Goal: Task Accomplishment & Management: Use online tool/utility

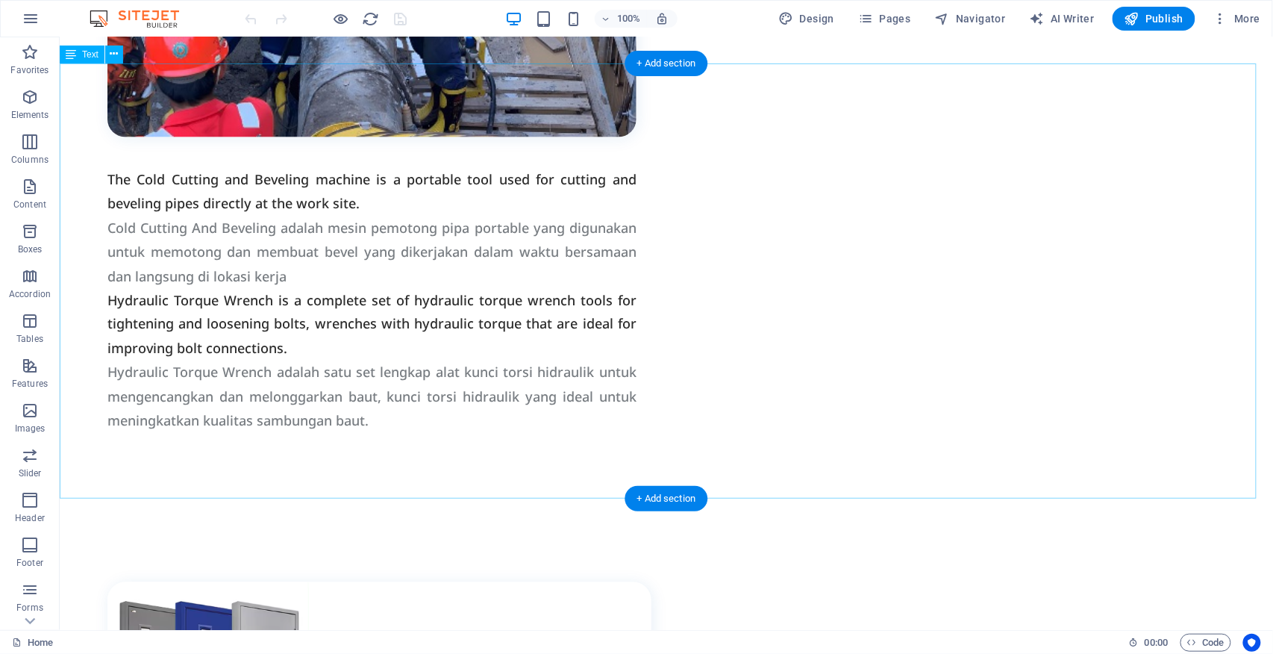
scroll to position [2884, 0]
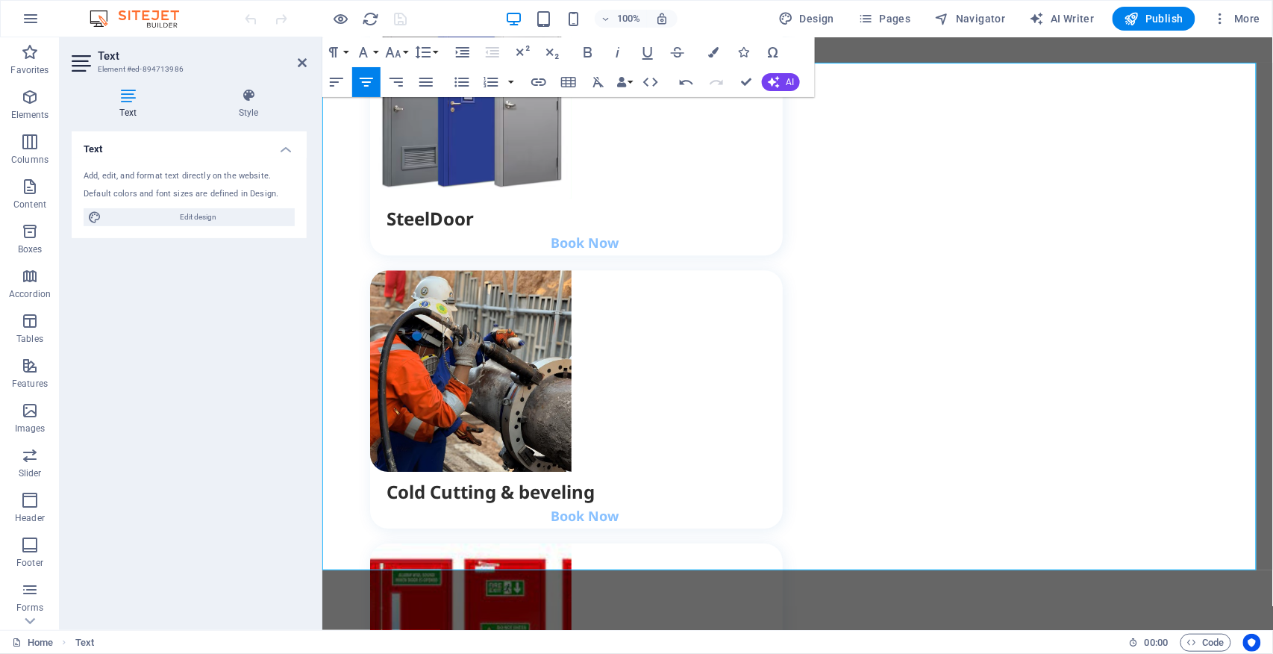
scroll to position [2854, 0]
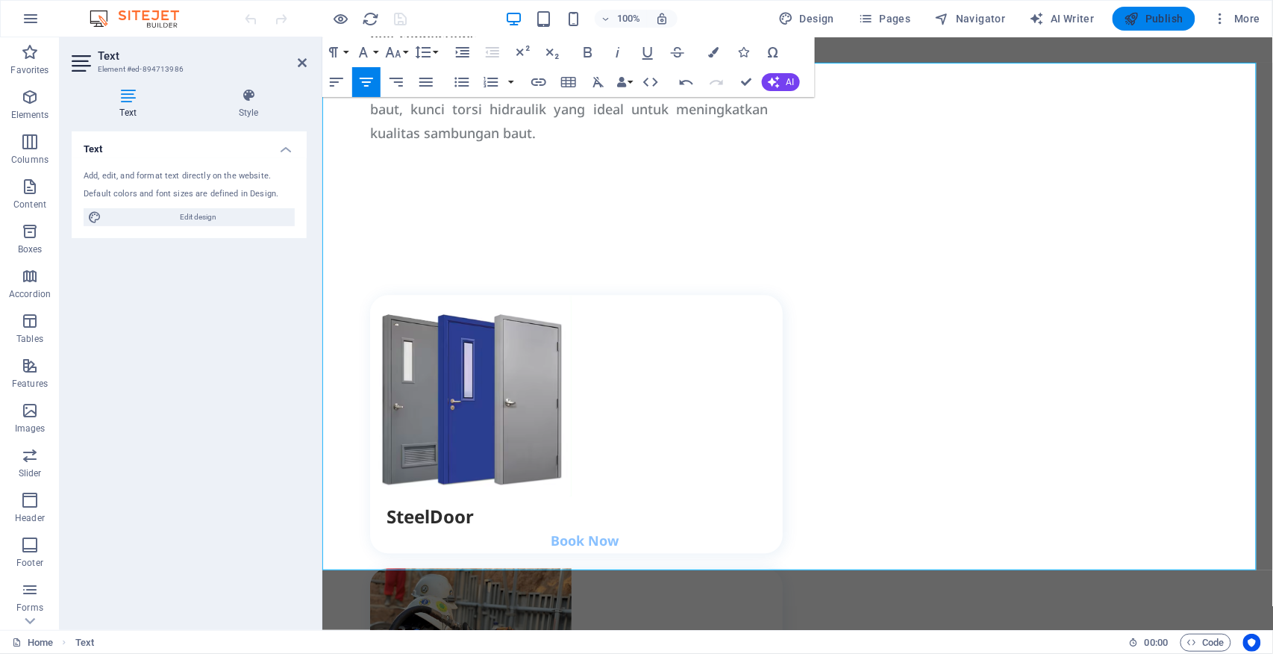
click at [1159, 19] on span "Publish" at bounding box center [1153, 18] width 59 height 15
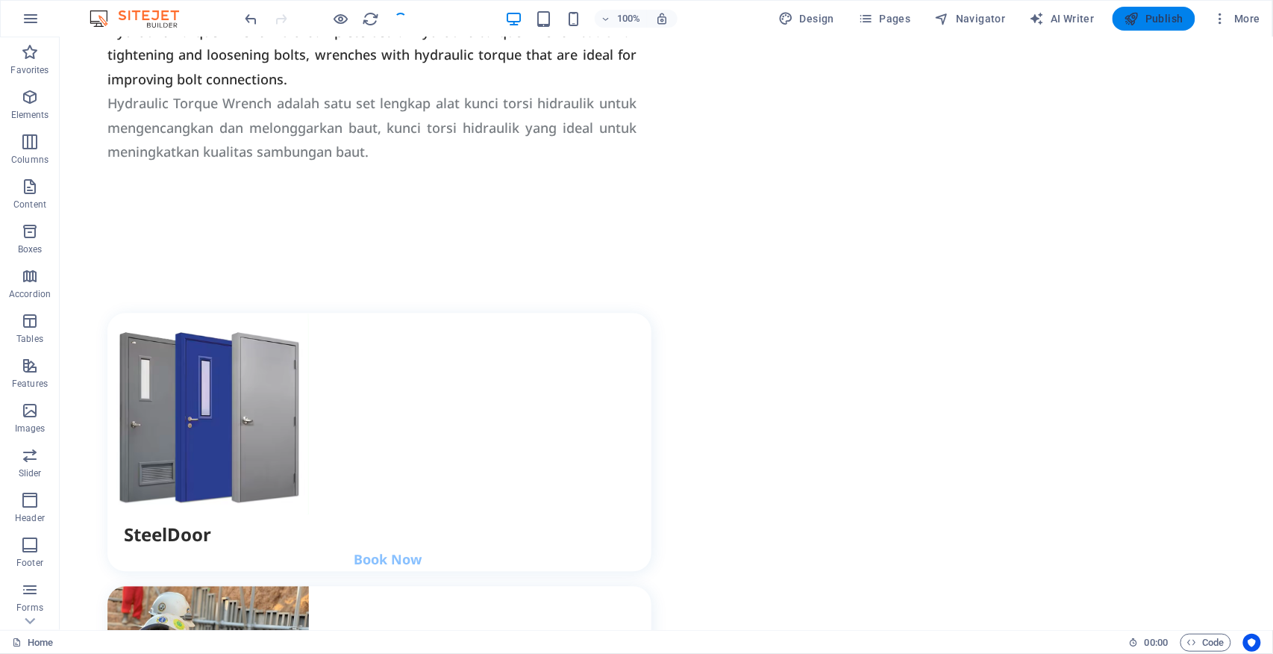
scroll to position [2884, 0]
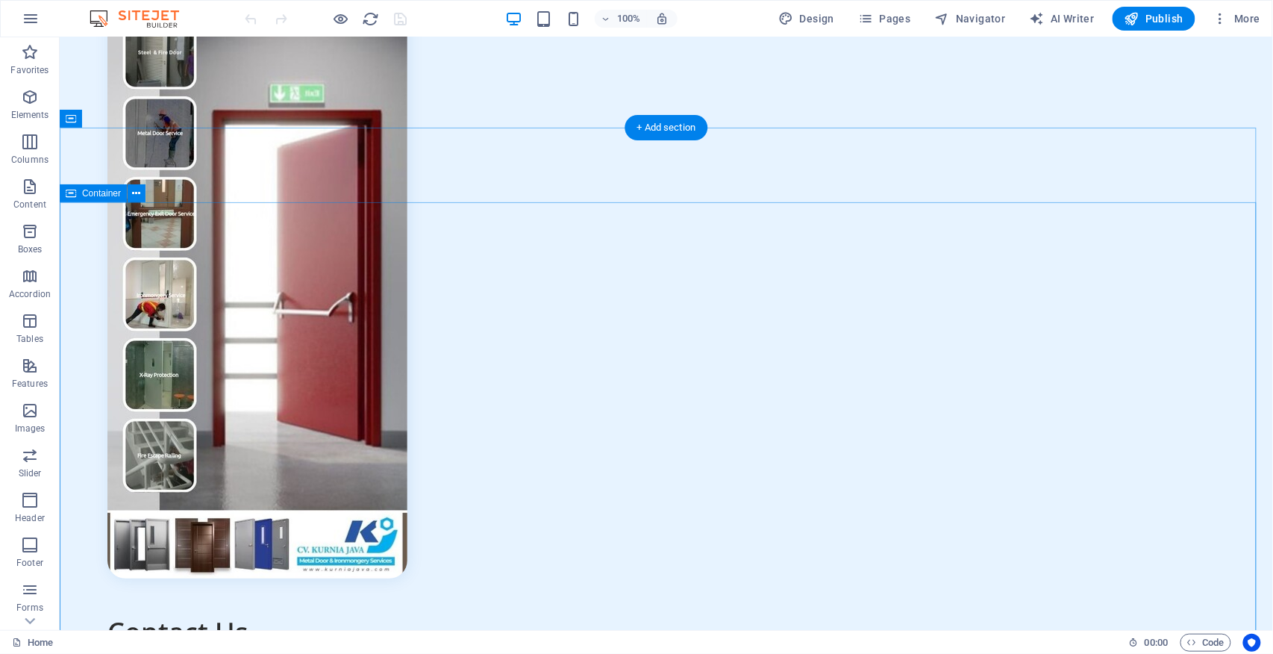
scroll to position [5073, 0]
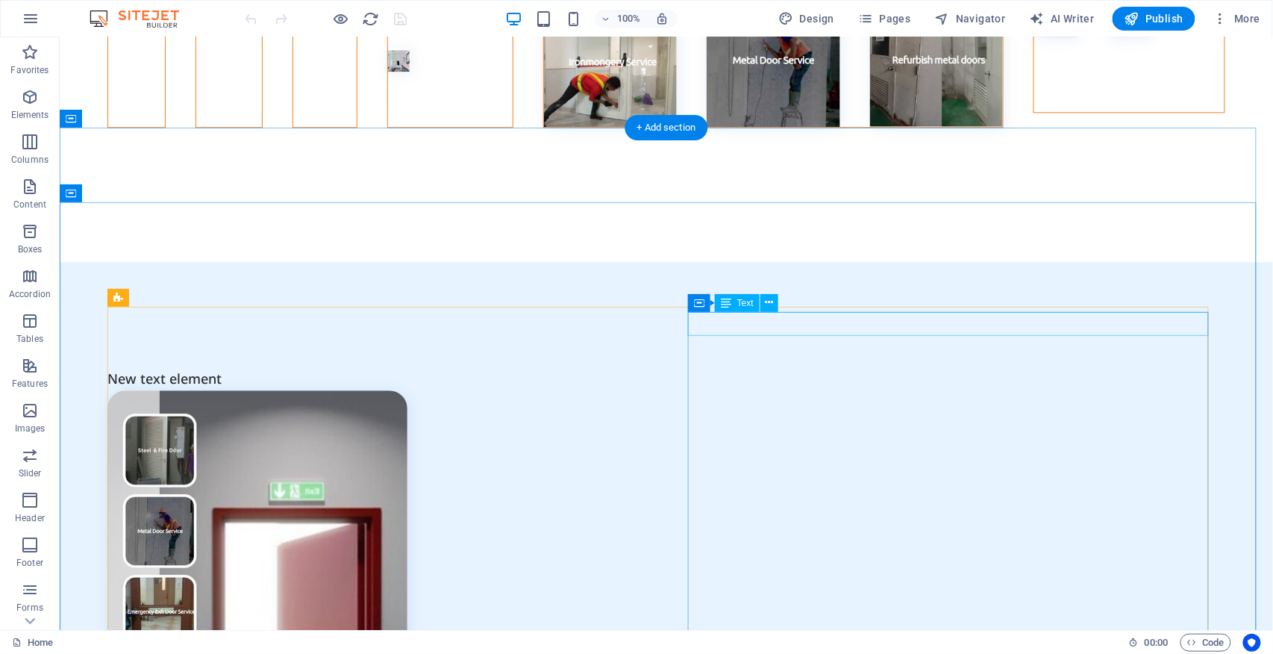
click at [636, 366] on div "New text element" at bounding box center [371, 378] width 529 height 24
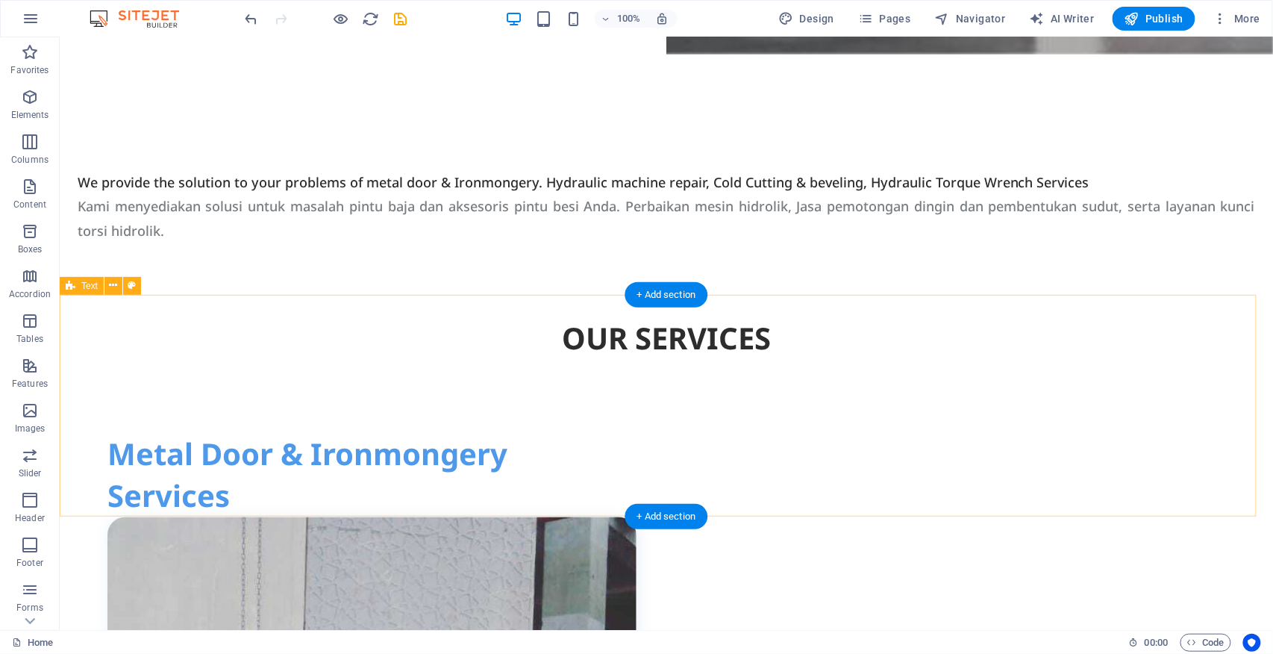
scroll to position [99, 0]
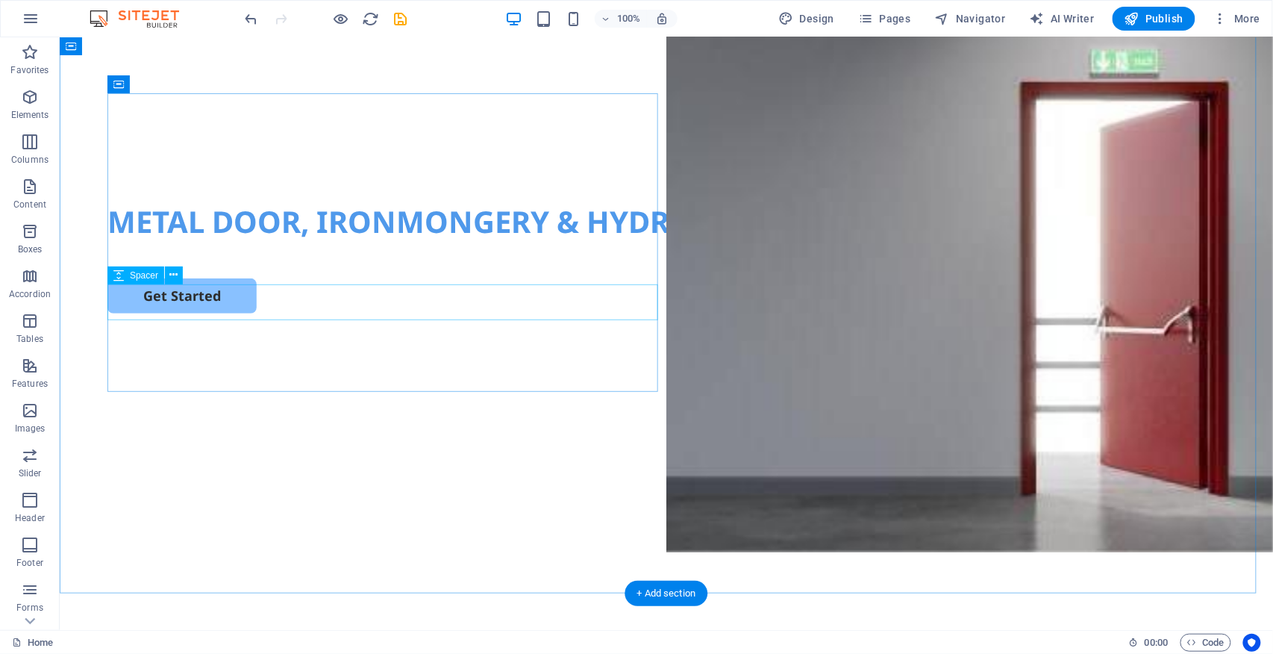
click at [336, 278] on div at bounding box center [666, 260] width 1118 height 36
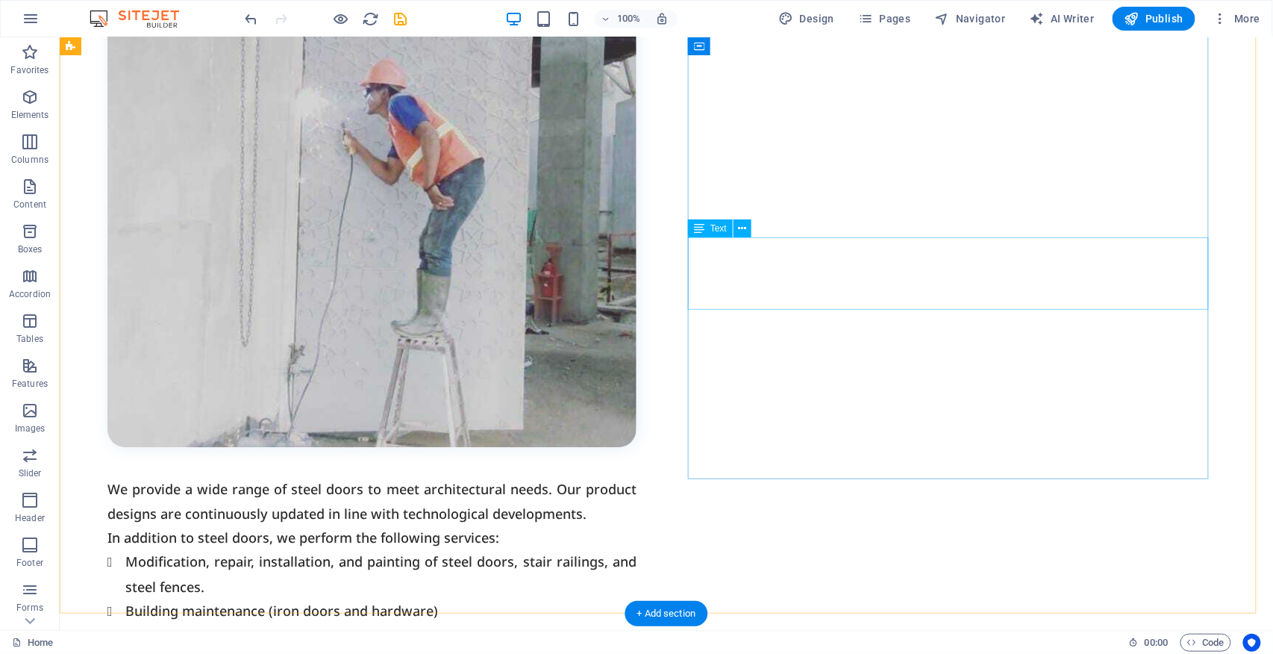
scroll to position [1094, 0]
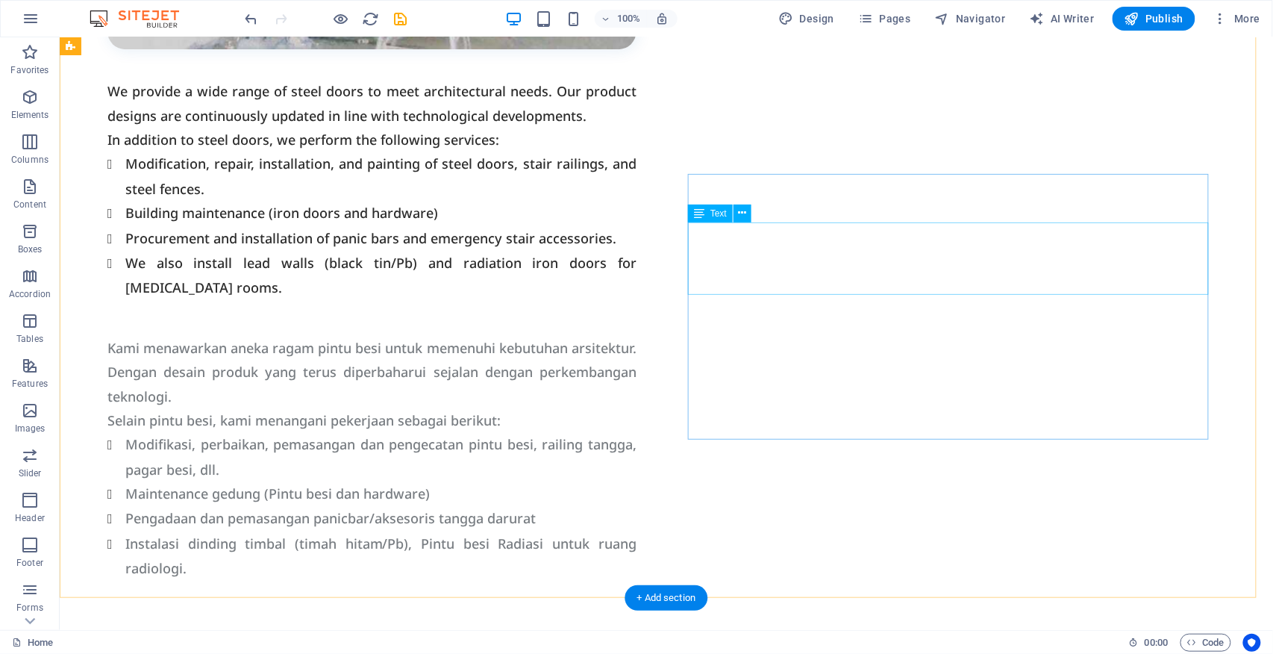
scroll to position [1691, 0]
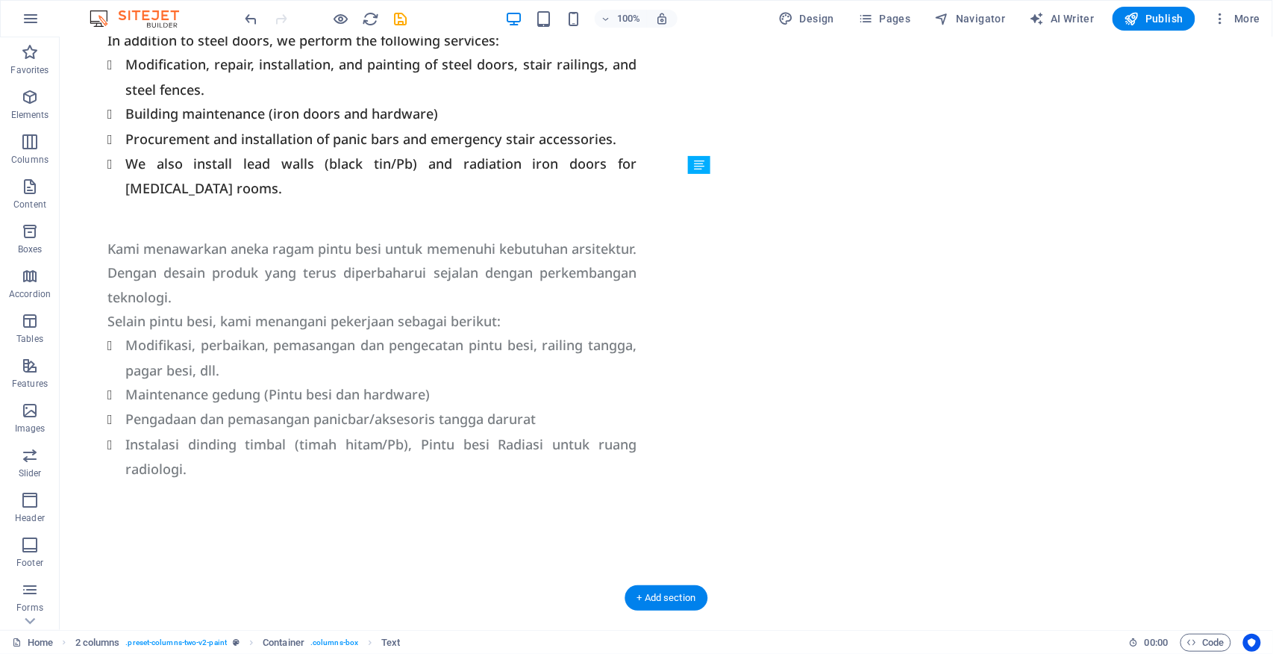
drag, startPoint x: 785, startPoint y: 333, endPoint x: 789, endPoint y: 238, distance: 95.6
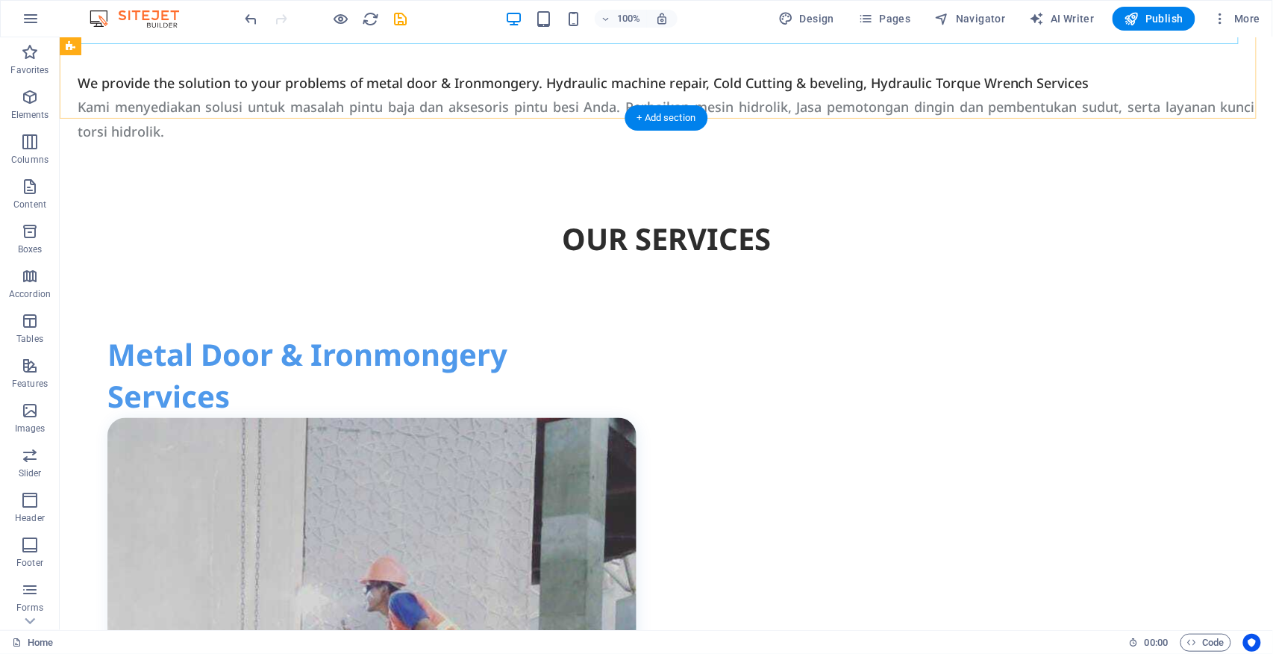
scroll to position [795, 0]
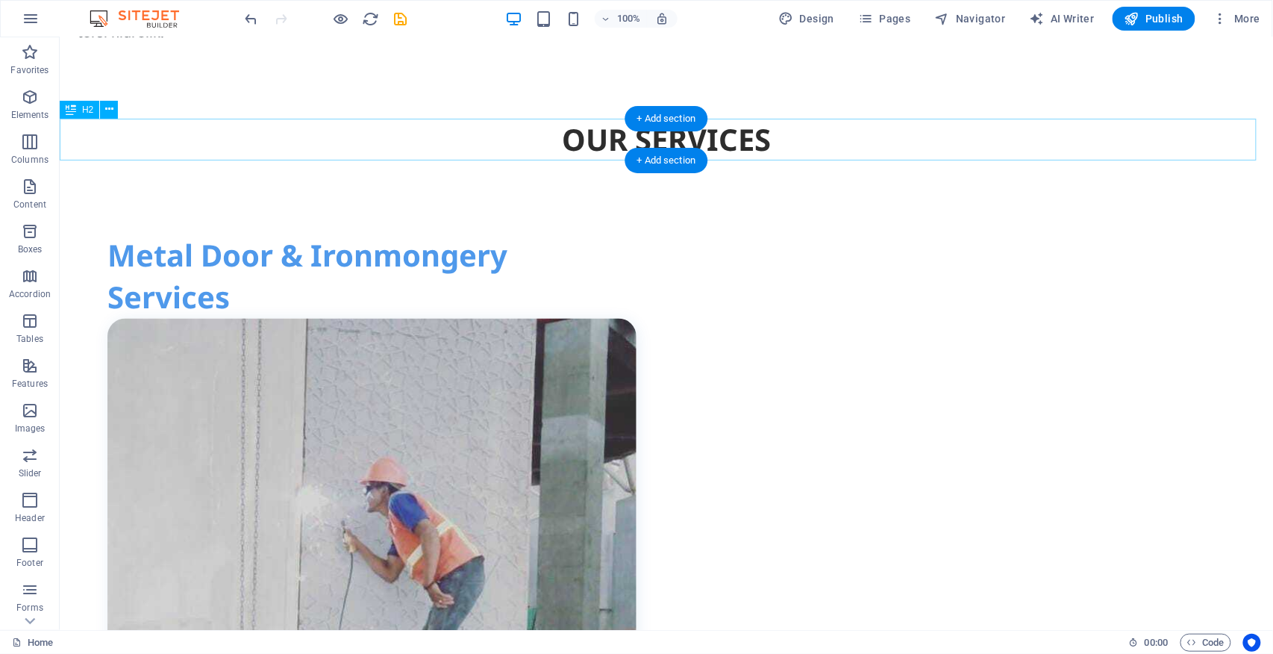
click at [743, 140] on div "OUR SERVICES" at bounding box center [665, 139] width 1213 height 42
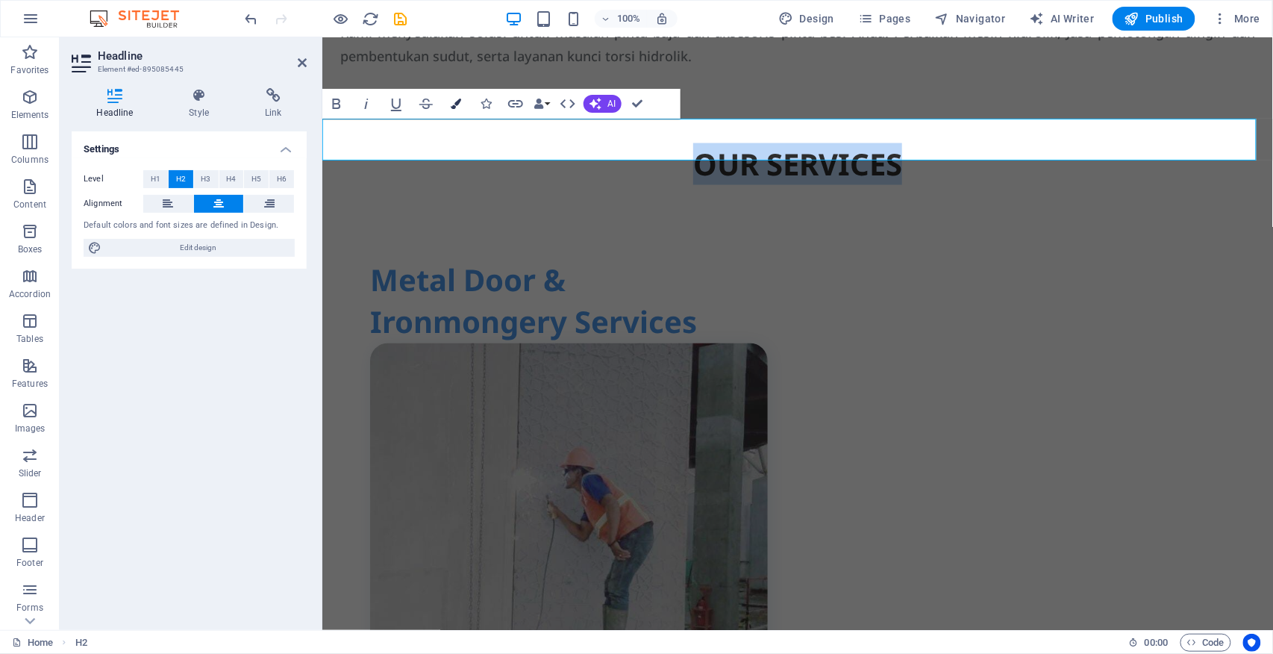
scroll to position [819, 0]
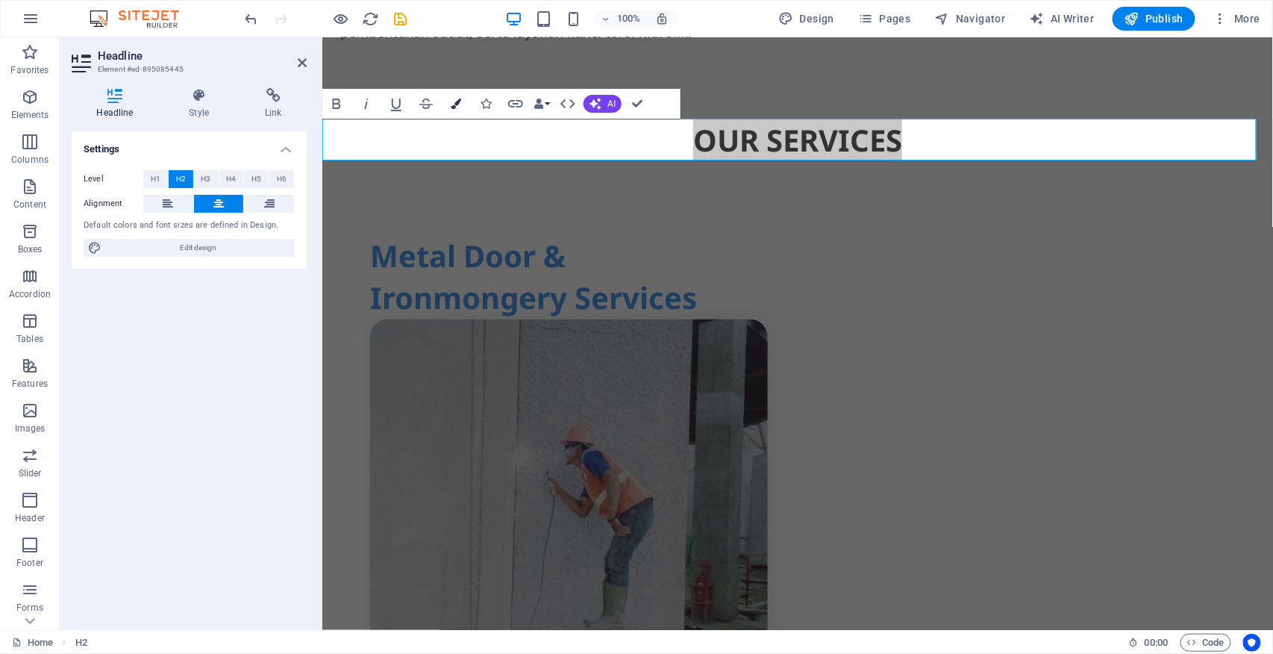
click at [448, 105] on button "Colors" at bounding box center [456, 104] width 28 height 30
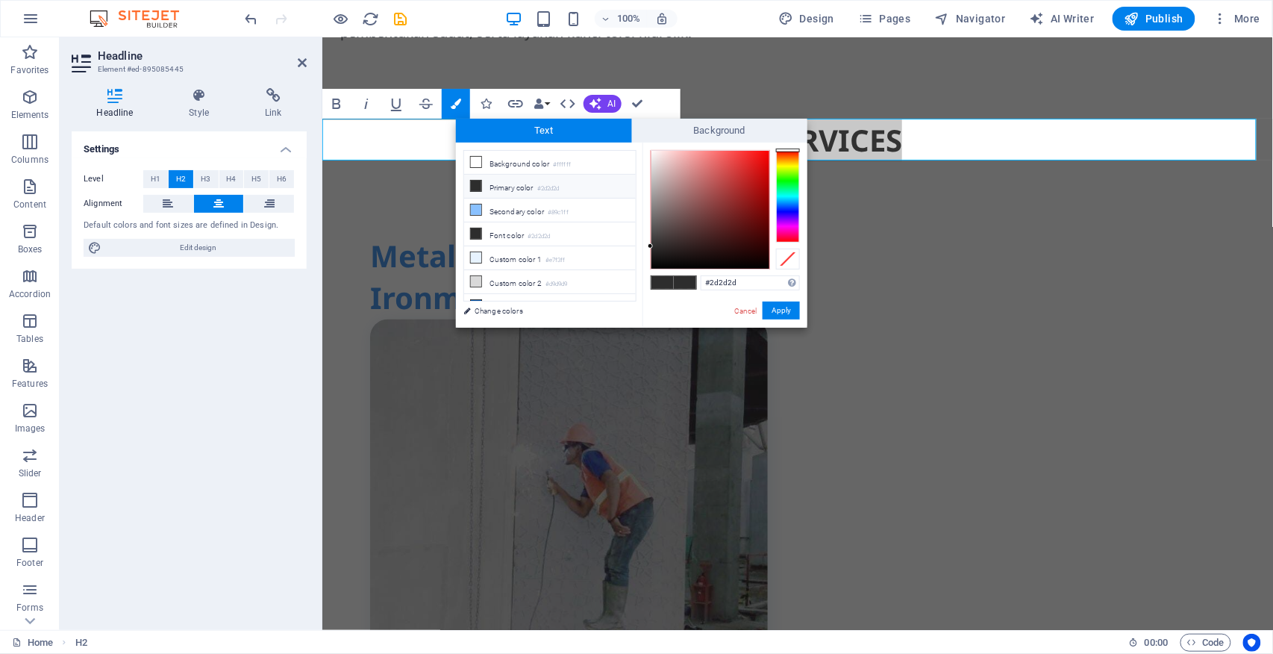
click at [785, 207] on div at bounding box center [788, 196] width 24 height 93
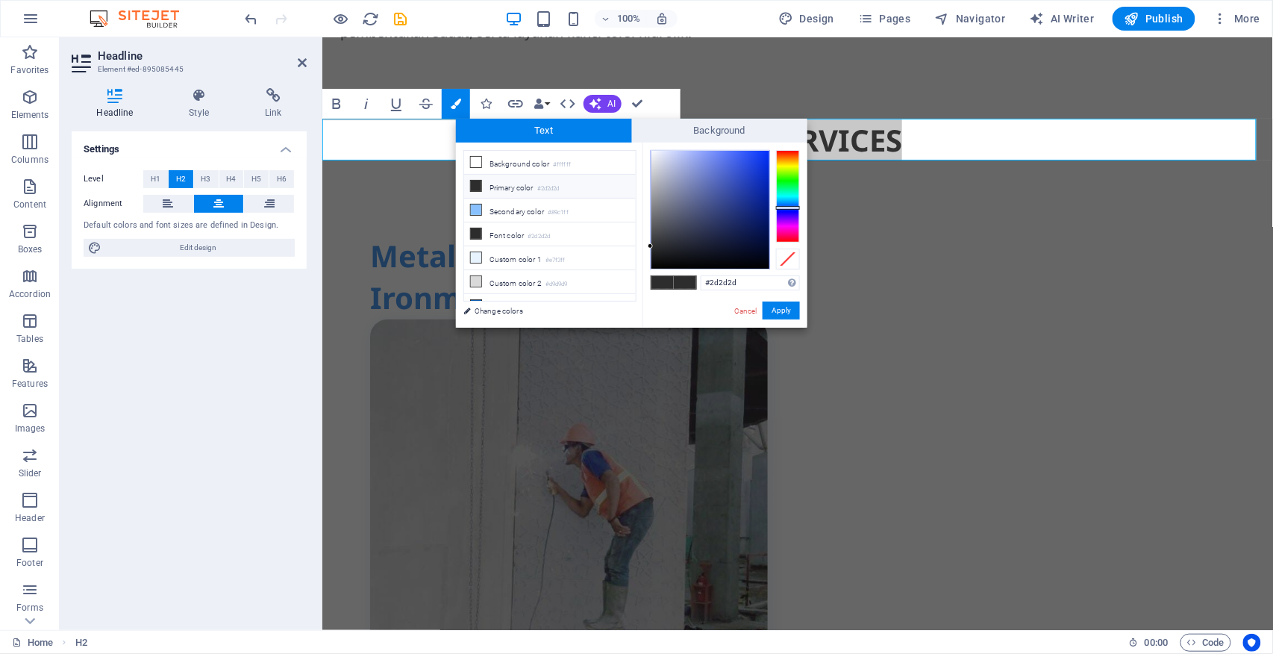
click at [786, 171] on div at bounding box center [788, 196] width 24 height 93
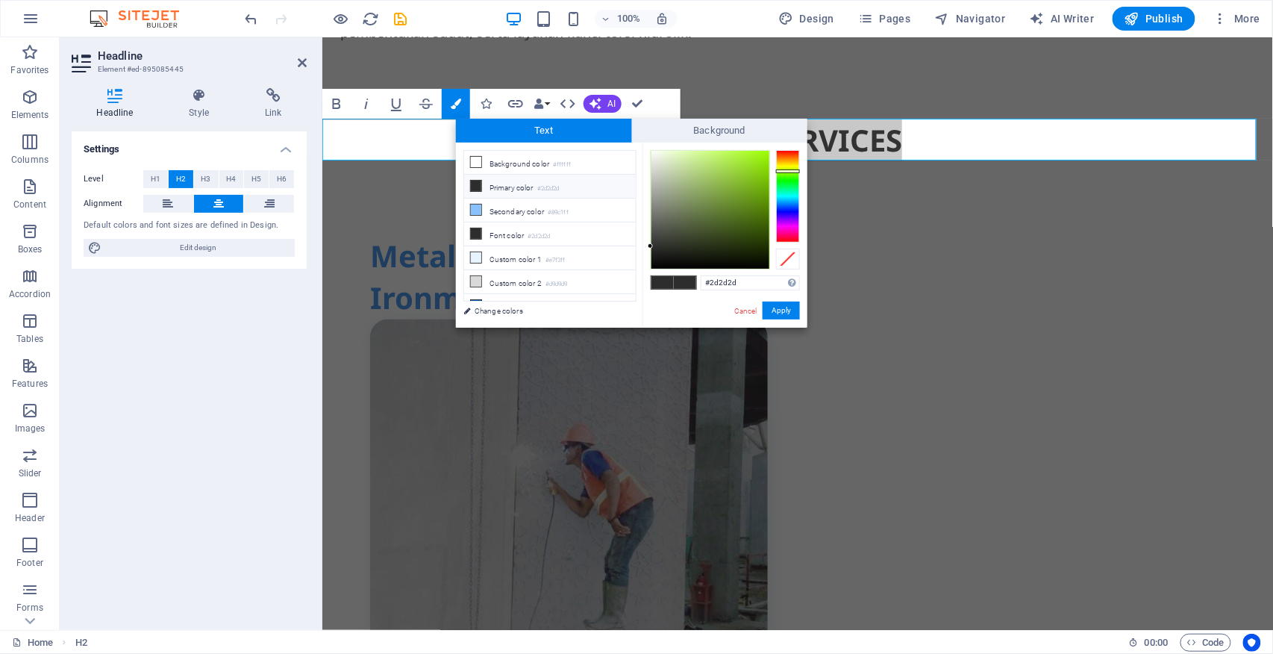
click at [788, 165] on div at bounding box center [788, 196] width 24 height 93
click at [788, 158] on div at bounding box center [788, 196] width 24 height 93
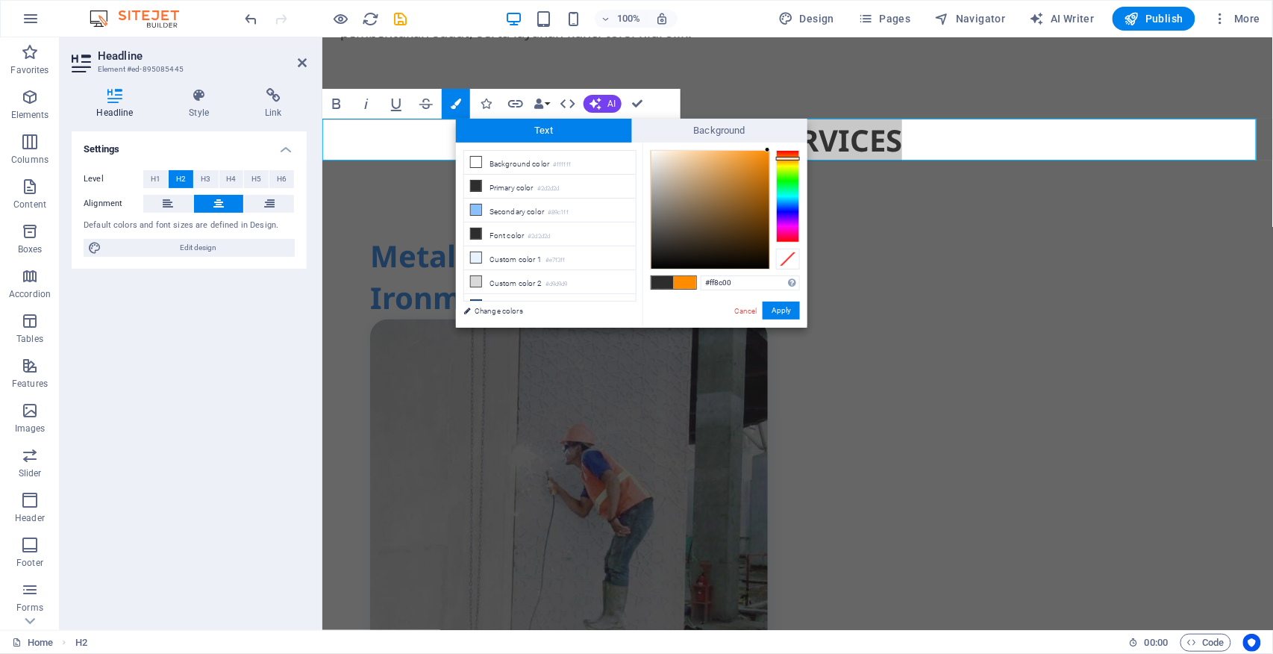
drag, startPoint x: 768, startPoint y: 160, endPoint x: 771, endPoint y: 144, distance: 16.1
click at [771, 144] on div "#ff8c00 Supported formats #0852ed rgb(8, 82, 237) rgba(8, 82, 237, 90%) hsv(221…" at bounding box center [724, 342] width 165 height 401
type input "#000000"
click at [773, 314] on button "Apply" at bounding box center [780, 310] width 37 height 18
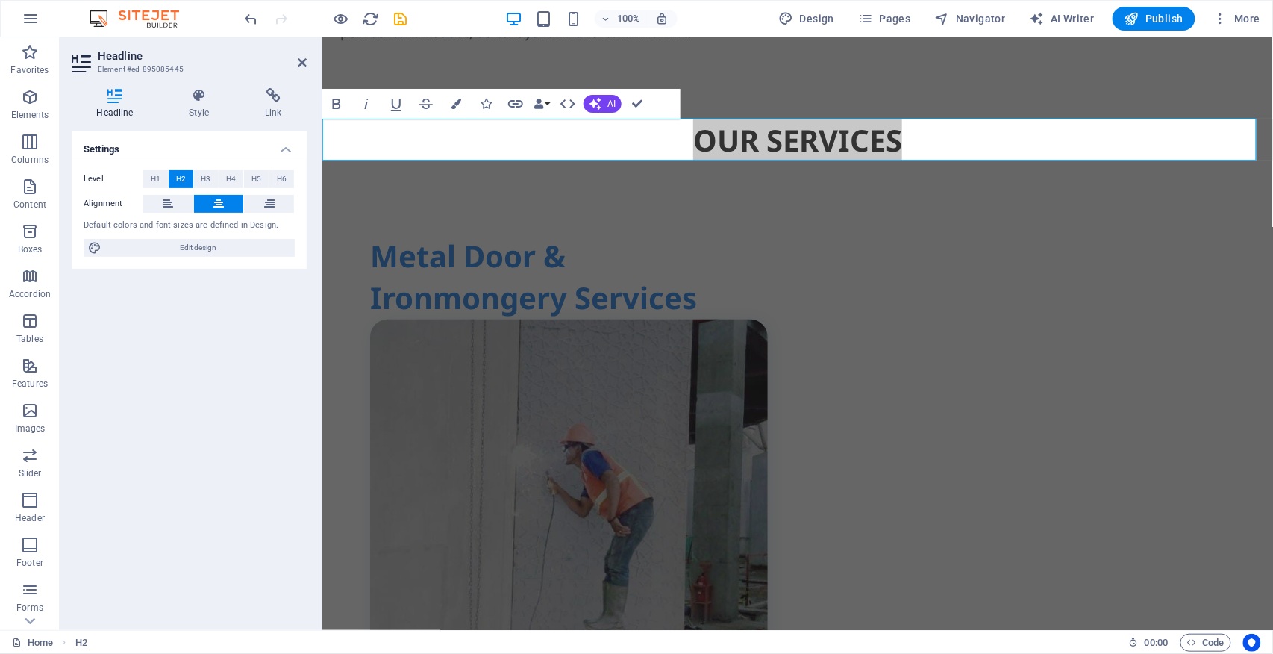
click at [942, 142] on div "H2 Container Container Spacer Text 2 columns 2 columns Container Image Containe…" at bounding box center [797, 333] width 950 height 592
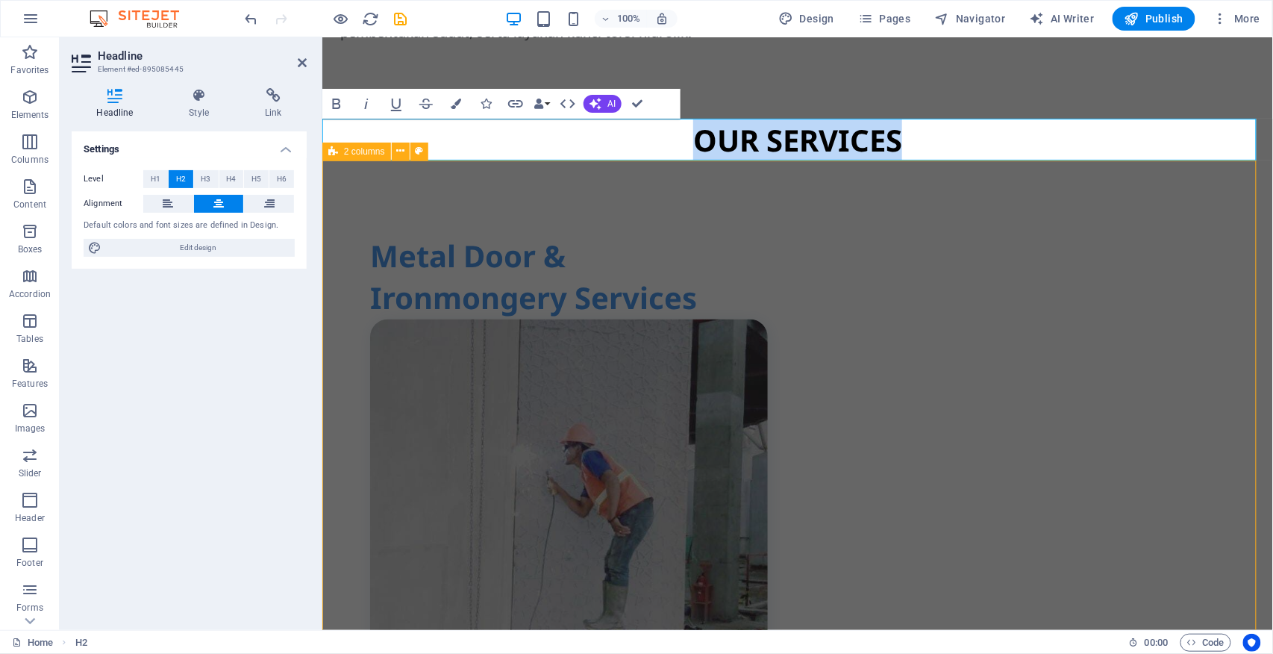
scroll to position [795, 0]
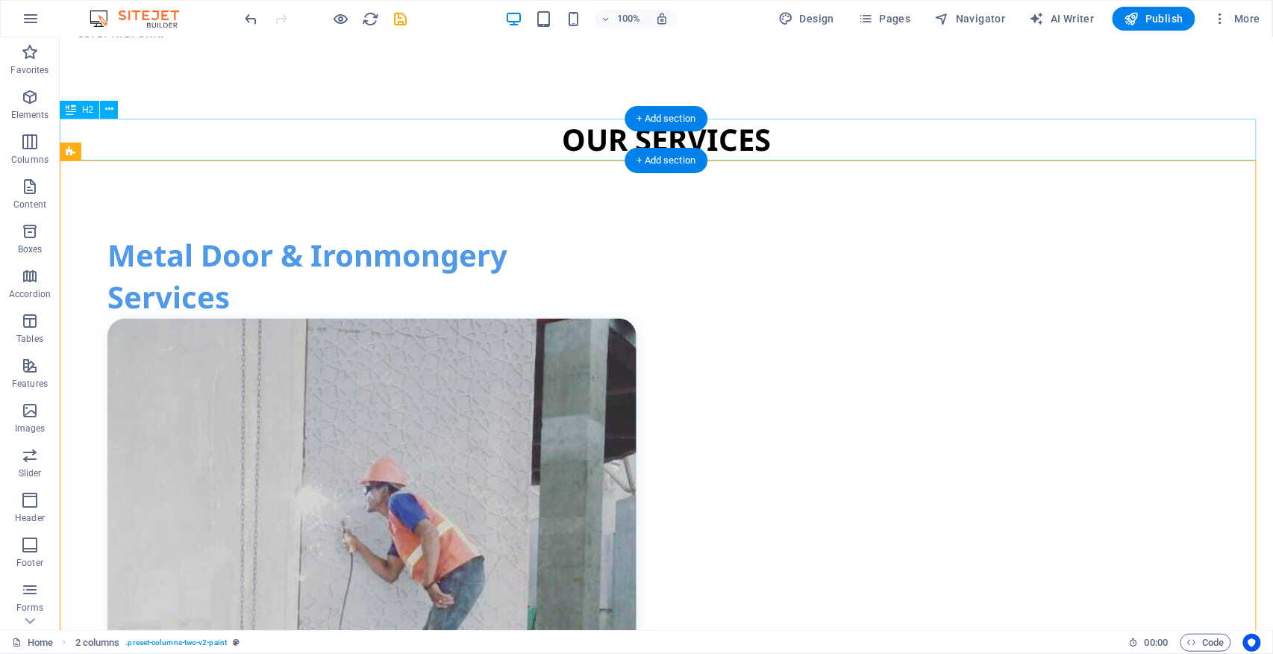
click at [604, 138] on div "OUR SERVICES" at bounding box center [665, 139] width 1213 height 42
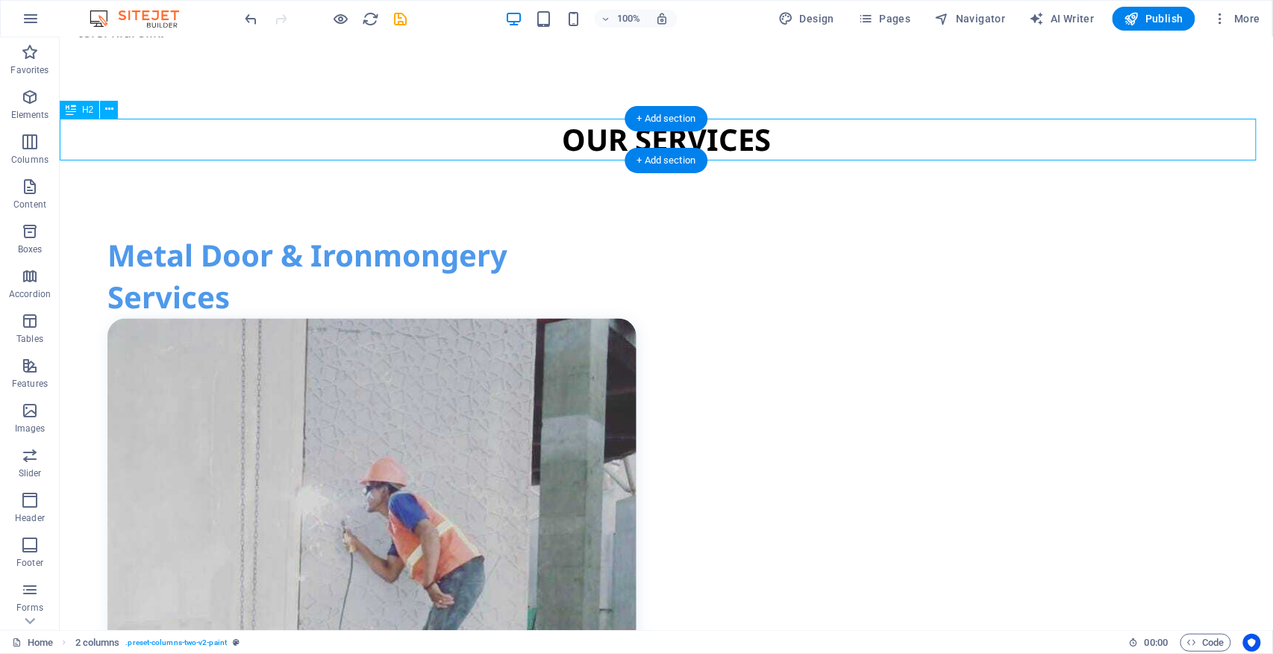
click at [604, 138] on div "OUR SERVICES" at bounding box center [665, 139] width 1213 height 42
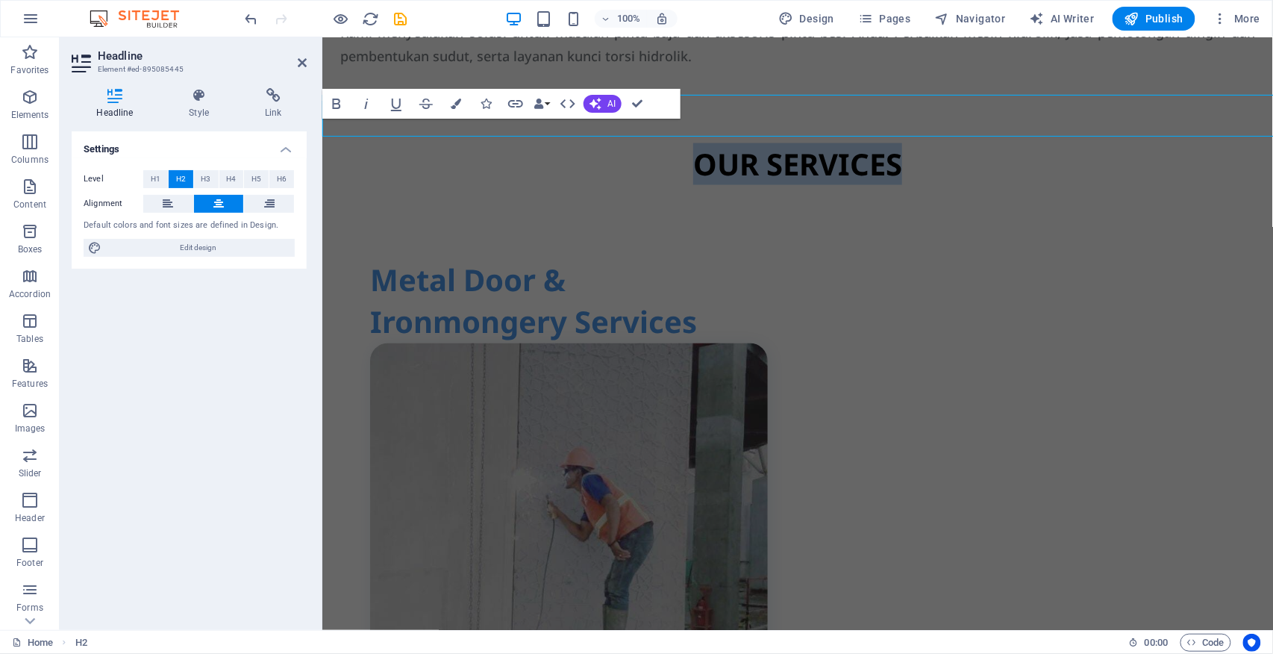
scroll to position [819, 0]
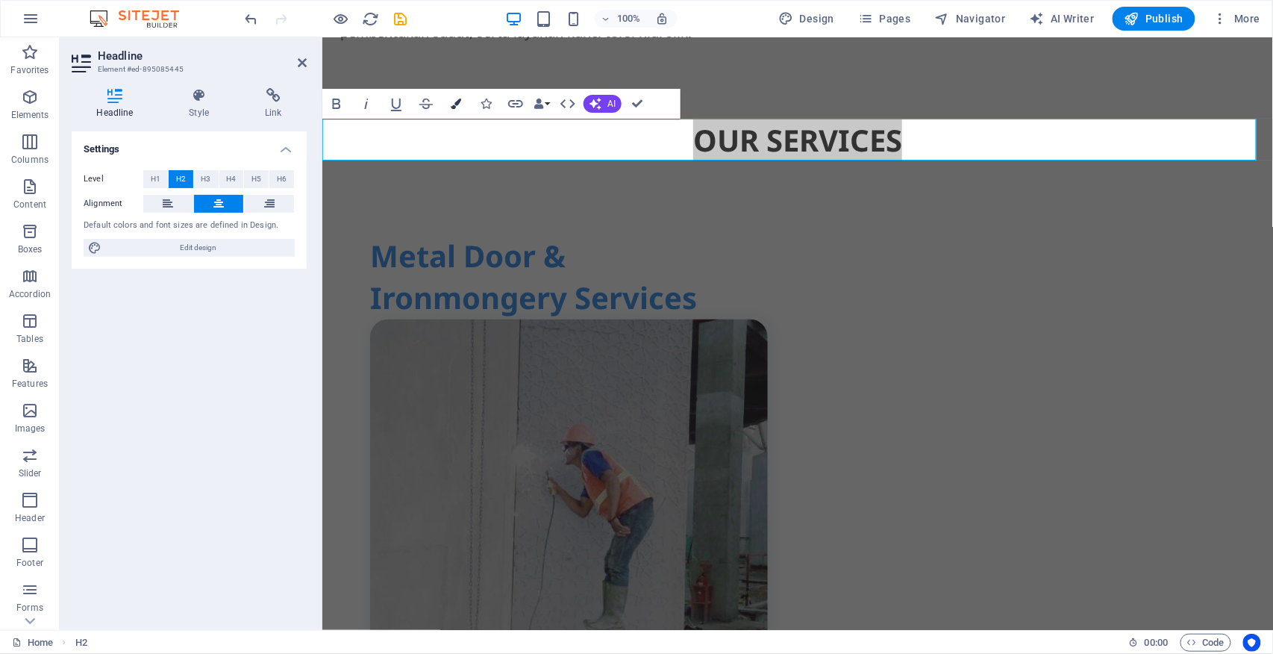
click at [448, 105] on button "Colors" at bounding box center [456, 104] width 28 height 30
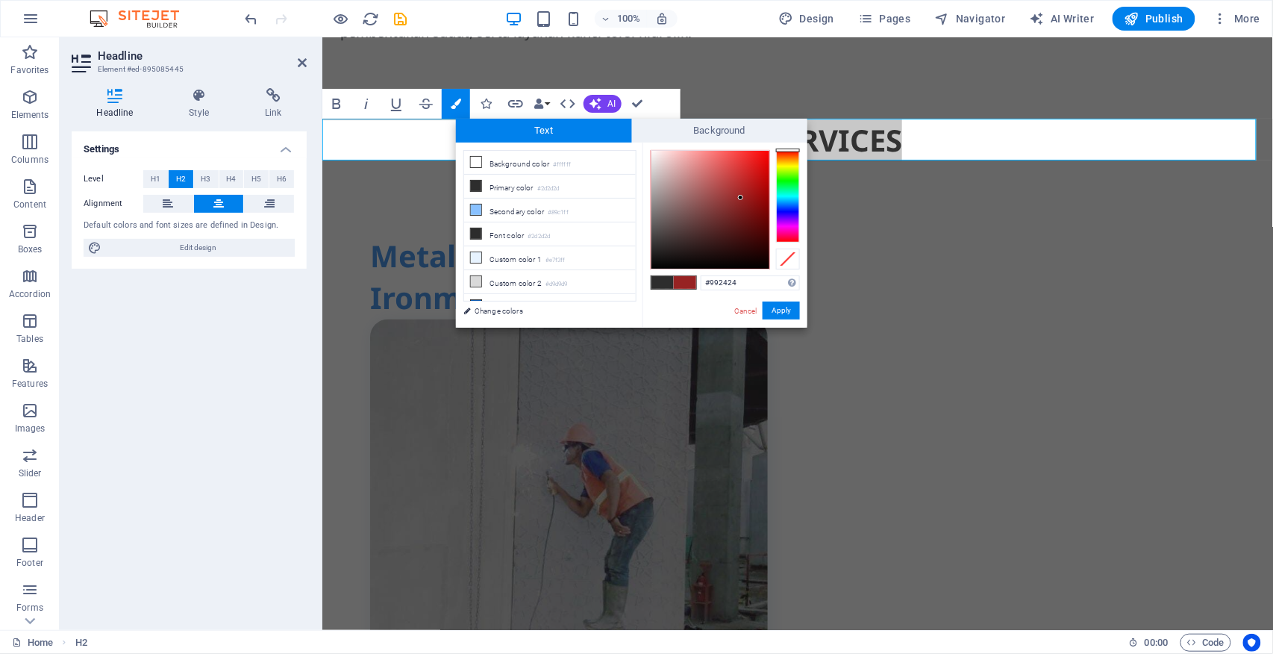
click at [741, 197] on div at bounding box center [710, 210] width 118 height 118
click at [789, 160] on div at bounding box center [788, 196] width 24 height 93
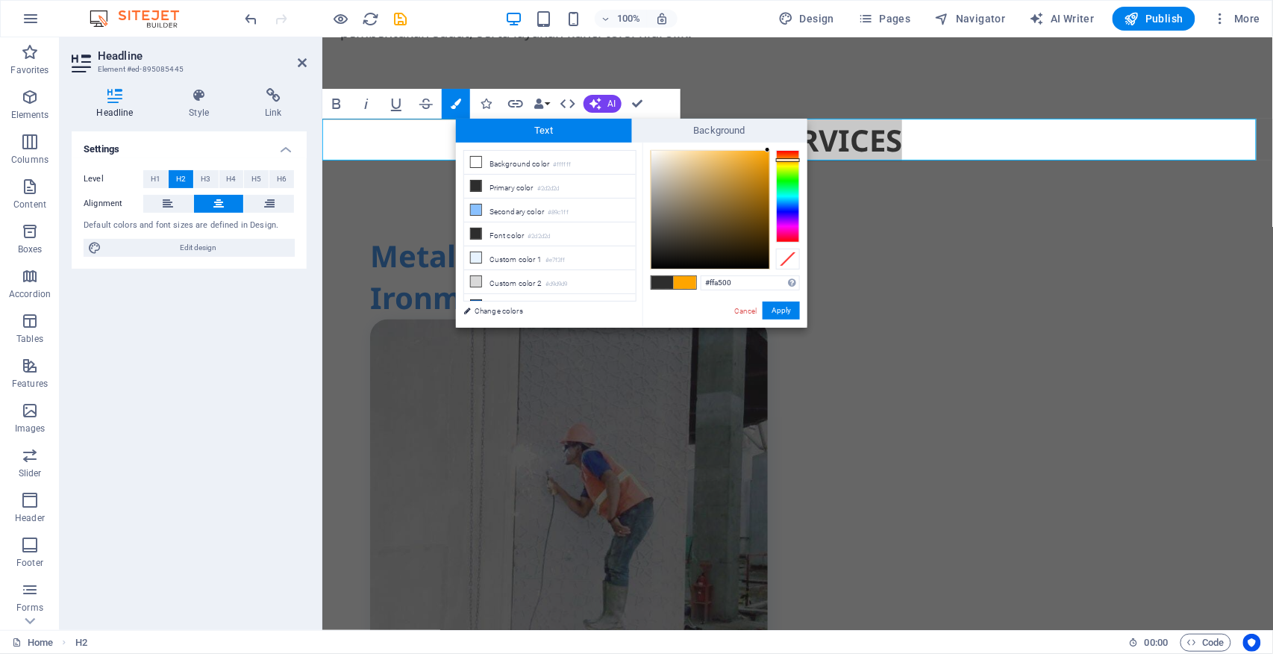
drag, startPoint x: 743, startPoint y: 203, endPoint x: 774, endPoint y: 147, distance: 64.1
click at [774, 147] on div "#ffa500 Supported formats #0852ed rgb(8, 82, 237) rgba(8, 82, 237, 90%) hsv(221…" at bounding box center [724, 342] width 165 height 401
type input "#000000"
click at [786, 309] on button "Apply" at bounding box center [780, 310] width 37 height 18
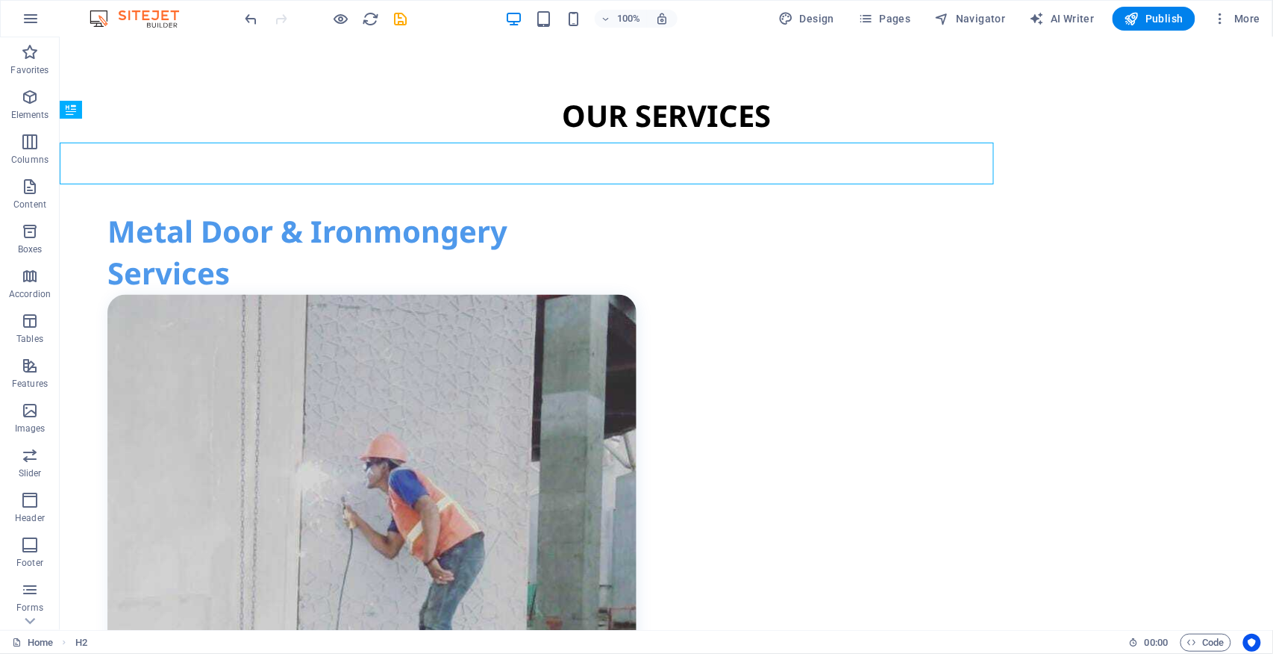
scroll to position [795, 0]
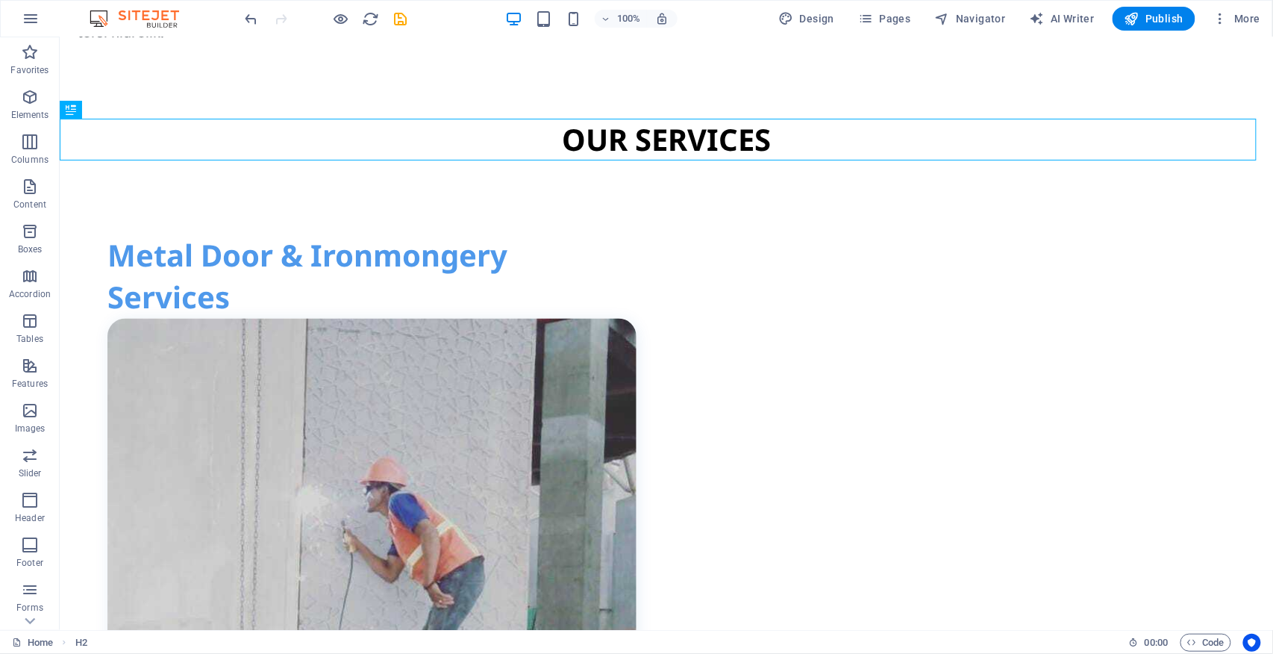
click at [730, 209] on div "H2 Container Container Spacer Text 2 columns 2 columns Container Image Containe…" at bounding box center [666, 333] width 1213 height 592
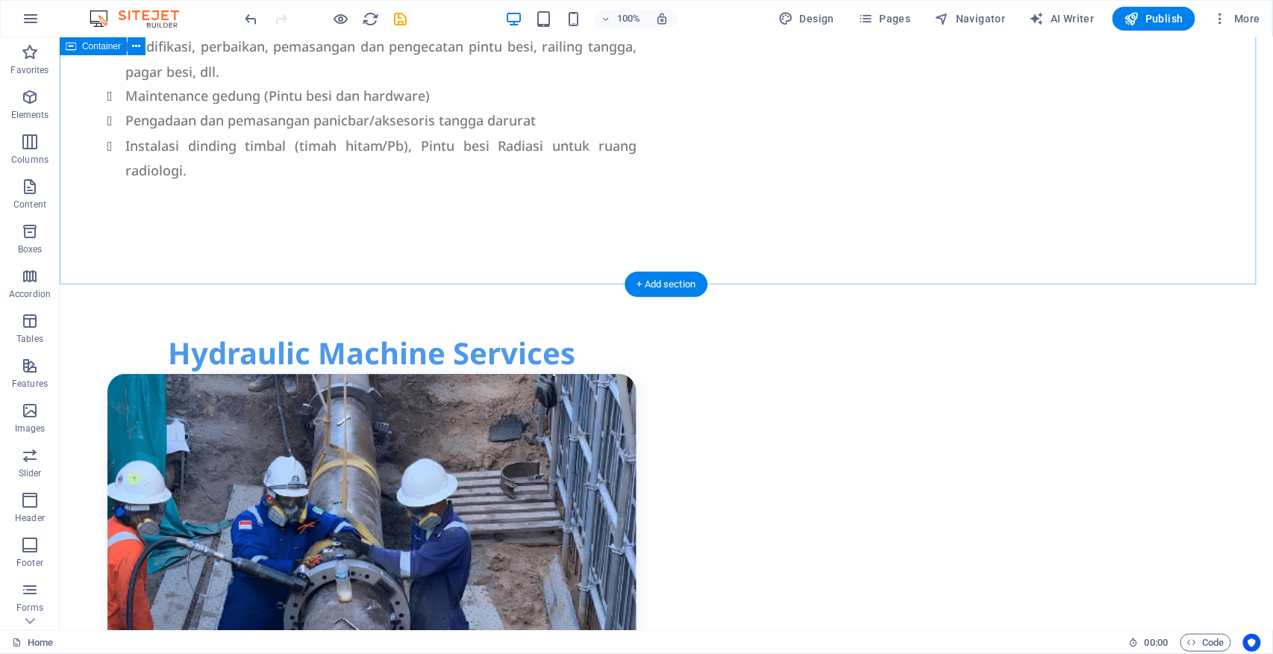
scroll to position [2586, 0]
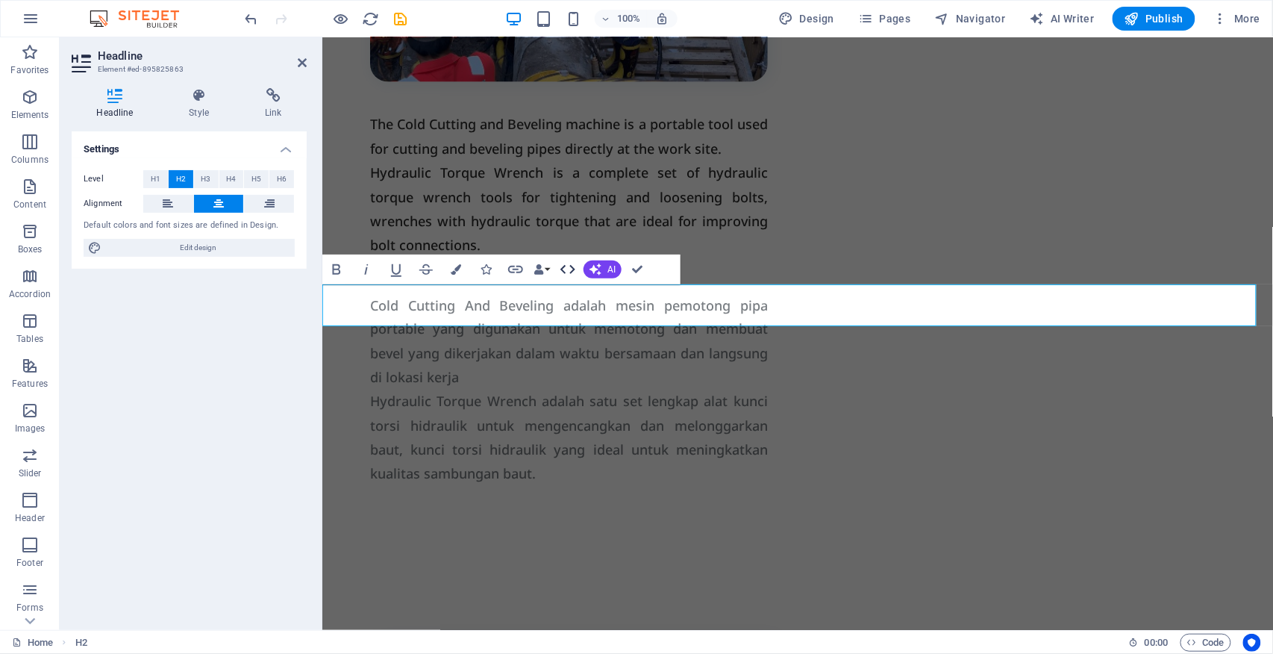
scroll to position [2614, 0]
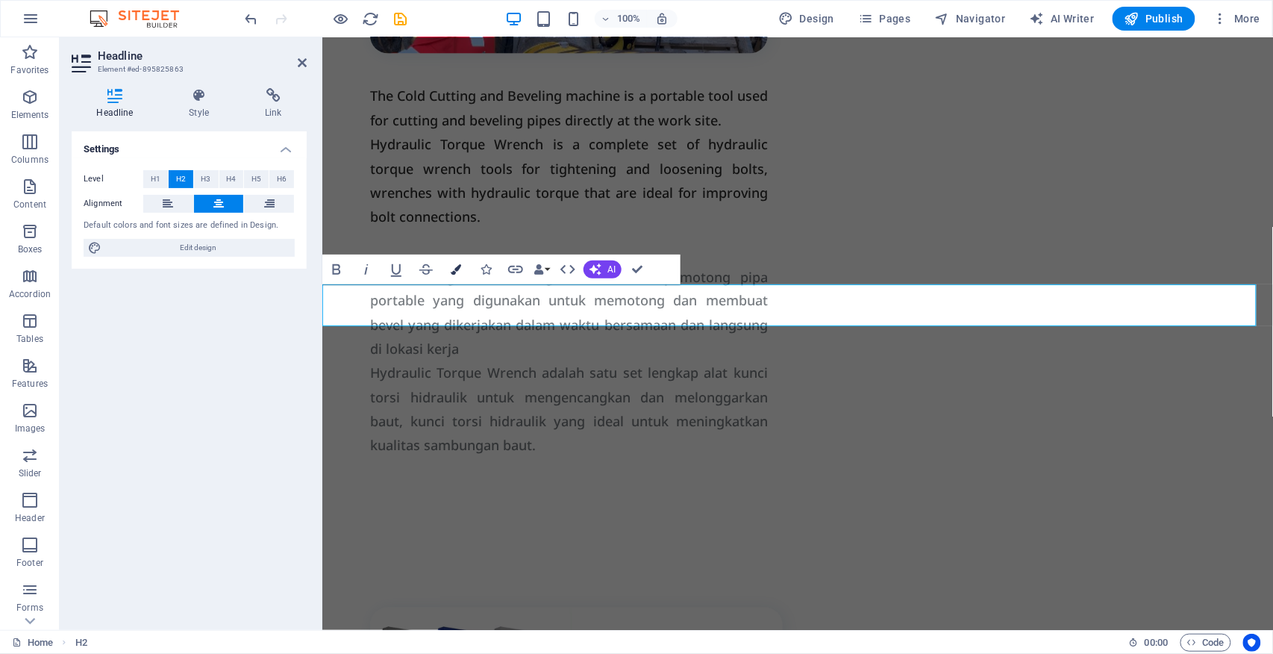
click at [460, 267] on icon "button" at bounding box center [456, 269] width 10 height 10
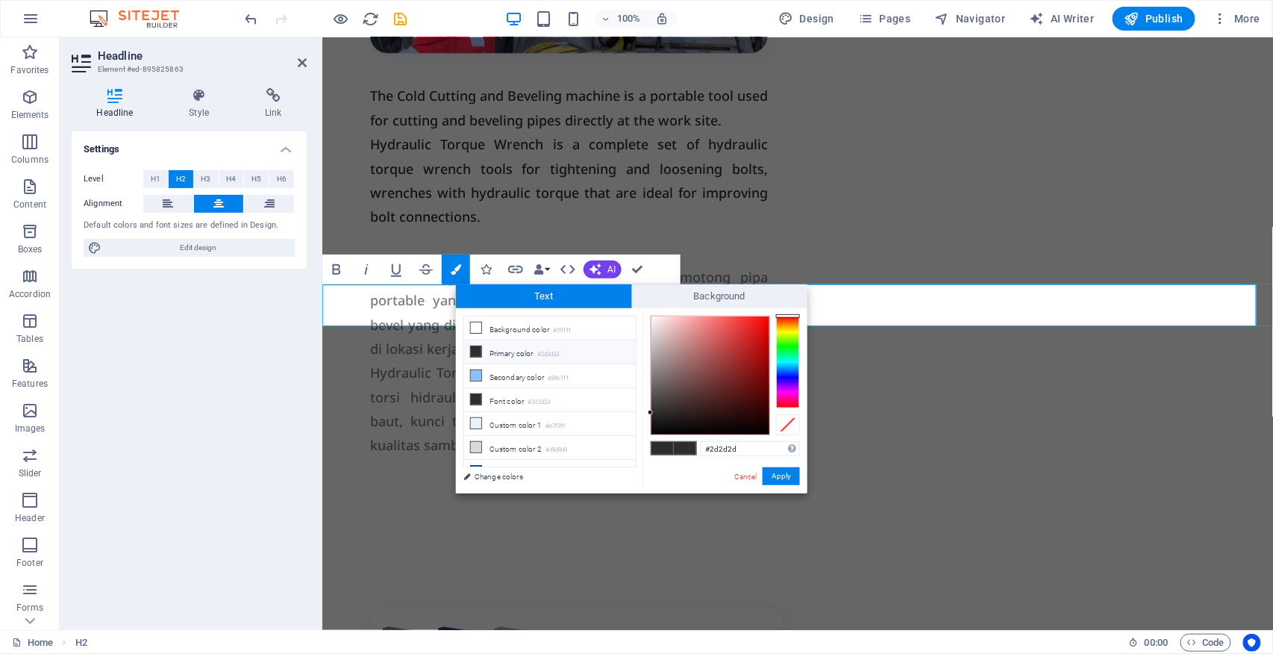
click at [786, 322] on div at bounding box center [788, 362] width 24 height 93
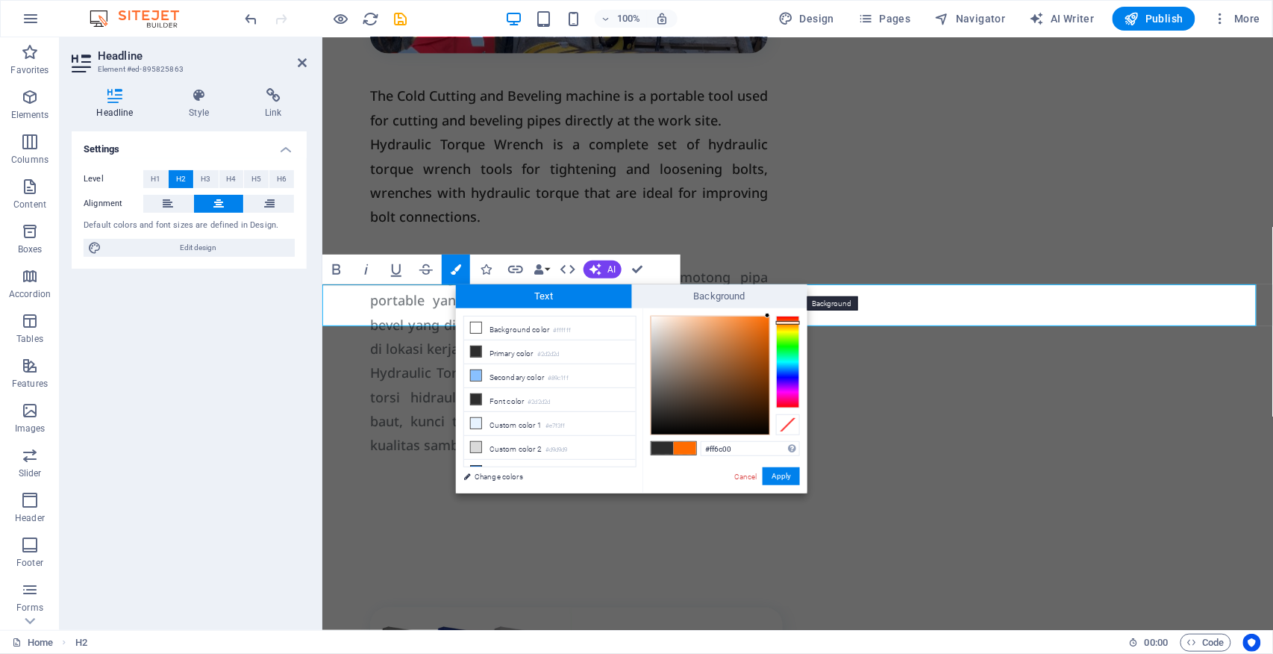
drag, startPoint x: 721, startPoint y: 362, endPoint x: 792, endPoint y: 355, distance: 71.9
click at [771, 296] on div "Text Background less Background color #ffffff Primary color #2d2d2d Secondary c…" at bounding box center [631, 388] width 351 height 209
drag, startPoint x: 754, startPoint y: 322, endPoint x: 771, endPoint y: 330, distance: 18.7
click at [770, 331] on div at bounding box center [767, 332] width 5 height 5
type input "#de5e00"
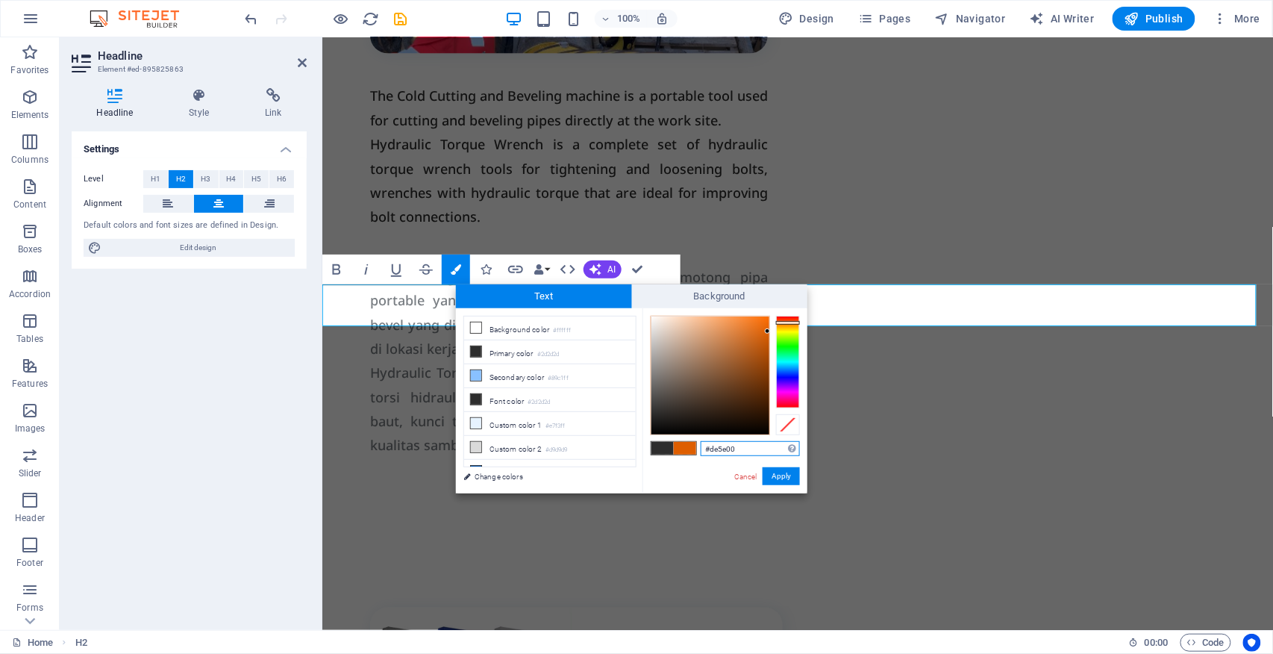
drag, startPoint x: 743, startPoint y: 446, endPoint x: 741, endPoint y: 487, distance: 41.1
click at [702, 449] on input "#de5e00" at bounding box center [750, 448] width 99 height 15
click at [785, 475] on button "Apply" at bounding box center [780, 476] width 37 height 18
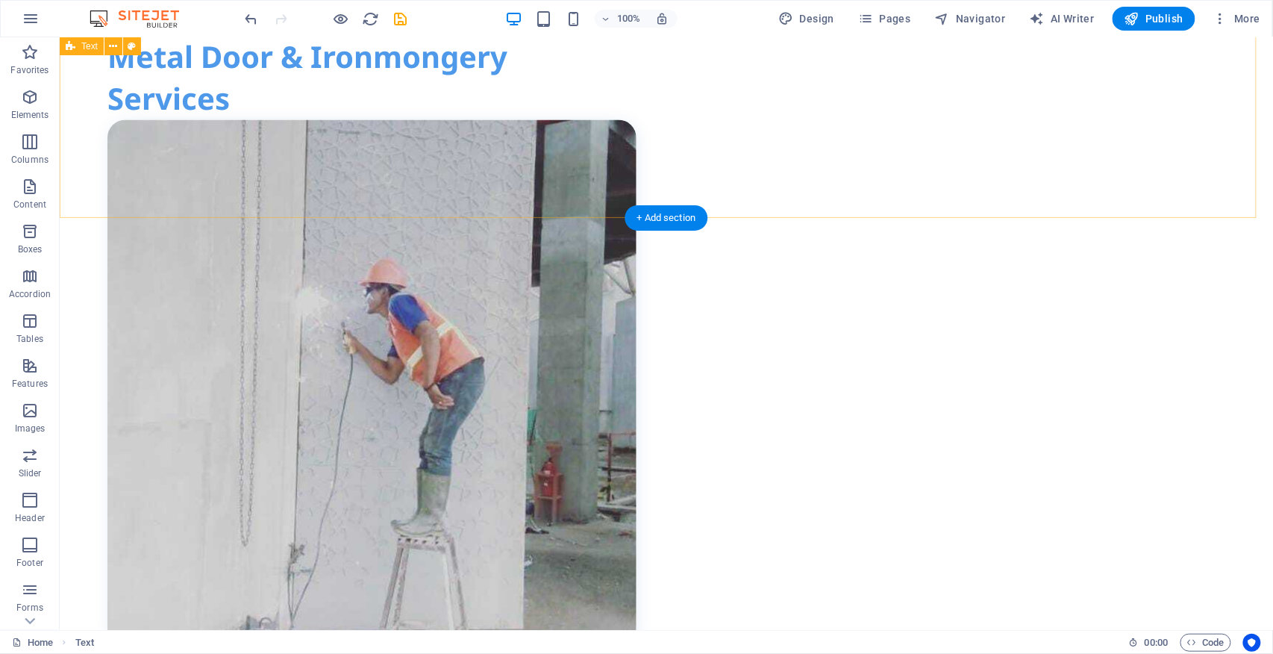
scroll to position [497, 0]
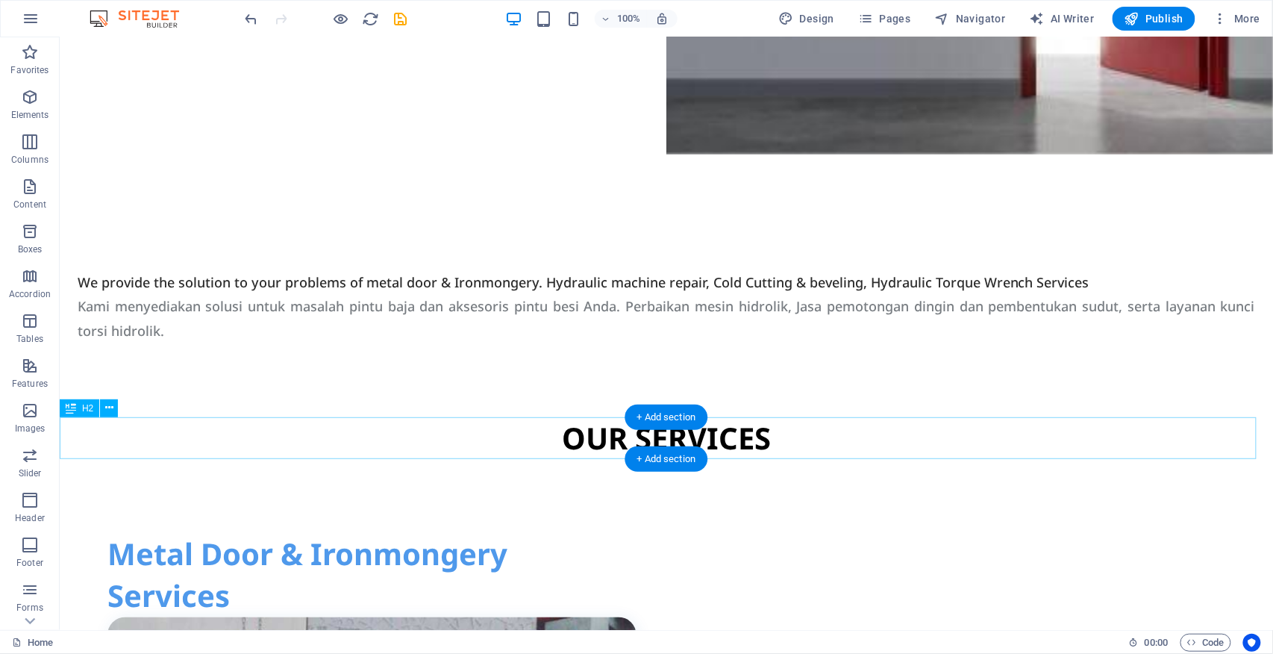
click at [607, 439] on div "OUR SERVICES" at bounding box center [665, 437] width 1213 height 42
drag, startPoint x: 607, startPoint y: 439, endPoint x: 445, endPoint y: 415, distance: 162.9
click at [607, 438] on div "OUR SERVICES" at bounding box center [665, 437] width 1213 height 42
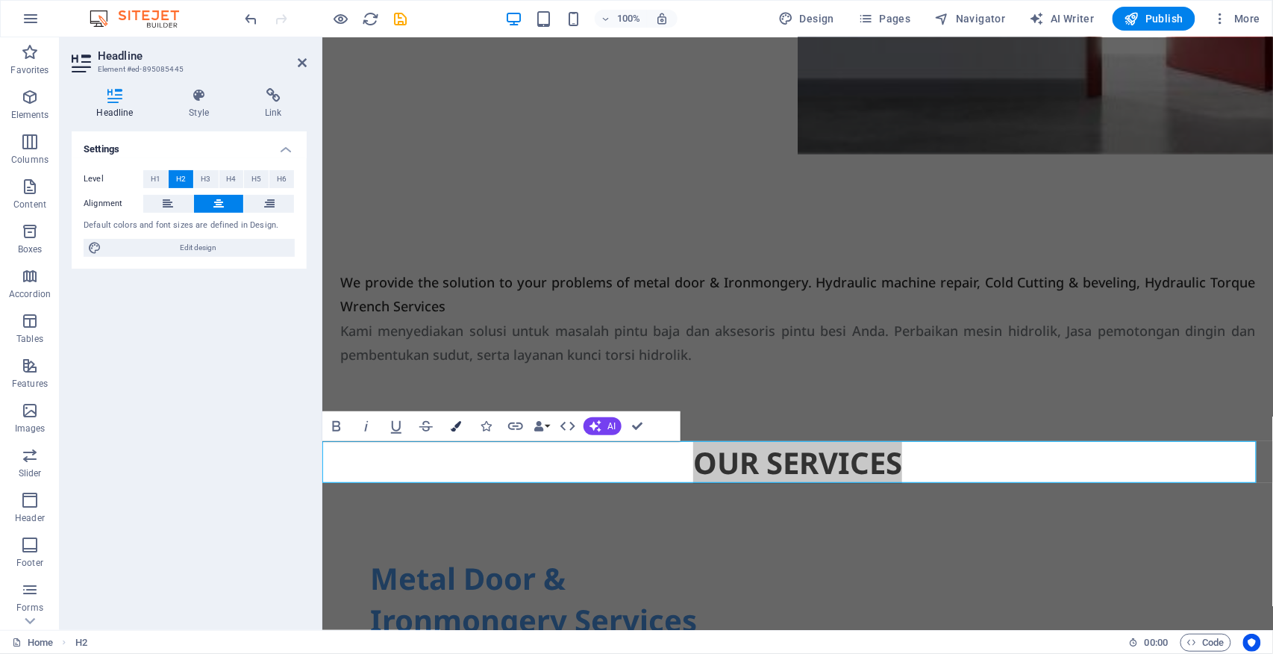
click at [457, 424] on icon "button" at bounding box center [456, 426] width 10 height 10
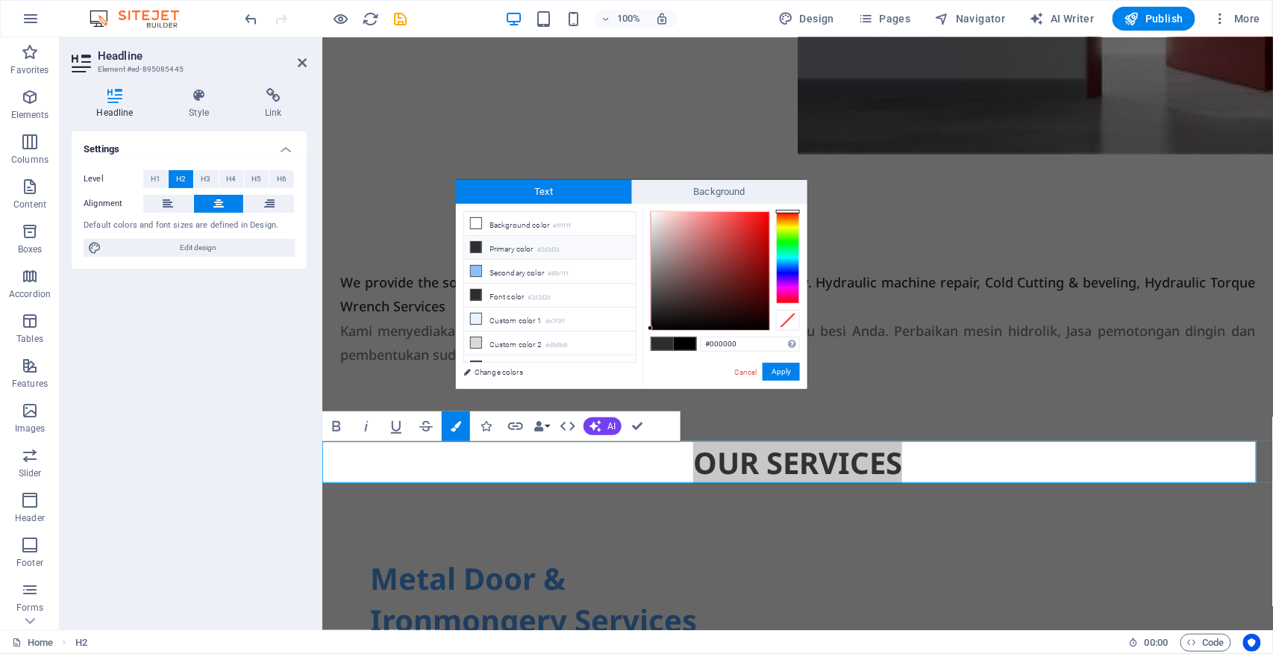
drag, startPoint x: 745, startPoint y: 338, endPoint x: 637, endPoint y: 355, distance: 108.8
click at [637, 355] on div "less Background color #ffffff Primary color #2d2d2d Secondary color #89c1ff Fon…" at bounding box center [631, 296] width 351 height 185
type input "#de5e00"
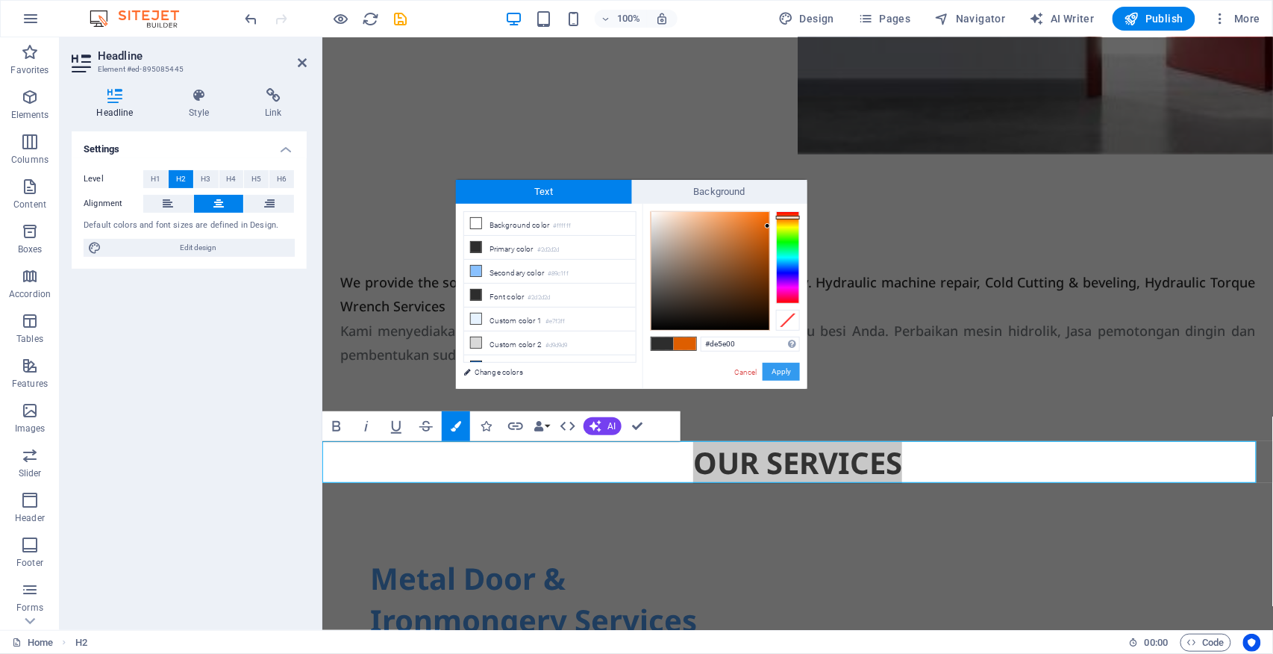
click at [779, 368] on button "Apply" at bounding box center [780, 372] width 37 height 18
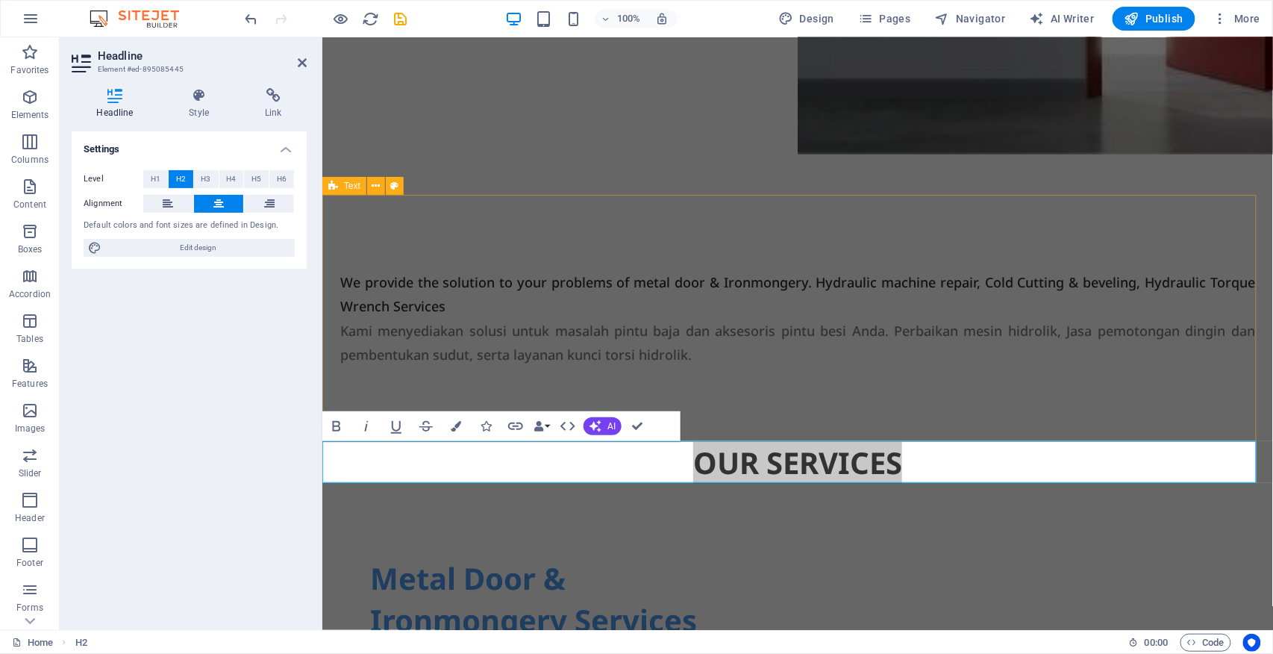
click at [901, 378] on div "We provide the solution to your problems of metal door & Ironmongery. Hydraulic…" at bounding box center [797, 318] width 950 height 246
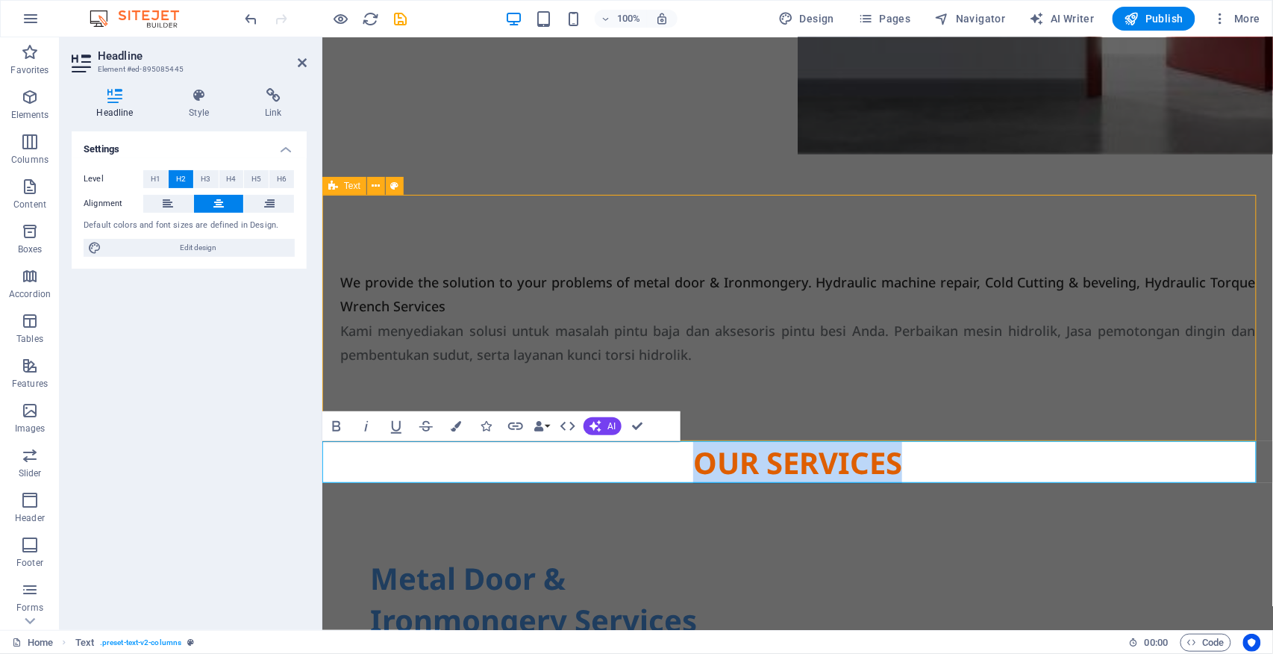
click at [1164, 378] on div "We provide the solution to your problems of metal door & Ironmongery. Hydraulic…" at bounding box center [797, 318] width 950 height 246
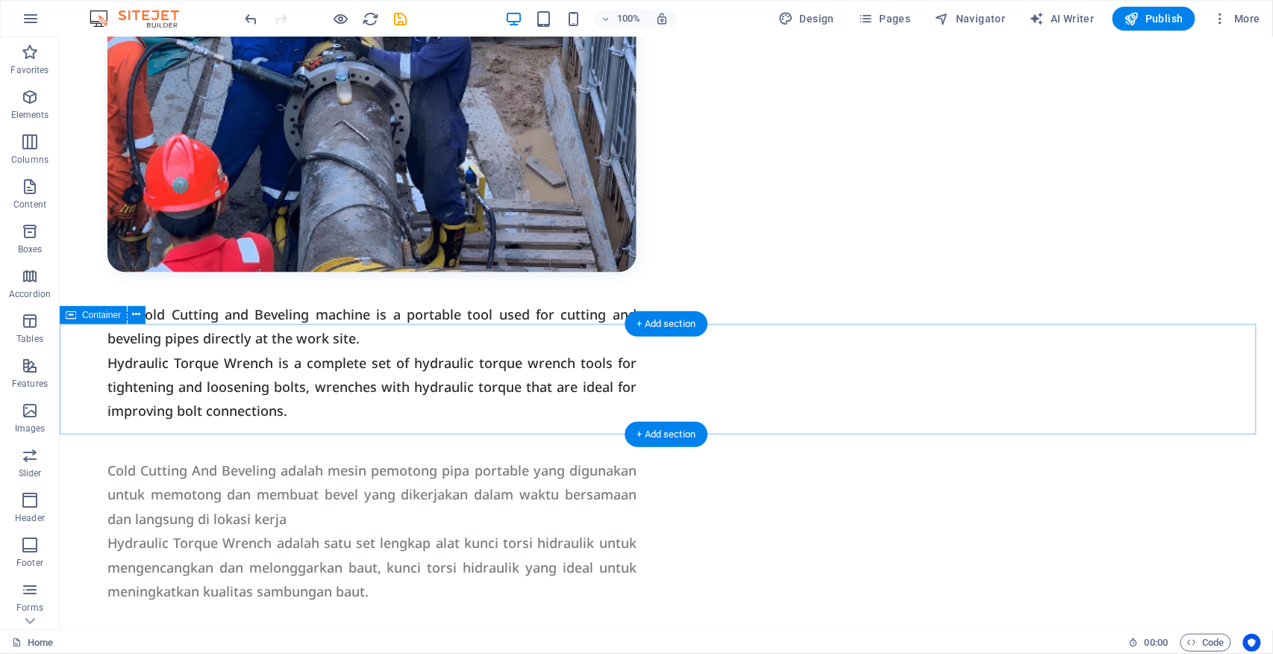
scroll to position [3183, 0]
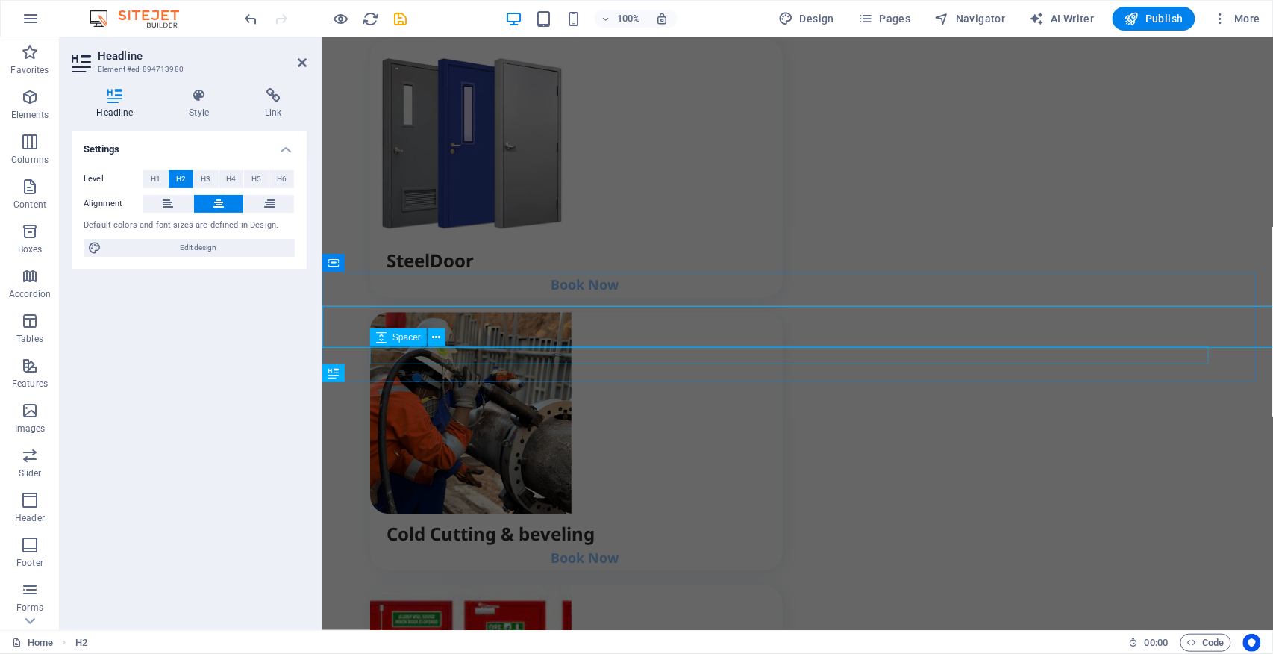
scroll to position [3212, 0]
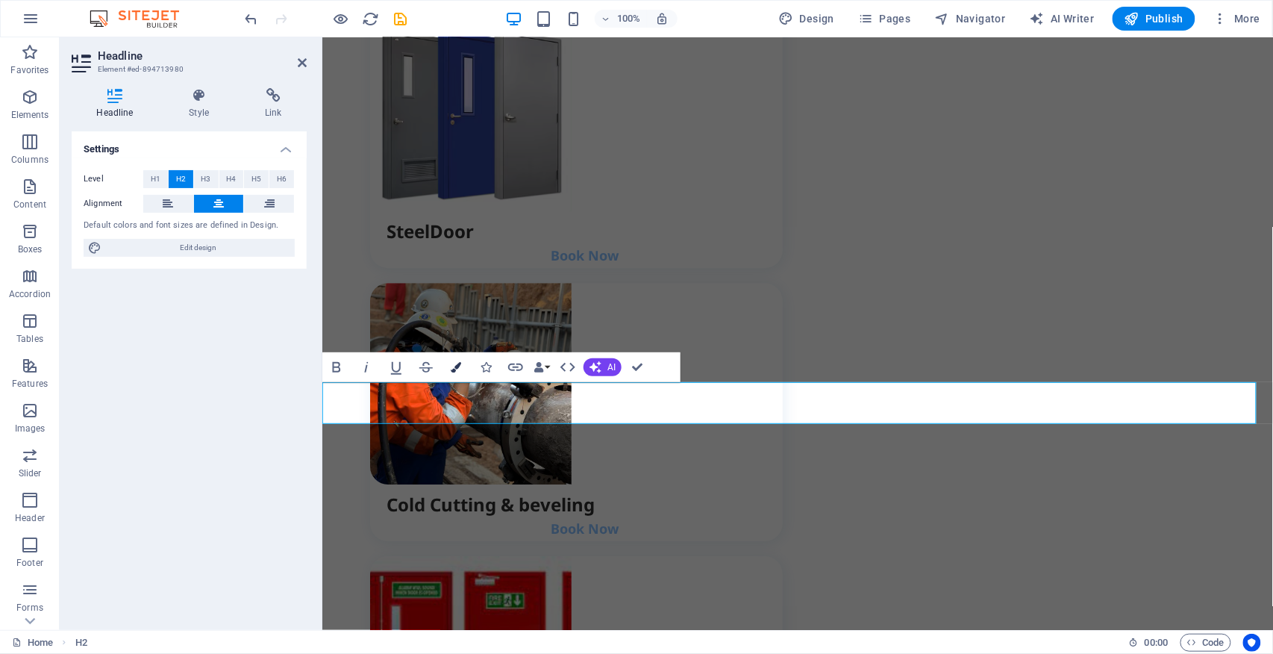
click at [458, 366] on icon "button" at bounding box center [456, 367] width 10 height 10
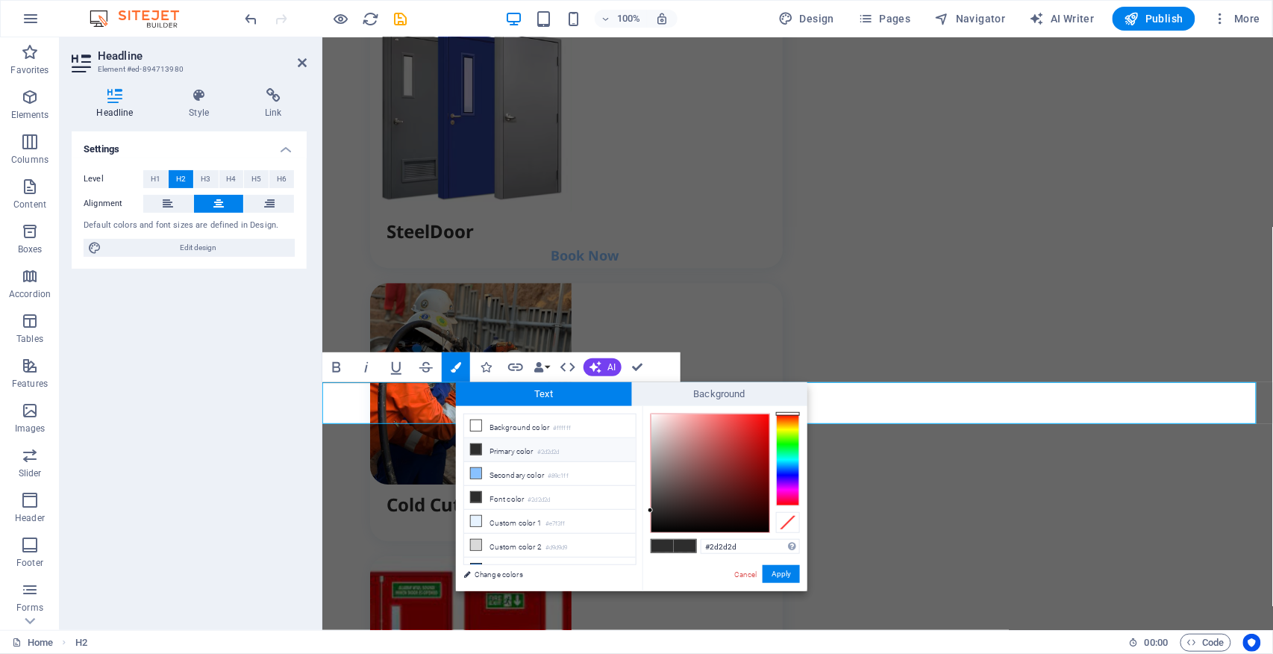
drag, startPoint x: 746, startPoint y: 542, endPoint x: 696, endPoint y: 540, distance: 50.0
click at [696, 540] on div "#2d2d2d Supported formats #0852ed rgb(8, 82, 237) rgba(8, 82, 237, 90%) hsv(221…" at bounding box center [724, 606] width 165 height 401
type input "#de5e00"
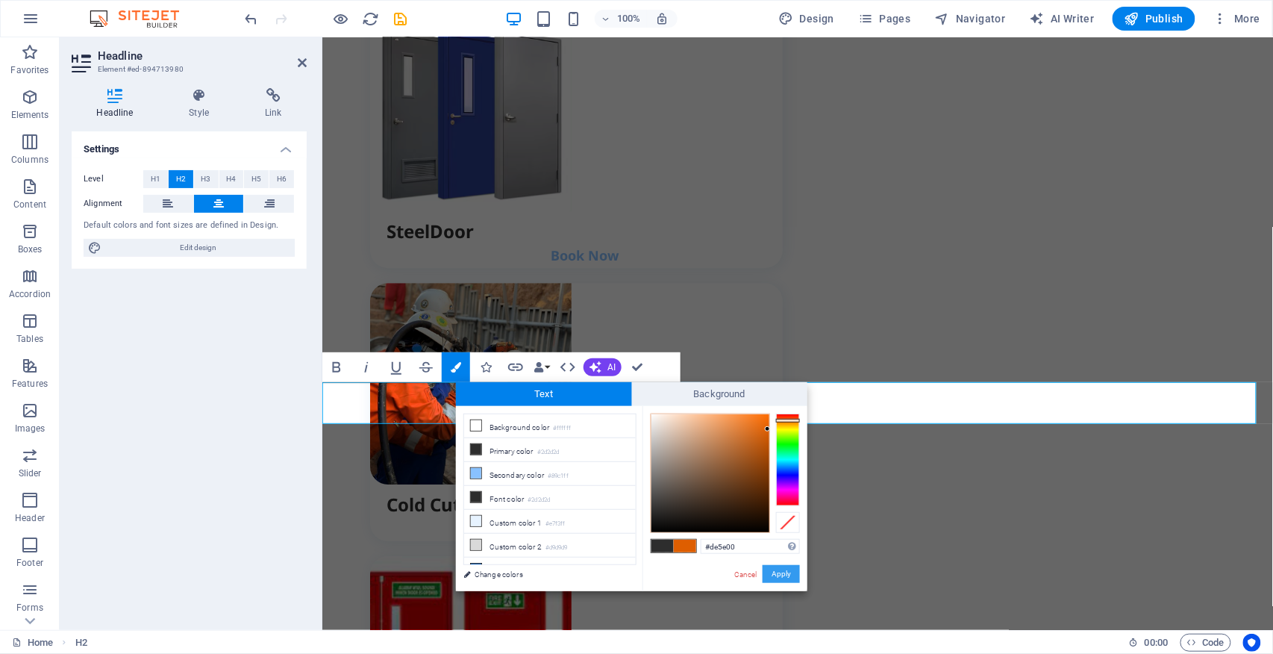
click at [773, 569] on button "Apply" at bounding box center [780, 574] width 37 height 18
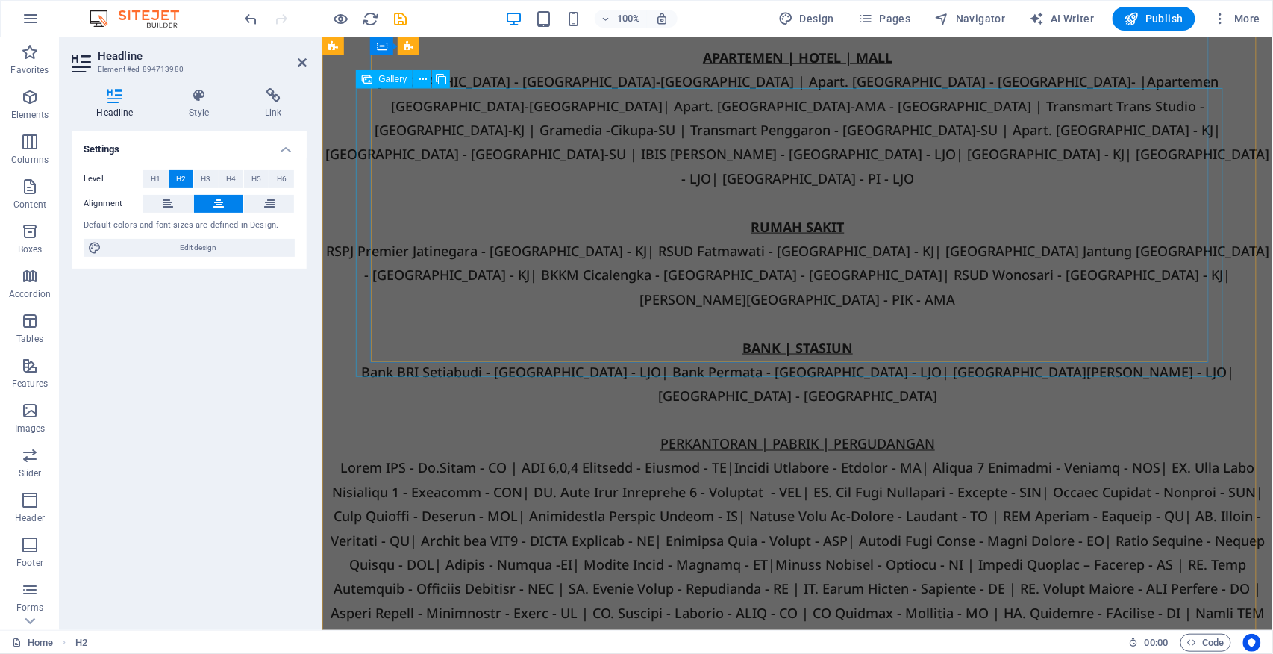
scroll to position [3908, 0]
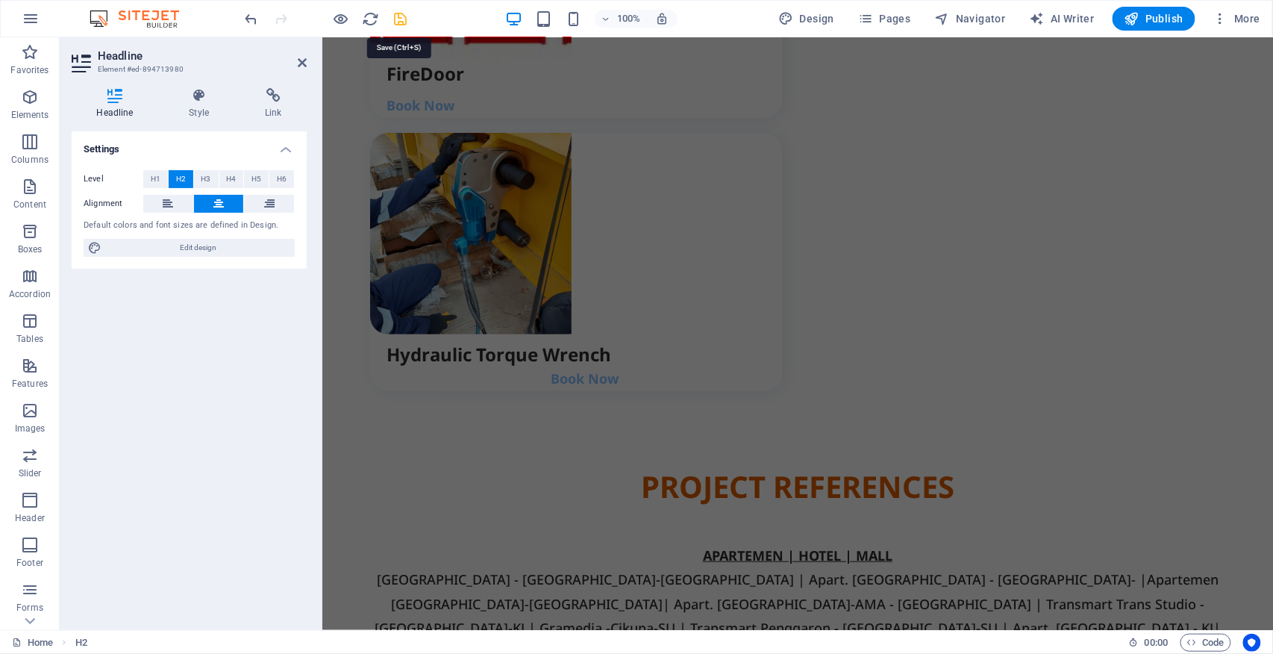
click at [401, 21] on icon "save" at bounding box center [400, 18] width 17 height 17
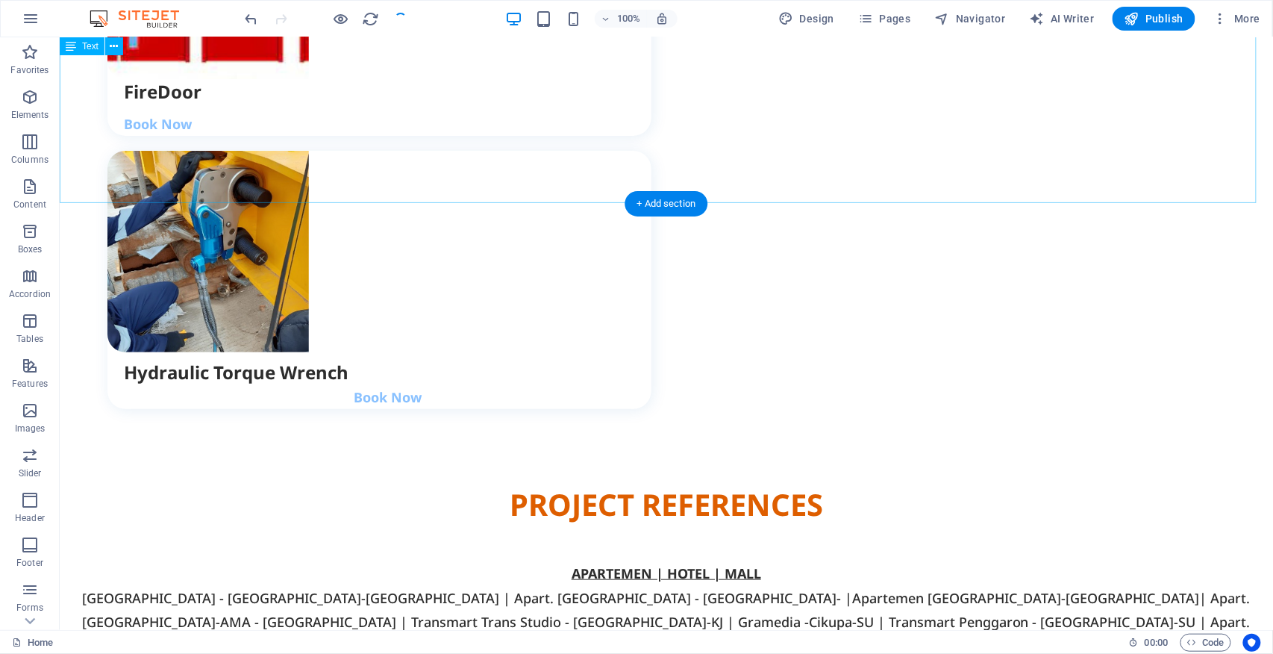
scroll to position [3204, 0]
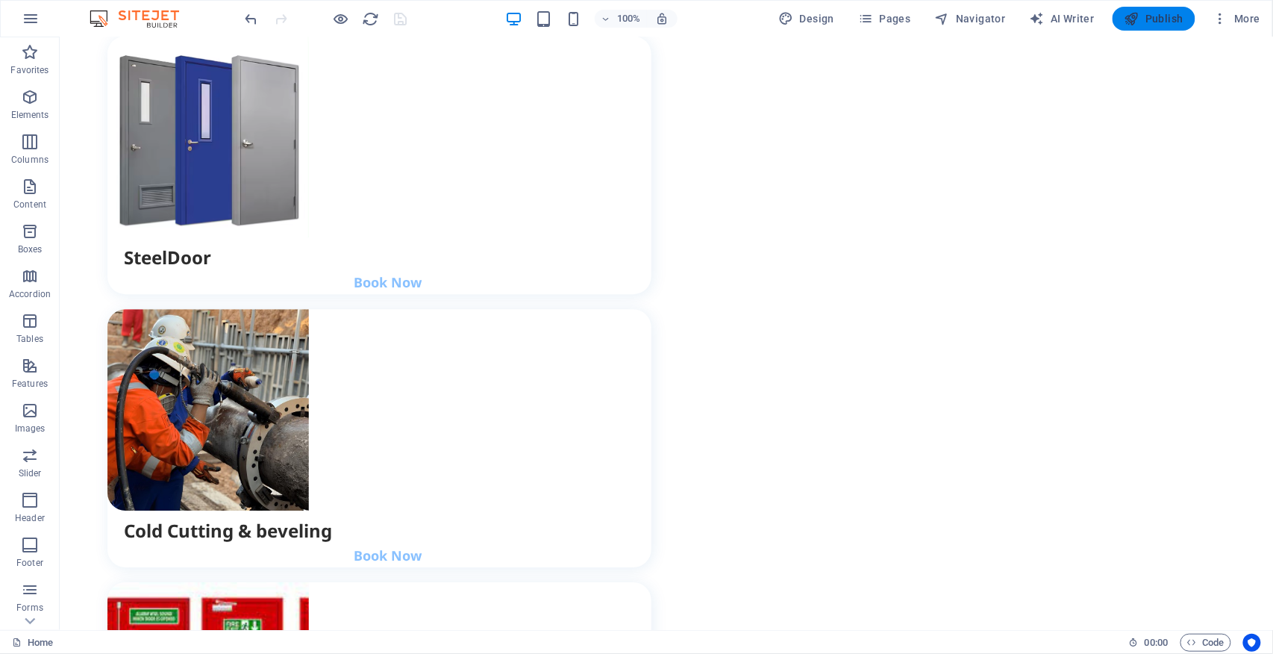
click at [1134, 16] on icon "button" at bounding box center [1131, 18] width 15 height 15
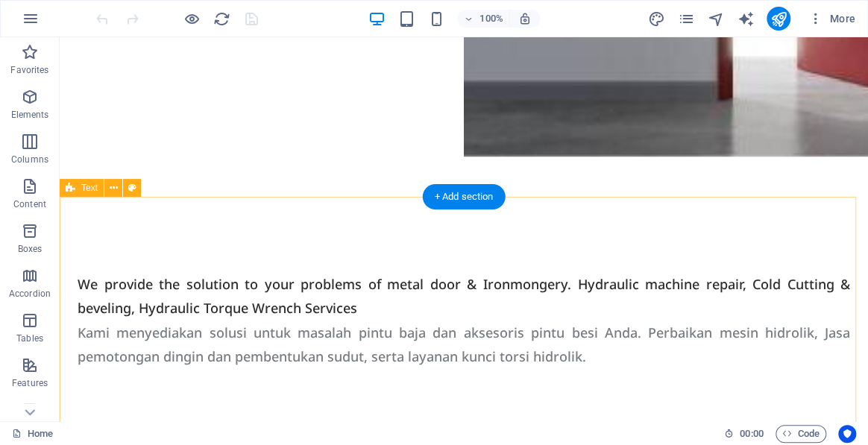
scroll to position [563, 0]
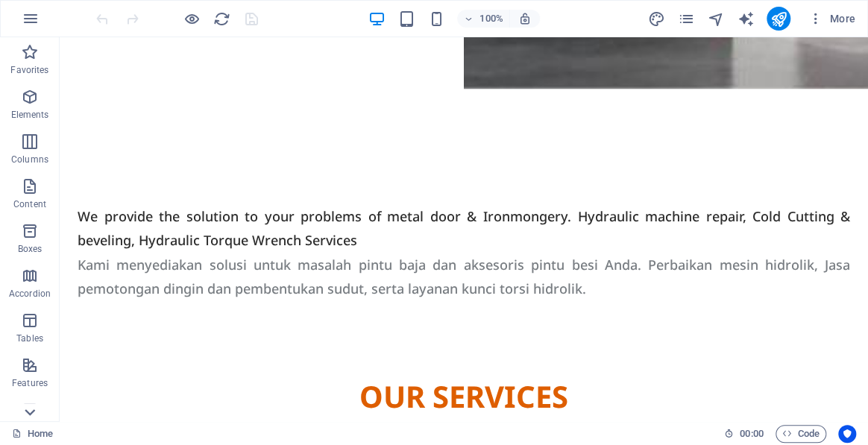
click at [29, 57] on icon at bounding box center [29, 46] width 21 height 21
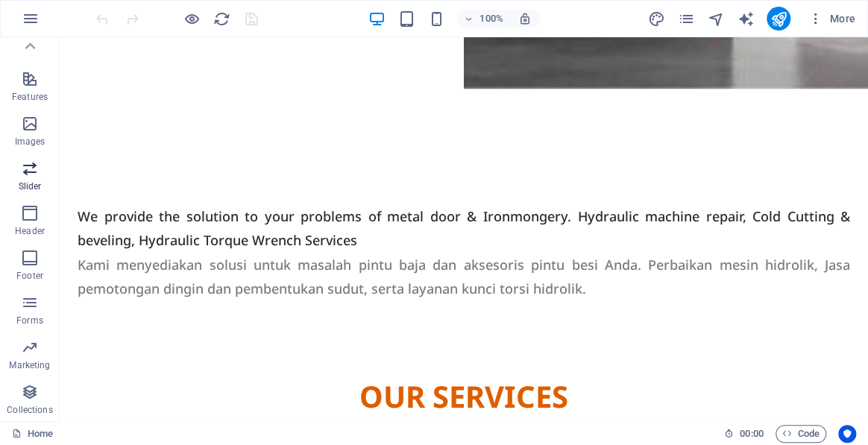
click at [25, 178] on span "Slider" at bounding box center [30, 178] width 60 height 36
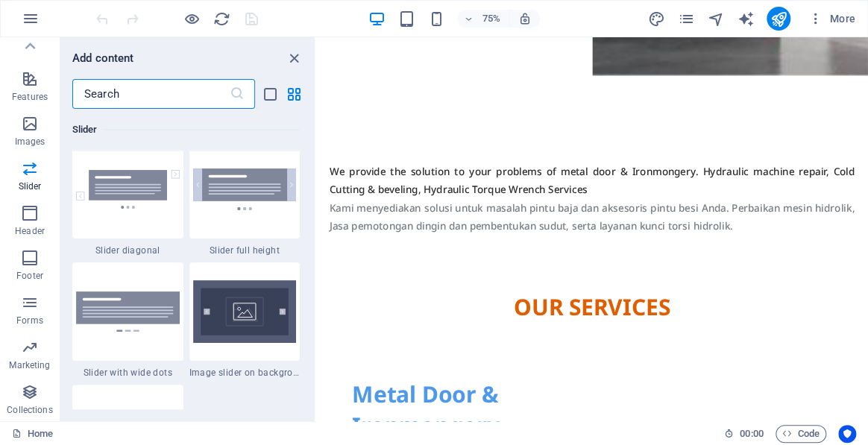
scroll to position [8660, 0]
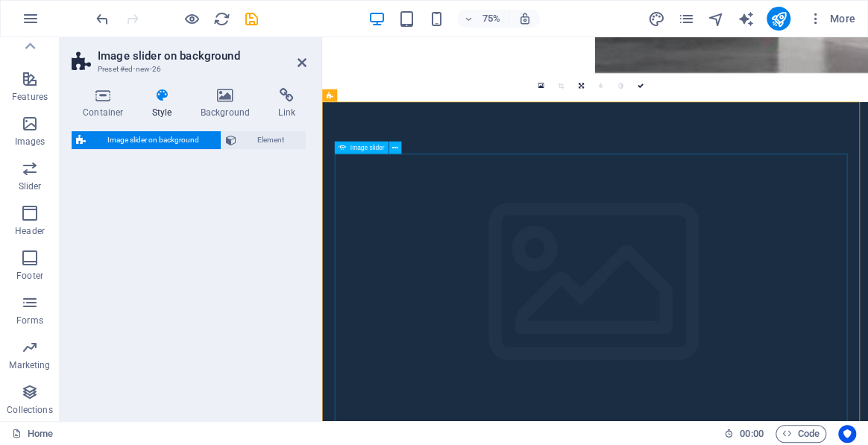
select select "rem"
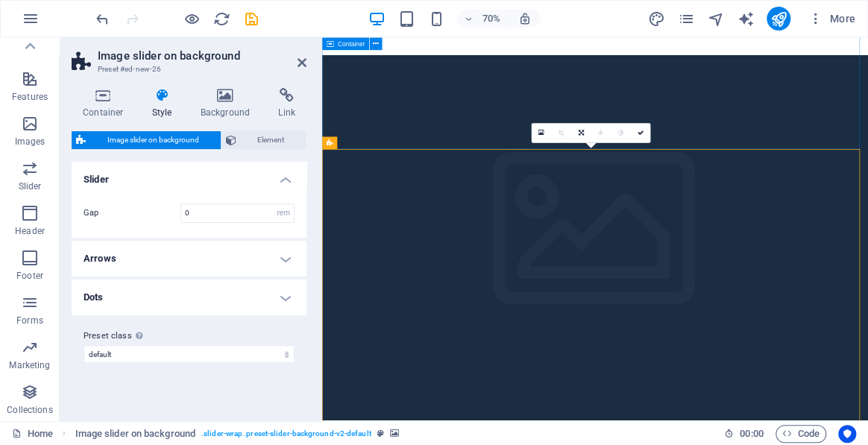
scroll to position [495, 0]
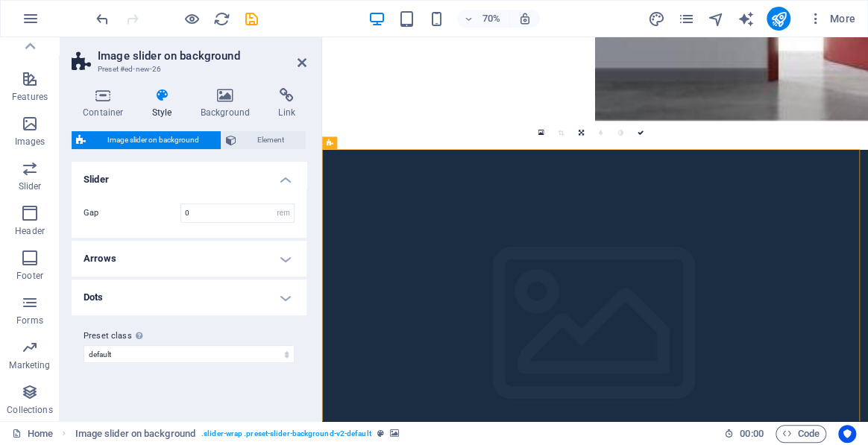
click at [219, 100] on icon at bounding box center [226, 95] width 72 height 15
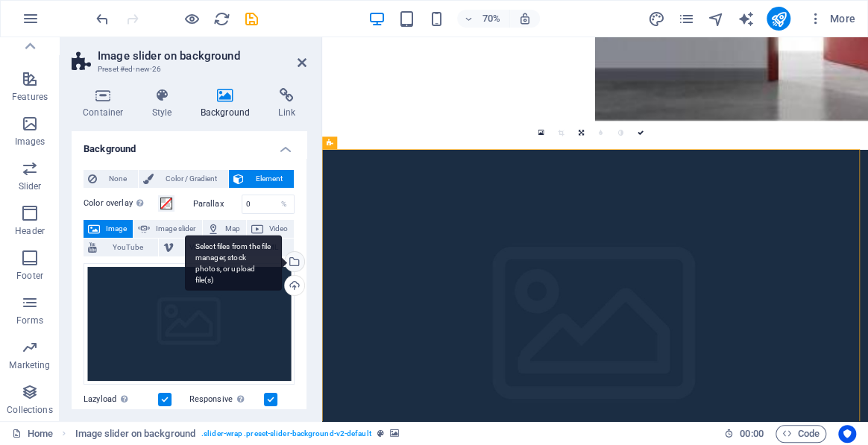
click at [293, 260] on div "Select files from the file manager, stock photos, or upload file(s)" at bounding box center [293, 263] width 22 height 22
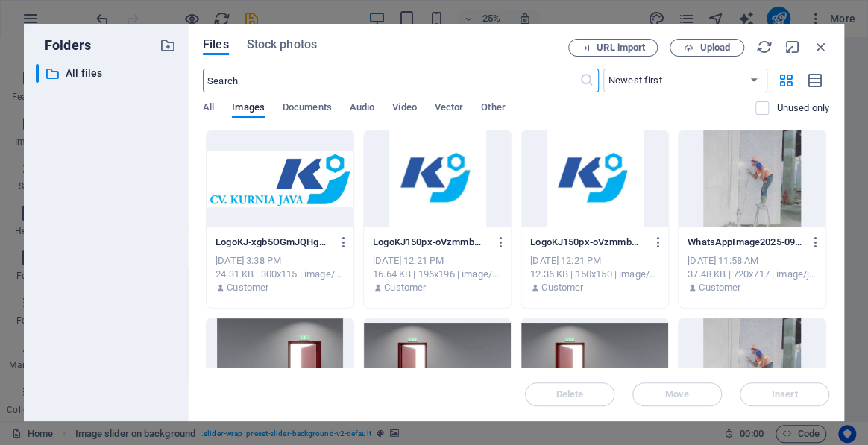
click at [313, 339] on div at bounding box center [280, 367] width 147 height 97
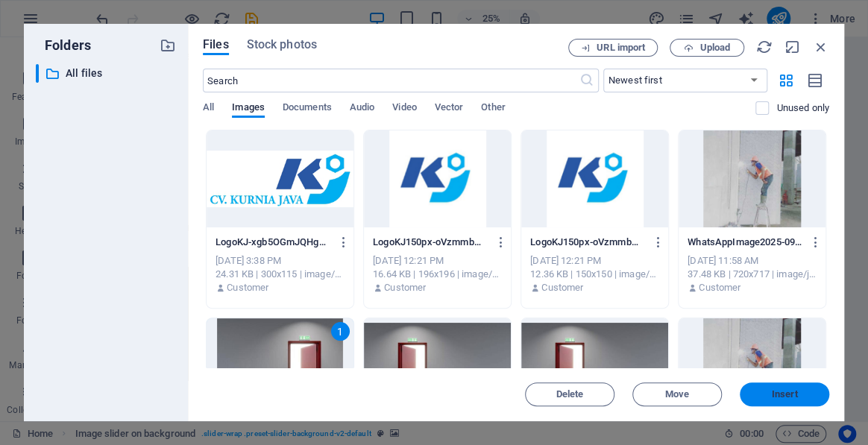
click at [785, 394] on span "Insert" at bounding box center [785, 394] width 26 height 9
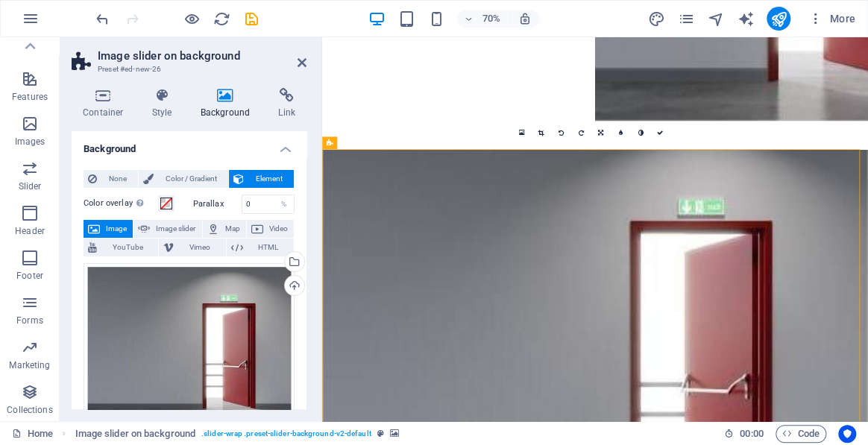
scroll to position [630, 0]
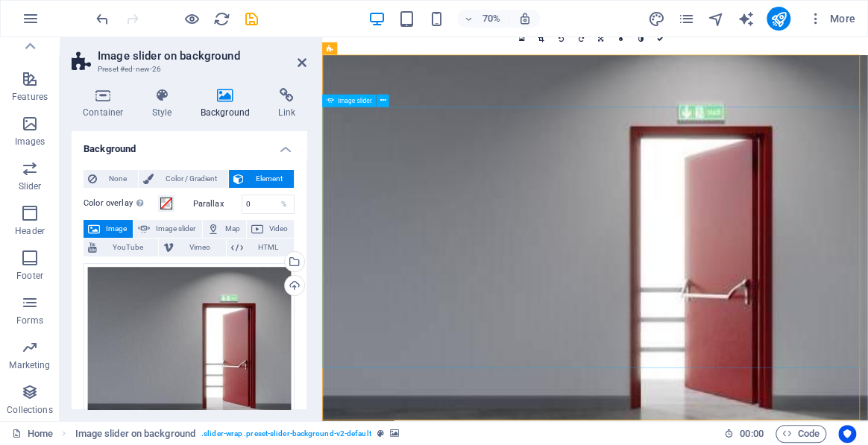
click at [92, 110] on h4 "Container" at bounding box center [106, 103] width 69 height 31
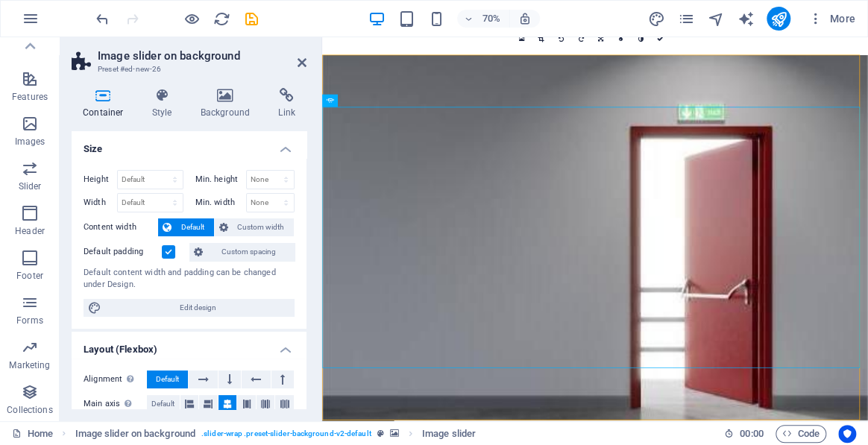
scroll to position [135, 0]
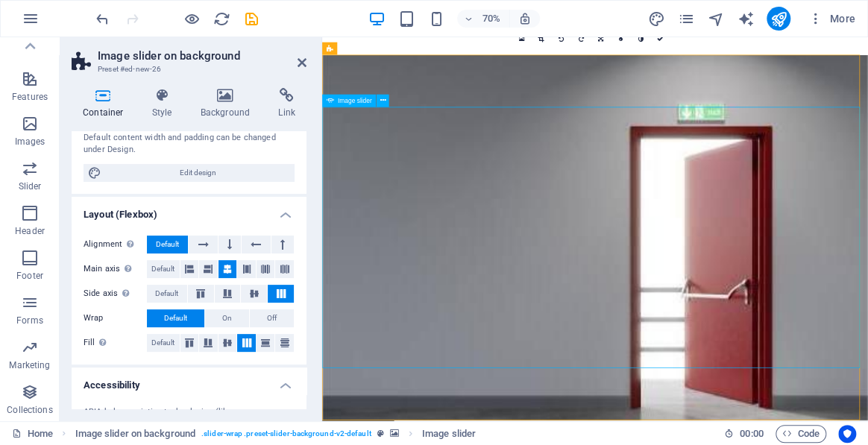
click at [351, 103] on span "Image slider" at bounding box center [355, 100] width 34 height 6
select select "px"
select select "ms"
select select "s"
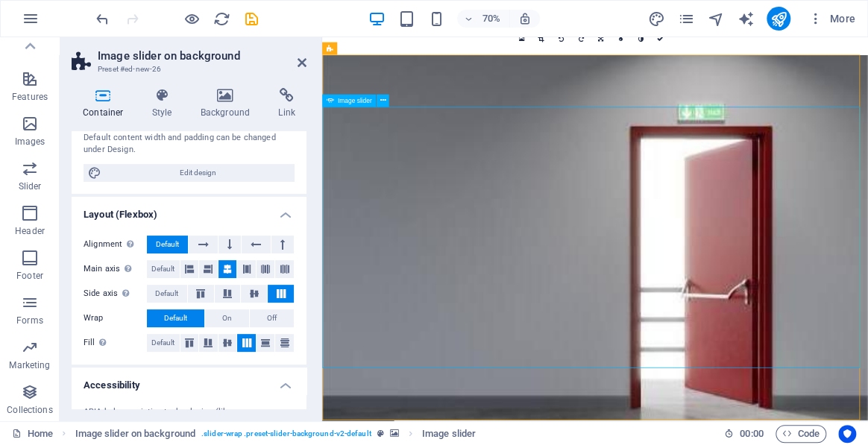
select select "progressive"
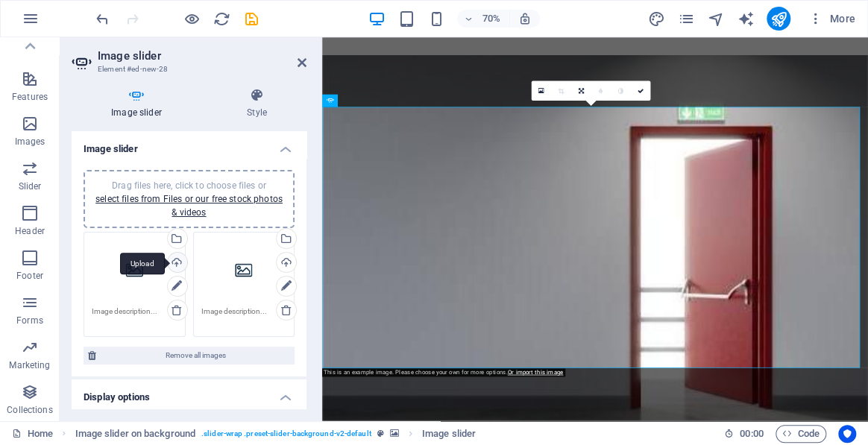
click at [177, 263] on div "Upload" at bounding box center [176, 264] width 22 height 22
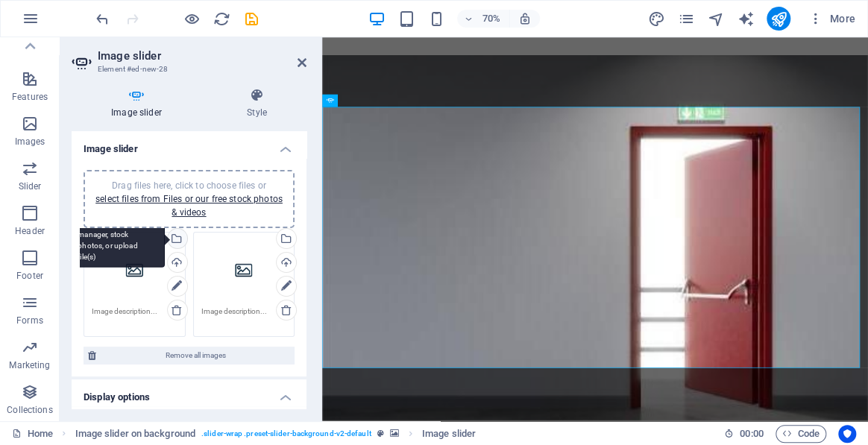
click at [175, 234] on div "Select files from the file manager, stock photos, or upload file(s)" at bounding box center [176, 240] width 22 height 22
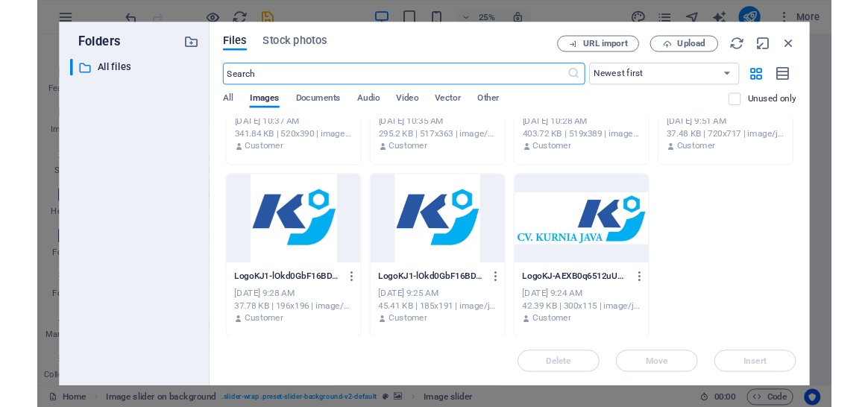
scroll to position [1241, 0]
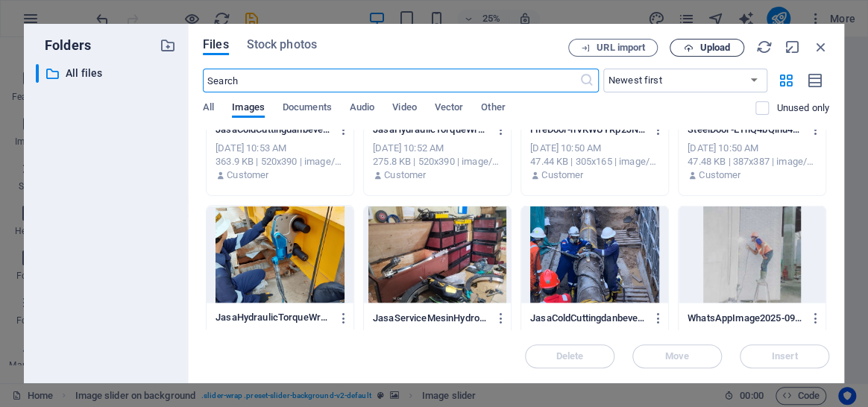
click at [718, 50] on span "Upload" at bounding box center [715, 47] width 31 height 9
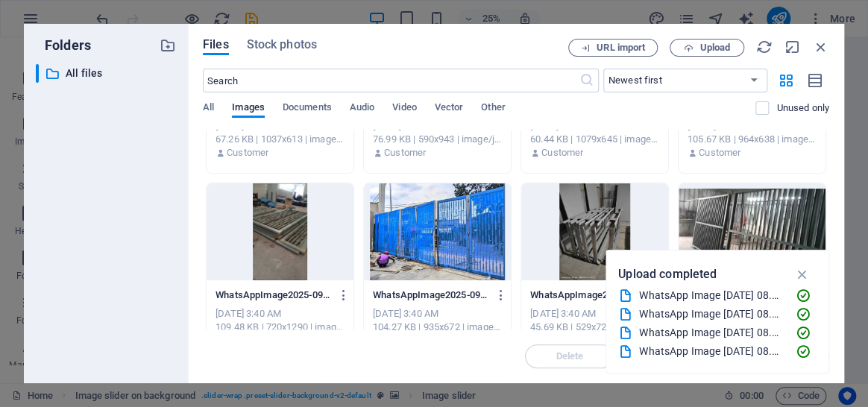
scroll to position [271, 0]
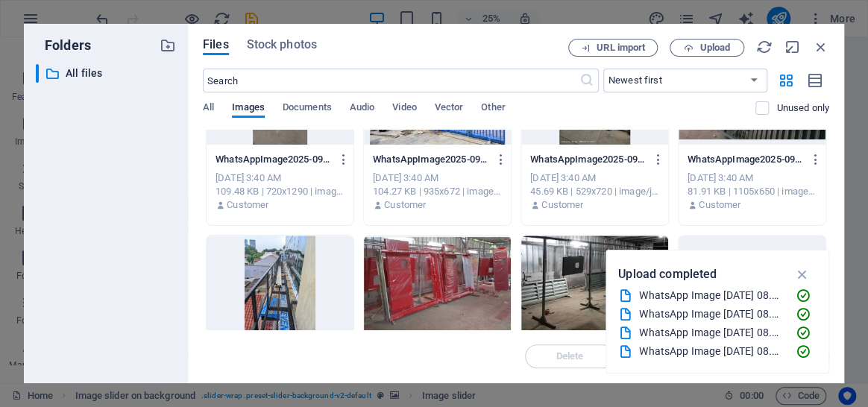
click at [453, 257] on div at bounding box center [437, 284] width 147 height 97
click at [803, 275] on icon "button" at bounding box center [802, 274] width 17 height 16
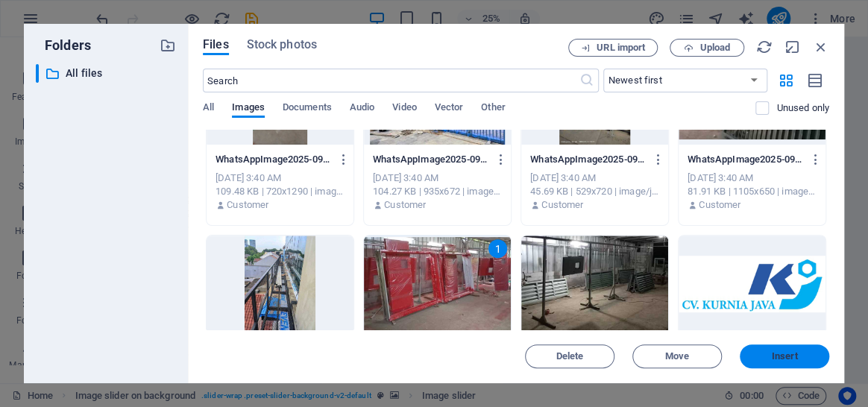
click at [784, 356] on span "Insert" at bounding box center [785, 356] width 26 height 9
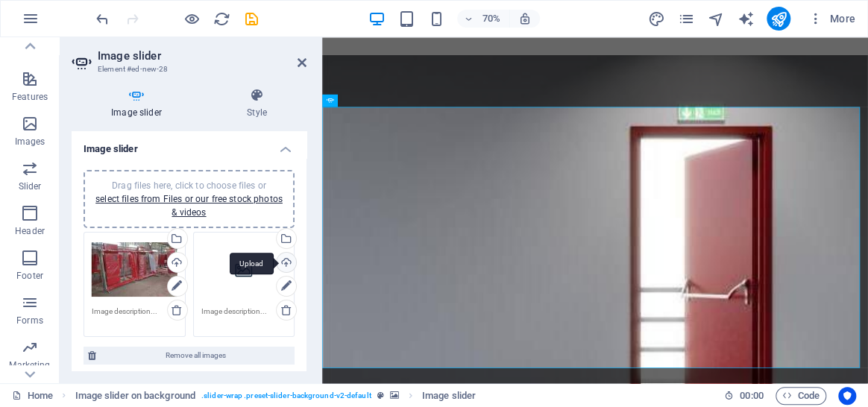
click at [284, 263] on div "Upload" at bounding box center [285, 264] width 22 height 22
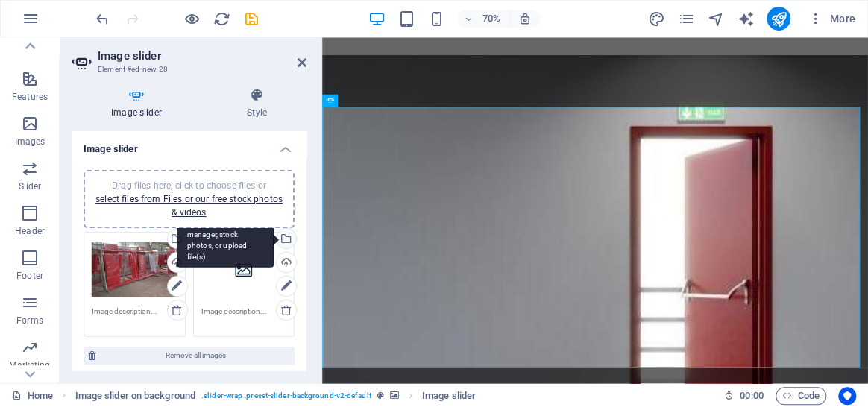
click at [281, 241] on div "Select files from the file manager, stock photos, or upload file(s)" at bounding box center [285, 240] width 22 height 22
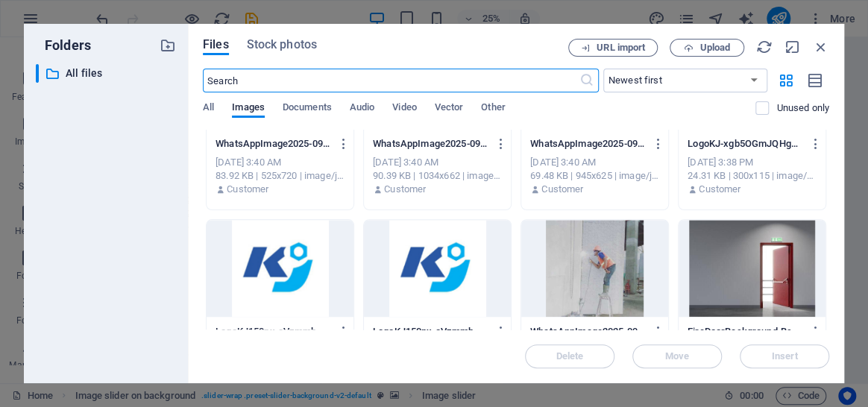
scroll to position [542, 0]
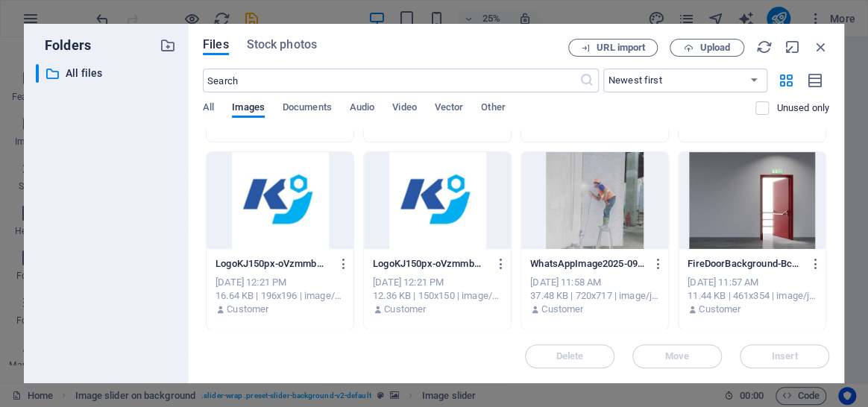
click at [612, 213] on div at bounding box center [595, 200] width 147 height 97
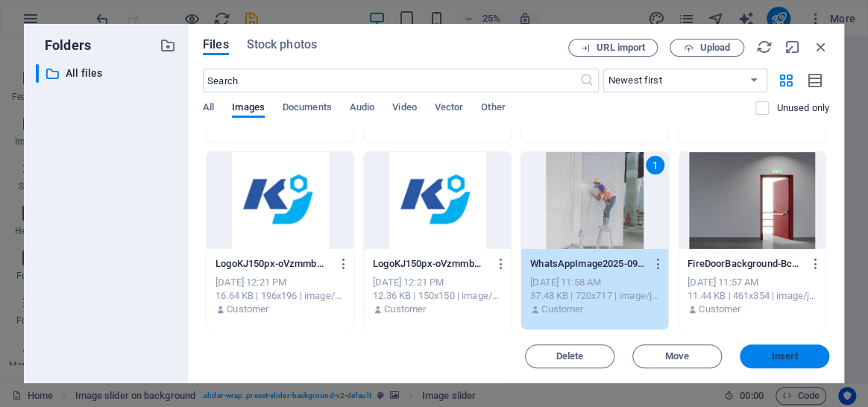
drag, startPoint x: 777, startPoint y: 357, endPoint x: 384, endPoint y: 351, distance: 392.5
click at [777, 357] on span "Insert" at bounding box center [785, 356] width 26 height 9
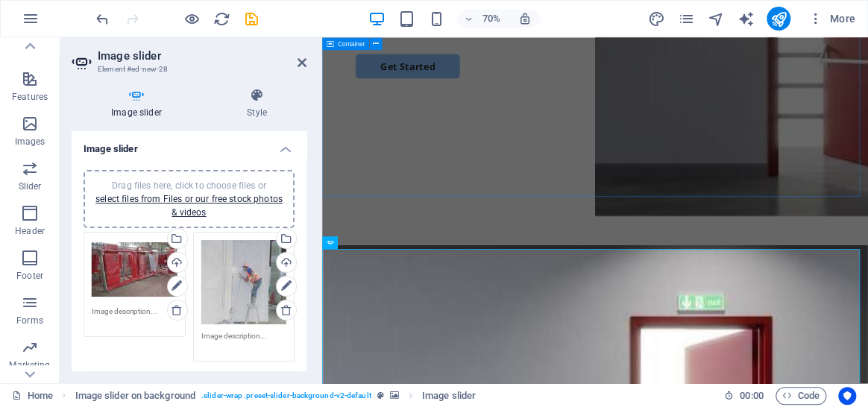
scroll to position [495, 0]
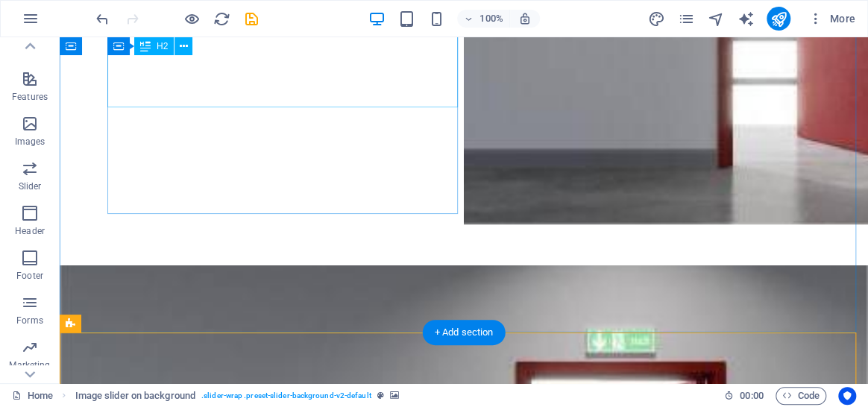
scroll to position [359, 0]
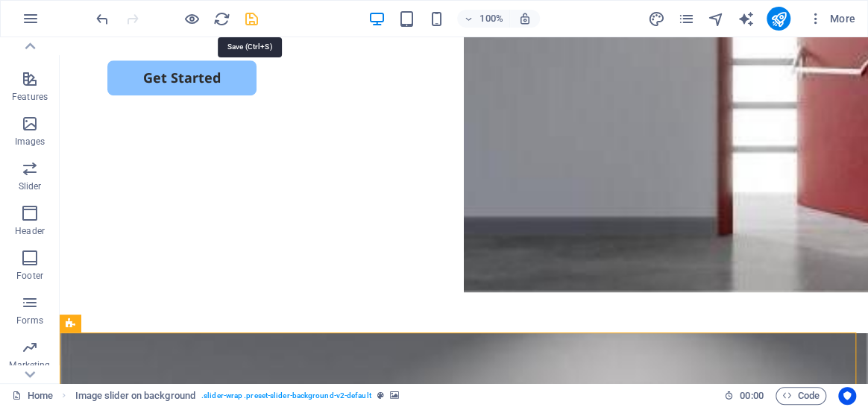
click at [248, 22] on icon "save" at bounding box center [251, 18] width 17 height 17
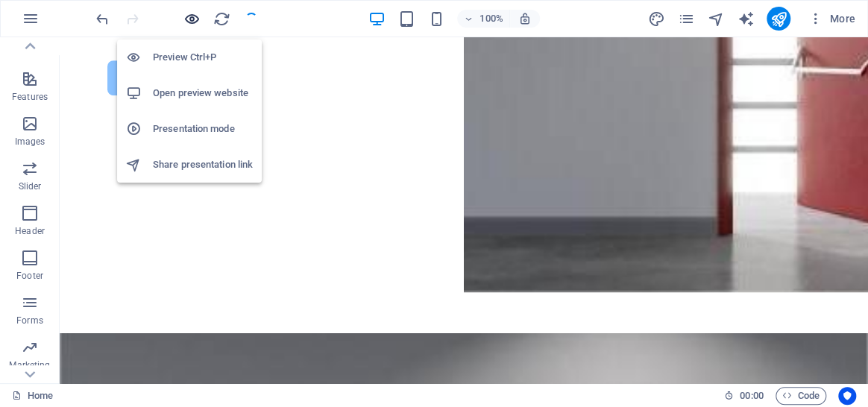
click at [187, 19] on icon "button" at bounding box center [192, 18] width 17 height 17
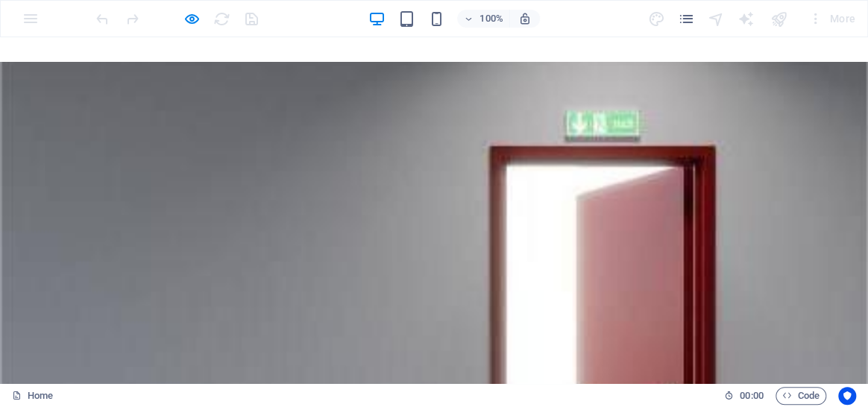
scroll to position [766, 0]
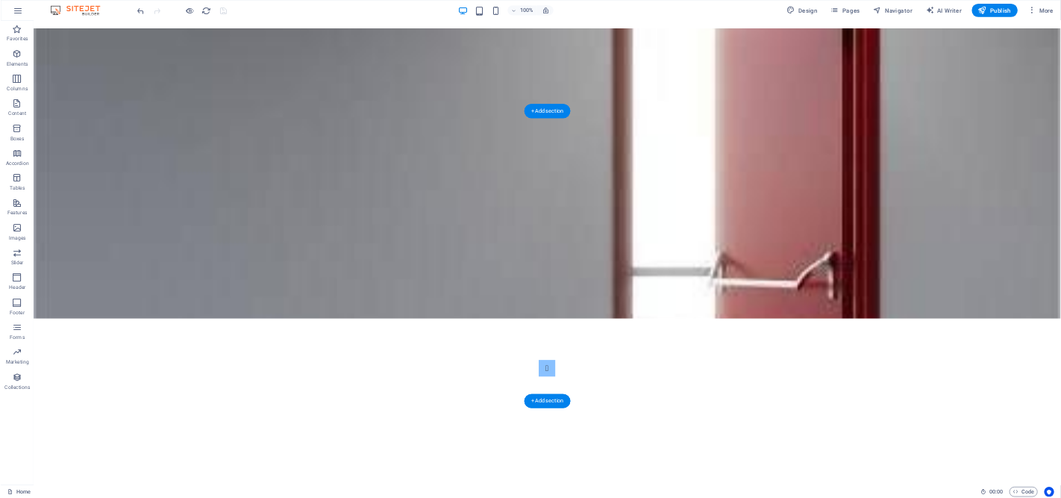
scroll to position [492, 0]
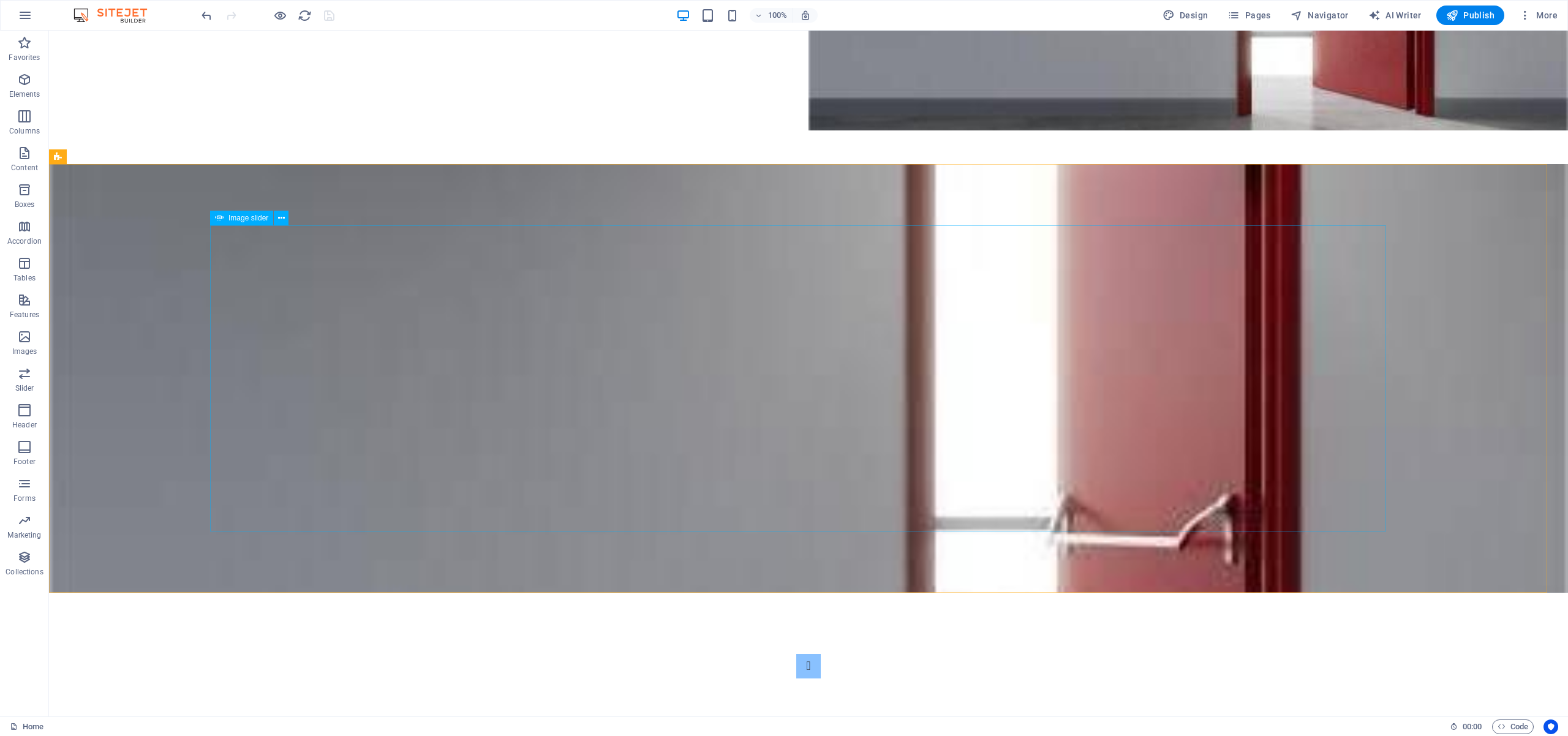
click at [250, 222] on div "Image slider" at bounding box center [241, 218] width 63 height 15
select select "px"
select select "ms"
select select "s"
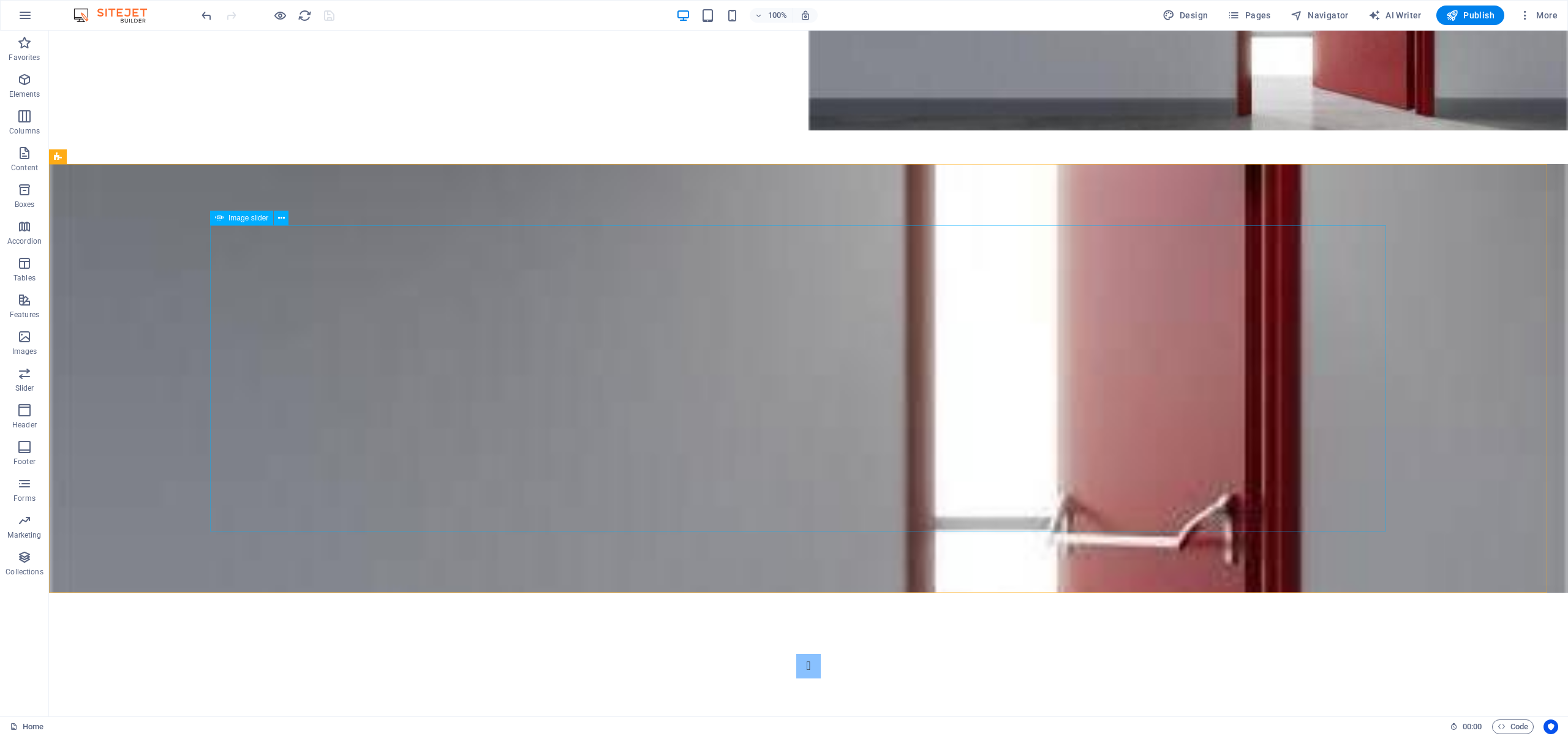
select select "progressive"
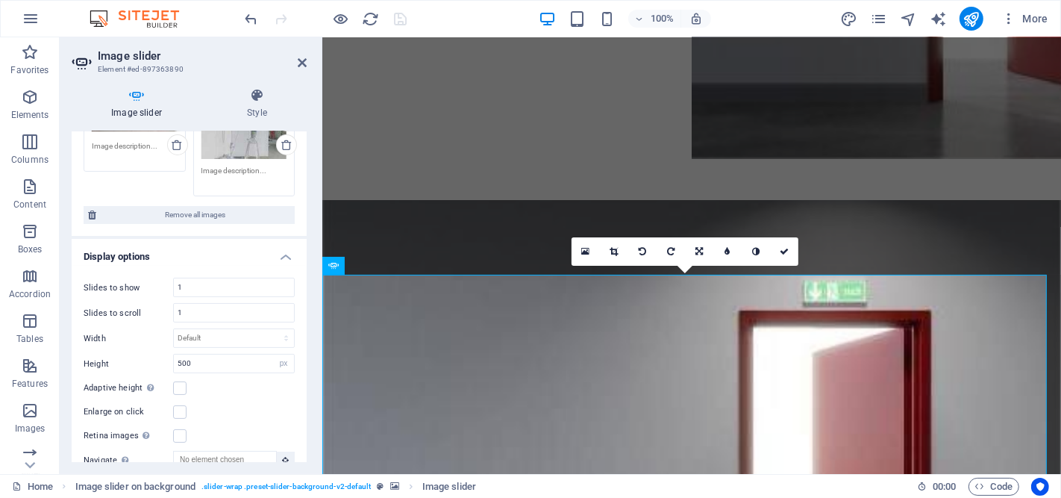
scroll to position [248, 0]
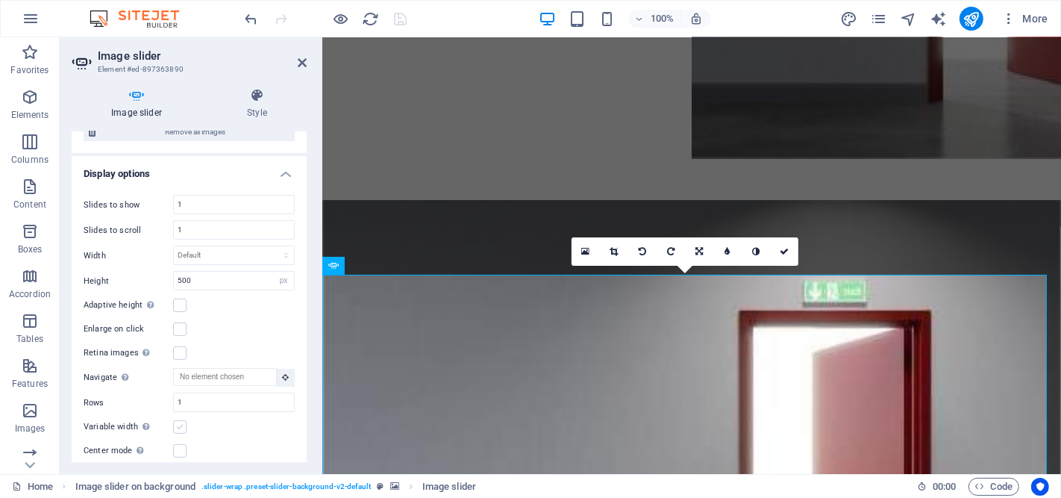
click at [183, 423] on label at bounding box center [179, 426] width 13 height 13
click at [0, 0] on input "Variable width Automatically adjust the width of the visible slide." at bounding box center [0, 0] width 0 height 0
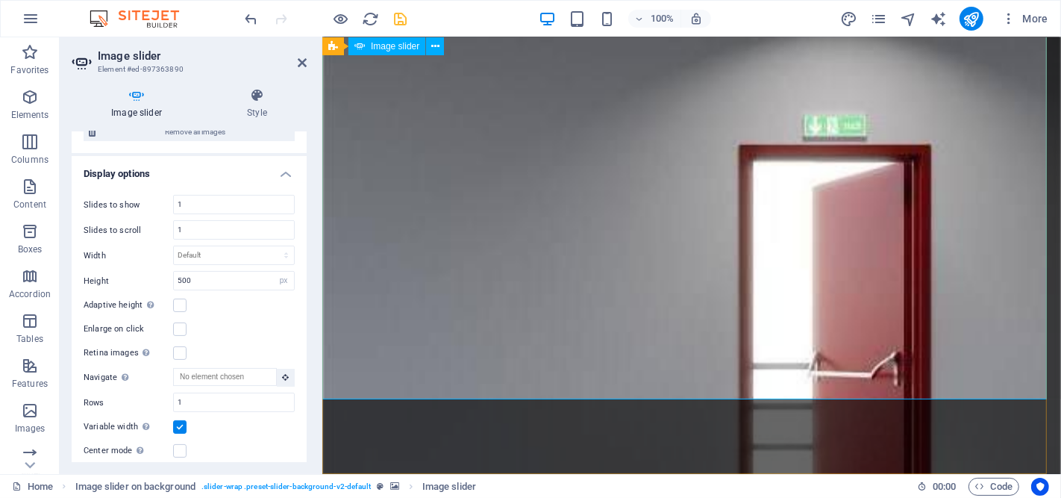
scroll to position [741, 0]
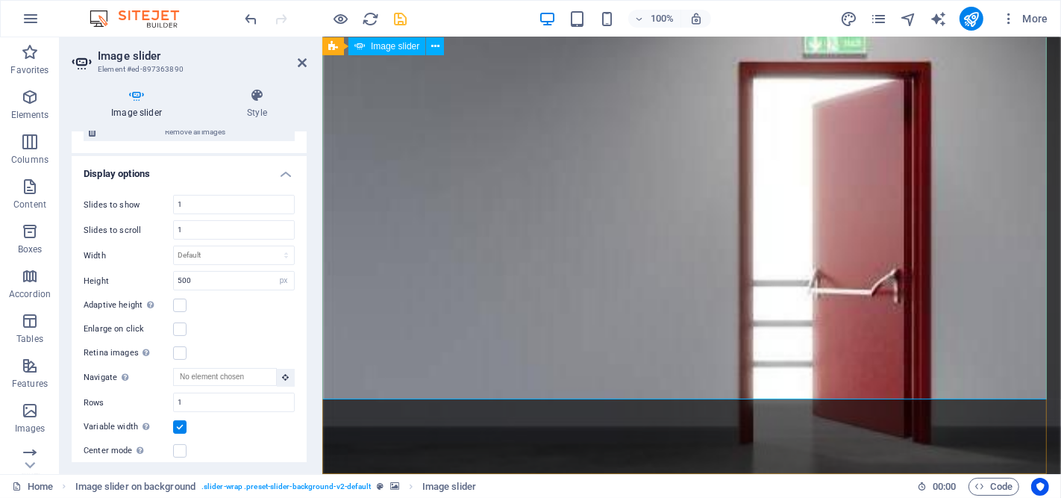
click at [180, 425] on label at bounding box center [179, 426] width 13 height 13
click at [0, 0] on input "Variable width Automatically adjust the width of the visible slide." at bounding box center [0, 0] width 0 height 0
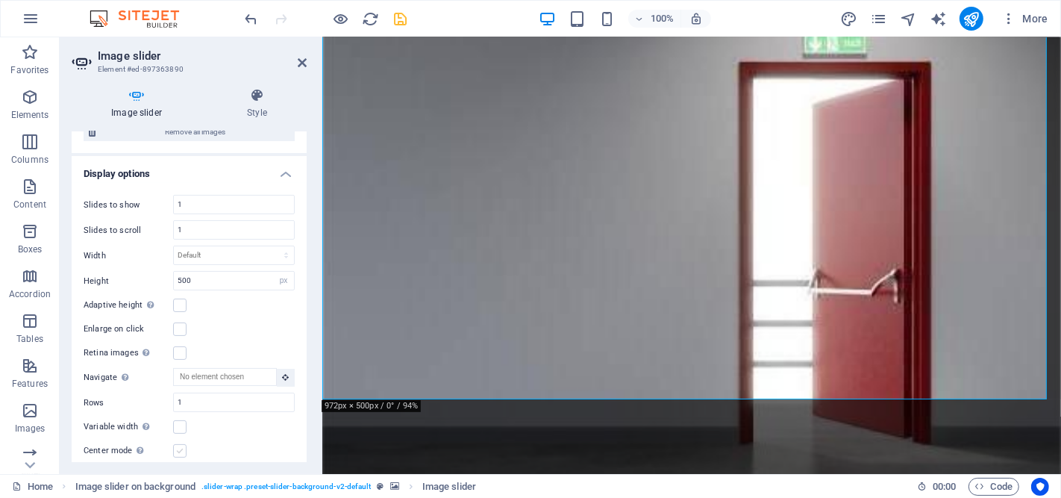
click at [177, 449] on label at bounding box center [179, 450] width 13 height 13
click at [0, 0] on input "Center mode Enables centered view with partial previous/next slide. Use with od…" at bounding box center [0, 0] width 0 height 0
click at [140, 107] on h4 "Image slider" at bounding box center [140, 103] width 136 height 31
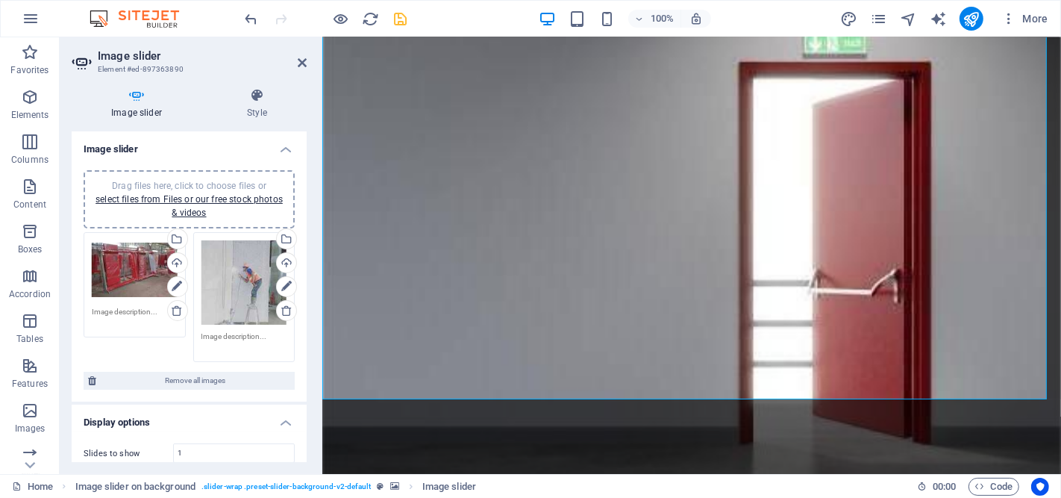
drag, startPoint x: 163, startPoint y: 344, endPoint x: 151, endPoint y: 351, distance: 13.7
click at [121, 351] on div "Drag files here, click to choose files or select files from Files or our free s…" at bounding box center [189, 297] width 219 height 138
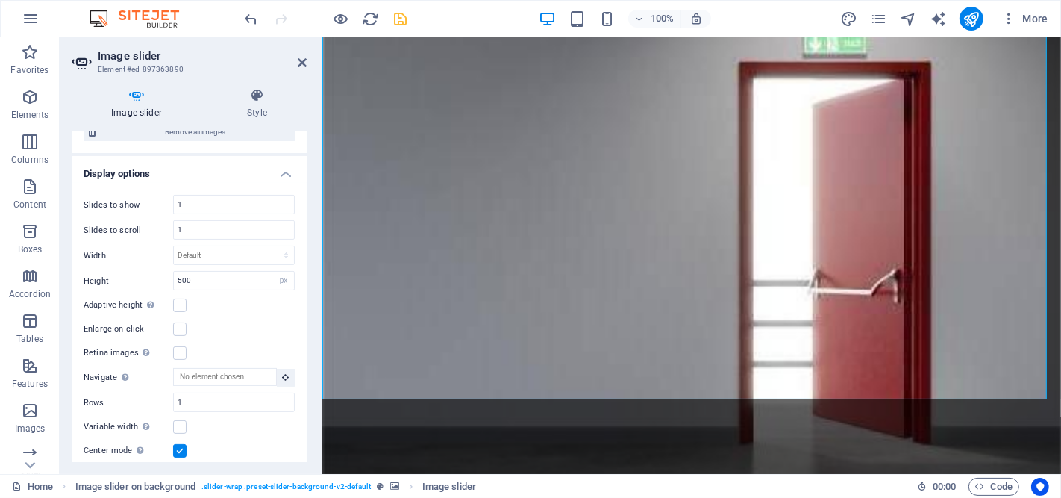
scroll to position [166, 0]
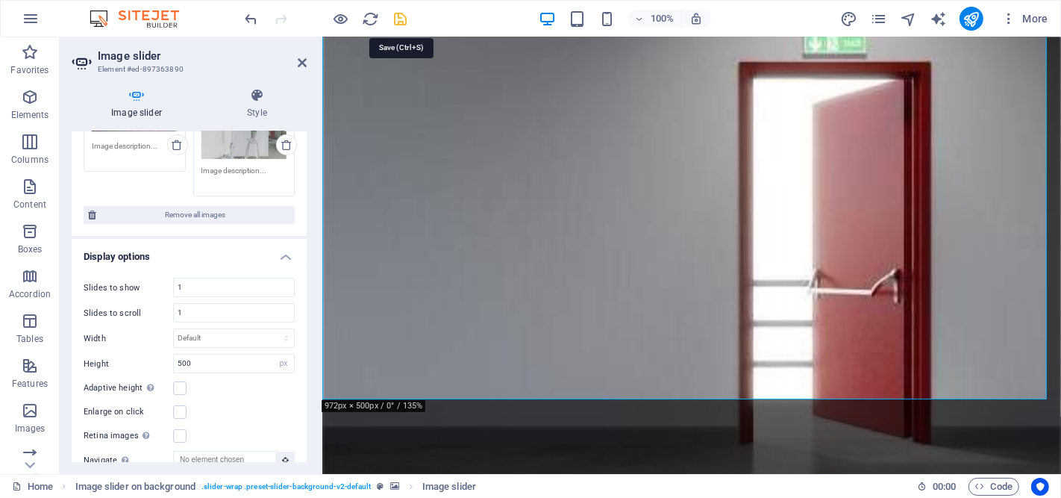
click at [404, 16] on icon "save" at bounding box center [400, 18] width 17 height 17
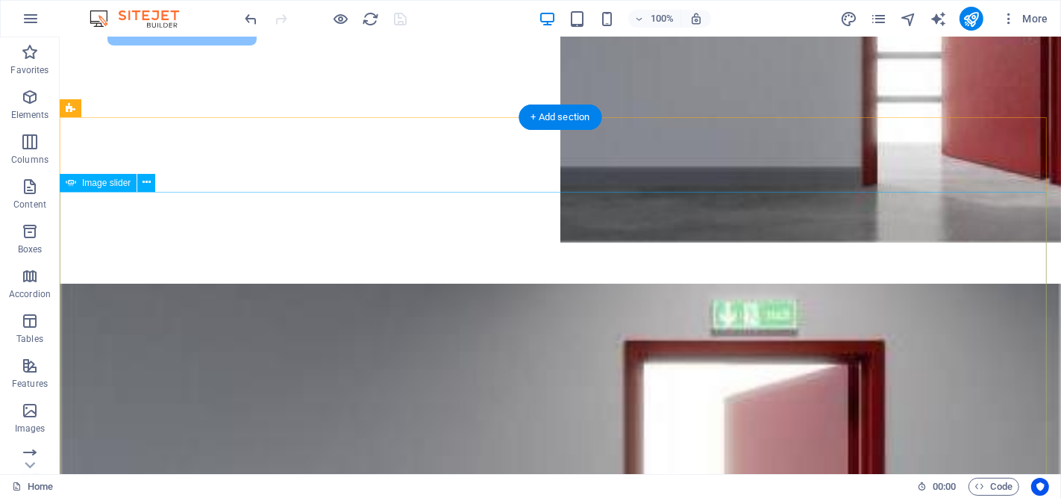
scroll to position [575, 0]
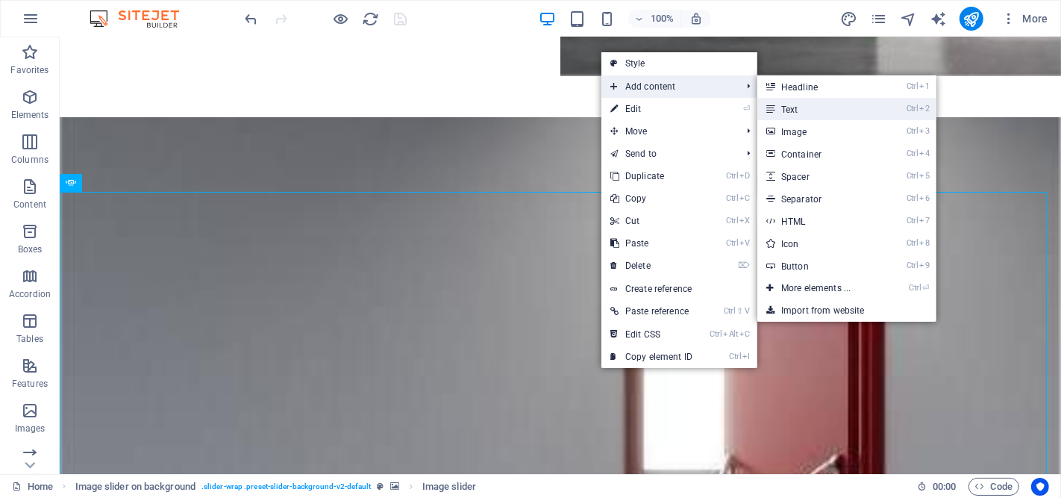
click at [774, 106] on icon at bounding box center [769, 109] width 7 height 22
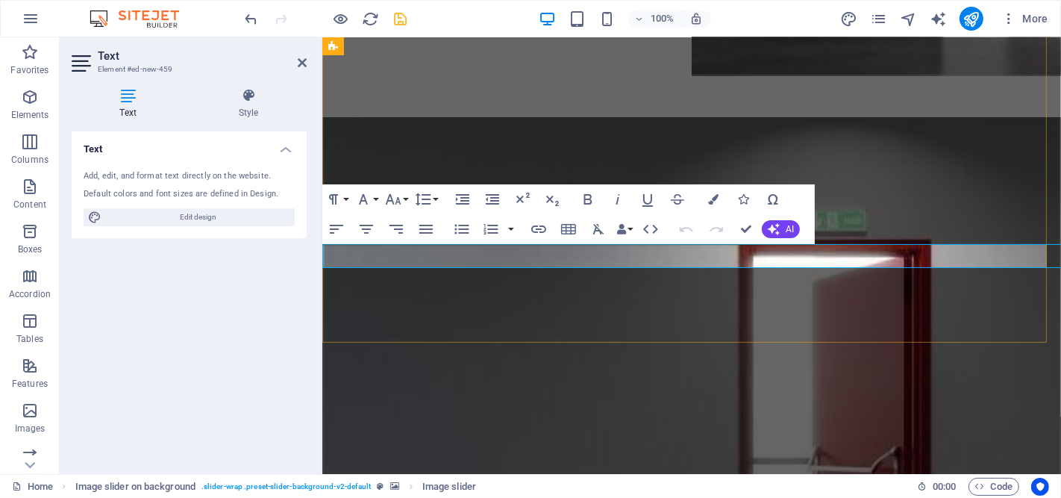
scroll to position [896, 0]
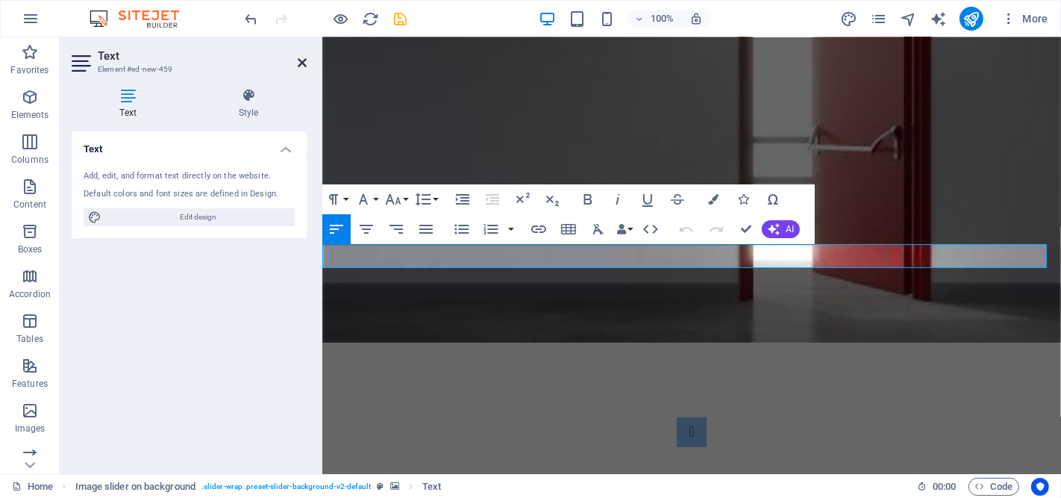
click at [304, 65] on icon at bounding box center [302, 63] width 9 height 12
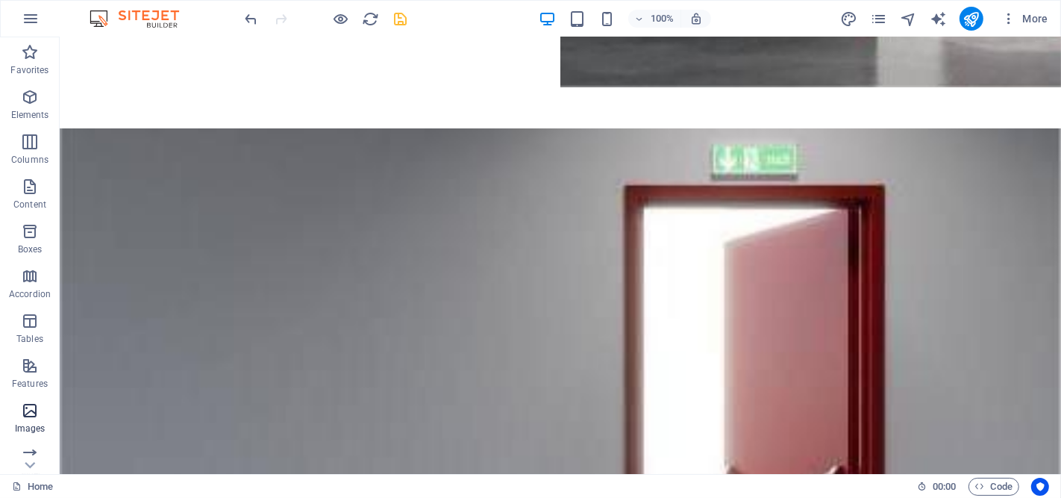
scroll to position [83, 0]
drag, startPoint x: 32, startPoint y: 376, endPoint x: 129, endPoint y: 151, distance: 244.6
click at [32, 376] on icon "button" at bounding box center [30, 372] width 18 height 18
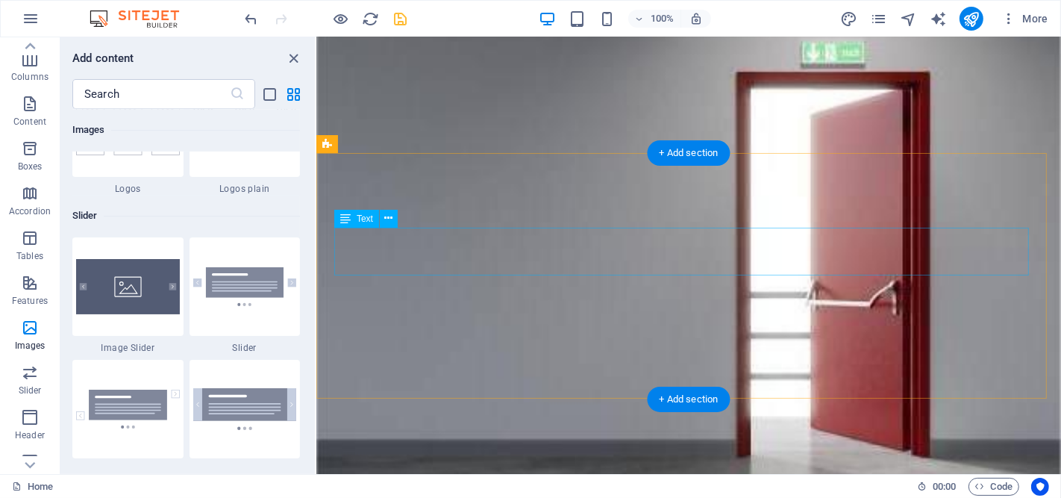
scroll to position [1062, 0]
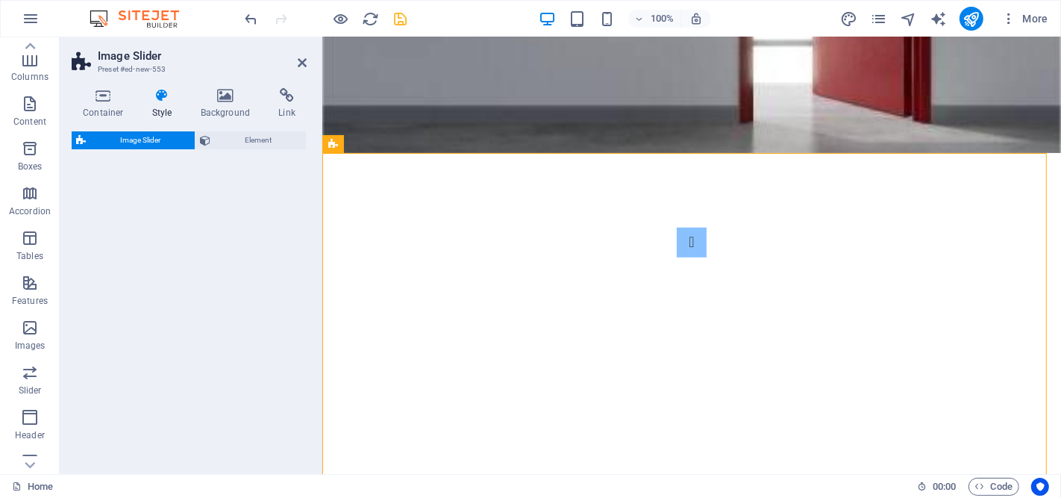
select select "rem"
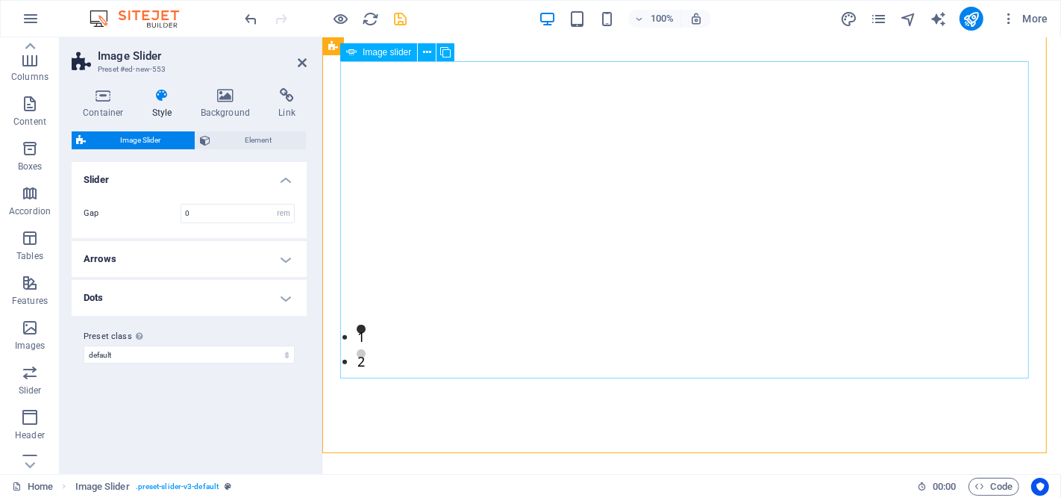
scroll to position [1227, 0]
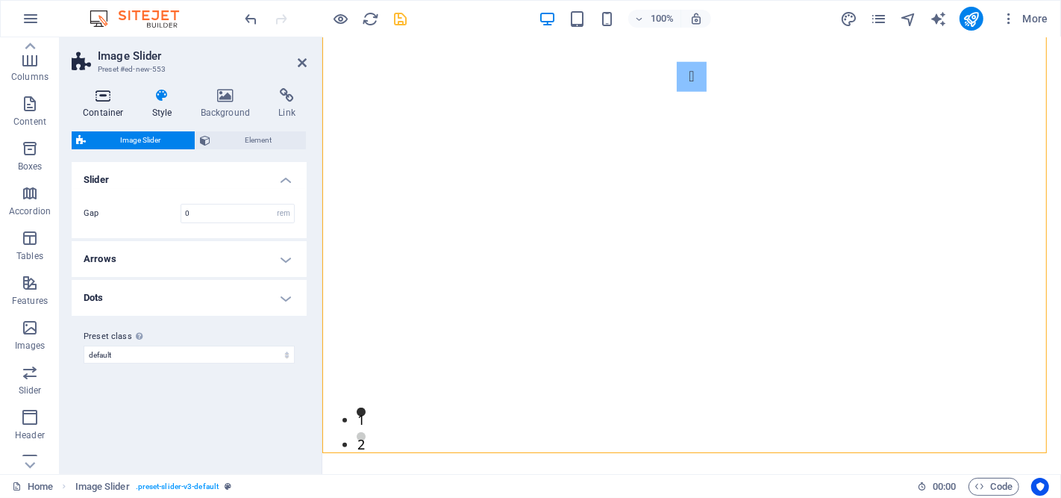
click at [93, 105] on h4 "Container" at bounding box center [106, 103] width 69 height 31
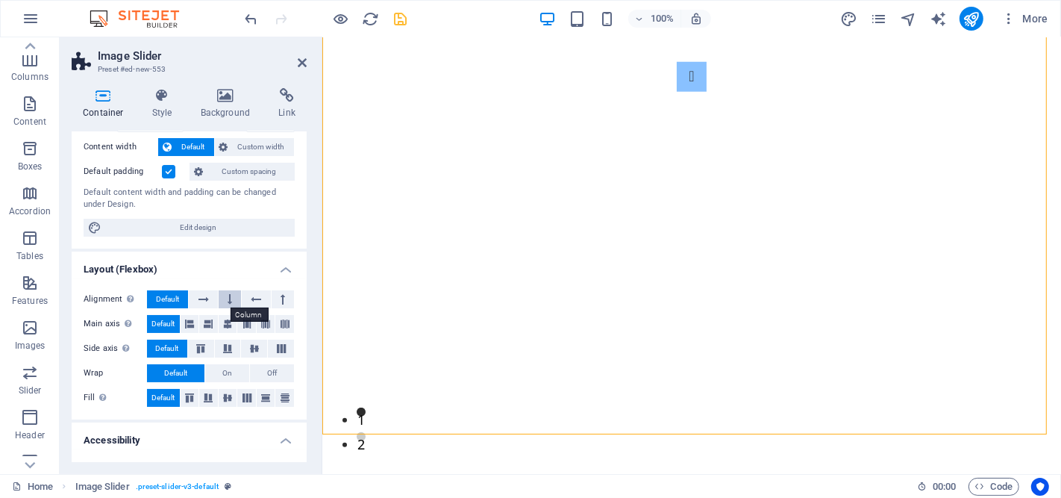
scroll to position [0, 0]
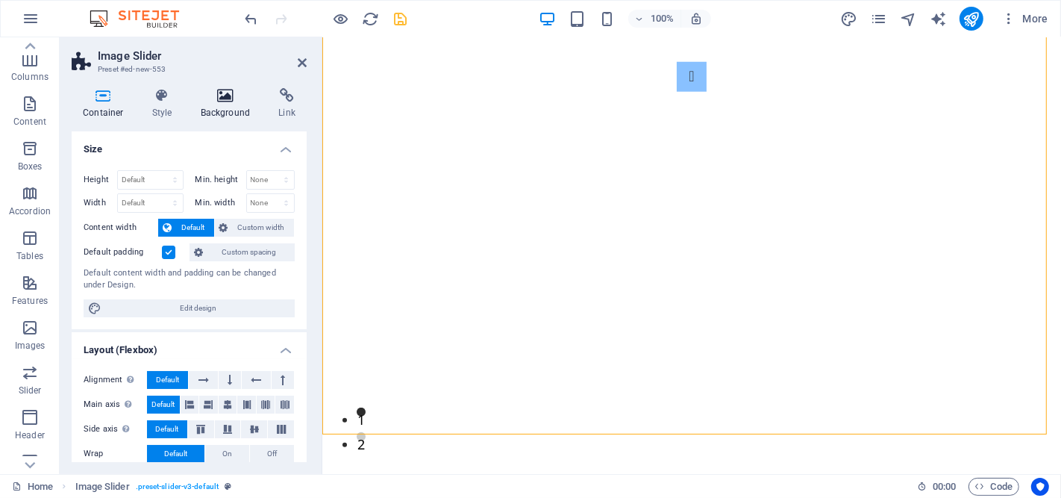
click at [228, 101] on icon at bounding box center [226, 95] width 72 height 15
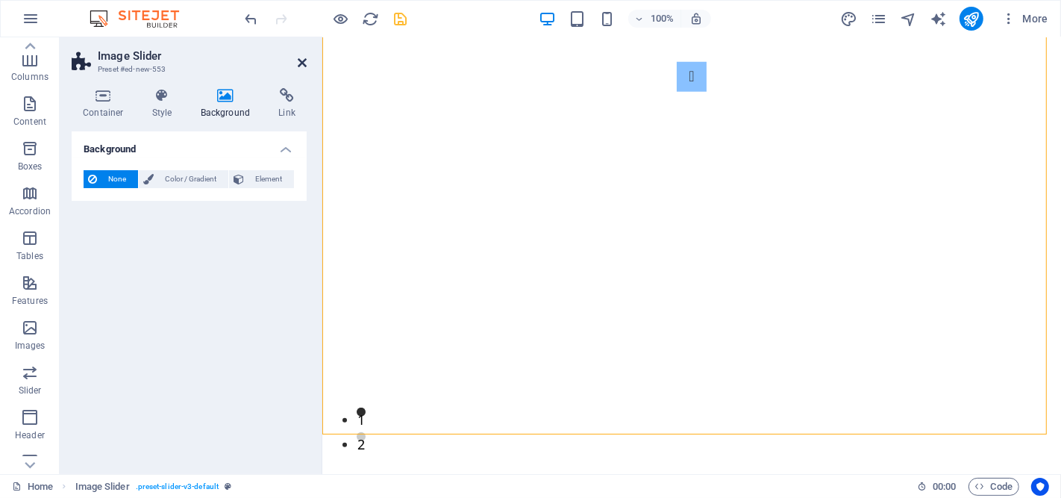
click at [301, 61] on icon at bounding box center [302, 63] width 9 height 12
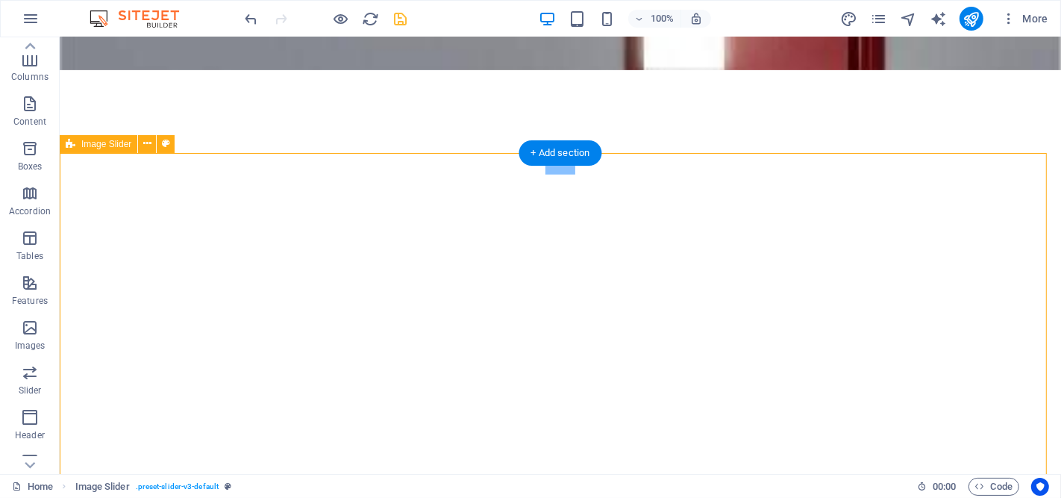
scroll to position [1062, 0]
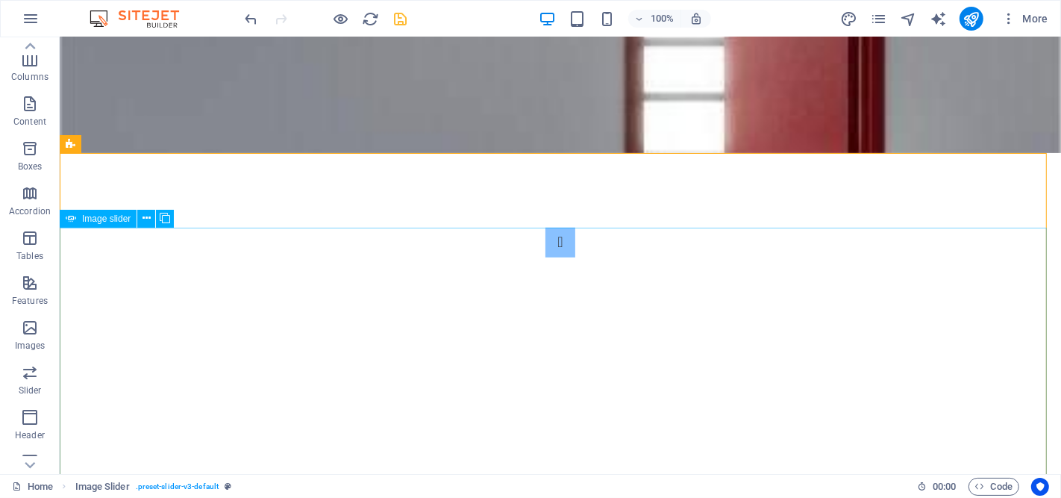
click at [116, 218] on span "Image slider" at bounding box center [106, 218] width 48 height 9
select select "px"
select select "ms"
select select "s"
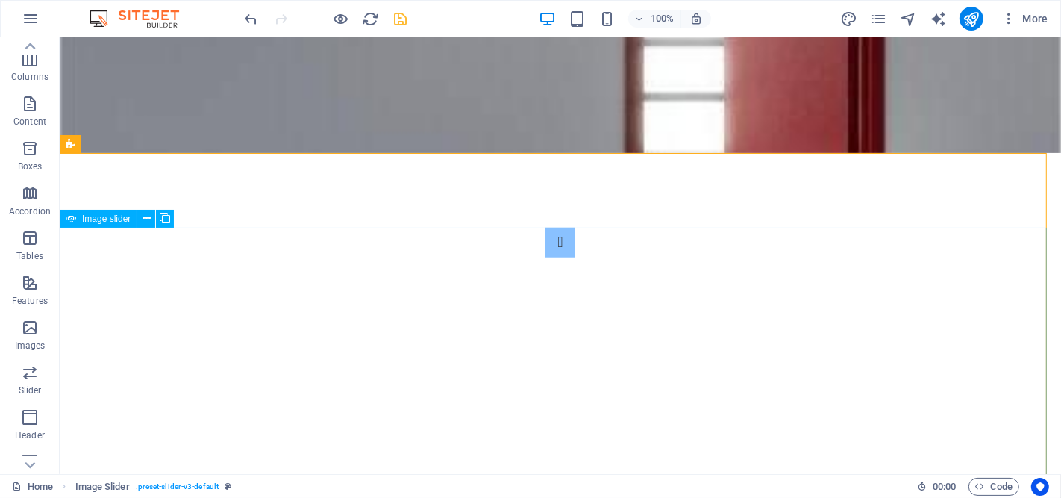
select select "progressive"
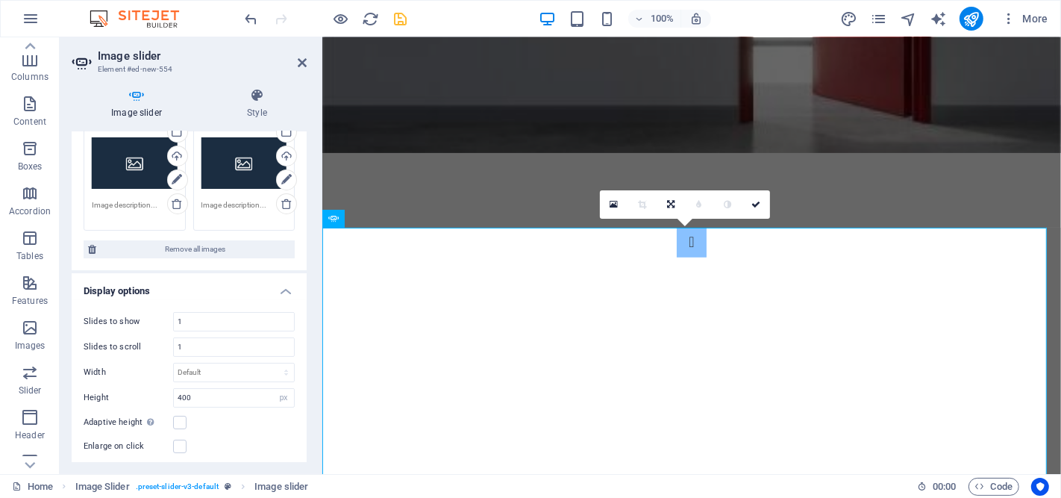
scroll to position [24, 0]
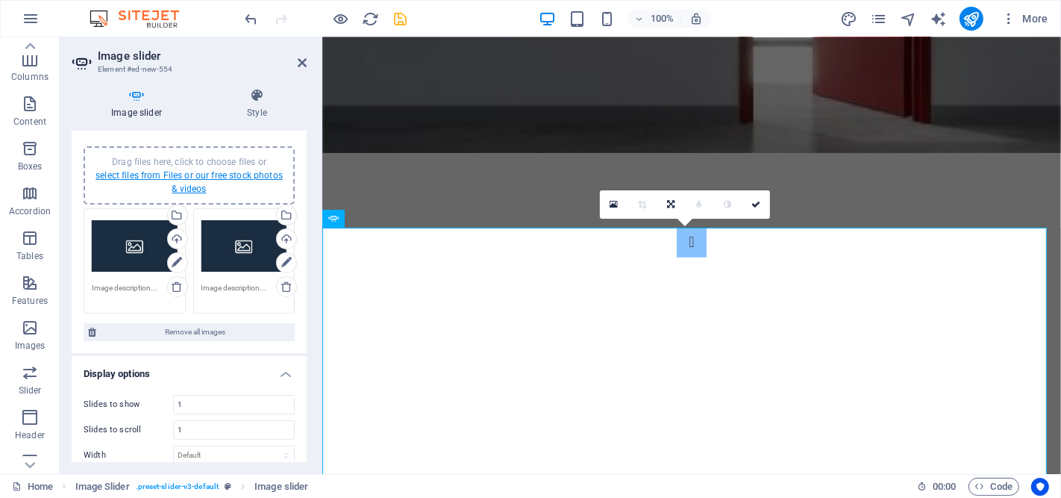
click at [204, 178] on link "select files from Files or our free stock photos & videos" at bounding box center [188, 182] width 187 height 24
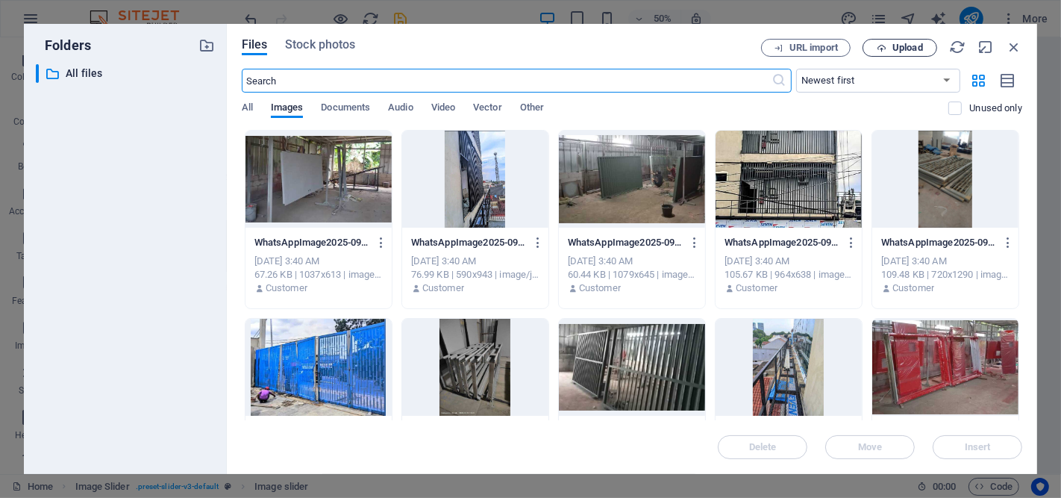
click at [899, 48] on span "Upload" at bounding box center [907, 47] width 31 height 9
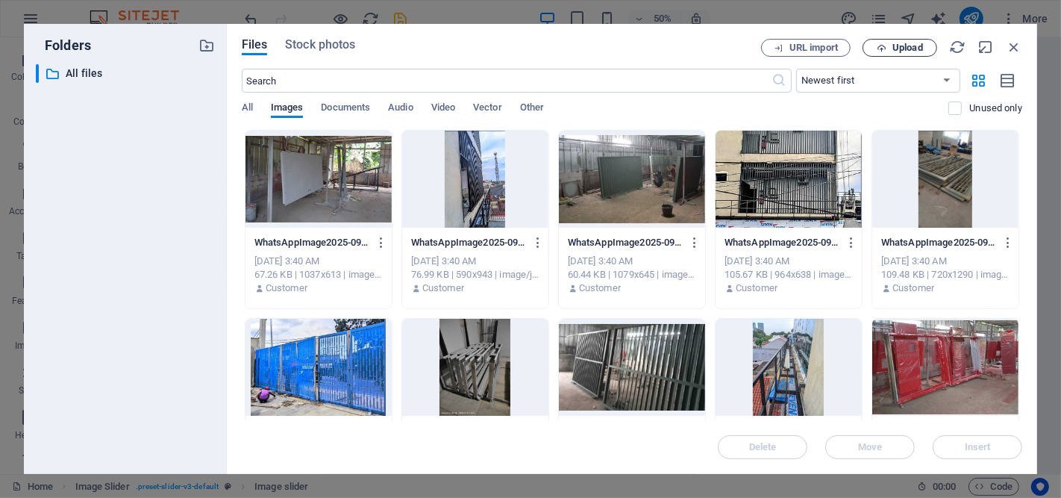
click at [882, 54] on button "Upload" at bounding box center [899, 48] width 75 height 18
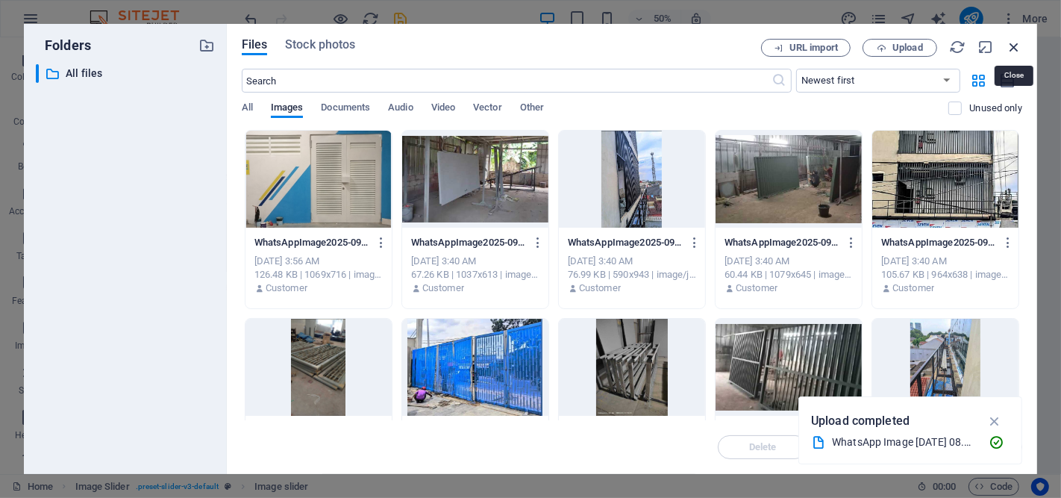
drag, startPoint x: 257, startPoint y: 199, endPoint x: 1015, endPoint y: 45, distance: 774.3
click at [954, 45] on icon "button" at bounding box center [1014, 47] width 16 height 16
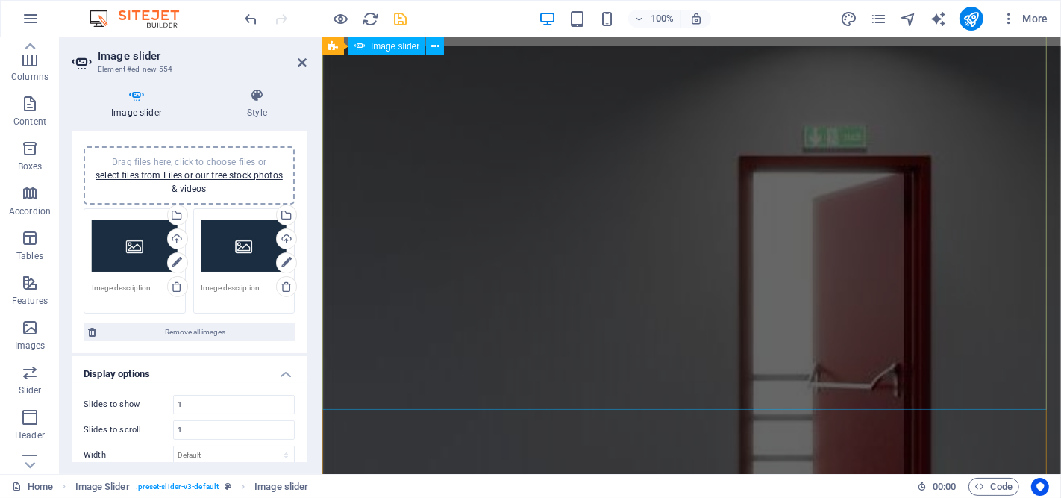
scroll to position [564, 0]
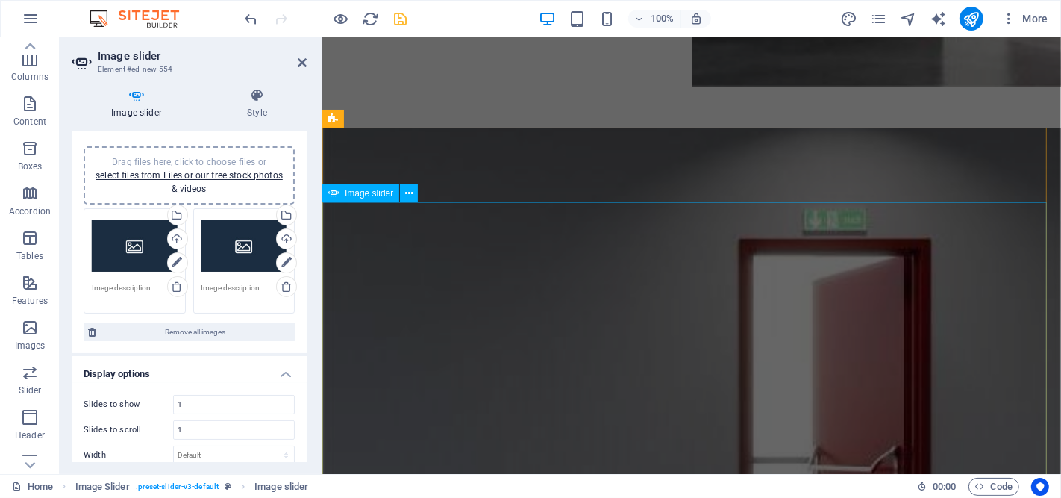
click at [372, 194] on span "Image slider" at bounding box center [369, 193] width 48 height 9
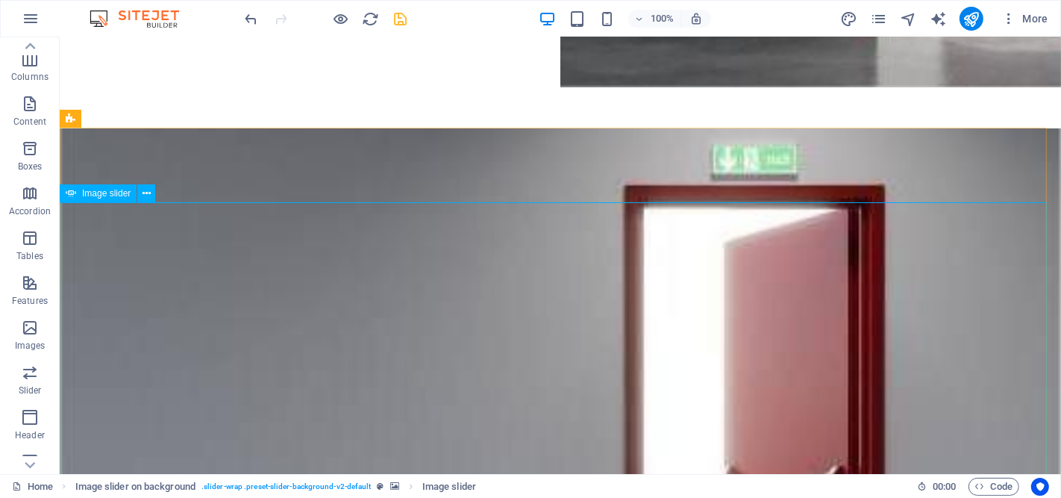
click at [103, 190] on span "Image slider" at bounding box center [106, 193] width 48 height 9
select select "px"
select select "ms"
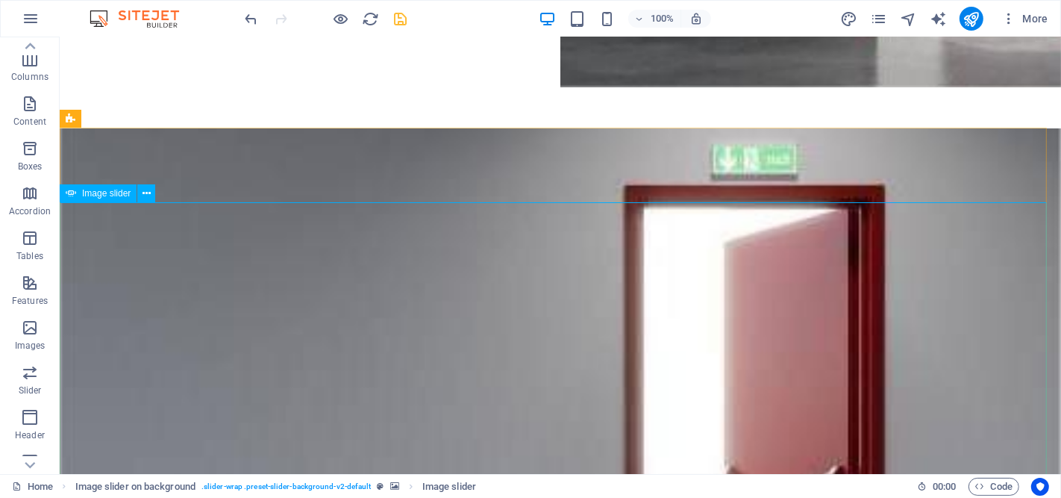
select select "s"
select select "progressive"
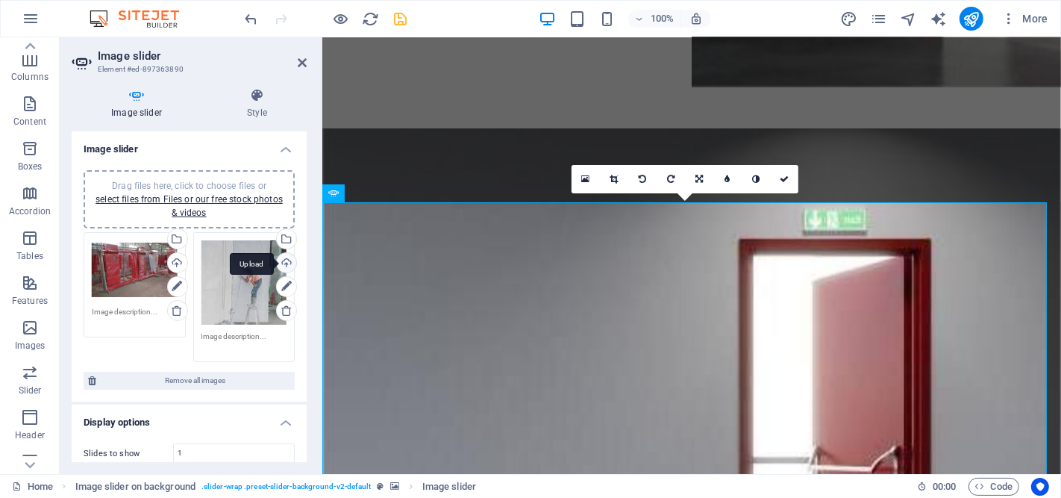
click at [285, 258] on div "Upload" at bounding box center [285, 264] width 22 height 22
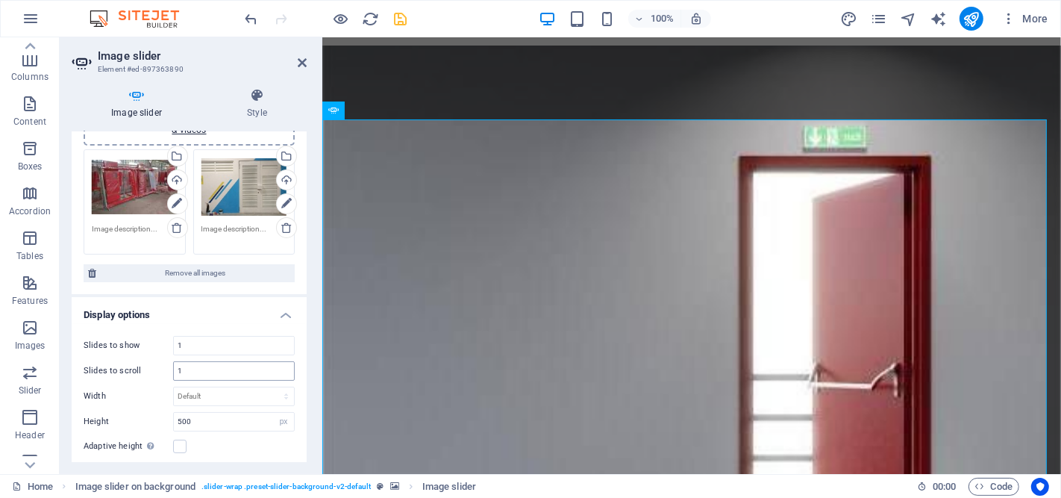
scroll to position [166, 0]
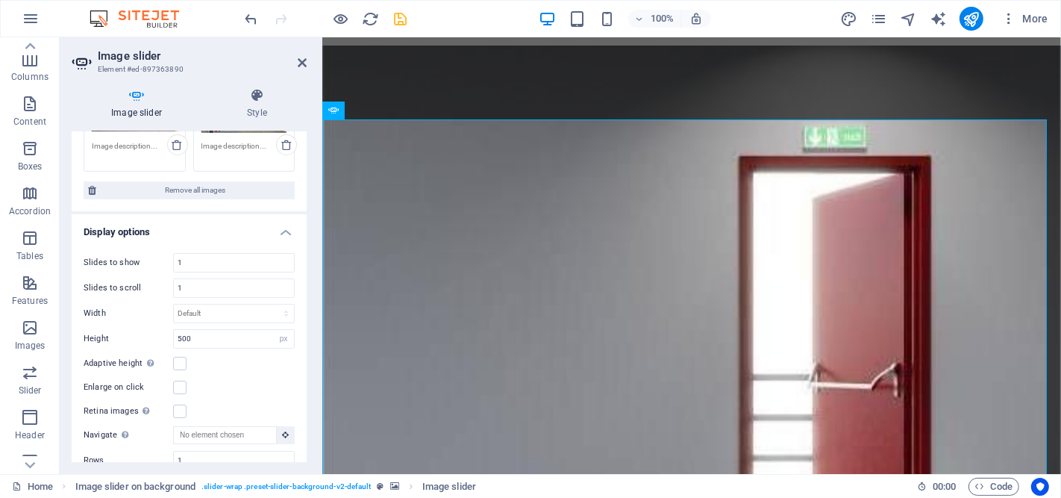
click at [184, 407] on label at bounding box center [179, 410] width 13 height 13
click at [0, 0] on input "Retina images Automatically load retina image and smartphone optimized sizes." at bounding box center [0, 0] width 0 height 0
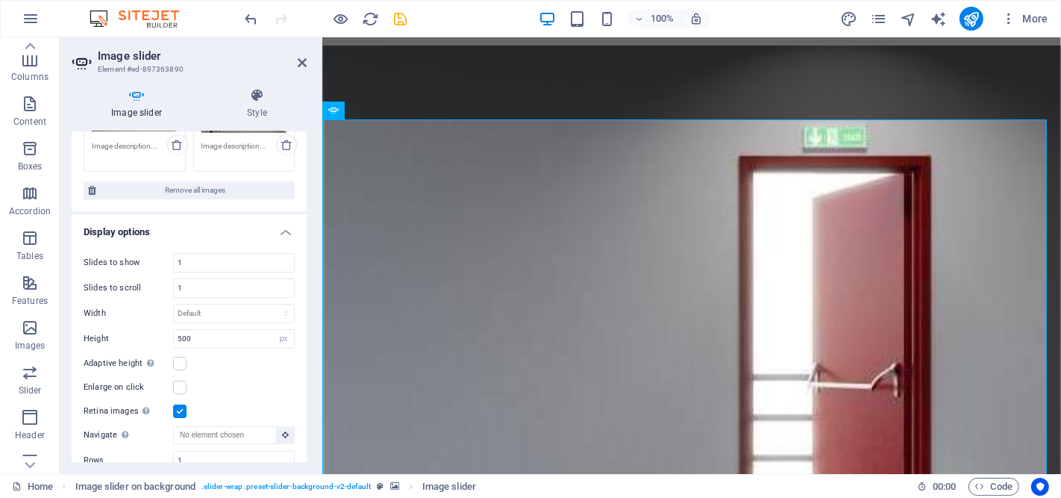
click at [178, 405] on label at bounding box center [179, 410] width 13 height 13
click at [0, 0] on input "Retina images Automatically load retina image and smartphone optimized sizes." at bounding box center [0, 0] width 0 height 0
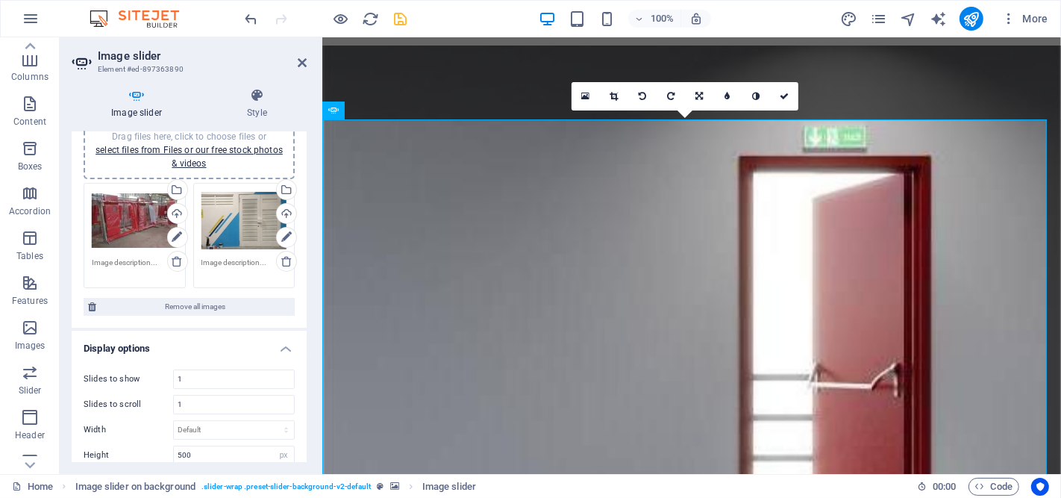
scroll to position [0, 0]
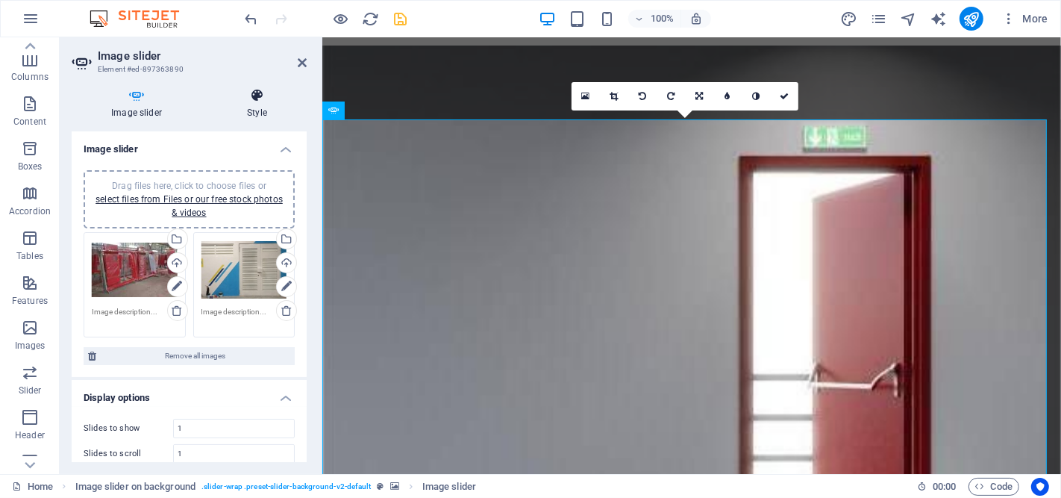
click at [257, 94] on icon at bounding box center [256, 95] width 99 height 15
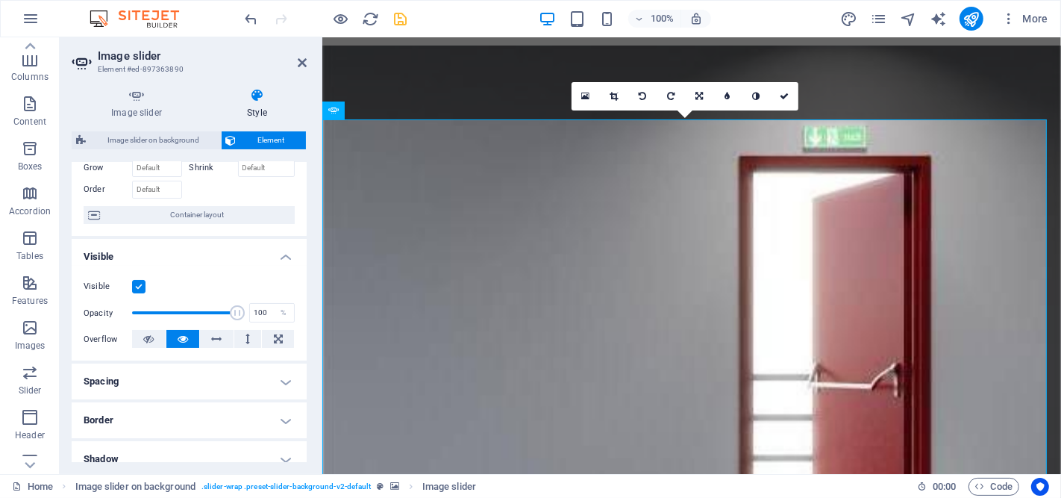
scroll to position [166, 0]
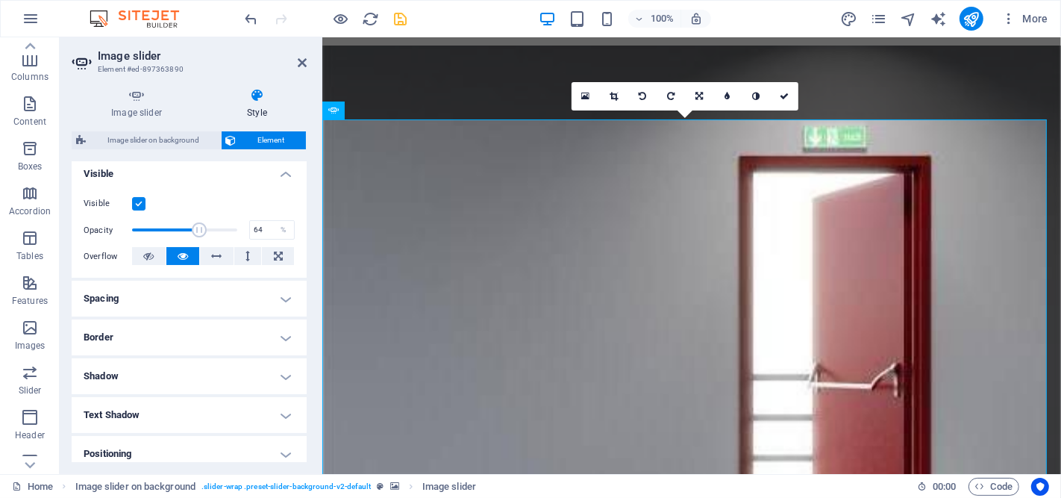
drag, startPoint x: 234, startPoint y: 231, endPoint x: 198, endPoint y: 233, distance: 36.6
click at [198, 233] on span at bounding box center [199, 229] width 15 height 15
type input "100"
drag, startPoint x: 200, startPoint y: 230, endPoint x: 207, endPoint y: 288, distance: 58.6
click at [244, 234] on div "Opacity 100 %" at bounding box center [189, 230] width 211 height 22
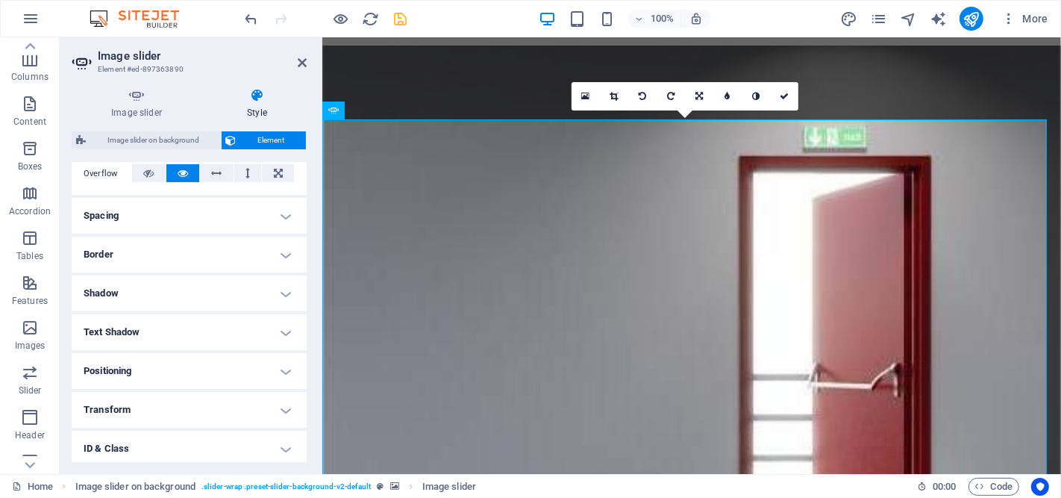
scroll to position [330, 0]
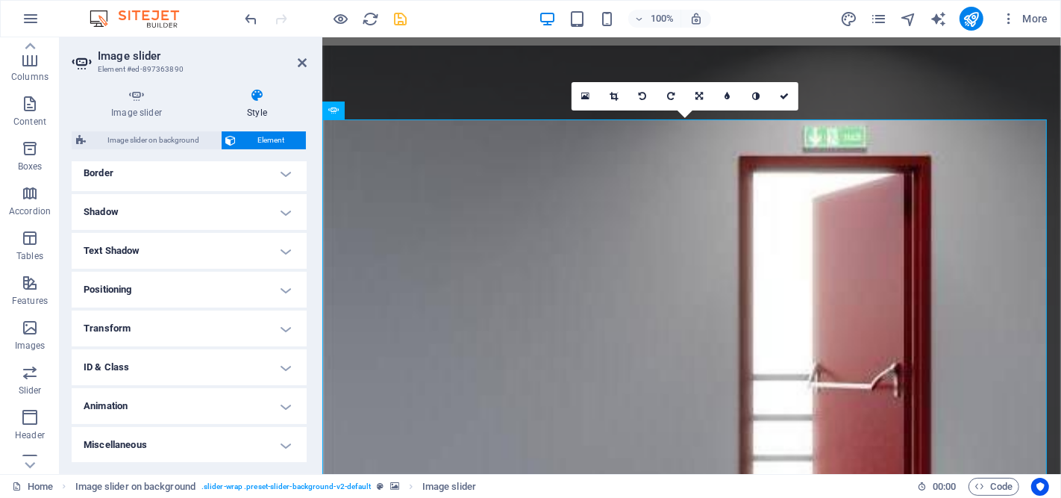
click at [285, 247] on h4 "Text Shadow" at bounding box center [189, 251] width 235 height 36
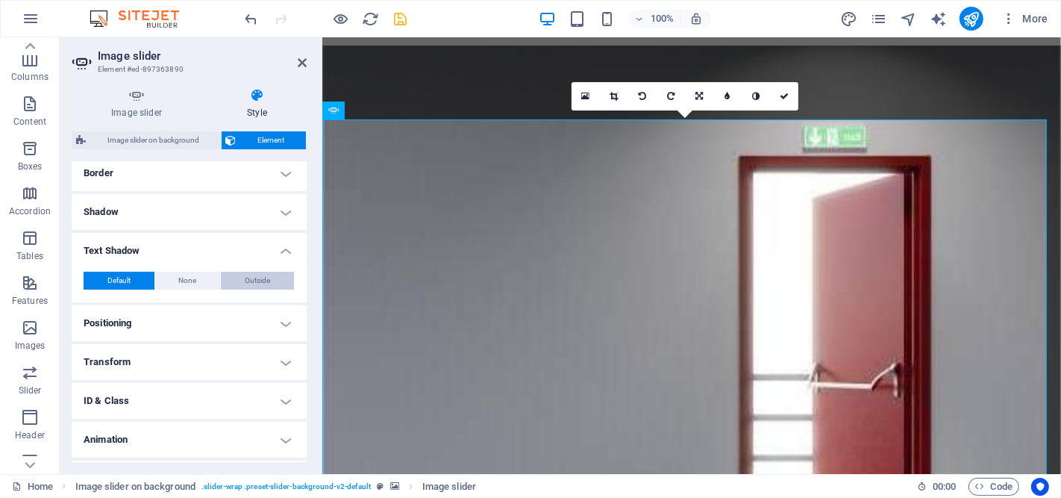
click at [250, 282] on span "Outside" at bounding box center [257, 281] width 25 height 18
type input "2"
type input "4"
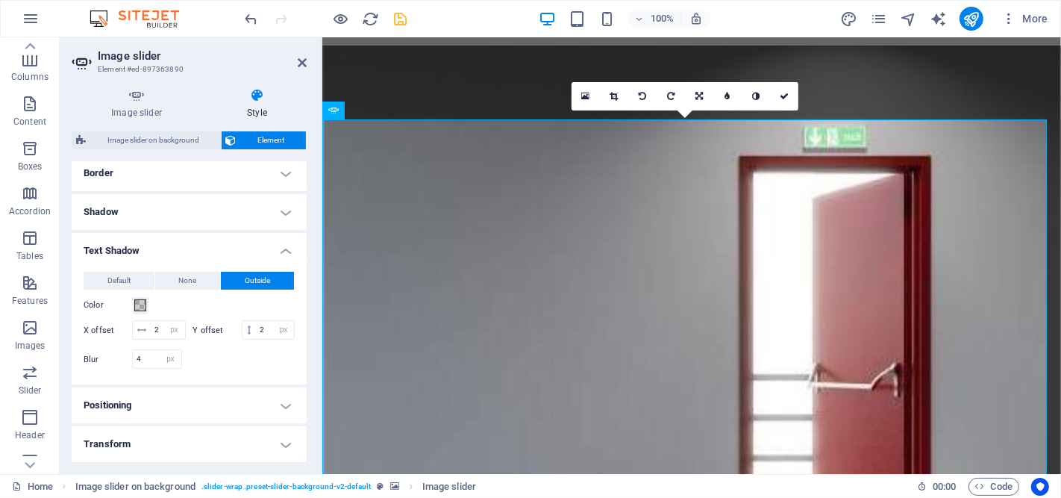
scroll to position [413, 0]
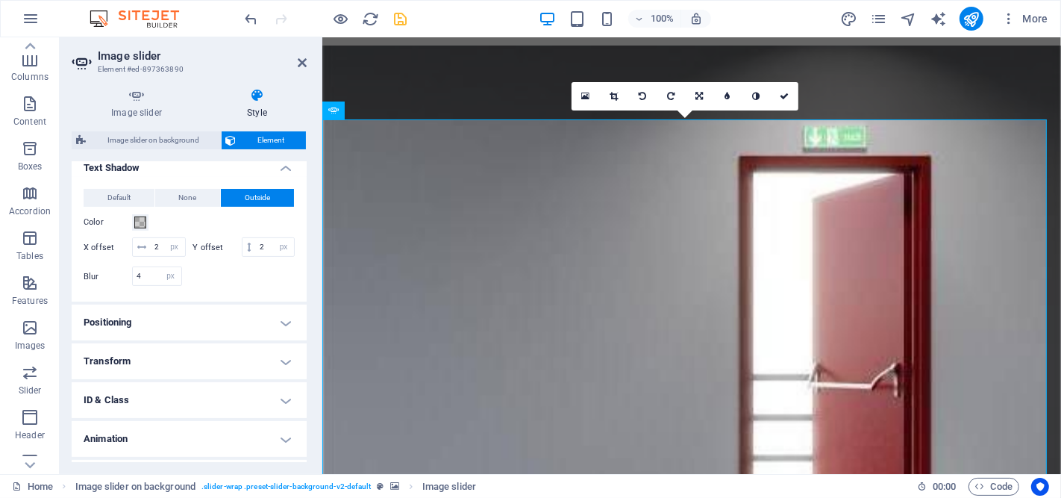
click at [286, 438] on h4 "Animation" at bounding box center [189, 439] width 235 height 36
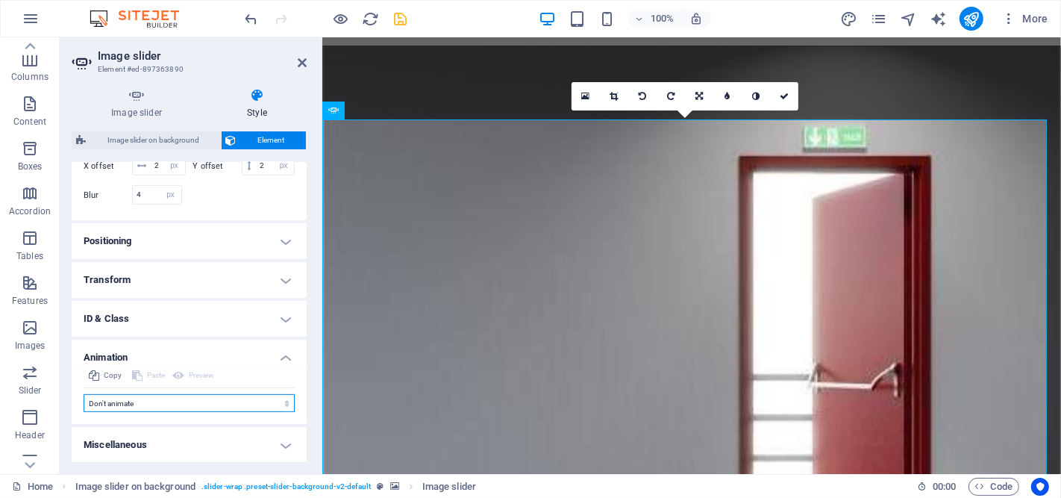
click at [241, 406] on select "Don't animate Show / Hide Slide up/down Zoom in/out Slide left to right Slide r…" at bounding box center [189, 403] width 211 height 18
select select "fade"
click at [84, 394] on select "Don't animate Show / Hide Slide up/down Zoom in/out Slide left to right Slide r…" at bounding box center [189, 403] width 211 height 18
select select "scroll"
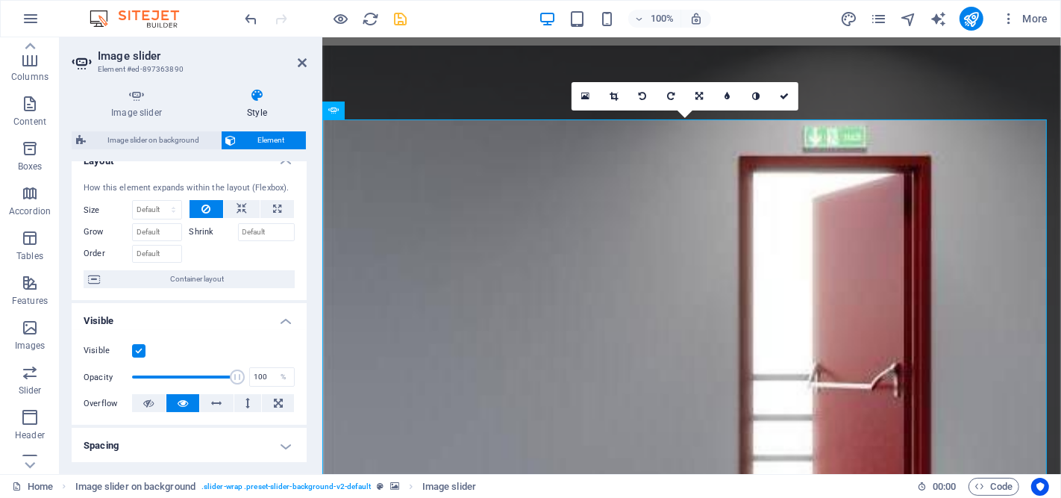
scroll to position [0, 0]
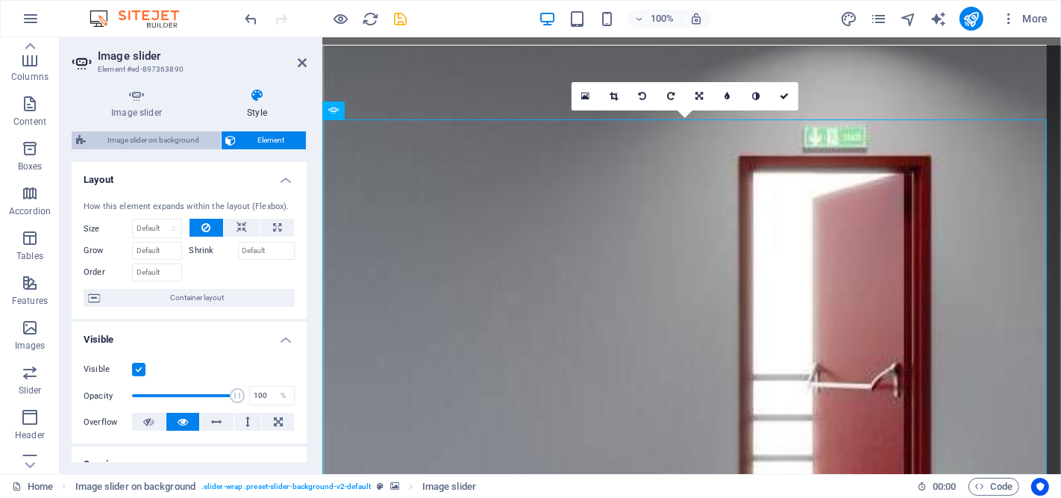
click at [175, 131] on span "Image slider on background" at bounding box center [153, 140] width 126 height 18
select select "rem"
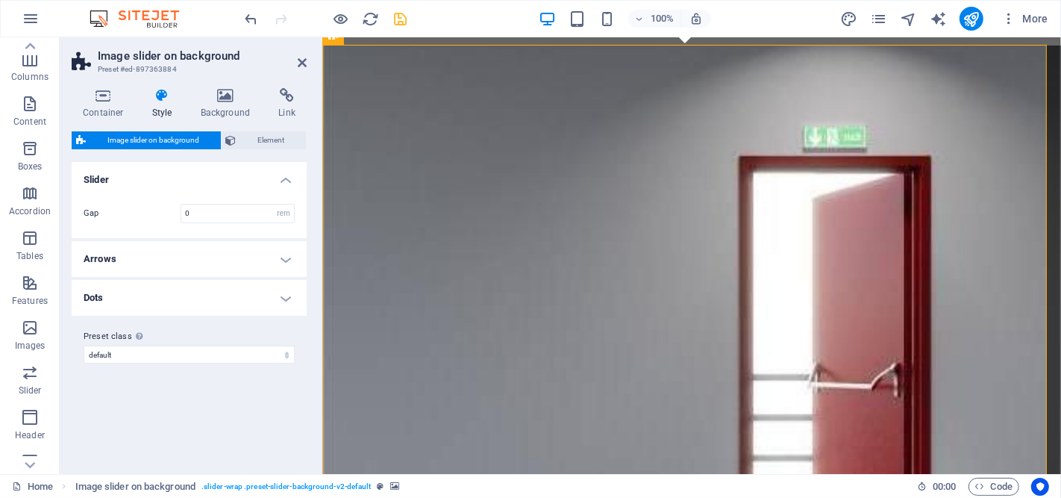
click at [164, 139] on span "Image slider on background" at bounding box center [153, 140] width 126 height 18
click at [183, 355] on select "default Add preset class" at bounding box center [189, 354] width 211 height 18
click at [84, 345] on select "default Add preset class" at bounding box center [189, 354] width 211 height 18
select select "preset-slider-background-v2-default"
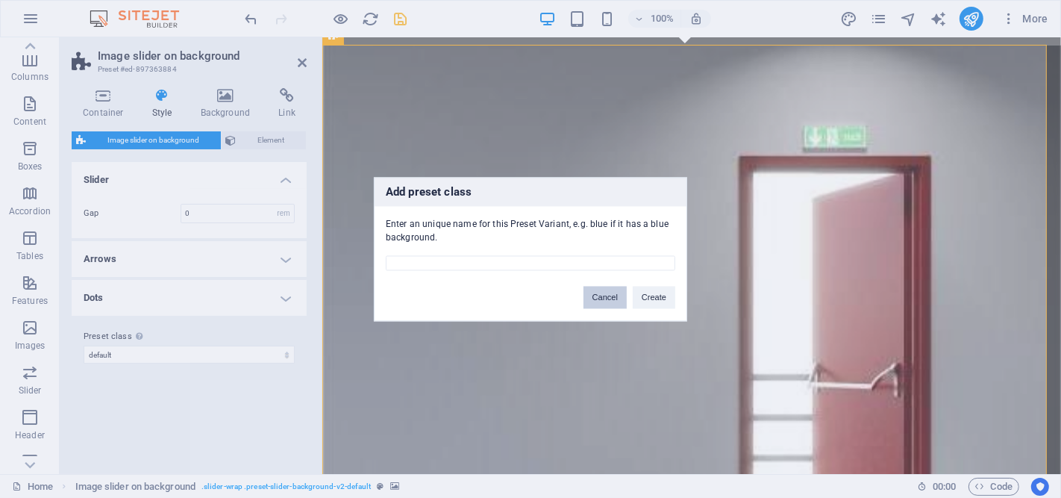
click at [604, 300] on button "Cancel" at bounding box center [604, 297] width 43 height 22
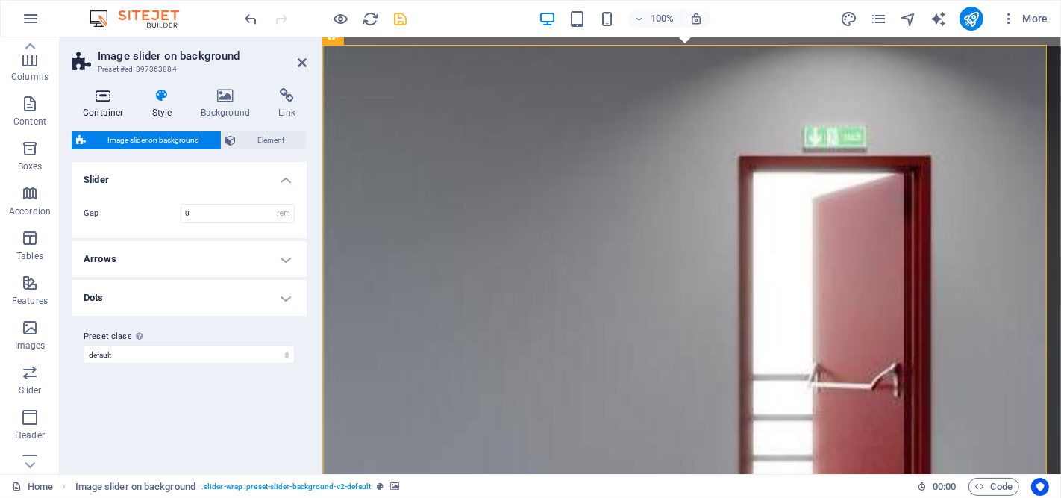
click at [101, 107] on h4 "Container" at bounding box center [106, 103] width 69 height 31
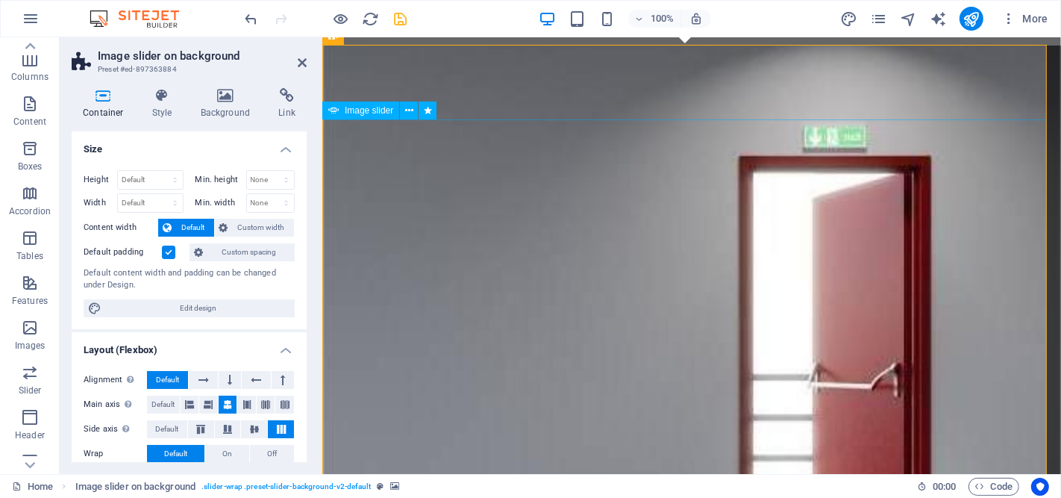
click at [366, 110] on span "Image slider" at bounding box center [369, 110] width 48 height 9
select select "px"
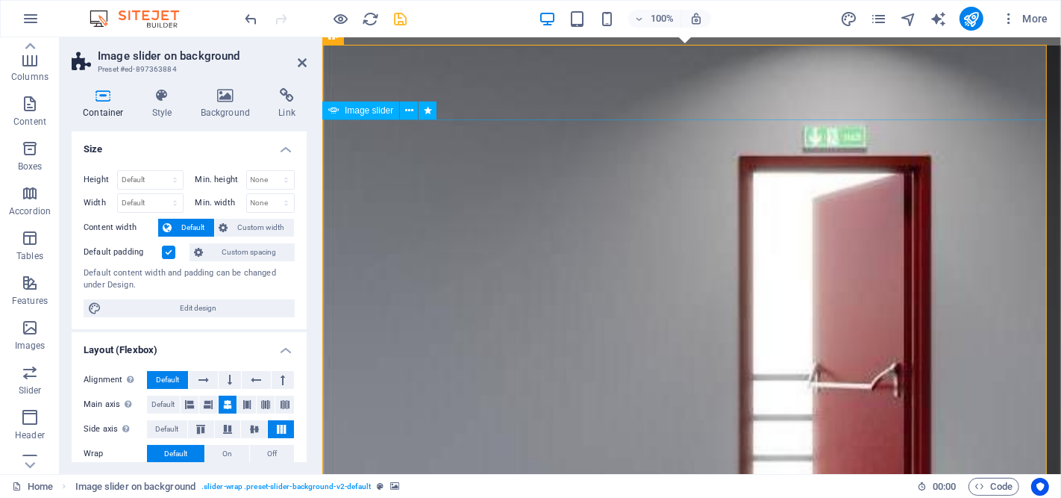
select select "fade"
select select "s"
select select "scroll"
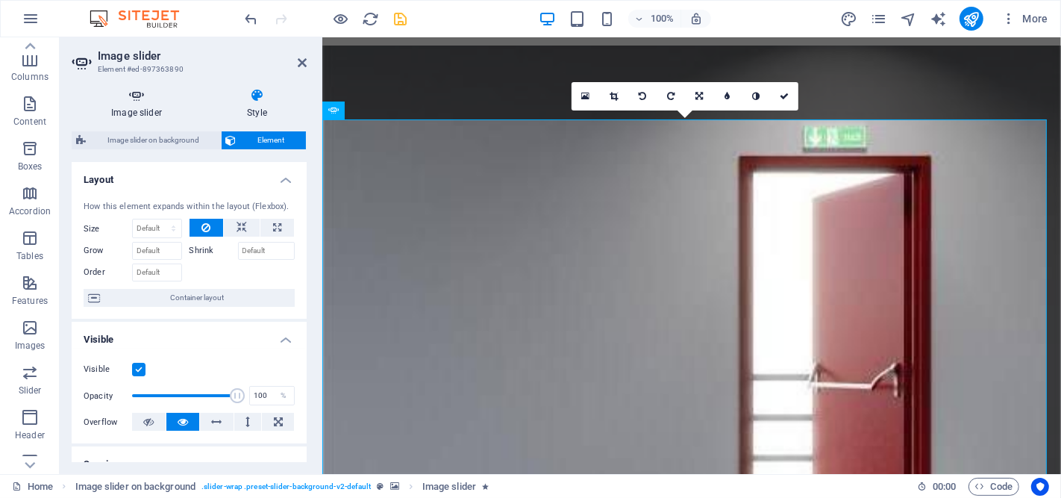
click at [131, 108] on h4 "Image slider" at bounding box center [140, 103] width 136 height 31
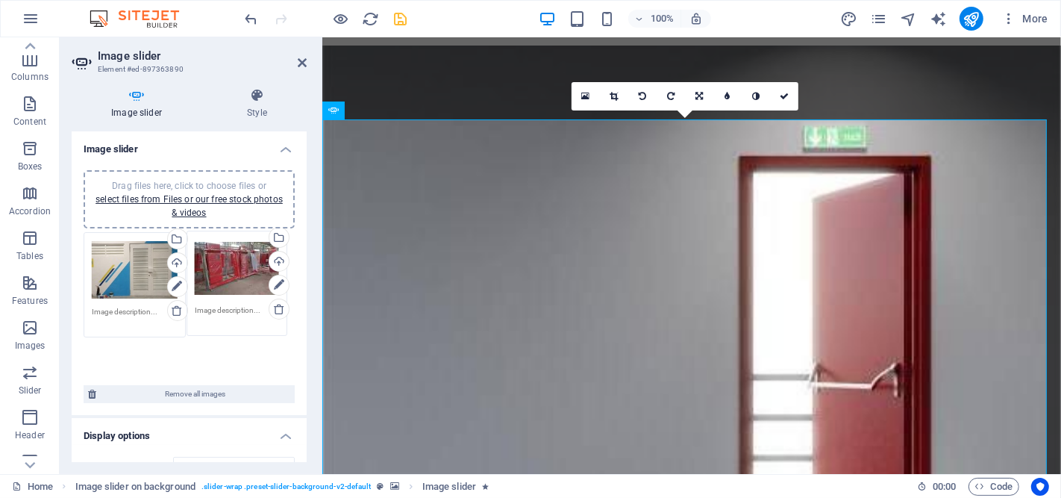
drag, startPoint x: 132, startPoint y: 286, endPoint x: 278, endPoint y: 263, distance: 148.0
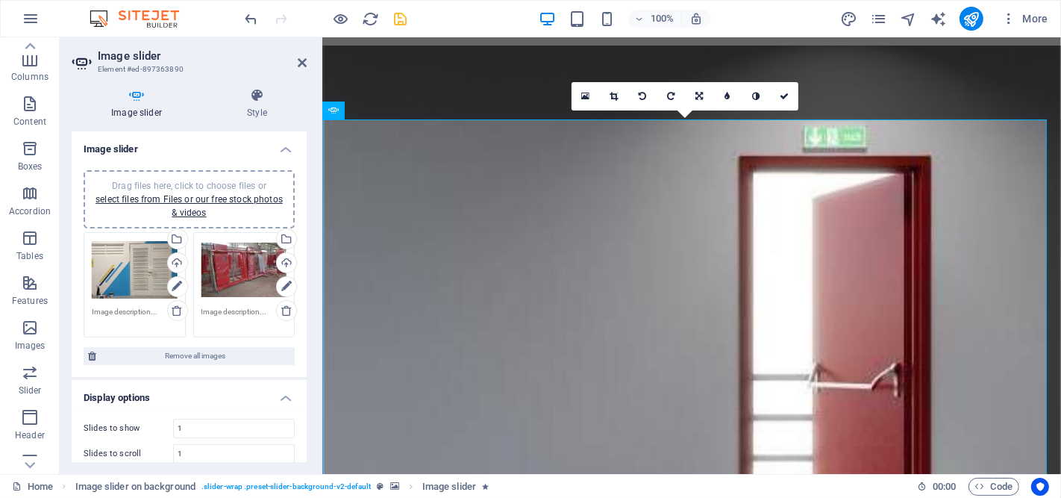
drag, startPoint x: 241, startPoint y: 337, endPoint x: 219, endPoint y: 338, distance: 22.4
click at [219, 338] on div "Drag files here, click to choose files or select files from Files or our free s…" at bounding box center [245, 284] width 110 height 113
click at [282, 287] on icon at bounding box center [286, 287] width 10 height 18
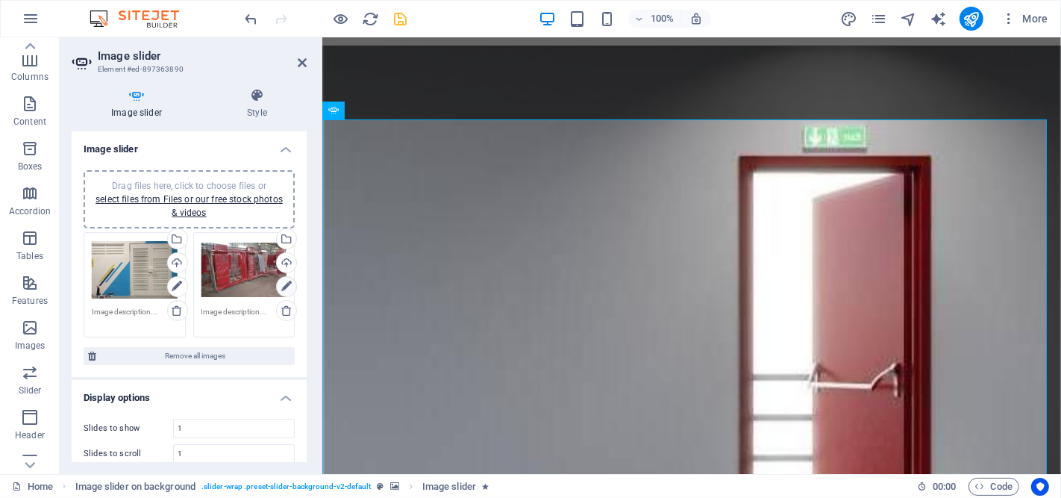
click at [281, 286] on icon at bounding box center [286, 287] width 10 height 18
click at [281, 281] on icon at bounding box center [286, 287] width 10 height 18
click at [281, 285] on icon at bounding box center [286, 287] width 10 height 18
click at [173, 285] on icon at bounding box center [177, 287] width 10 height 18
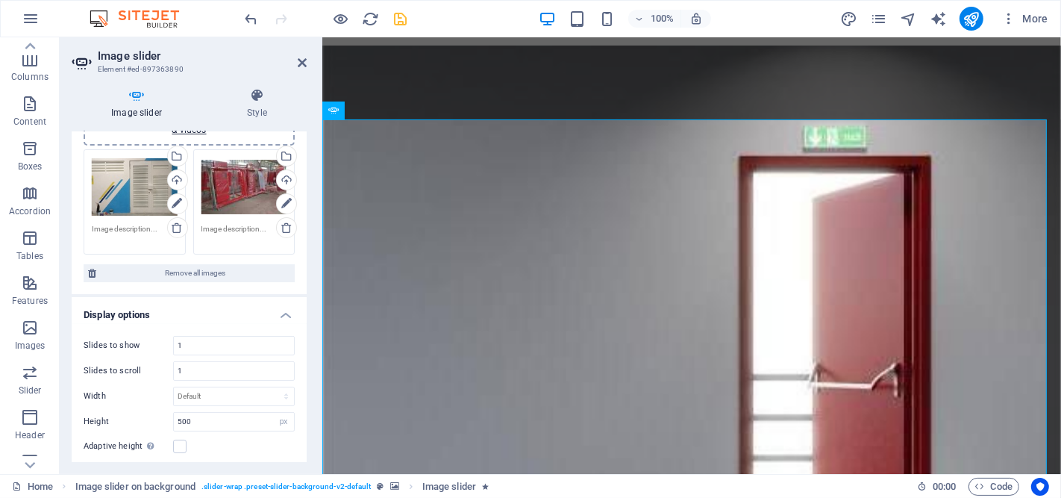
scroll to position [166, 0]
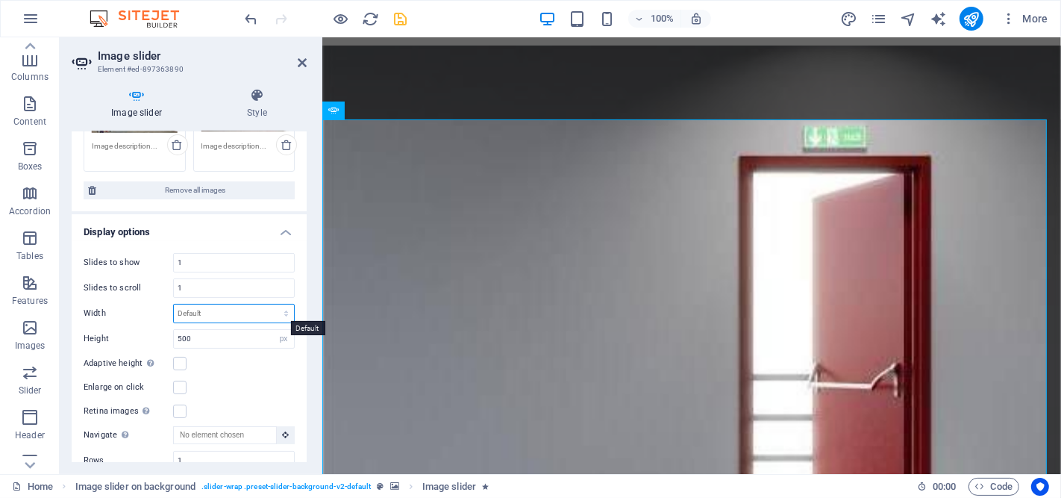
click at [224, 314] on select "Default px % rem em vw vh" at bounding box center [234, 313] width 120 height 18
drag, startPoint x: 183, startPoint y: 281, endPoint x: 155, endPoint y: 282, distance: 27.6
click at [155, 282] on div "Slides to scroll 1" at bounding box center [189, 287] width 211 height 19
drag, startPoint x: 210, startPoint y: 263, endPoint x: 267, endPoint y: 242, distance: 60.2
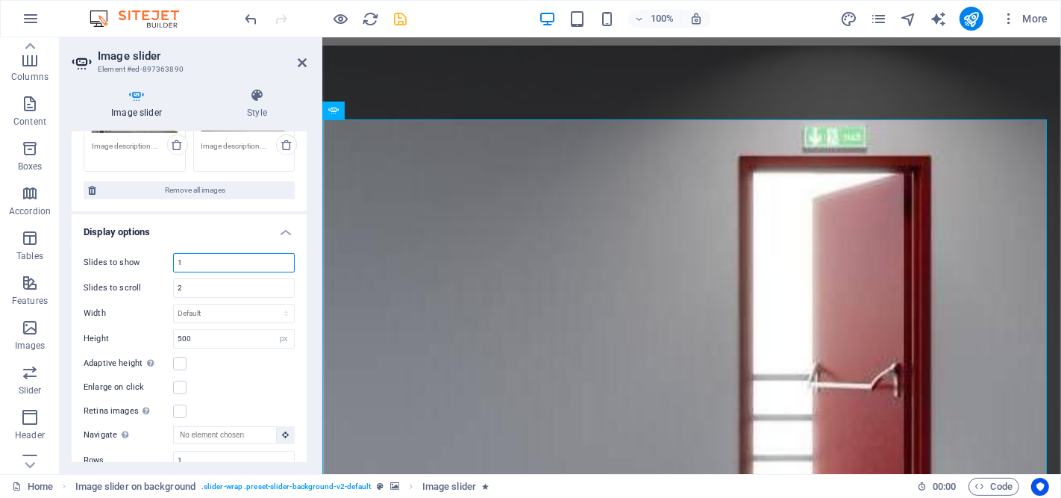
click at [210, 263] on input "1" at bounding box center [234, 263] width 120 height 18
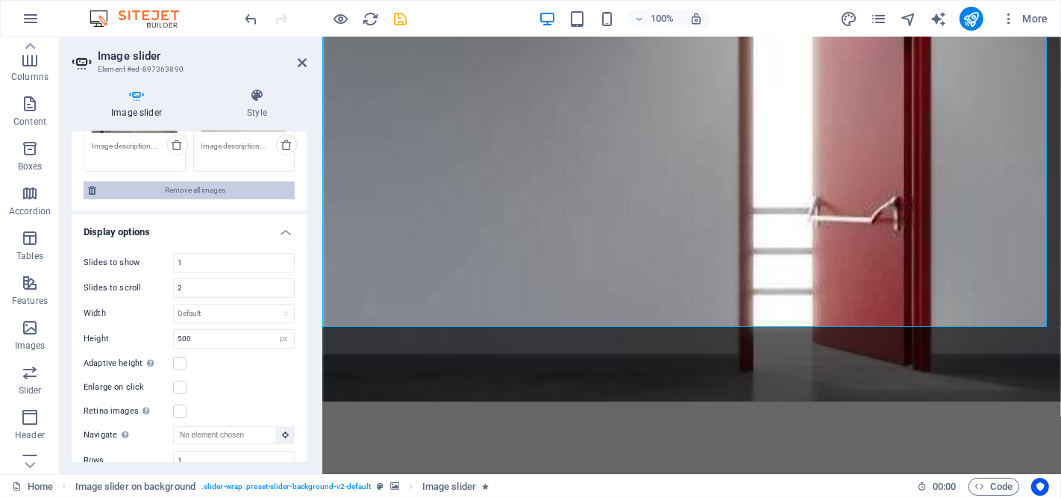
scroll to position [248, 0]
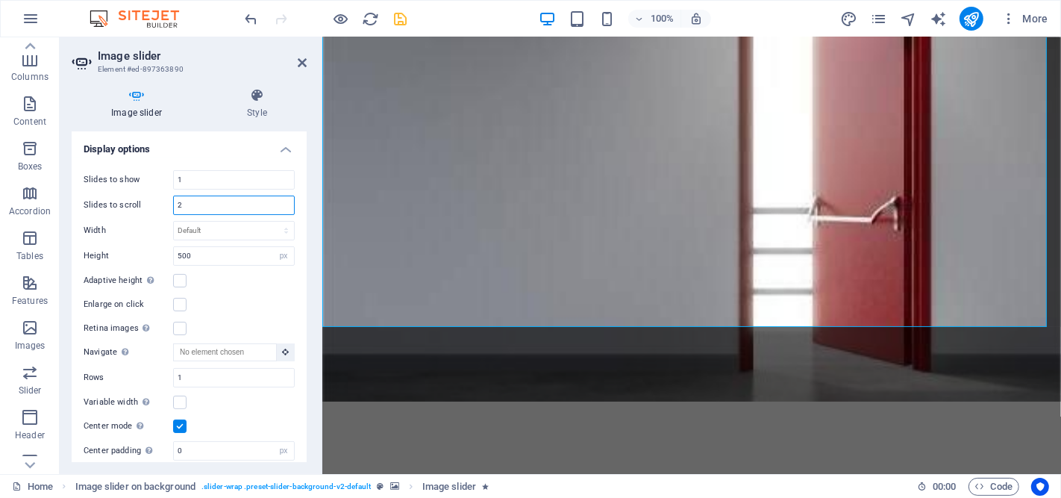
drag, startPoint x: 190, startPoint y: 204, endPoint x: 177, endPoint y: 204, distance: 13.4
click at [177, 204] on input "2" at bounding box center [234, 205] width 120 height 18
type input "1"
drag, startPoint x: 182, startPoint y: 423, endPoint x: 275, endPoint y: 319, distance: 139.0
click at [182, 423] on label at bounding box center [179, 425] width 13 height 13
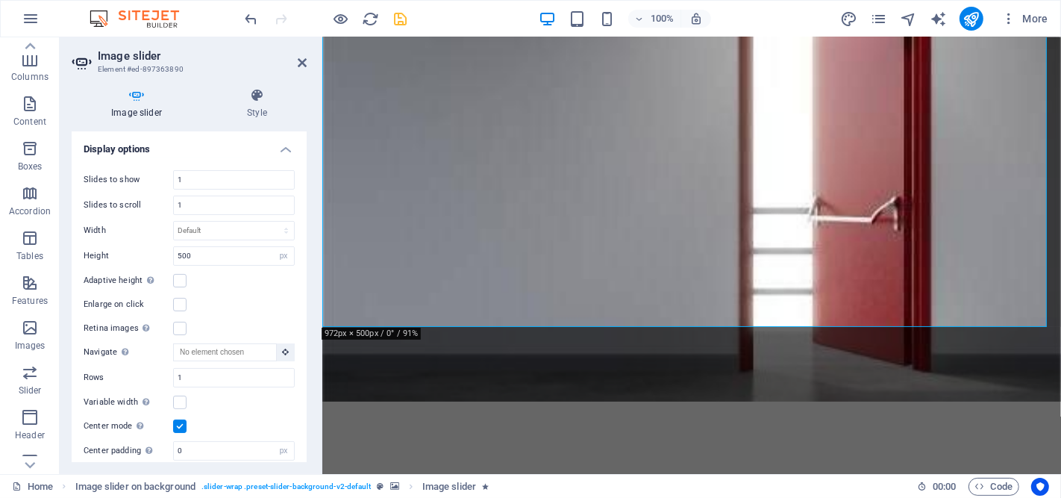
click at [0, 0] on input "Center mode Enables centered view with partial previous/next slide. Use with od…" at bounding box center [0, 0] width 0 height 0
click at [178, 404] on label at bounding box center [179, 401] width 13 height 13
click at [0, 0] on input "Variable width Automatically adjust the width of the visible slide." at bounding box center [0, 0] width 0 height 0
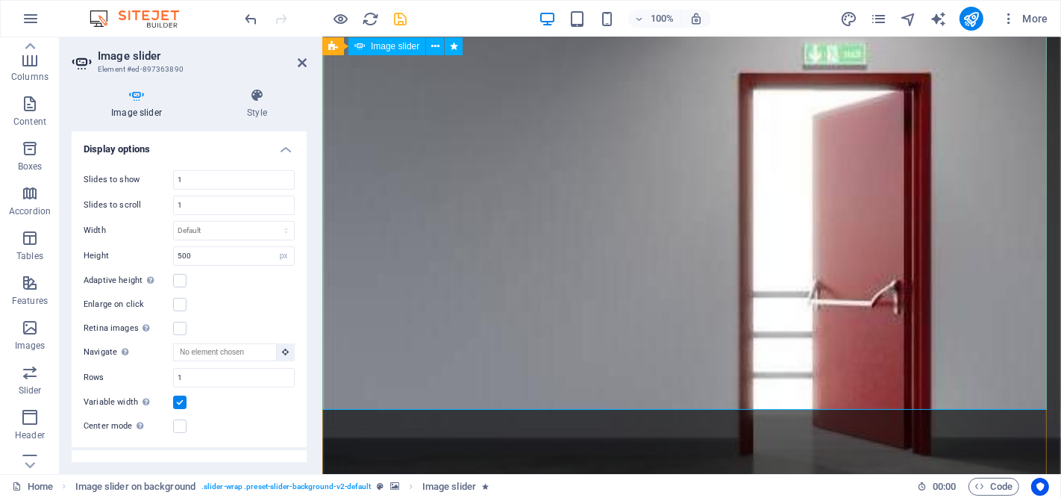
drag, startPoint x: 184, startPoint y: 428, endPoint x: 198, endPoint y: 440, distance: 19.1
click at [184, 428] on label at bounding box center [179, 425] width 13 height 13
click at [0, 0] on input "Center mode Enables centered view with partial previous/next slide. Use with od…" at bounding box center [0, 0] width 0 height 0
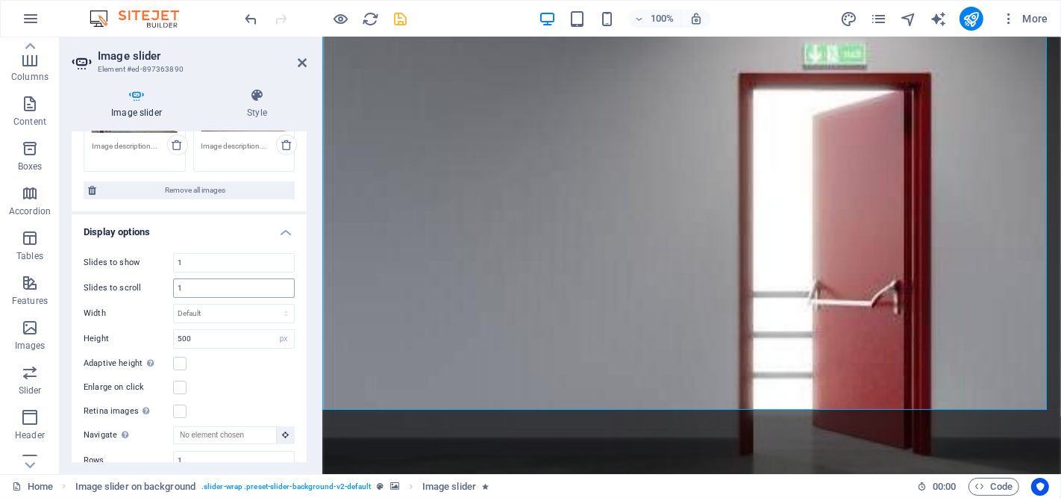
scroll to position [0, 0]
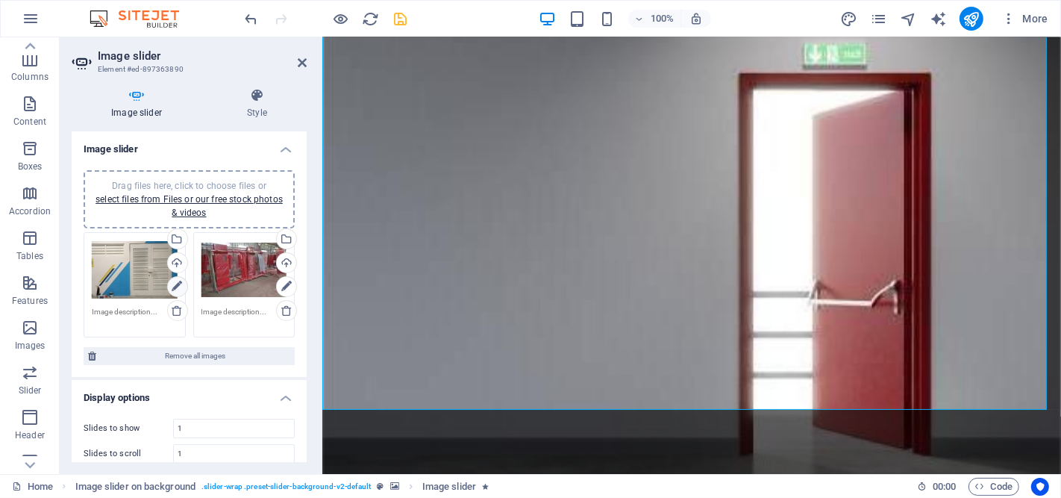
click at [174, 285] on icon at bounding box center [177, 287] width 10 height 18
click at [276, 281] on link at bounding box center [286, 286] width 21 height 21
drag, startPoint x: 235, startPoint y: 259, endPoint x: 185, endPoint y: 392, distance: 141.9
click at [185, 392] on h4 "Display options" at bounding box center [189, 393] width 235 height 27
drag, startPoint x: 200, startPoint y: 196, endPoint x: 282, endPoint y: 201, distance: 82.2
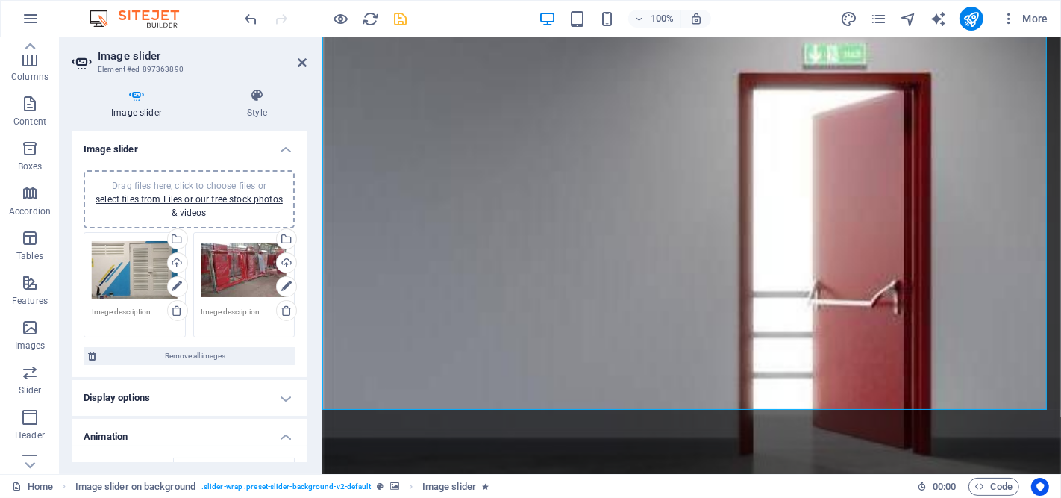
click at [200, 196] on link "select files from Files or our free stock photos & videos" at bounding box center [188, 206] width 187 height 24
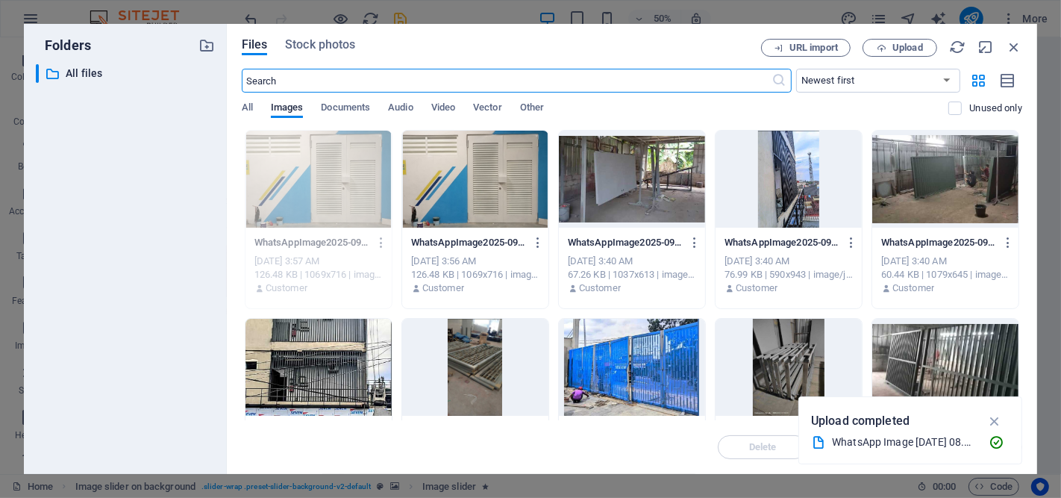
click at [647, 373] on div at bounding box center [632, 367] width 146 height 97
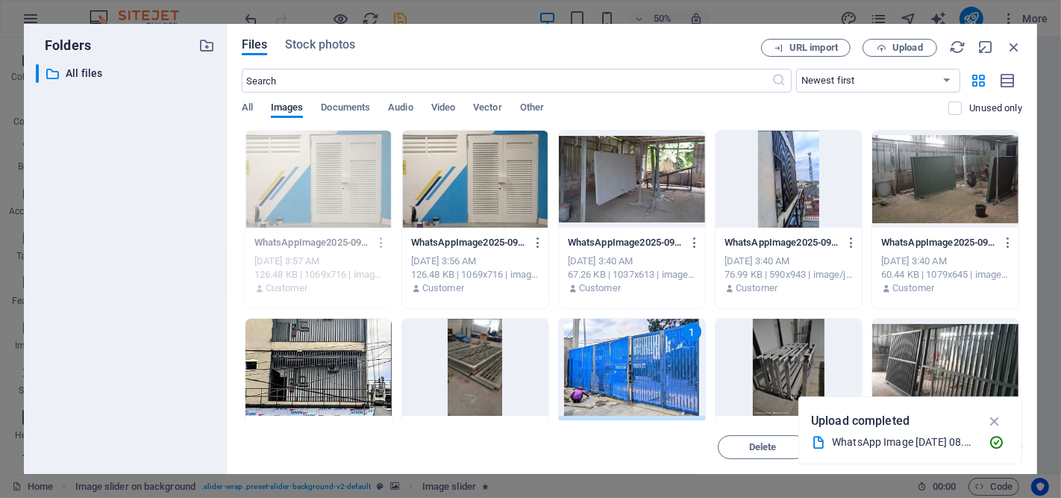
click at [647, 373] on div "1" at bounding box center [632, 367] width 146 height 97
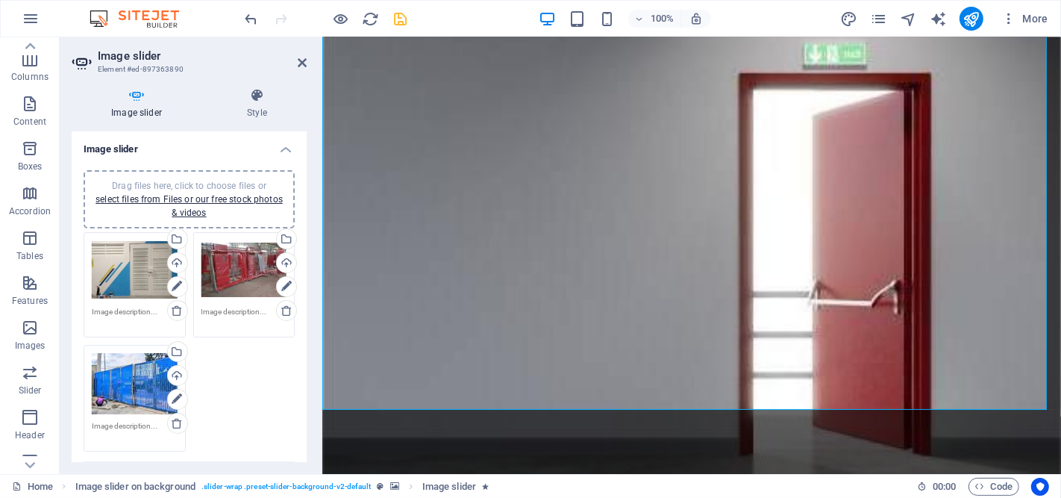
drag, startPoint x: 213, startPoint y: 198, endPoint x: 227, endPoint y: 203, distance: 14.2
click at [213, 198] on link "select files from Files or our free stock photos & videos" at bounding box center [188, 206] width 187 height 24
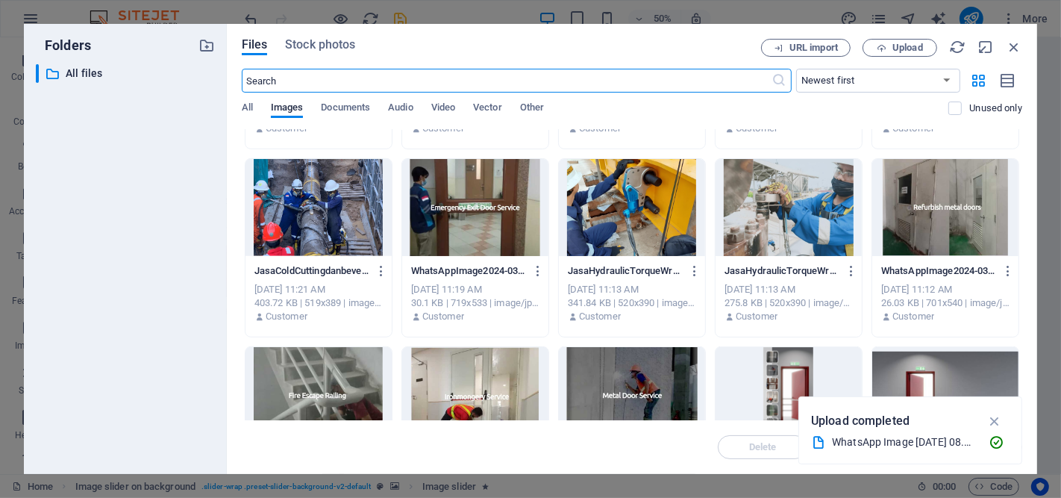
scroll to position [829, 0]
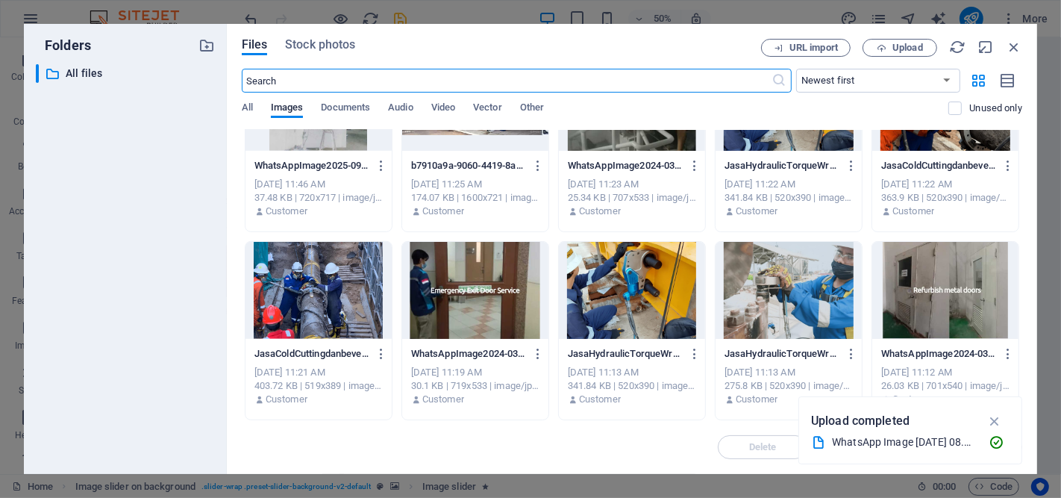
click at [674, 295] on div at bounding box center [632, 290] width 146 height 97
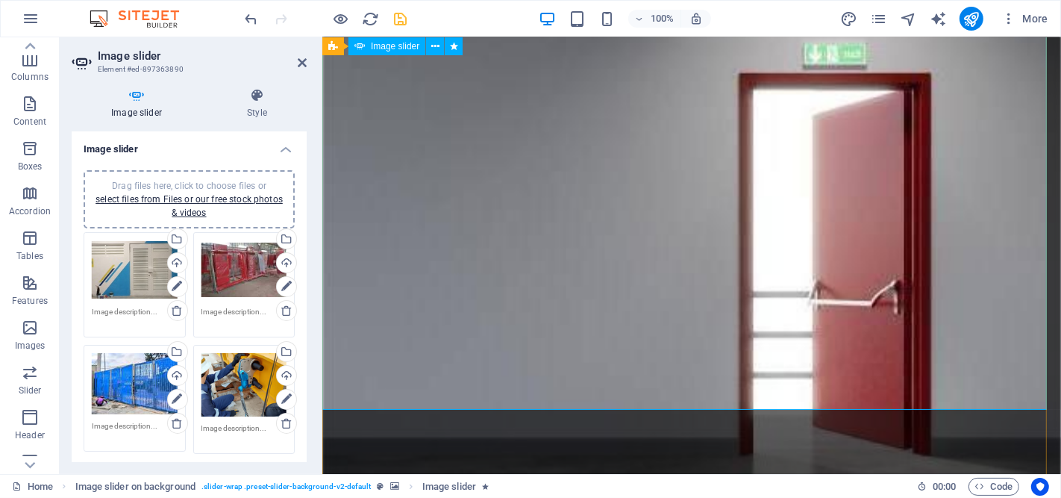
drag, startPoint x: 1018, startPoint y: 224, endPoint x: 775, endPoint y: 175, distance: 247.4
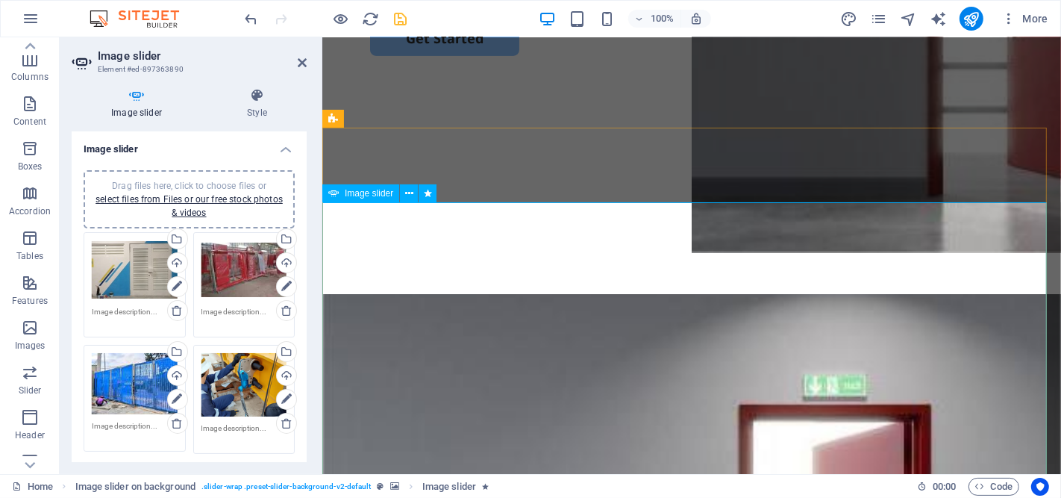
scroll to position [564, 0]
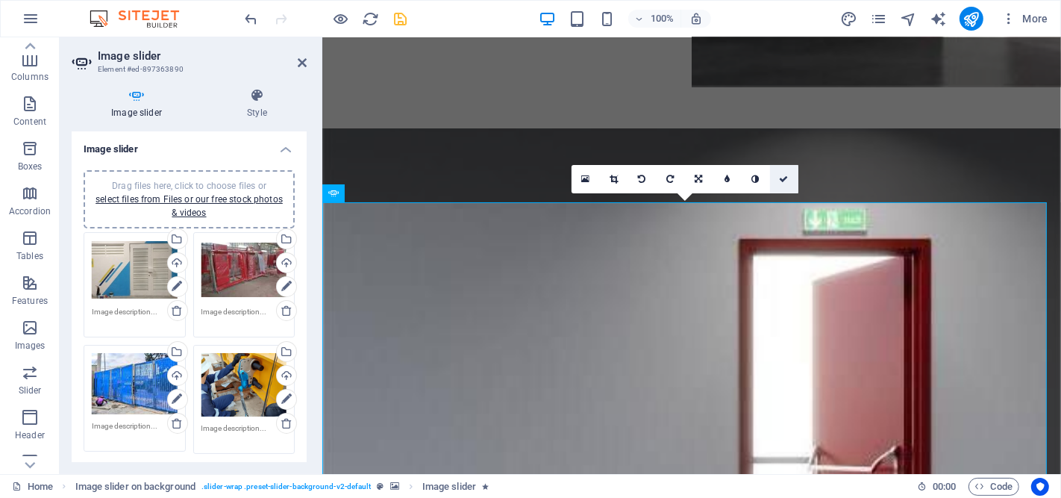
click at [783, 178] on icon at bounding box center [783, 179] width 9 height 9
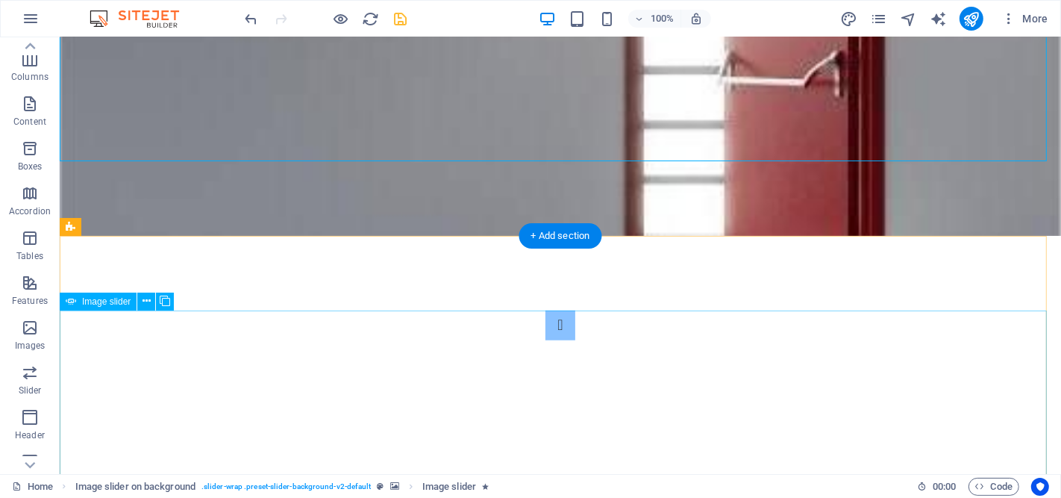
scroll to position [1144, 0]
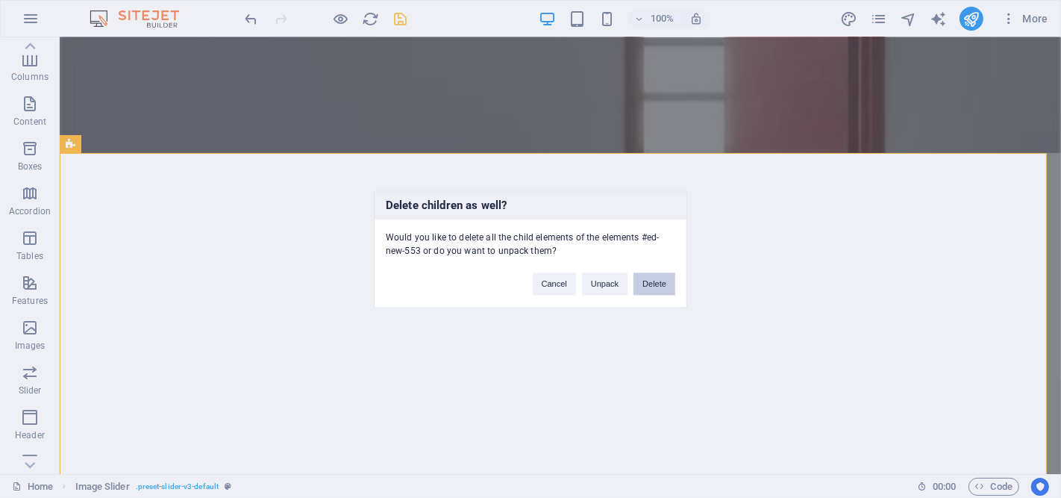
click at [647, 284] on button "Delete" at bounding box center [654, 283] width 42 height 22
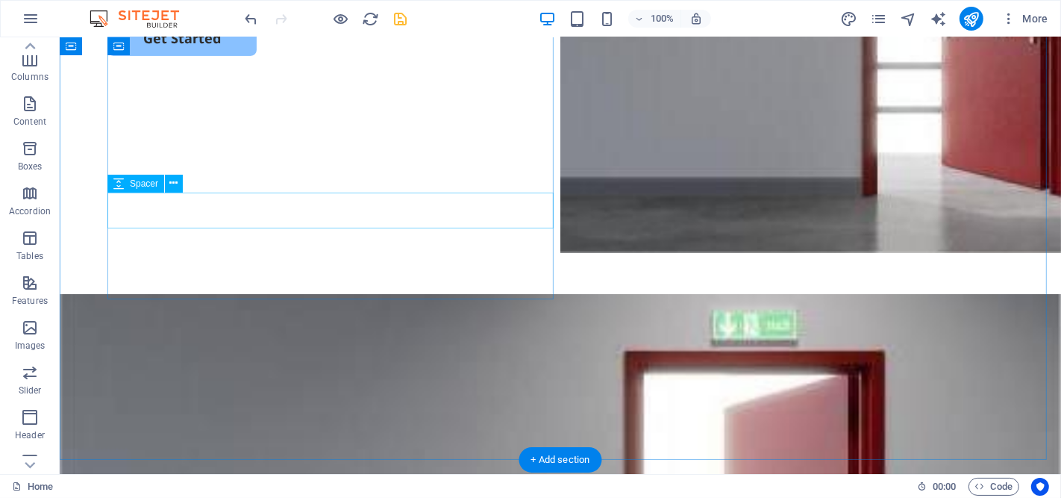
scroll to position [233, 0]
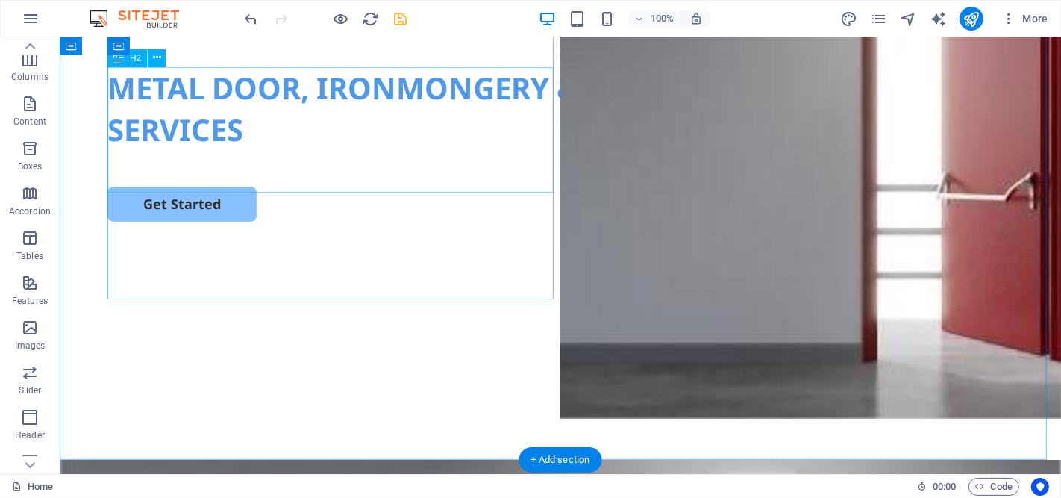
click at [238, 98] on div "METAL DOOR, IRONMONGERY & HYDROLIC MACHINE SERVICES" at bounding box center [560, 109] width 906 height 84
click at [254, 110] on div "METAL DOOR, IRONMONGERY & HYDROLIC MACHINE SERVICES" at bounding box center [560, 109] width 906 height 84
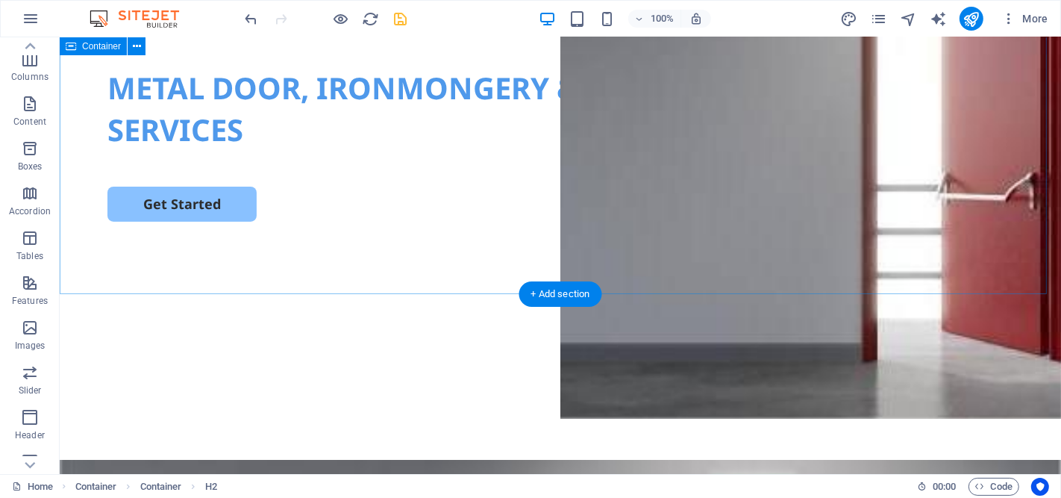
scroll to position [481, 0]
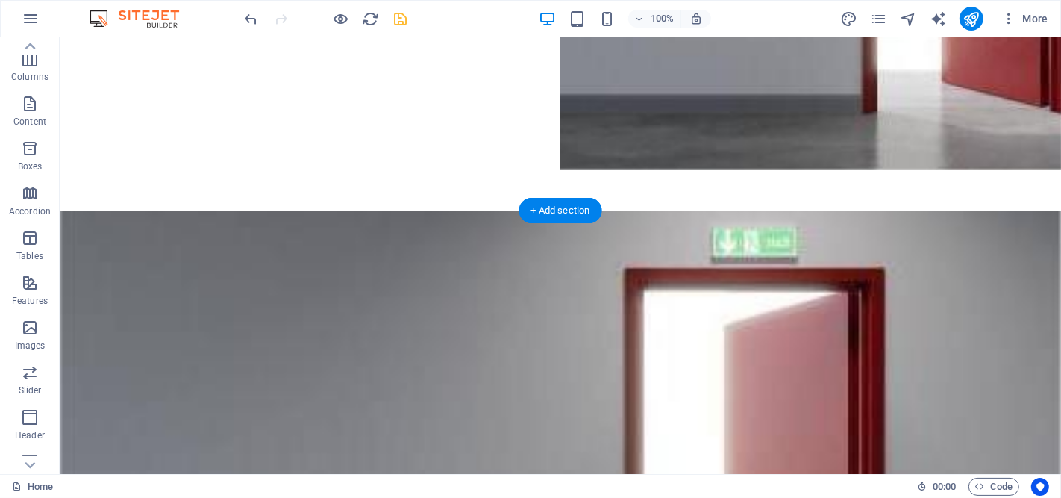
click at [397, 234] on figure at bounding box center [559, 472] width 1001 height 522
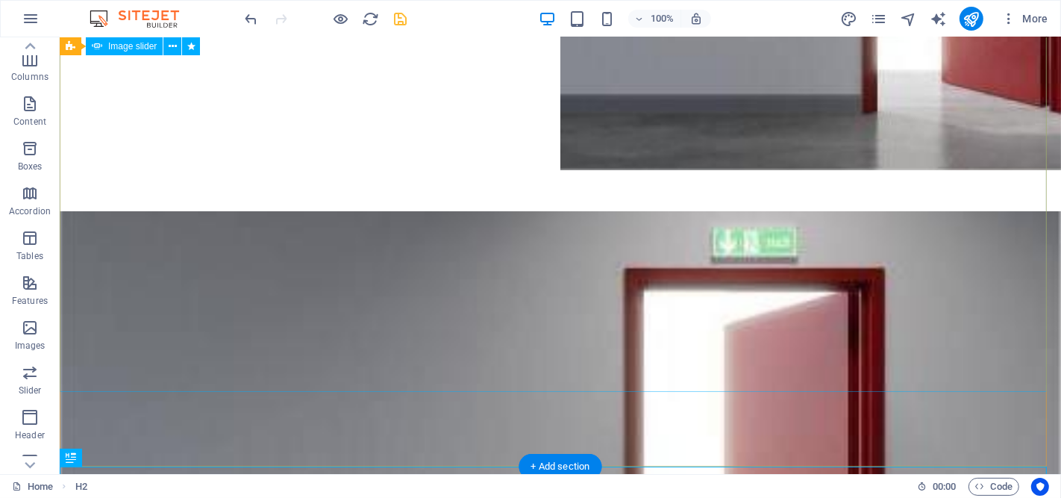
scroll to position [980, 0]
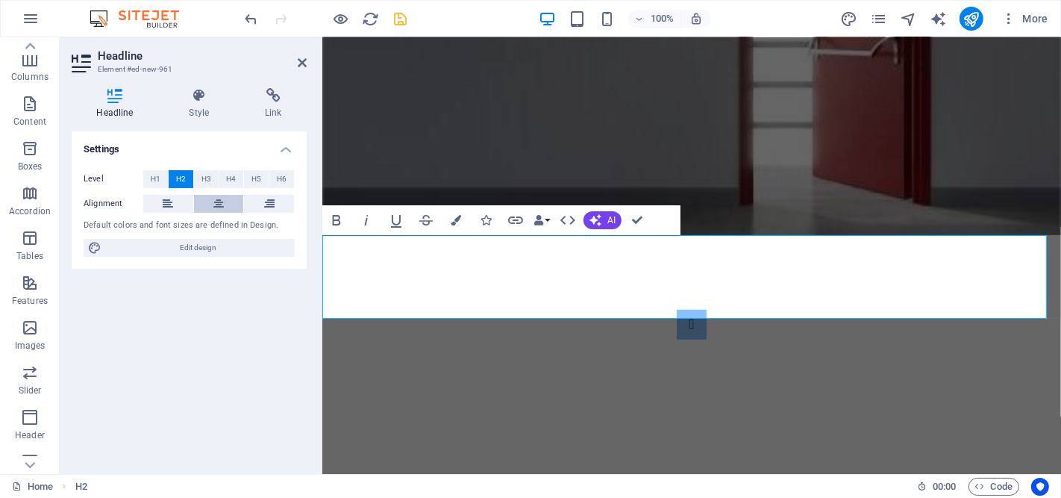
click at [222, 205] on icon at bounding box center [218, 204] width 10 height 18
click at [251, 339] on div "Settings Level H1 H2 H3 H4 H5 H6 Alignment Default colors and font sizes are de…" at bounding box center [189, 296] width 235 height 331
click at [301, 63] on icon at bounding box center [302, 63] width 9 height 12
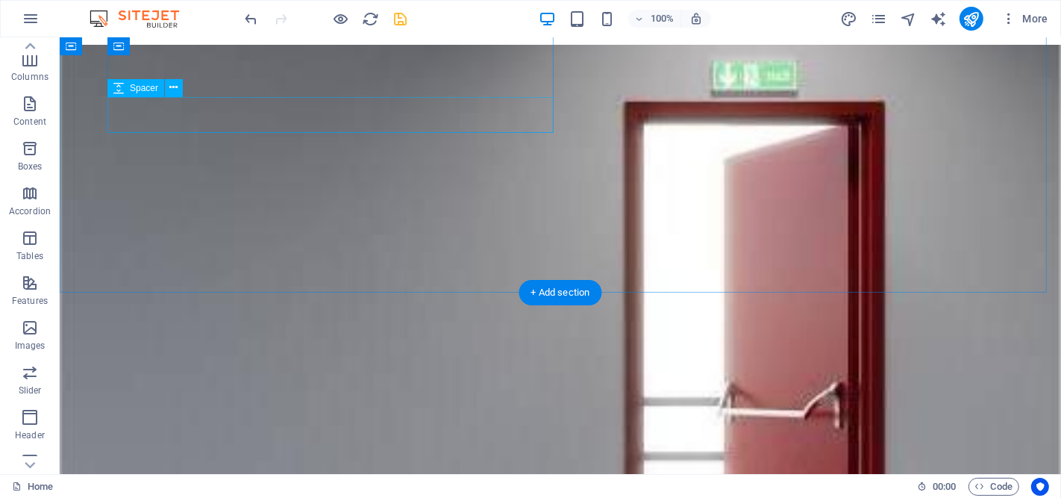
scroll to position [316, 0]
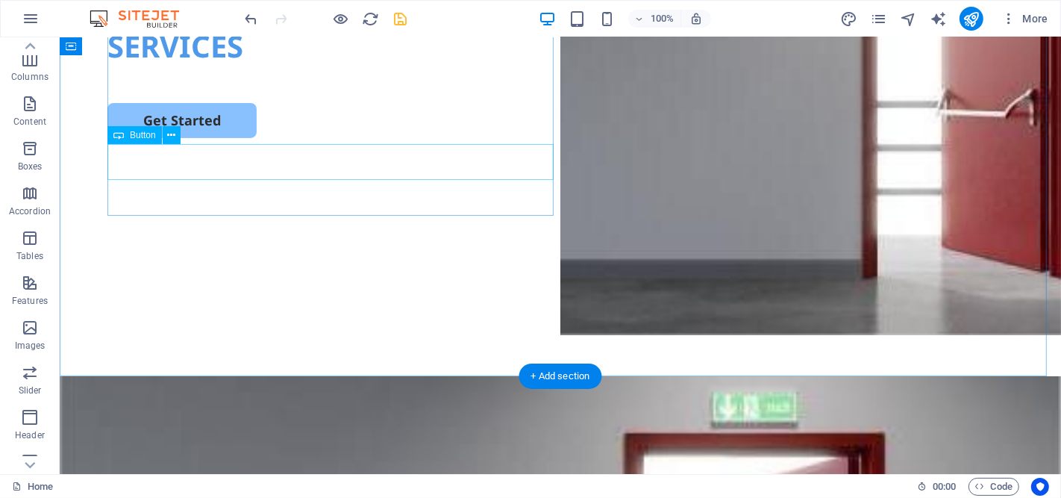
click at [281, 138] on div "Get Started" at bounding box center [560, 120] width 906 height 35
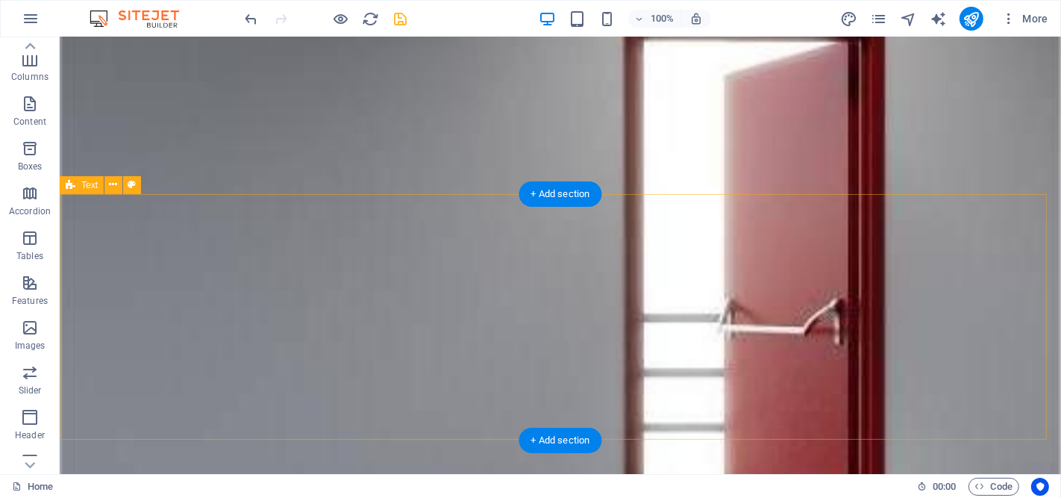
scroll to position [1062, 0]
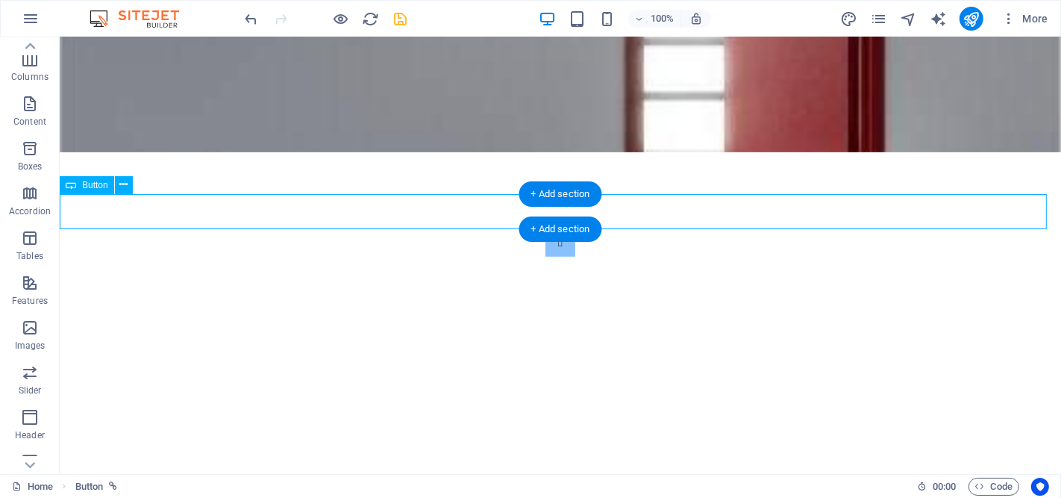
select select "px"
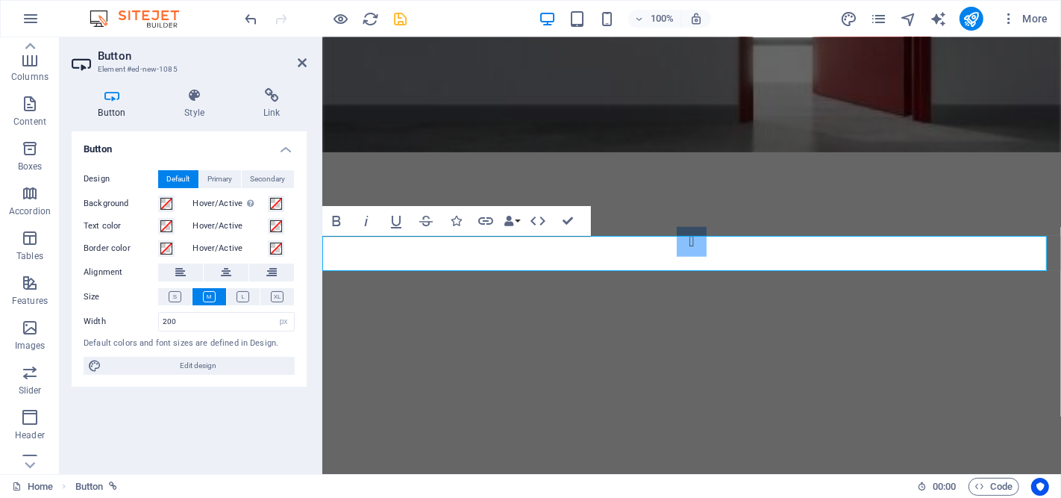
click at [228, 271] on icon at bounding box center [226, 272] width 10 height 18
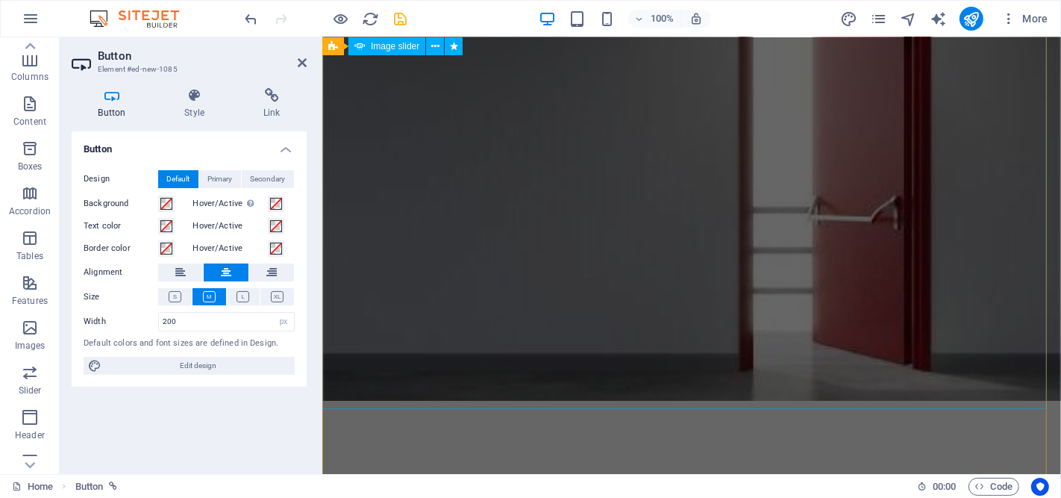
scroll to position [731, 0]
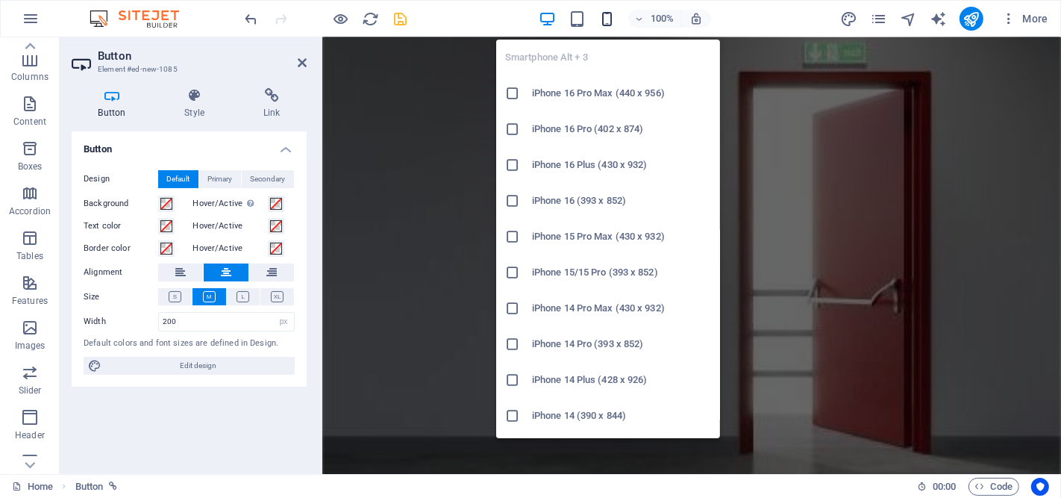
click at [601, 19] on icon "button" at bounding box center [606, 18] width 17 height 17
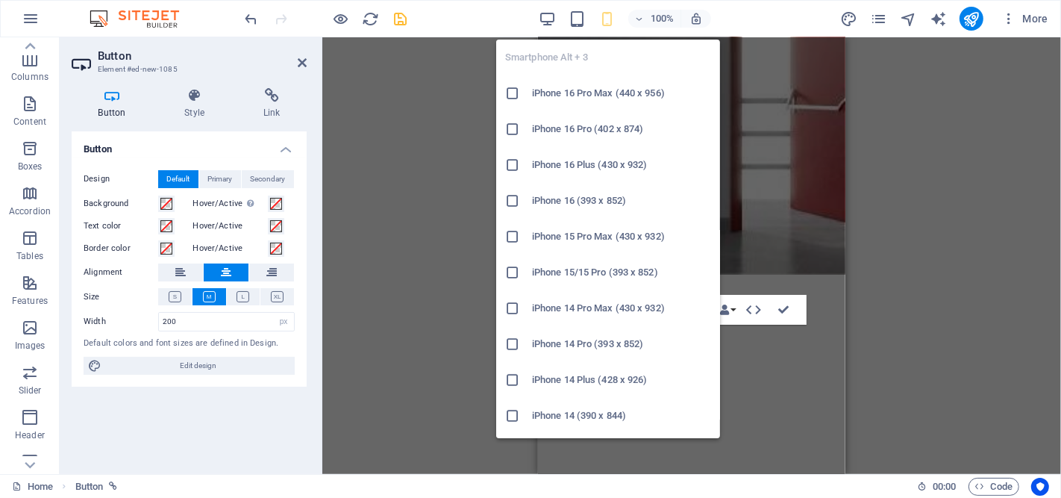
type input "100"
select select "%"
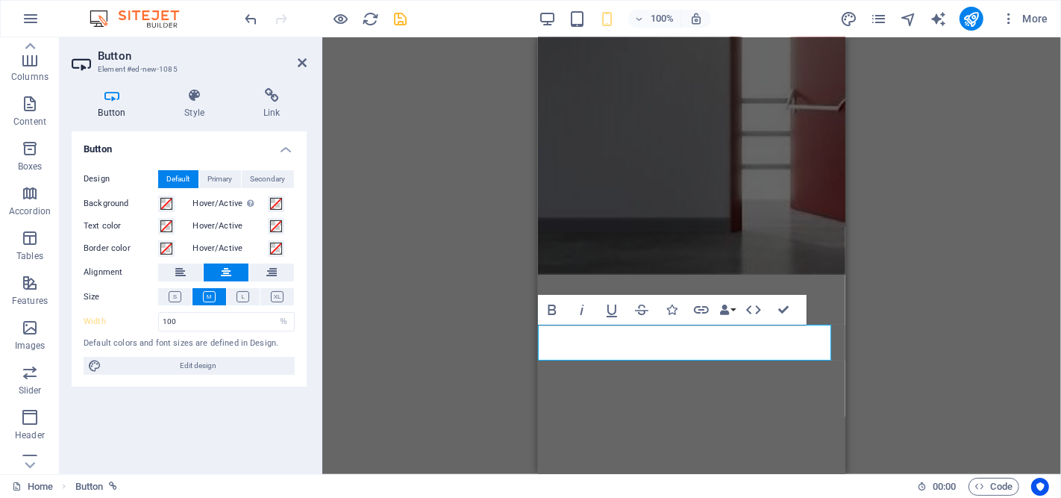
click at [954, 205] on div "Container H2 Container Container Image Spacer Spacer Spacer Container Spacer Sp…" at bounding box center [691, 255] width 739 height 436
click at [915, 198] on div "Container H2 Container Container Image Spacer Spacer Spacer Container Spacer Sp…" at bounding box center [691, 255] width 739 height 436
click at [919, 184] on div "Container H2 Container Container Image Spacer Spacer Spacer Container Spacer Sp…" at bounding box center [691, 255] width 739 height 436
drag, startPoint x: 299, startPoint y: 63, endPoint x: 310, endPoint y: 76, distance: 16.4
click at [299, 63] on icon at bounding box center [302, 63] width 9 height 12
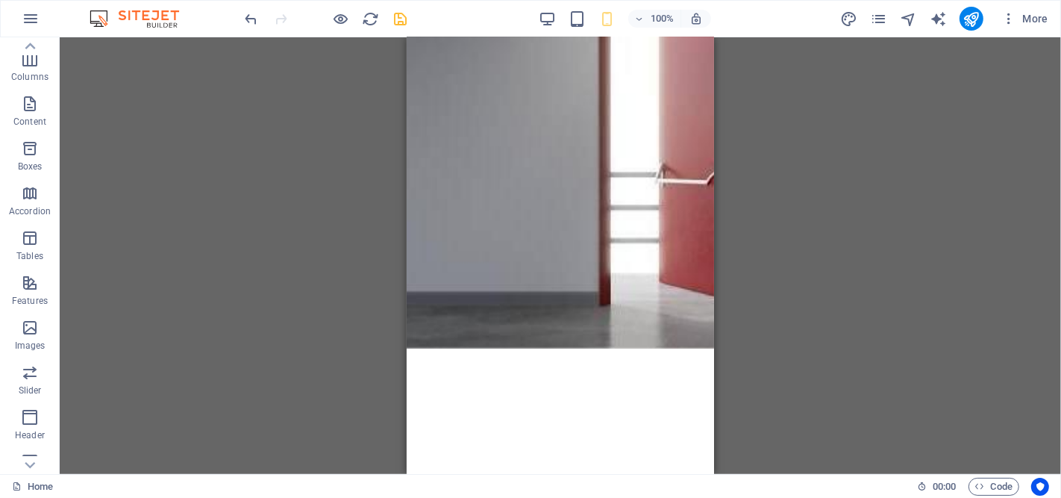
scroll to position [613, 0]
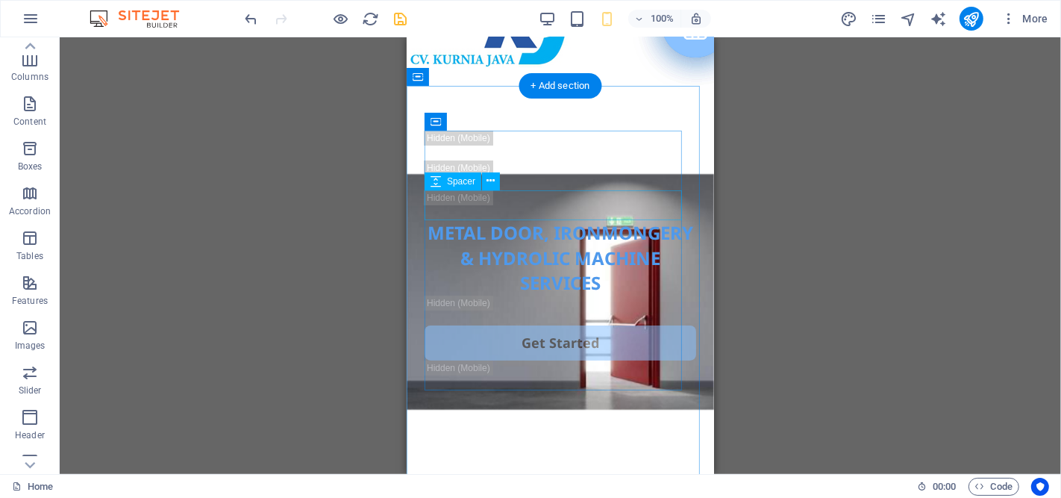
scroll to position [0, 0]
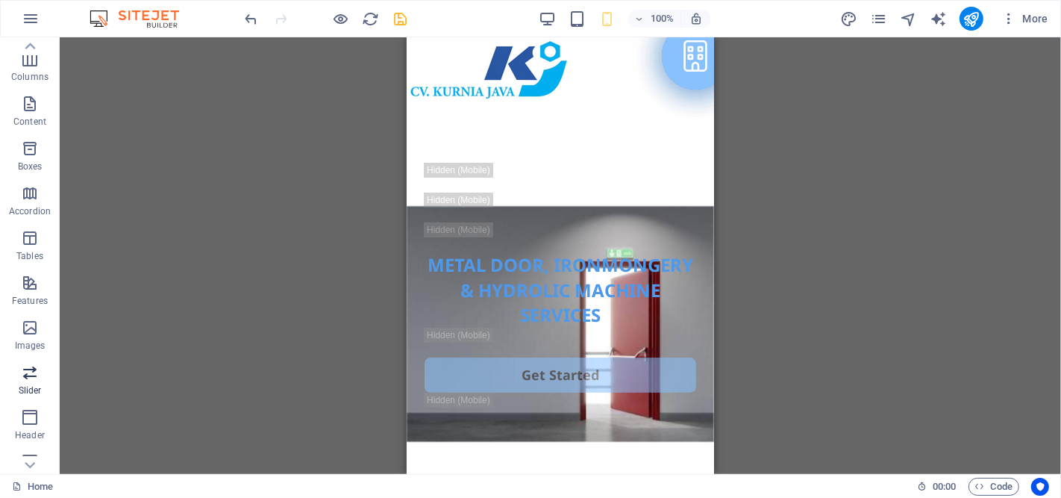
click at [28, 374] on icon "button" at bounding box center [30, 372] width 18 height 18
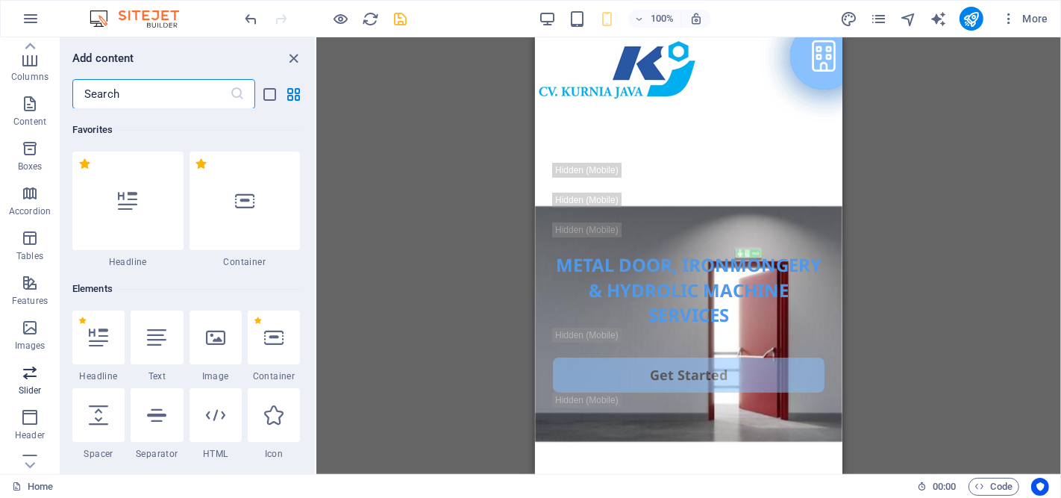
scroll to position [8455, 0]
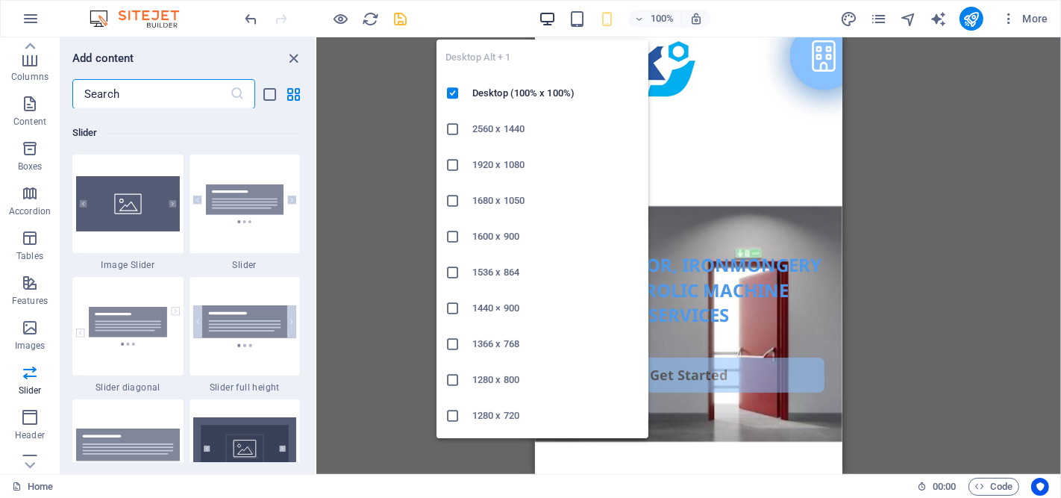
click at [546, 21] on icon "button" at bounding box center [547, 18] width 17 height 17
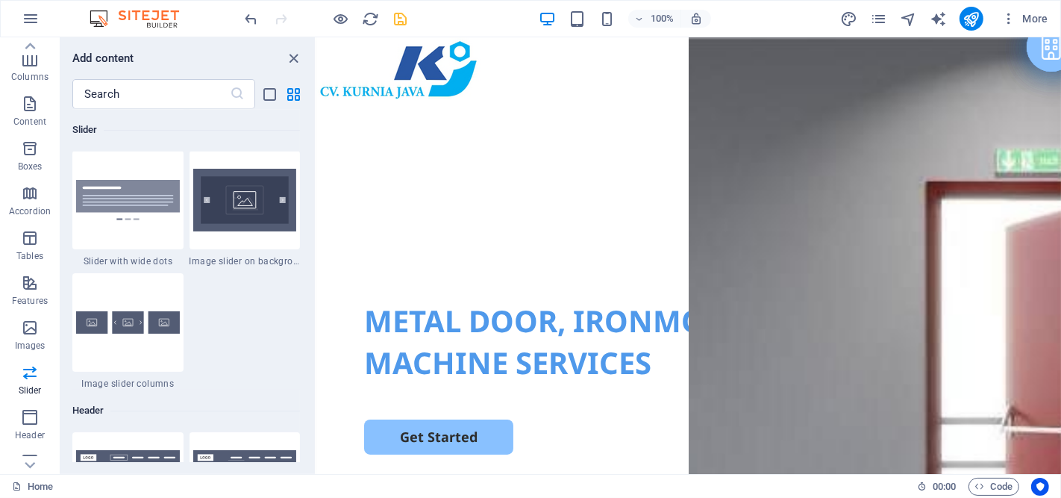
scroll to position [8786, 0]
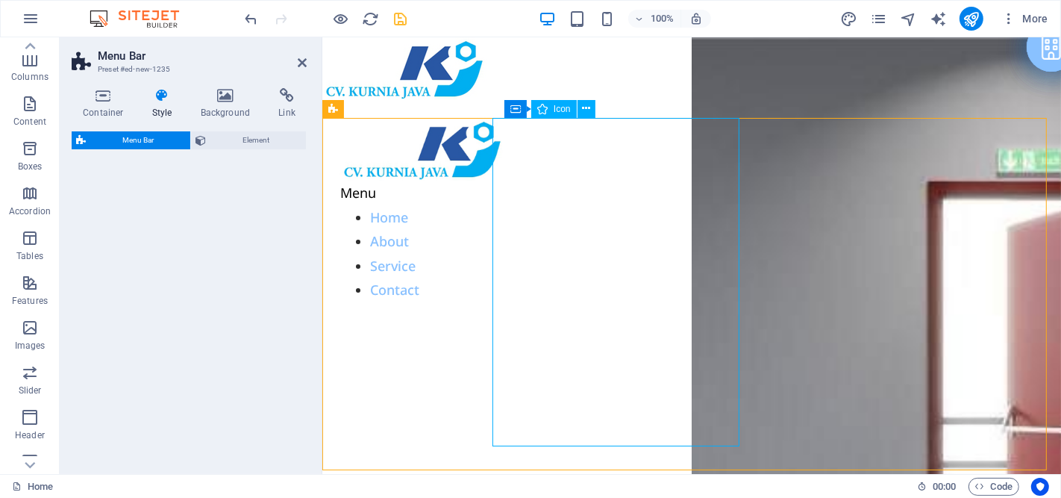
click at [530, 181] on div "Menu" at bounding box center [690, 193] width 703 height 24
click at [522, 181] on div "Menu" at bounding box center [690, 193] width 703 height 24
select select "rem"
select select "preset-menu-v2-border"
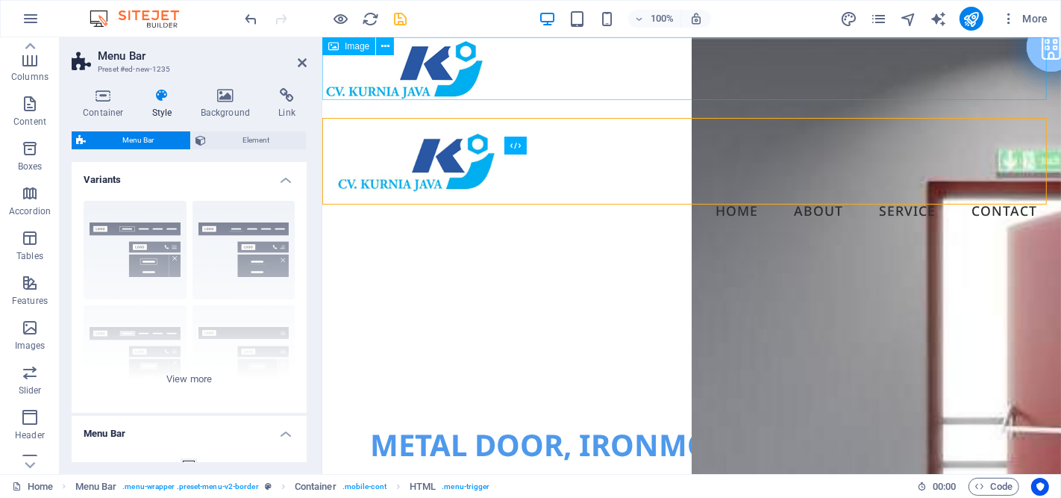
click at [579, 78] on figure at bounding box center [691, 68] width 739 height 63
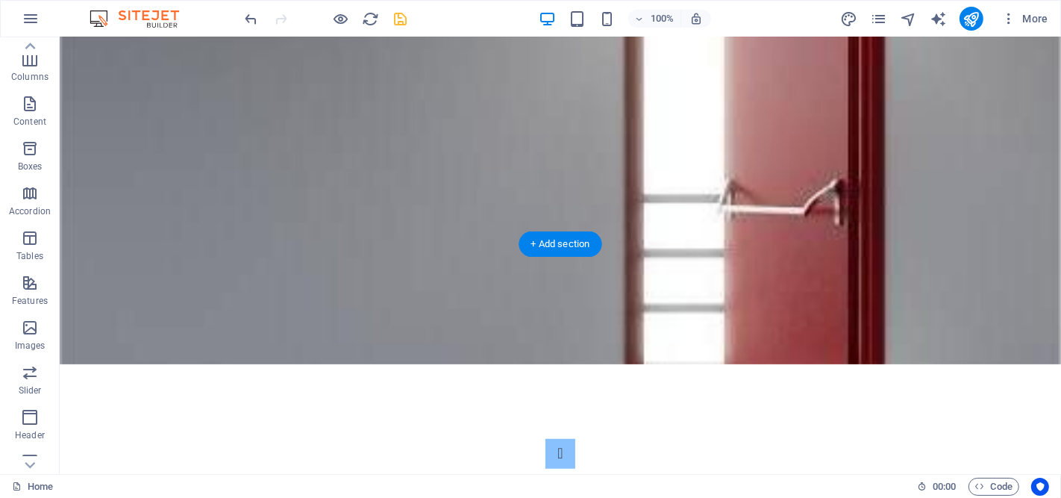
scroll to position [995, 0]
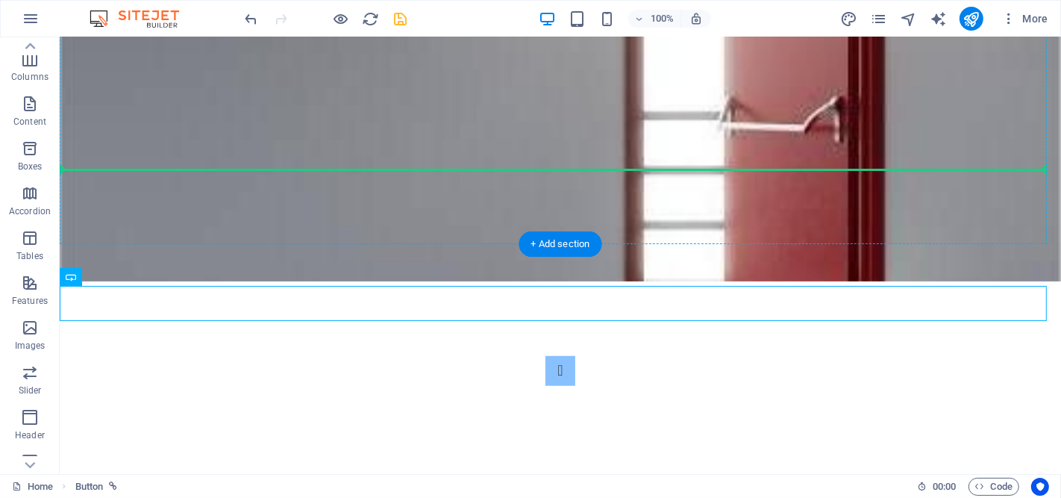
drag, startPoint x: 500, startPoint y: 303, endPoint x: 522, endPoint y: 153, distance: 151.5
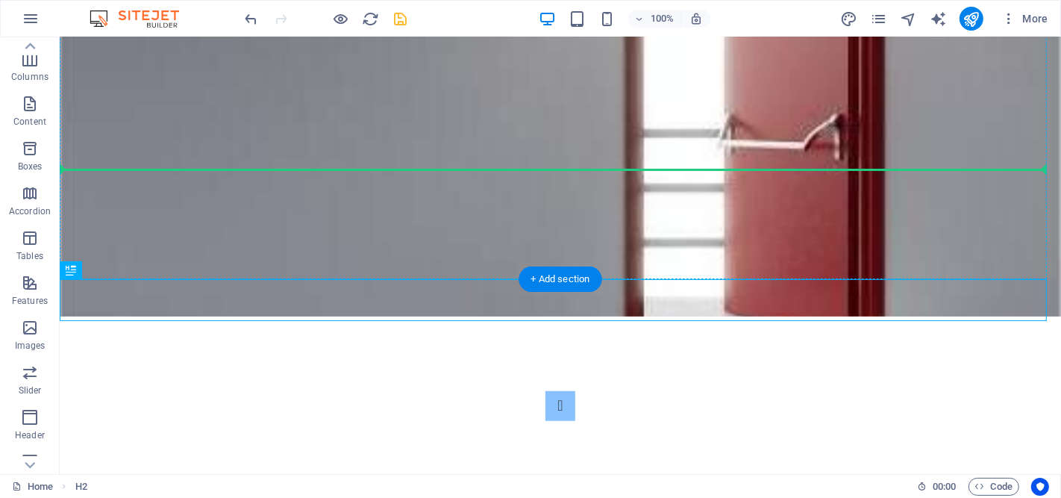
drag, startPoint x: 621, startPoint y: 203, endPoint x: 621, endPoint y: 173, distance: 29.9
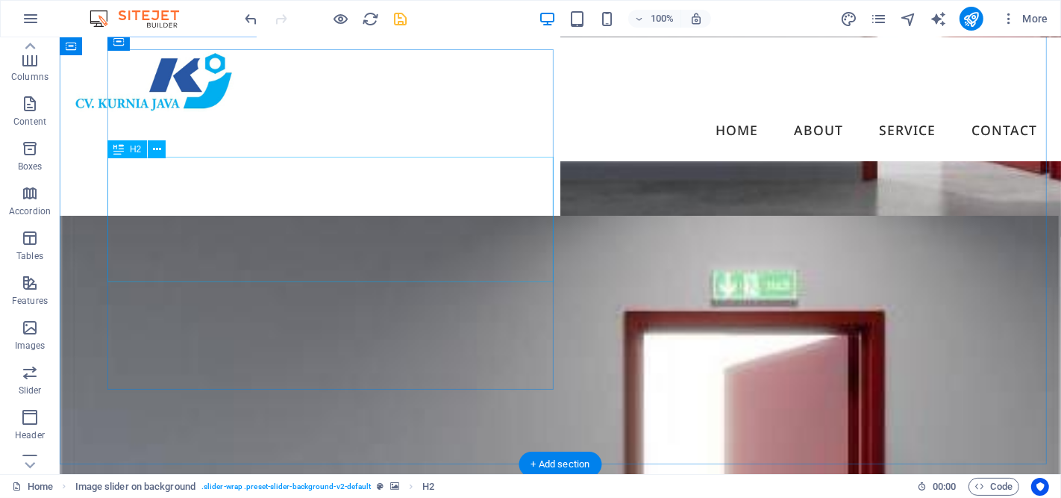
scroll to position [83, 0]
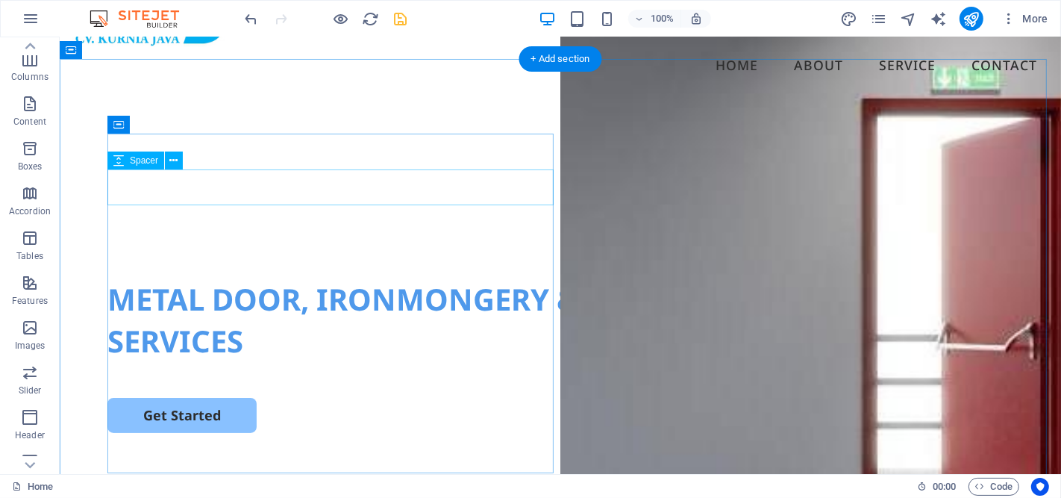
click at [325, 207] on div at bounding box center [560, 225] width 906 height 36
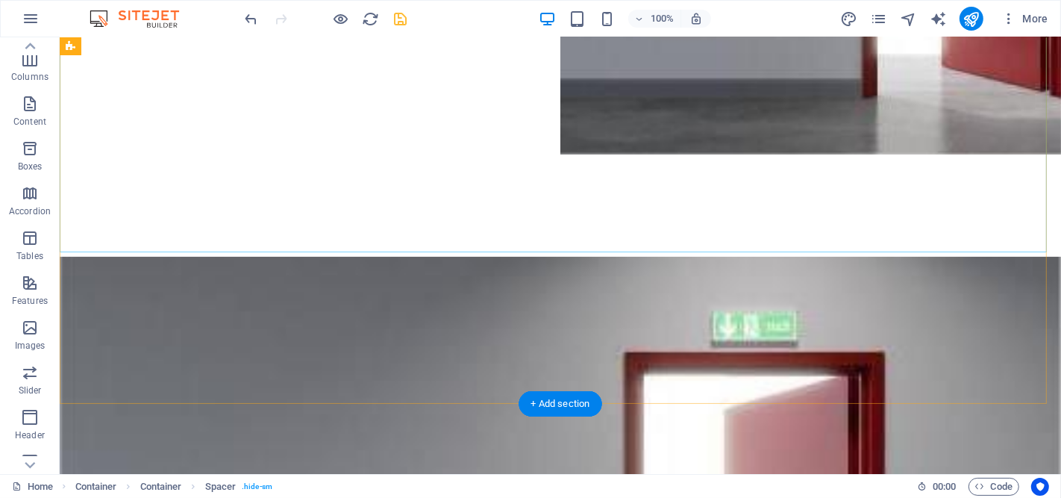
scroll to position [912, 0]
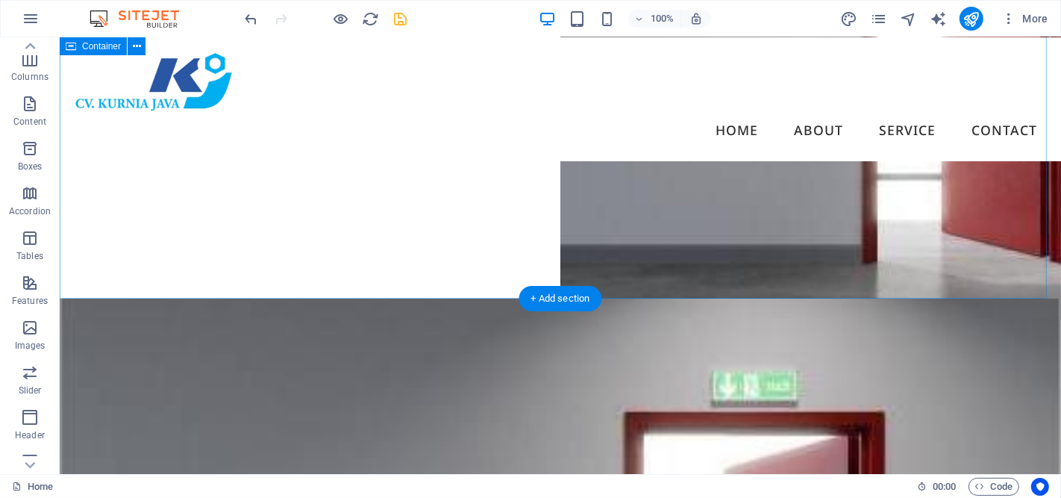
scroll to position [248, 0]
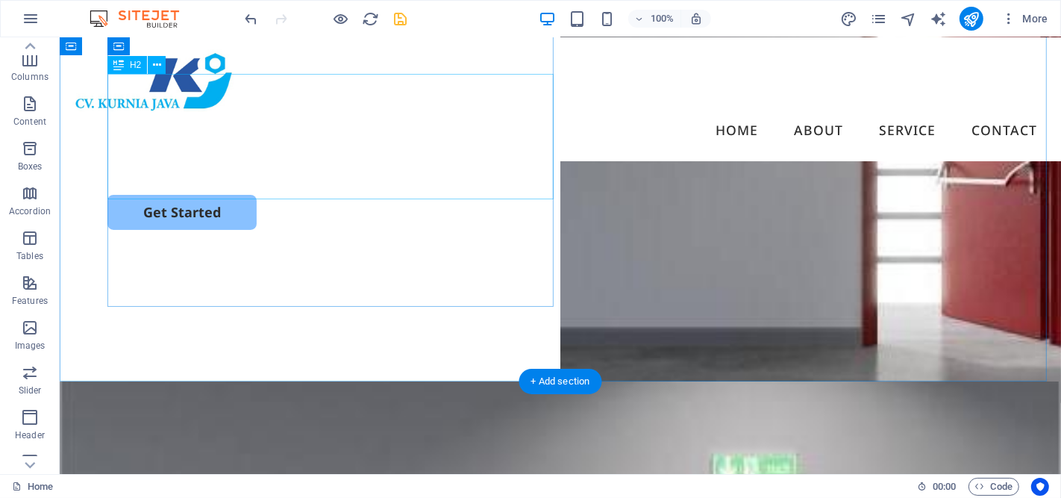
click at [345, 159] on div "METAL DOOR, IRONMONGERY & HYDROLIC MACHINE SERVICES" at bounding box center [560, 117] width 906 height 84
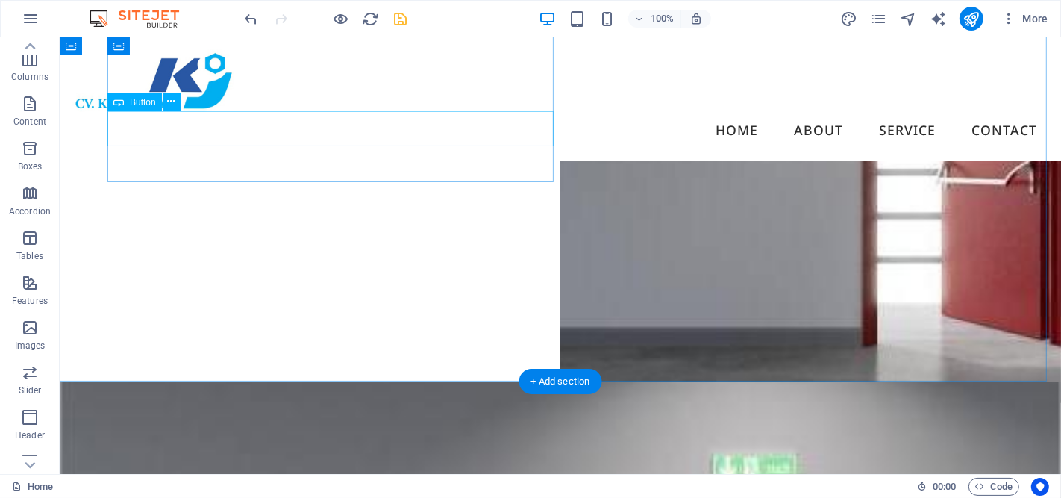
click at [310, 130] on div "Get Started" at bounding box center [560, 128] width 906 height 35
click at [701, 176] on div at bounding box center [559, 94] width 1001 height 574
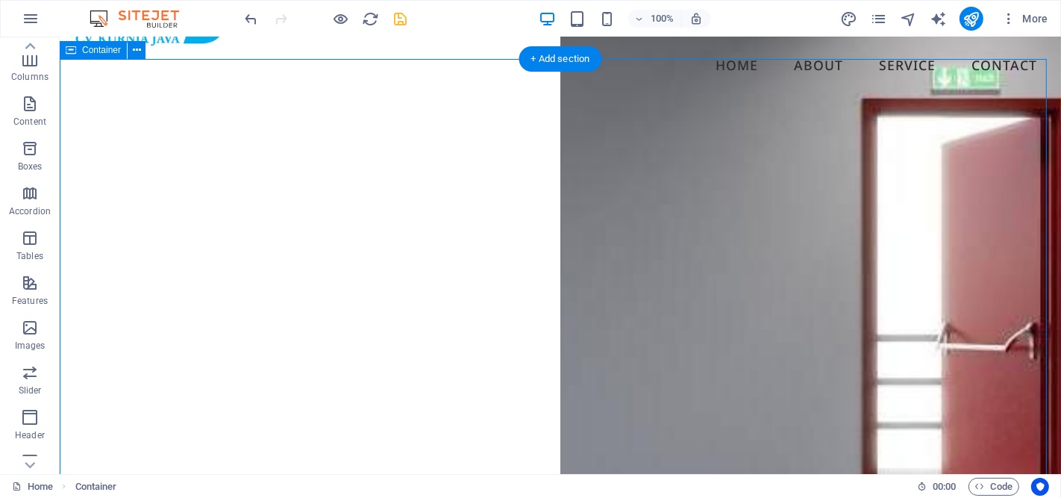
scroll to position [0, 0]
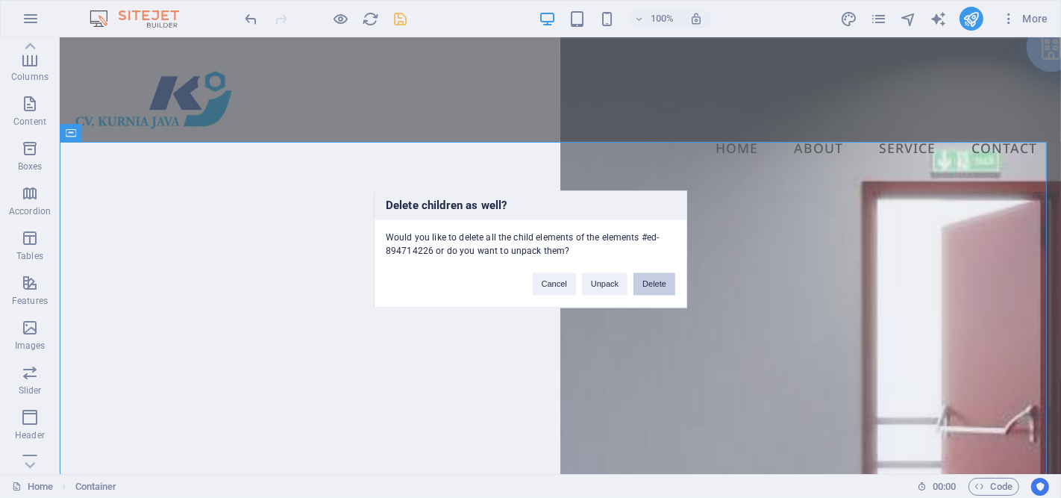
click at [650, 281] on button "Delete" at bounding box center [654, 283] width 42 height 22
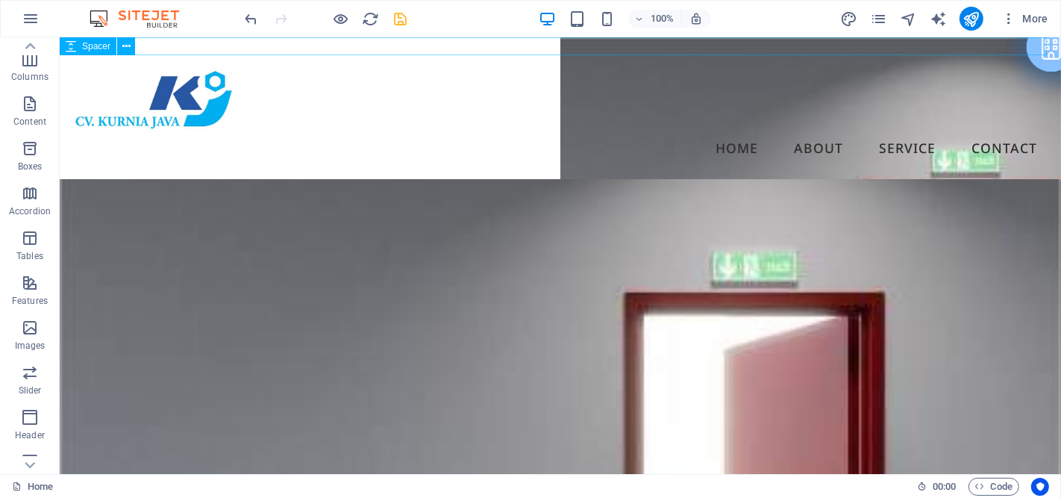
click at [418, 48] on div at bounding box center [559, 46] width 1001 height 18
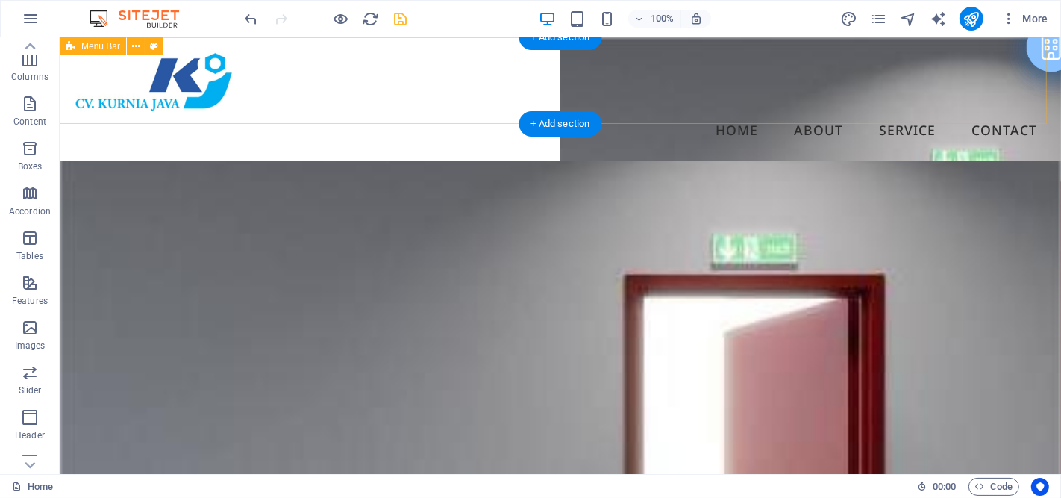
click at [271, 119] on div "Menu Home About Service Contact" at bounding box center [559, 99] width 1001 height 124
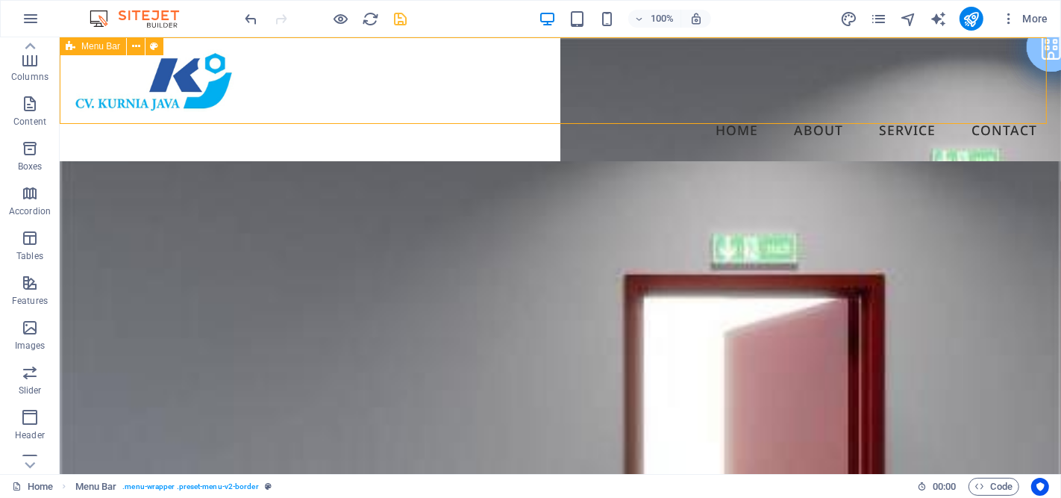
click at [82, 43] on span "Menu Bar" at bounding box center [100, 46] width 39 height 9
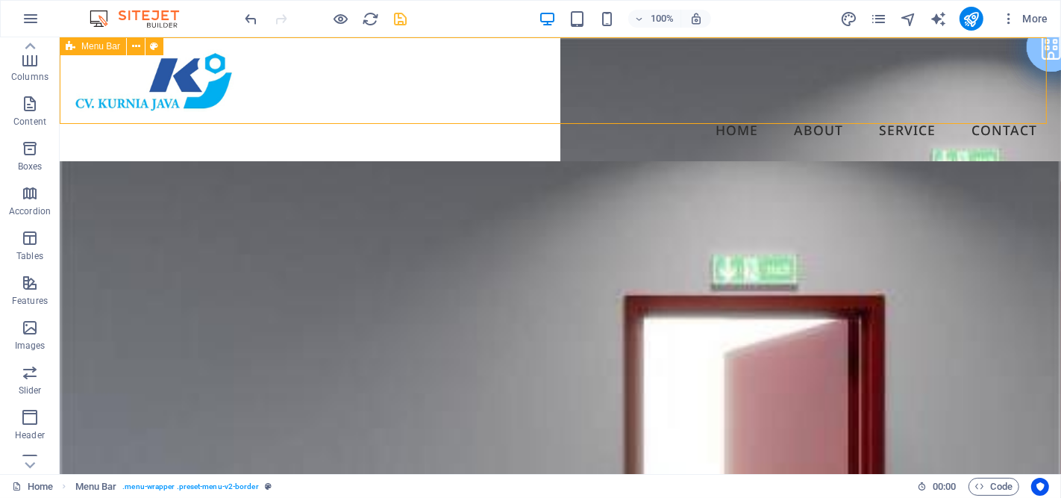
select select "rem"
select select "preset-menu-v2-border"
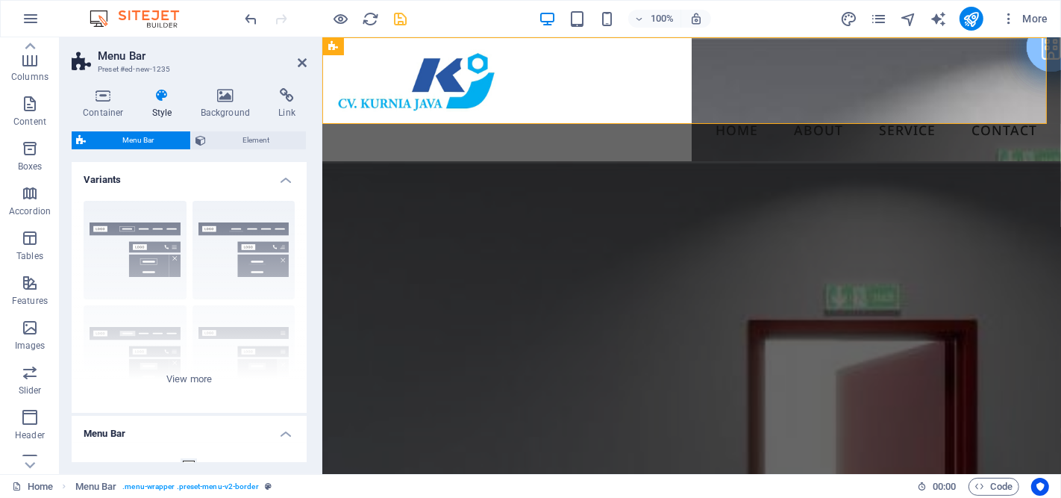
click at [168, 103] on h4 "Style" at bounding box center [165, 103] width 48 height 31
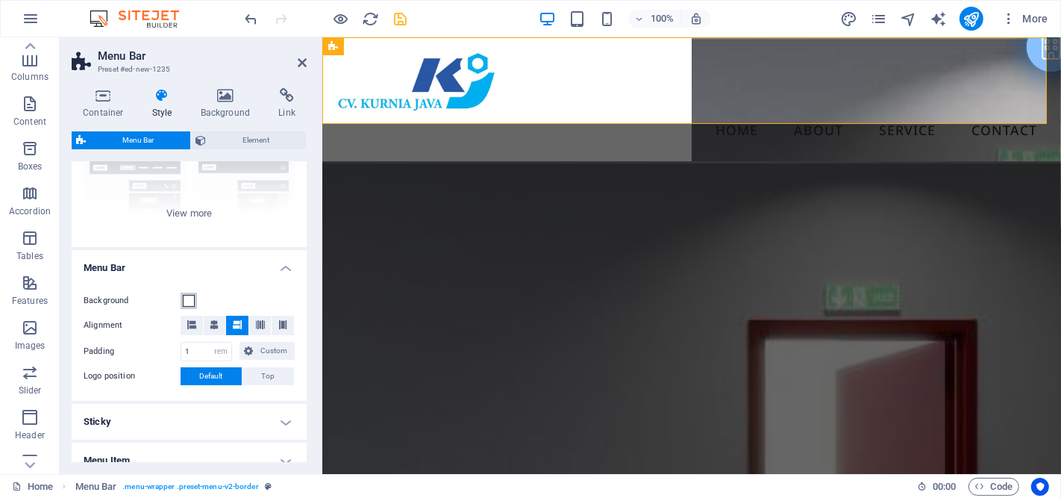
click at [183, 301] on span at bounding box center [189, 301] width 12 height 12
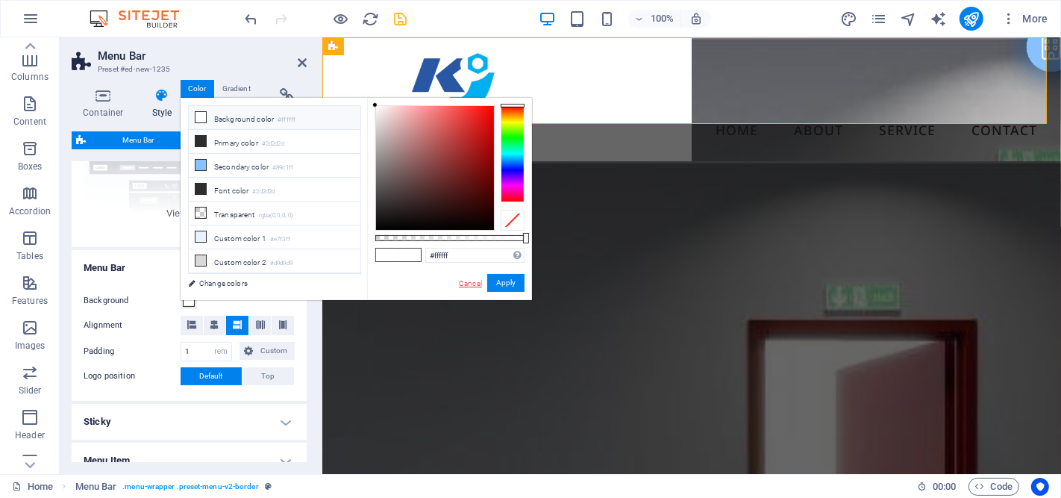
click at [467, 284] on link "Cancel" at bounding box center [470, 283] width 26 height 11
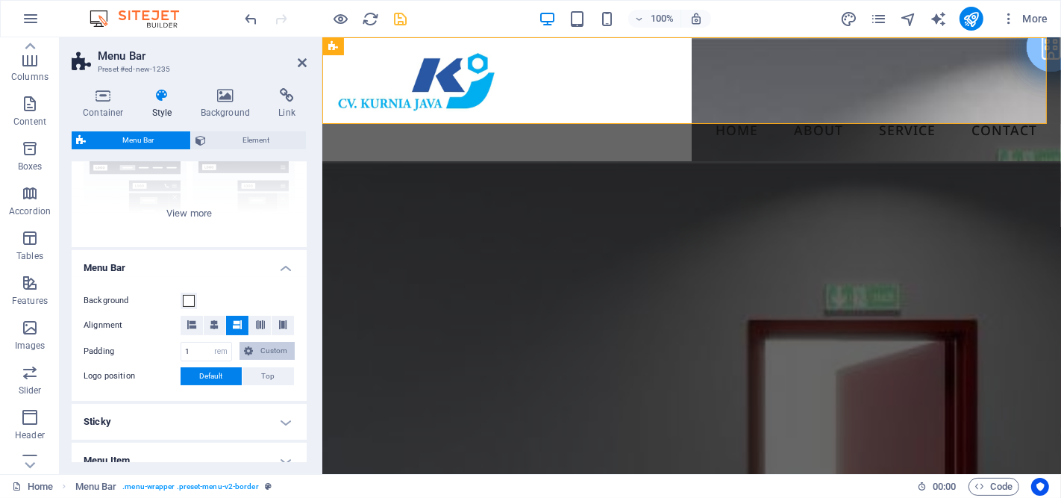
scroll to position [248, 0]
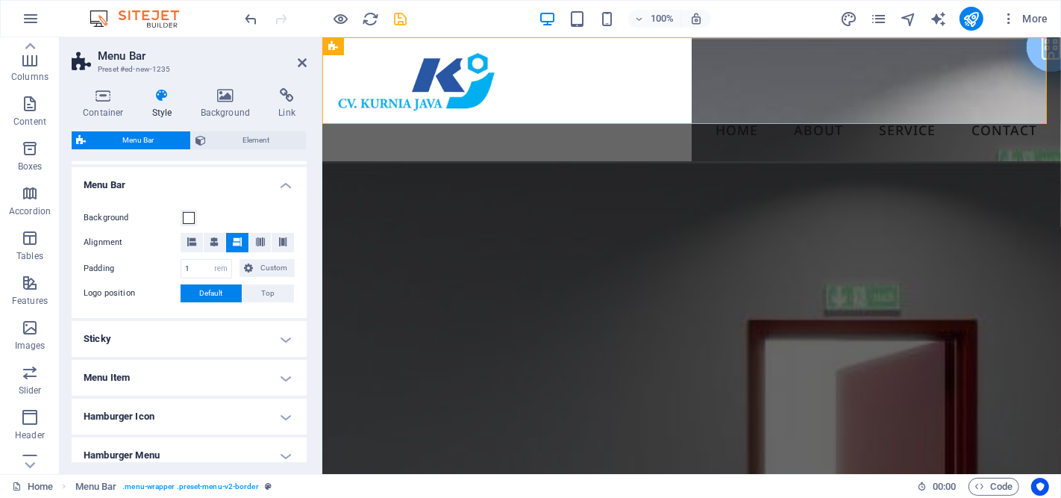
drag, startPoint x: 264, startPoint y: 292, endPoint x: 292, endPoint y: 301, distance: 29.0
click at [264, 292] on span "Top" at bounding box center [268, 293] width 13 height 18
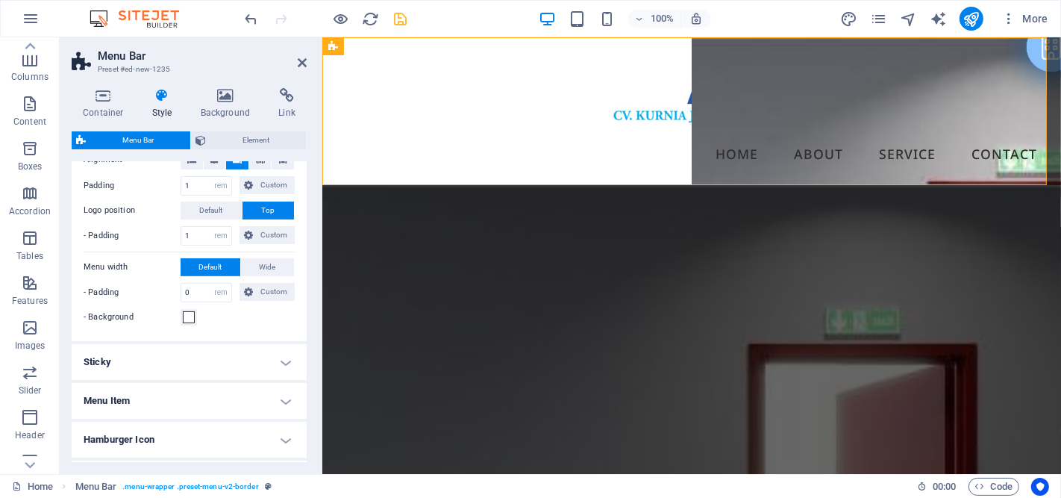
scroll to position [414, 0]
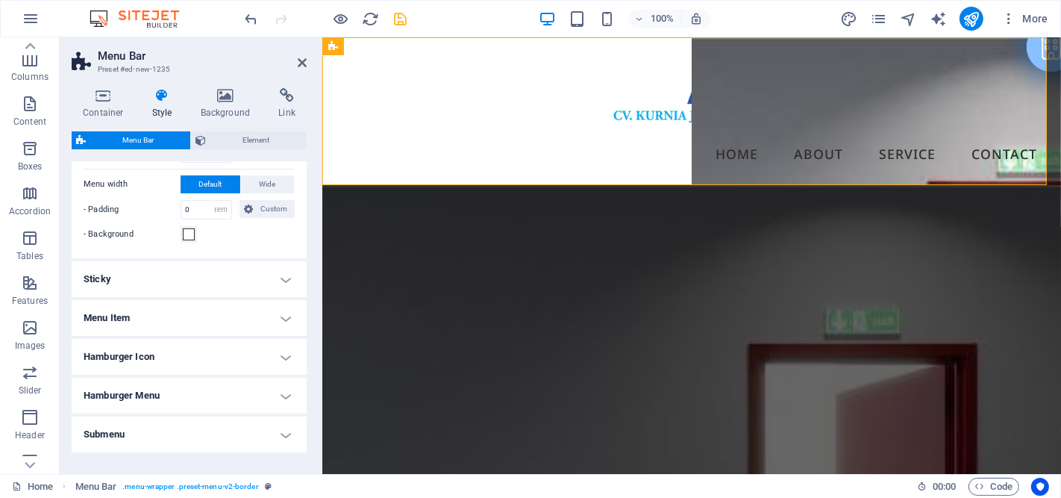
click at [248, 360] on h4 "Hamburger Icon" at bounding box center [189, 357] width 235 height 36
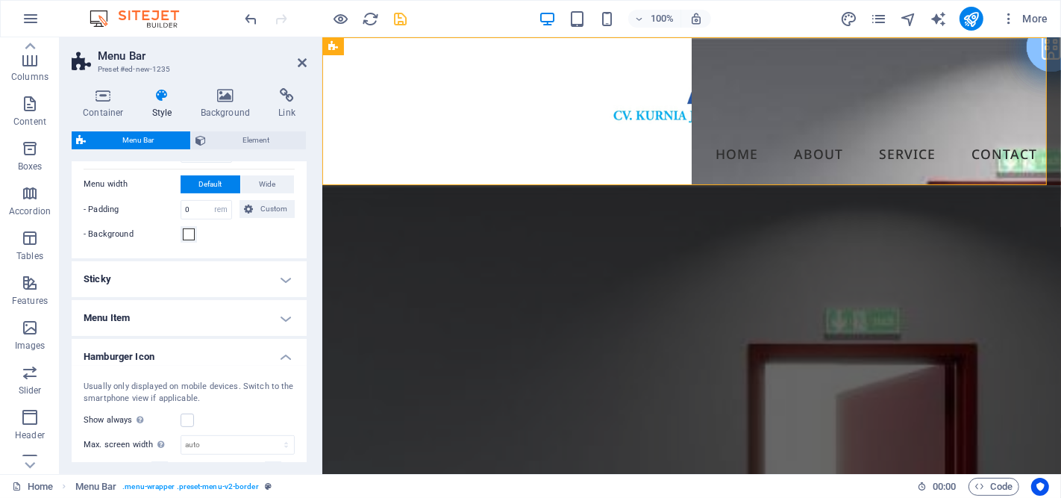
click at [248, 360] on h4 "Hamburger Icon" at bounding box center [189, 352] width 235 height 27
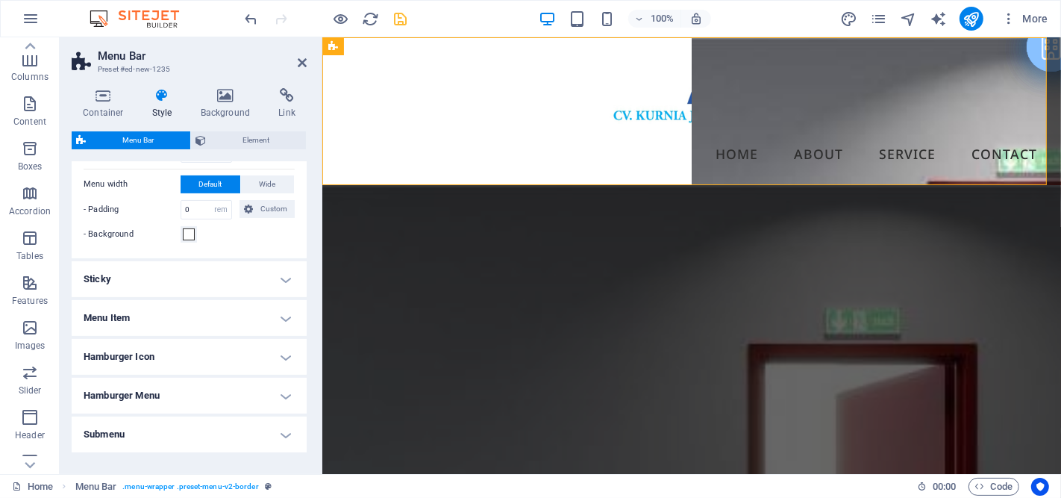
scroll to position [463, 0]
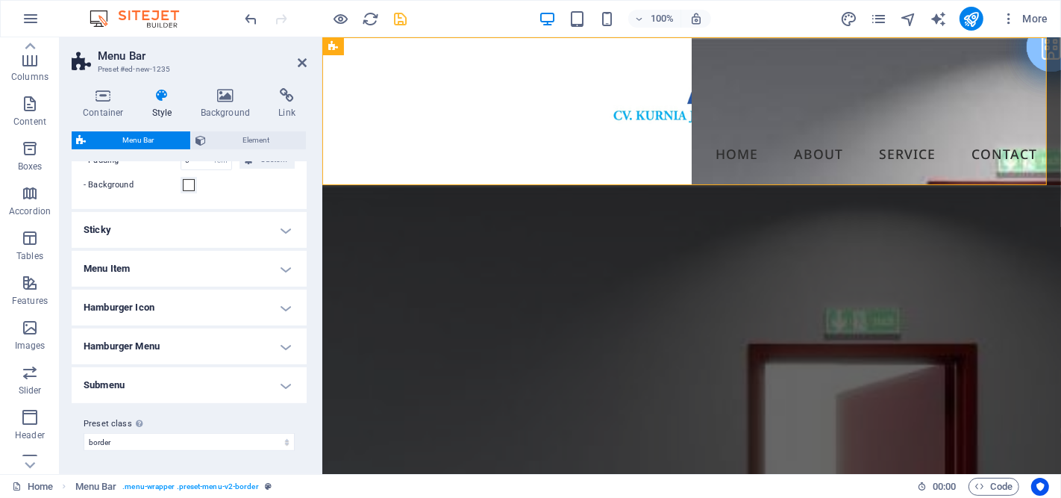
click at [235, 379] on h4 "Submenu" at bounding box center [189, 385] width 235 height 36
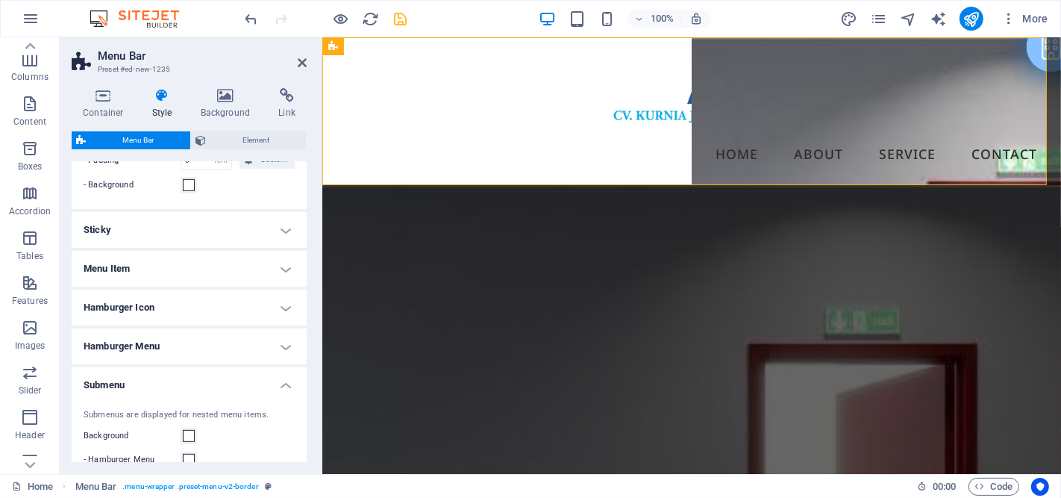
scroll to position [546, 0]
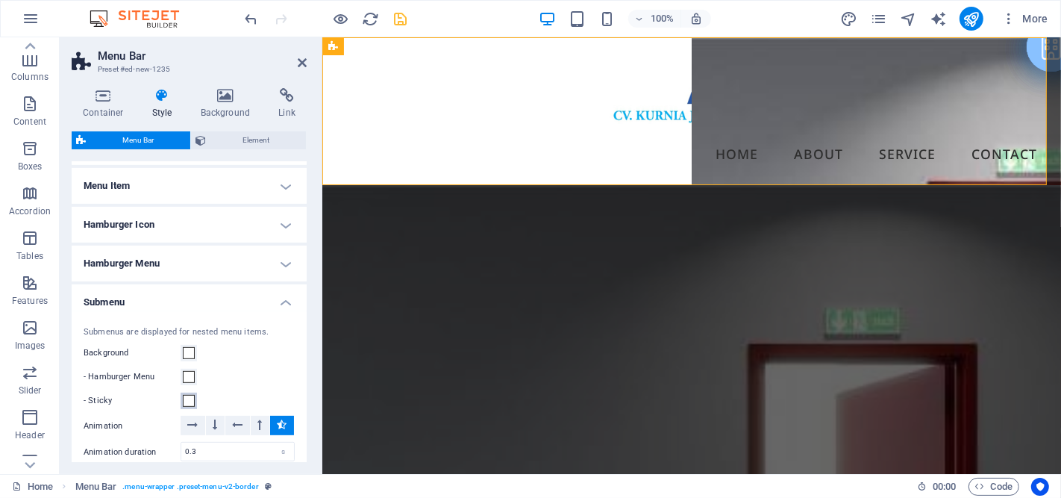
drag, startPoint x: 191, startPoint y: 399, endPoint x: 203, endPoint y: 398, distance: 12.0
click at [191, 399] on span at bounding box center [189, 401] width 12 height 12
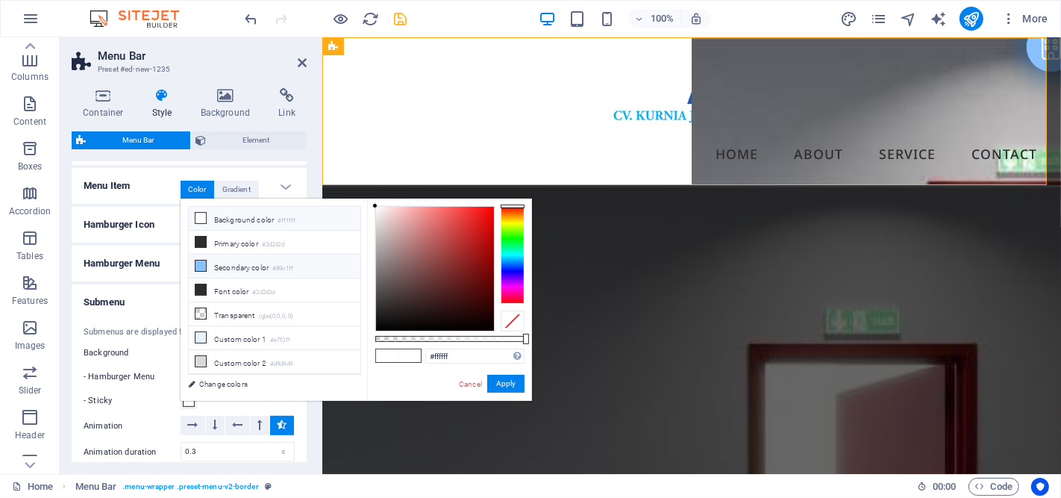
click at [221, 266] on li "Secondary color #89c1ff" at bounding box center [275, 266] width 172 height 24
type input "#89c1ff"
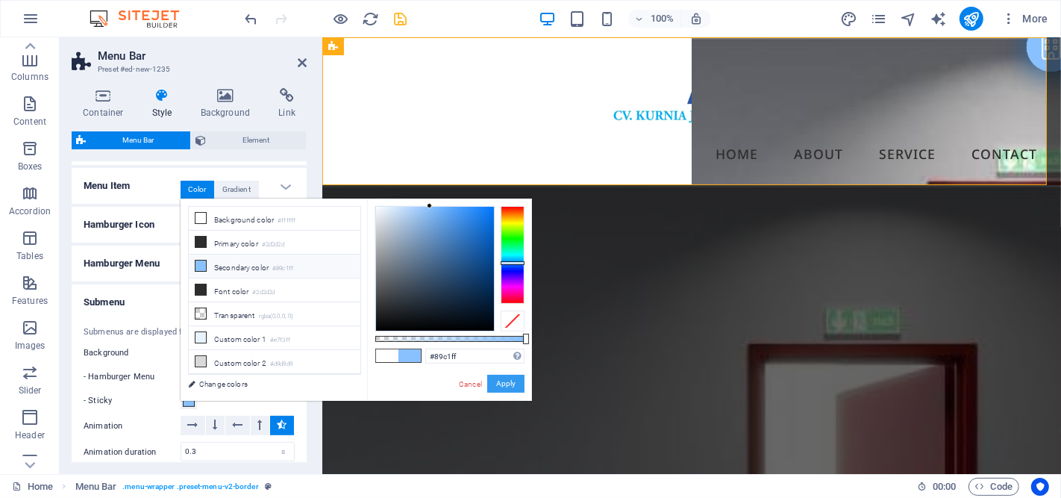
drag, startPoint x: 379, startPoint y: 169, endPoint x: 501, endPoint y: 383, distance: 246.9
click at [501, 383] on button "Apply" at bounding box center [505, 384] width 37 height 18
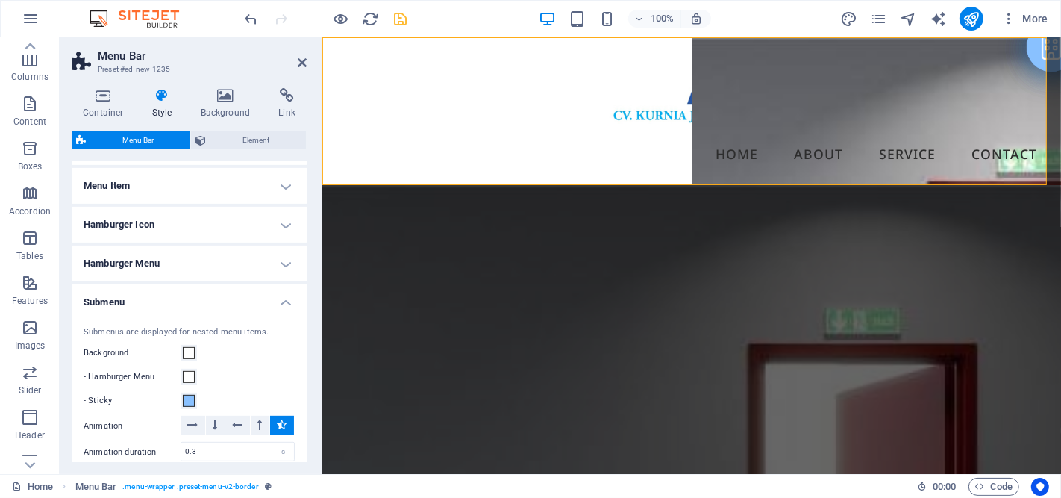
scroll to position [463, 0]
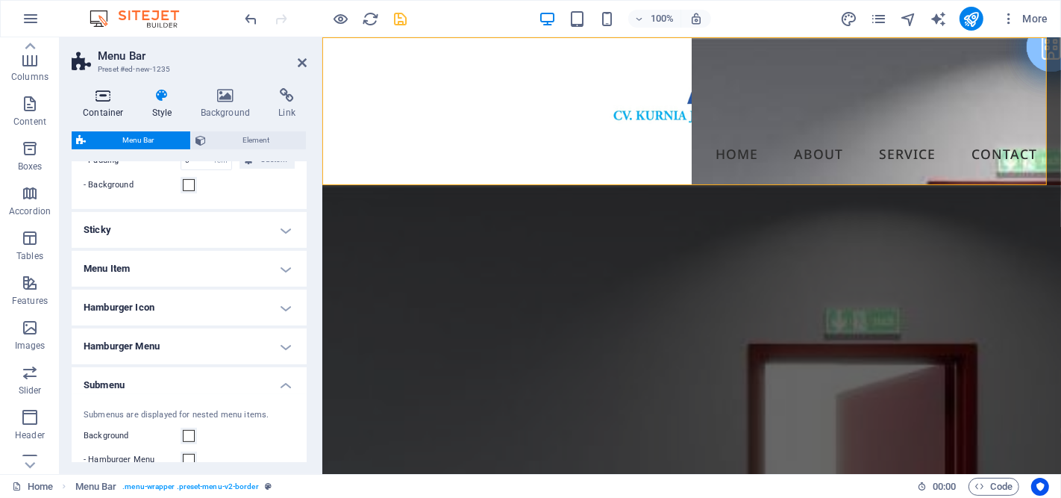
click at [105, 105] on h4 "Container" at bounding box center [106, 103] width 69 height 31
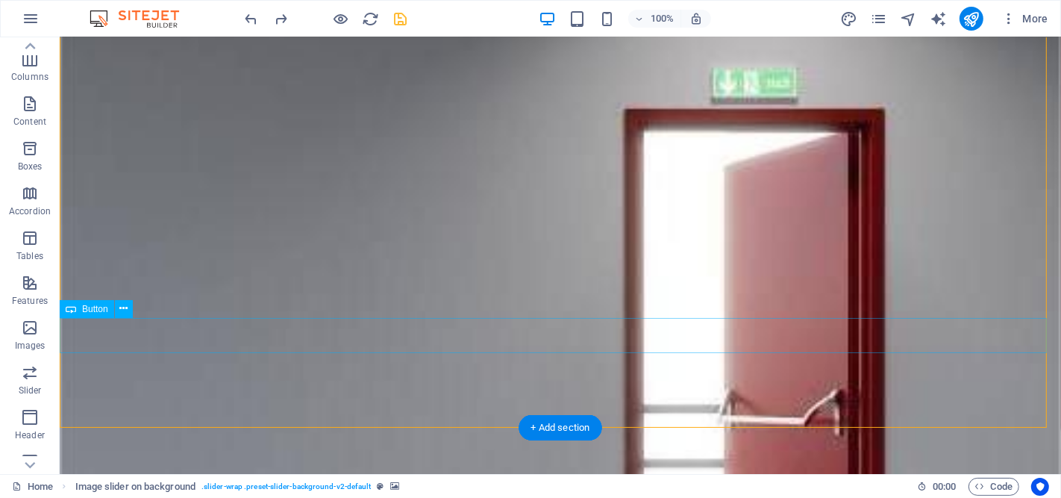
scroll to position [414, 0]
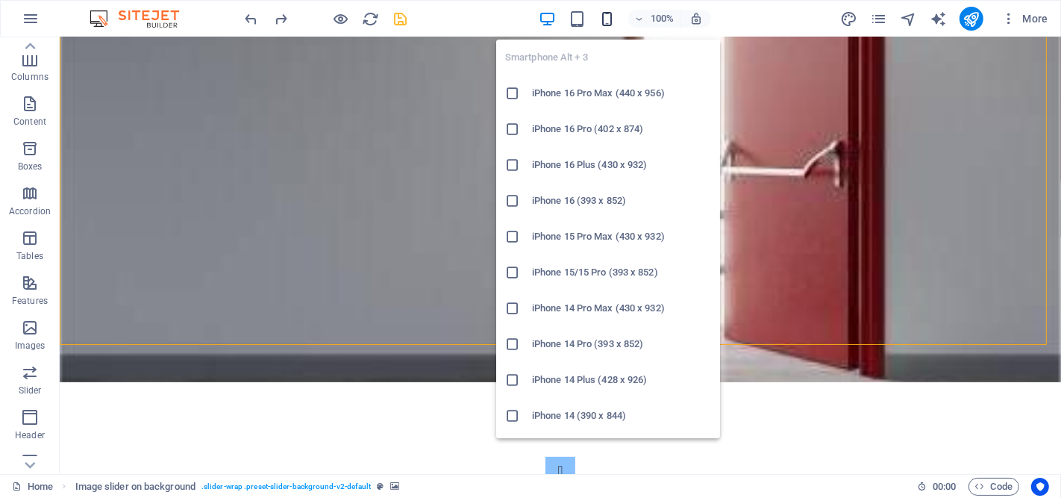
click at [602, 19] on icon "button" at bounding box center [606, 18] width 17 height 17
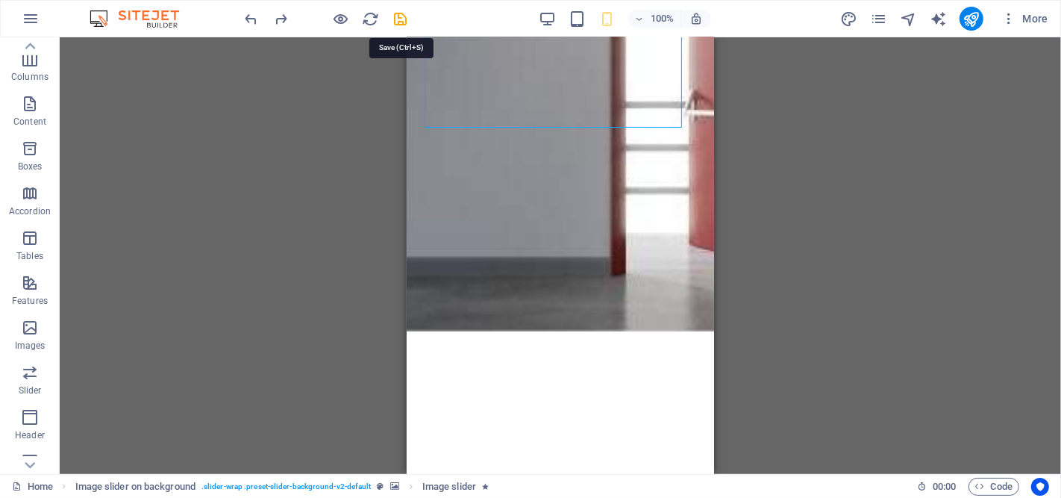
drag, startPoint x: 398, startPoint y: 16, endPoint x: 383, endPoint y: 19, distance: 15.2
click at [398, 16] on icon "save" at bounding box center [400, 18] width 17 height 17
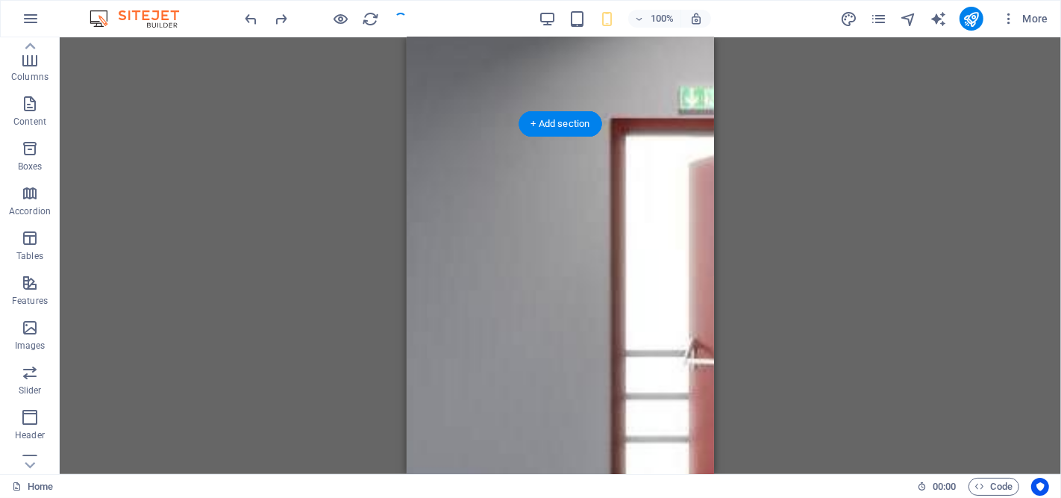
scroll to position [0, 0]
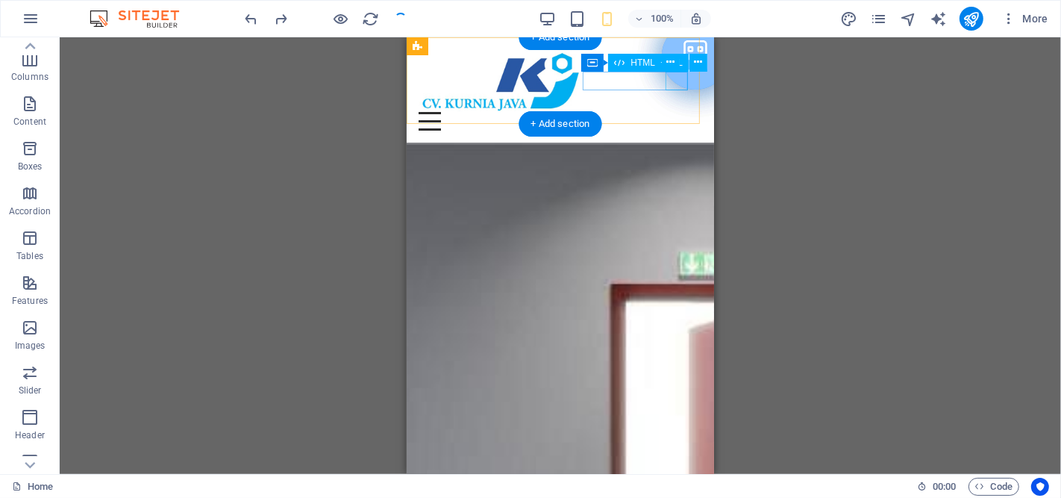
click at [681, 112] on div "Menu" at bounding box center [560, 121] width 284 height 19
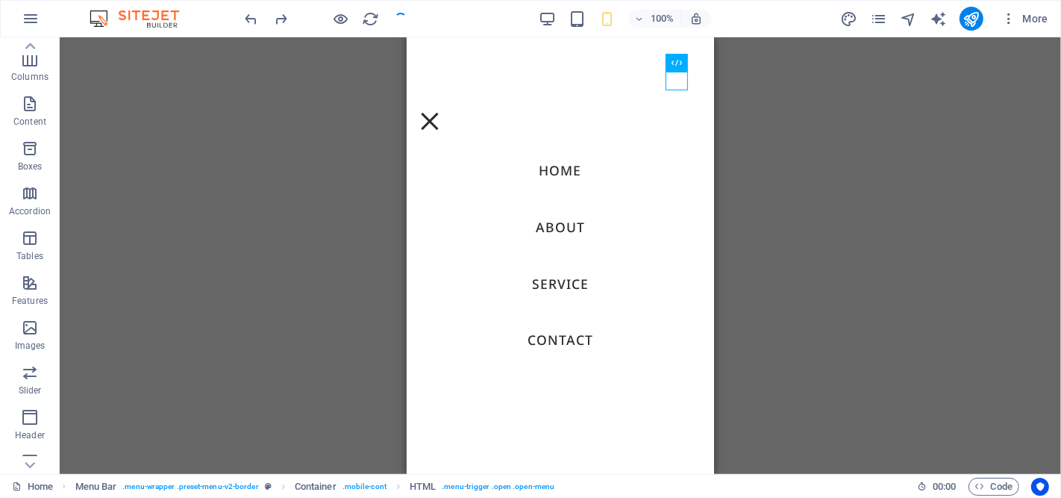
click at [856, 151] on div "Drag here to replace the existing content. Press “Ctrl” if you want to create a…" at bounding box center [560, 255] width 1001 height 436
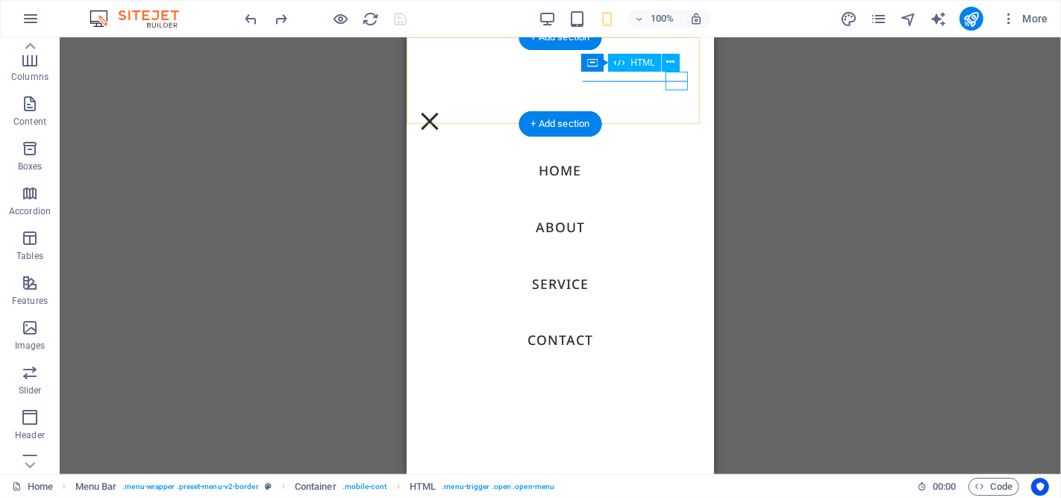
click at [440, 112] on div "Menu" at bounding box center [429, 121] width 22 height 19
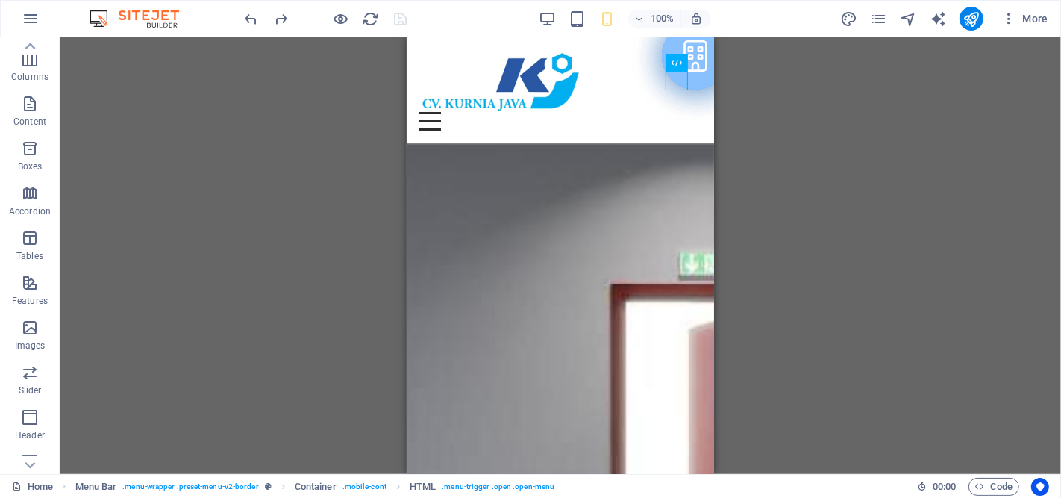
click at [862, 151] on div "Drag here to replace the existing content. Press “Ctrl” if you want to create a…" at bounding box center [560, 255] width 1001 height 436
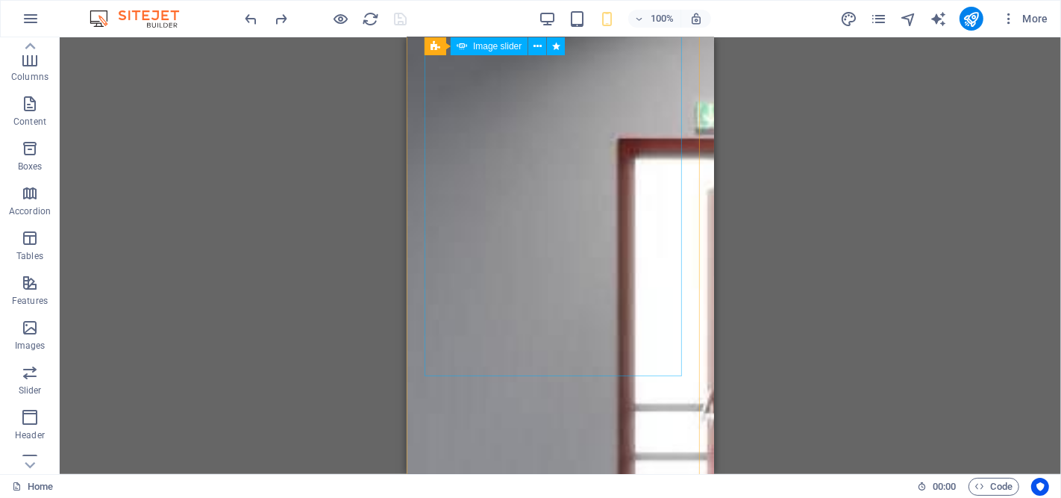
scroll to position [83, 0]
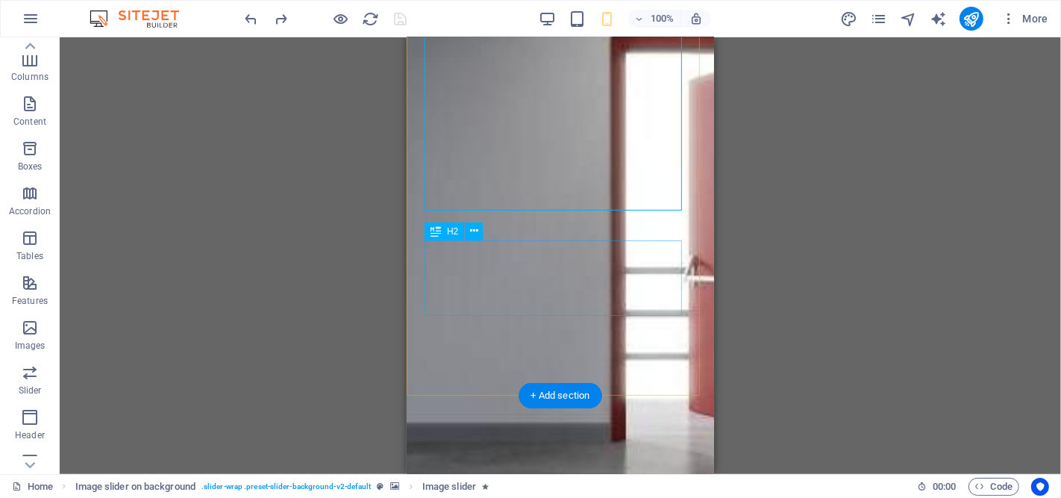
scroll to position [331, 0]
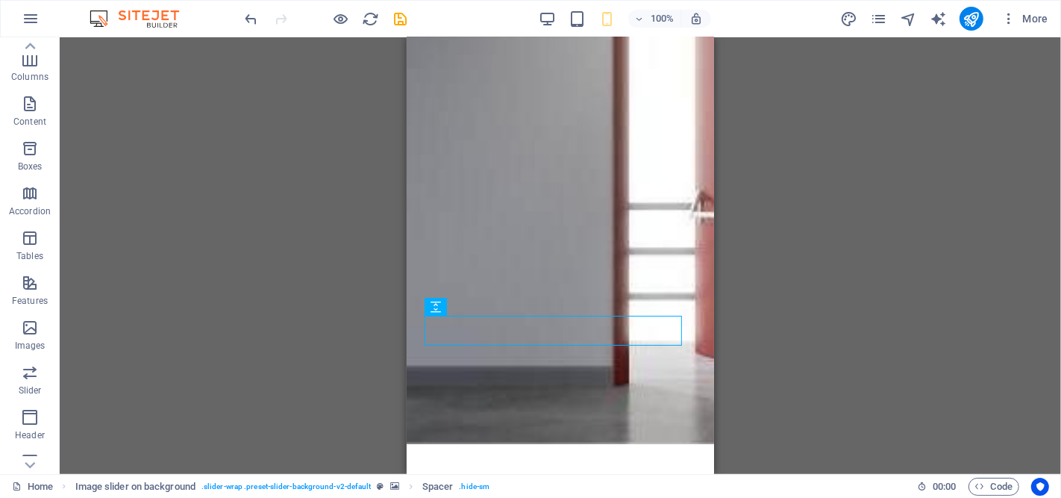
click at [789, 280] on div "Drag here to replace the existing content. Press “Ctrl” if you want to create a…" at bounding box center [560, 255] width 1001 height 436
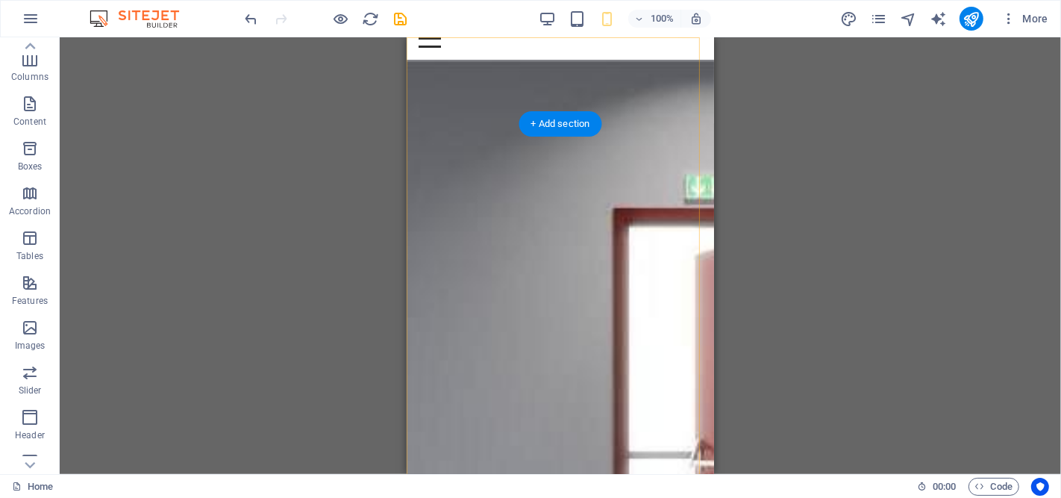
scroll to position [0, 0]
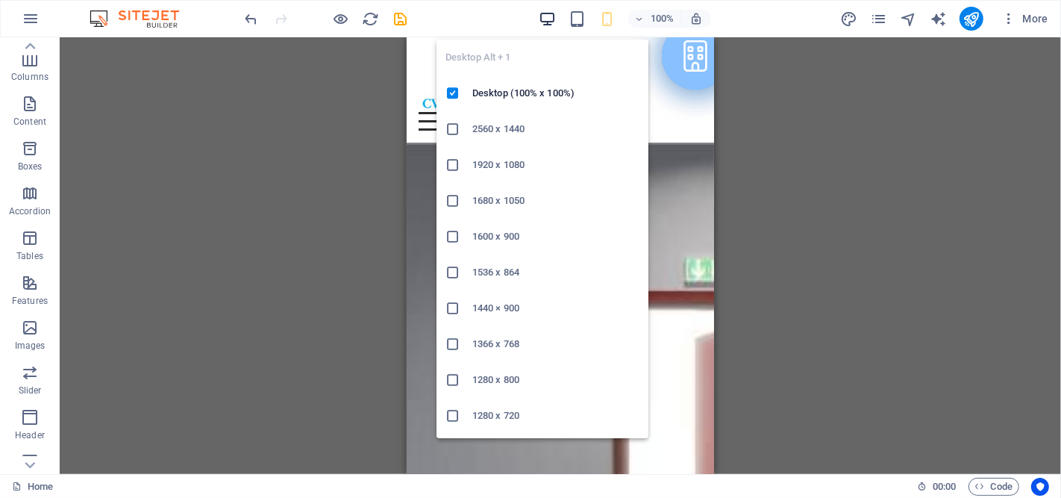
click at [543, 13] on icon "button" at bounding box center [547, 18] width 17 height 17
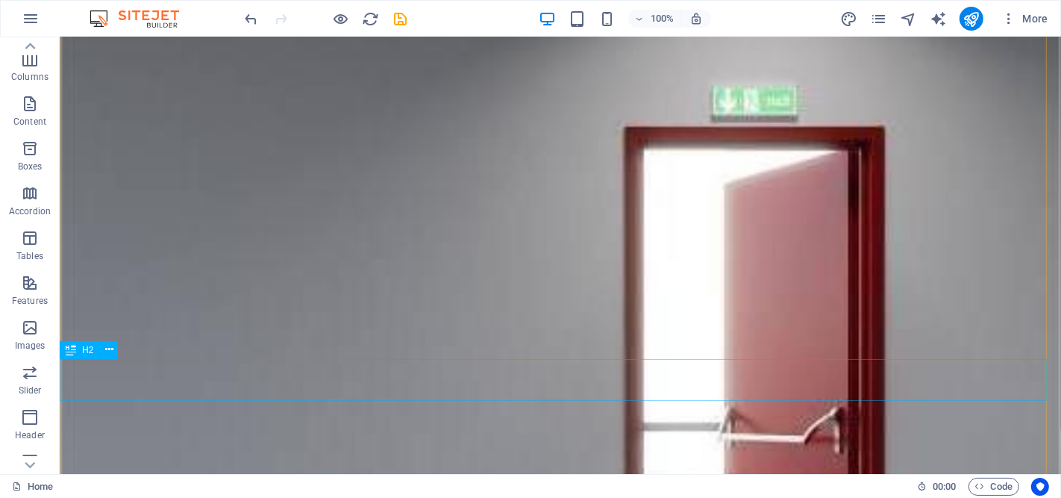
scroll to position [248, 0]
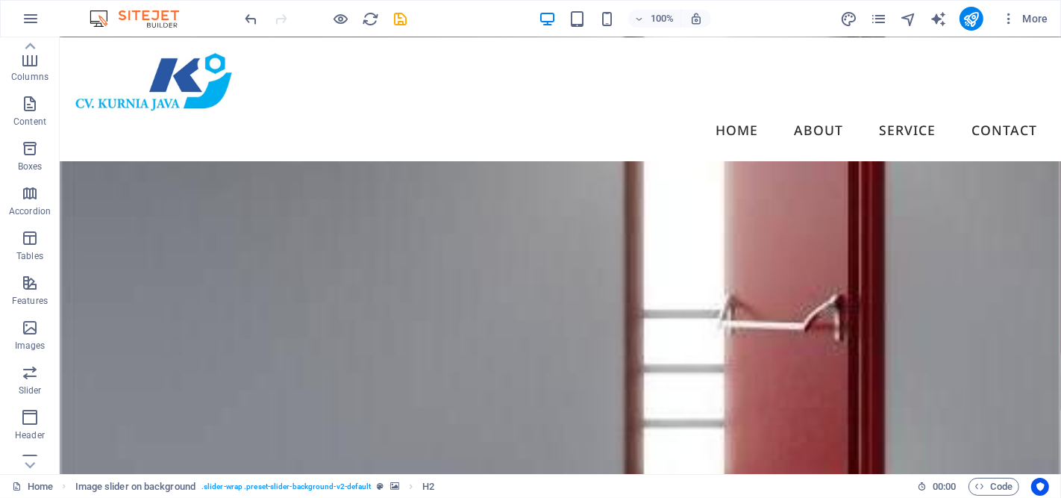
scroll to position [222, 0]
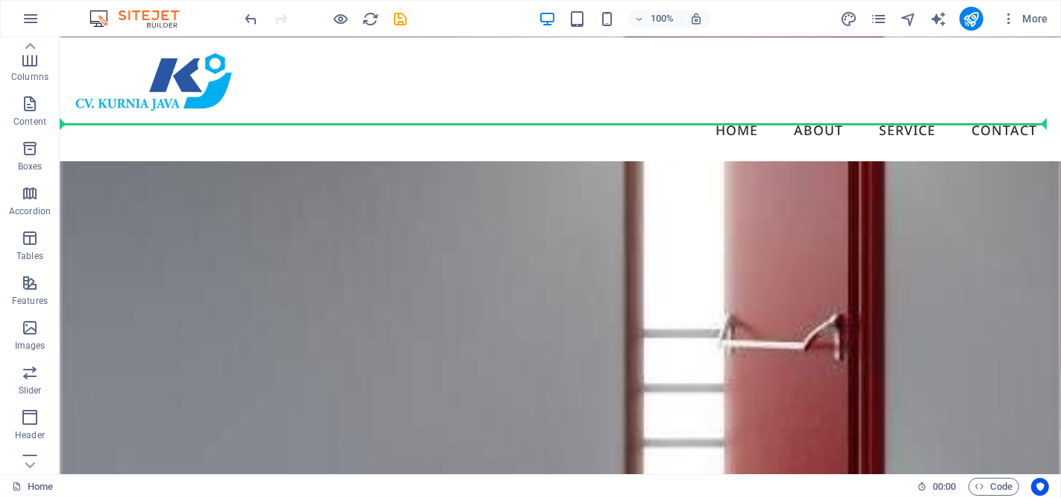
drag, startPoint x: 608, startPoint y: 383, endPoint x: 621, endPoint y: 119, distance: 263.7
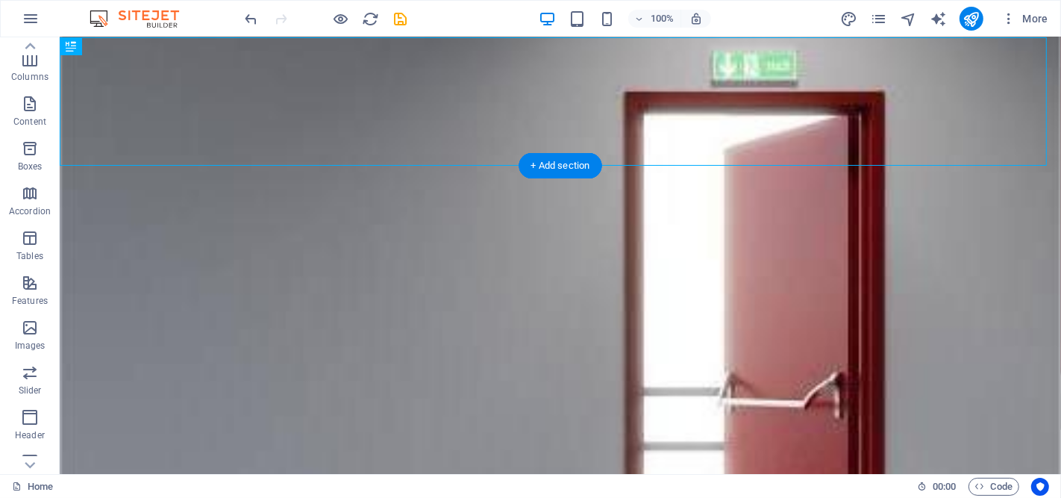
scroll to position [0, 0]
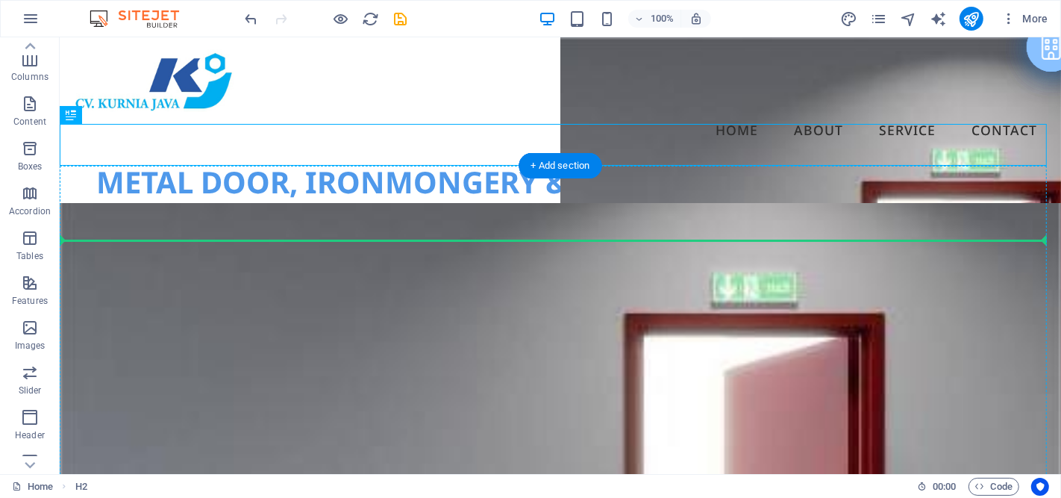
drag, startPoint x: 451, startPoint y: 146, endPoint x: 470, endPoint y: 244, distance: 99.5
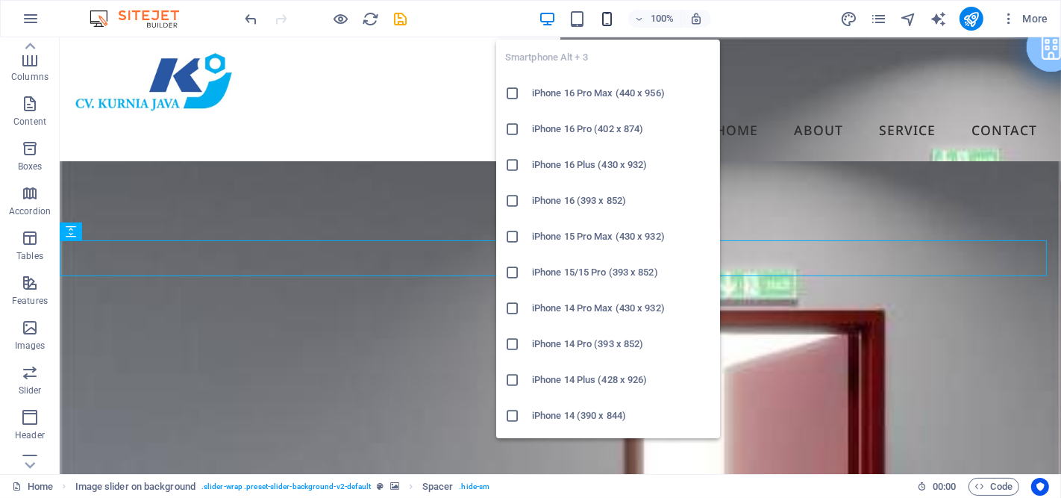
click at [602, 19] on icon "button" at bounding box center [606, 18] width 17 height 17
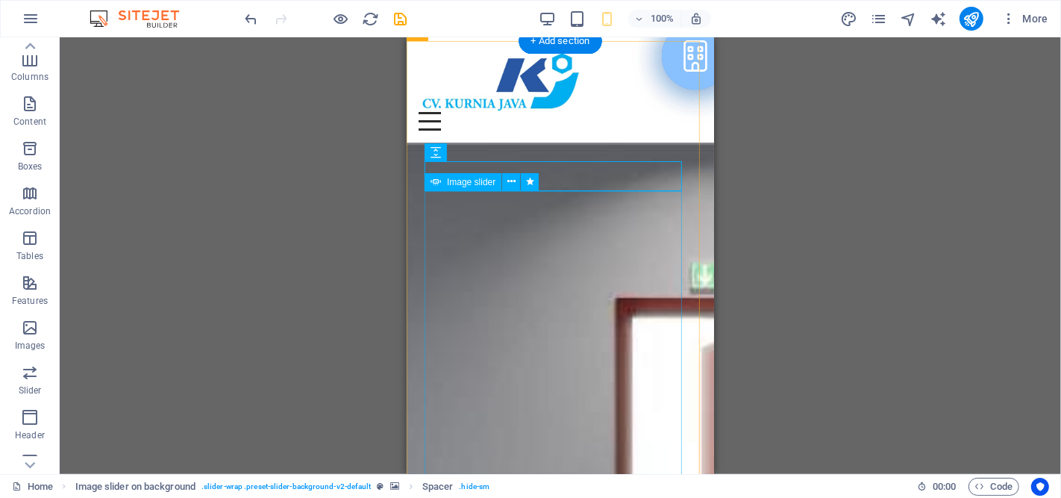
scroll to position [331, 0]
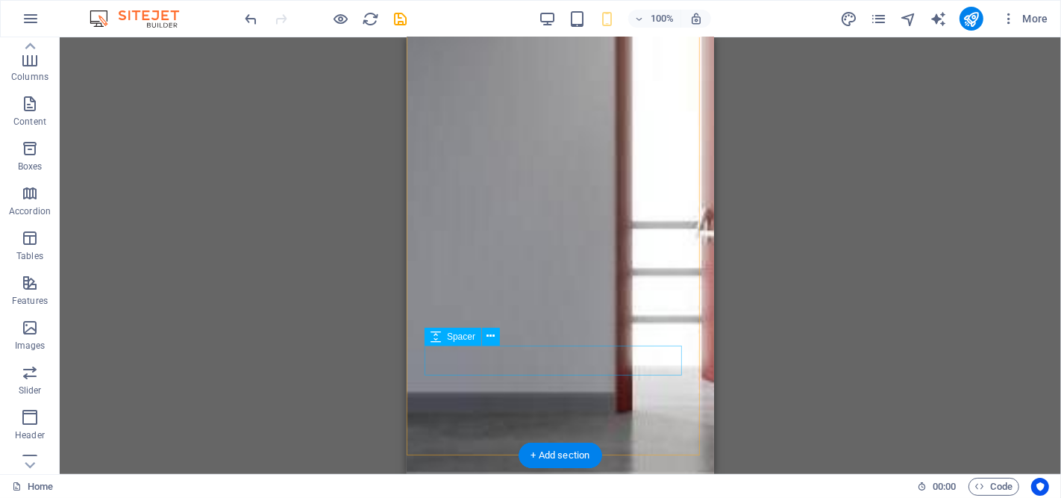
click at [639, 424] on figure at bounding box center [559, 142] width 307 height 663
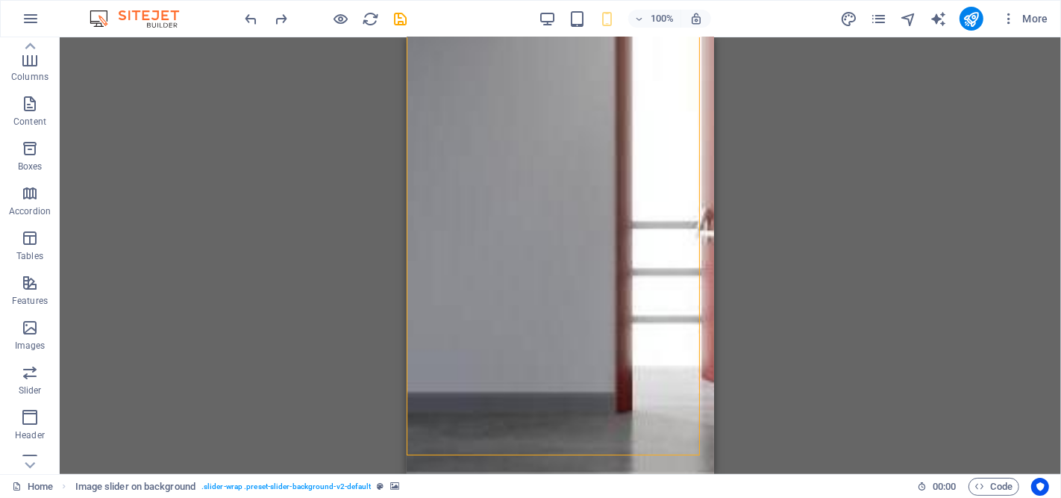
click at [828, 302] on div "Drag here to replace the existing content. Press “Ctrl” if you want to create a…" at bounding box center [560, 255] width 1001 height 436
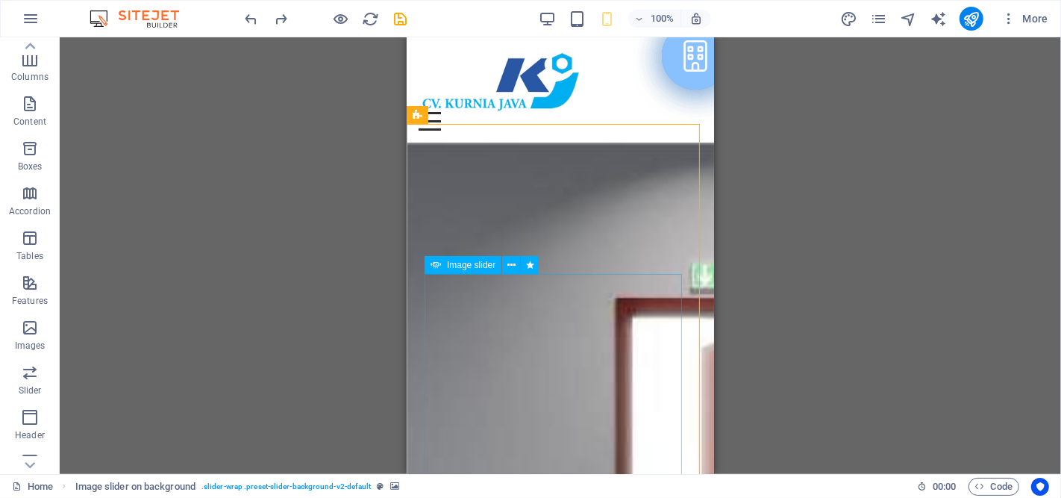
click at [455, 271] on div "Image slider" at bounding box center [463, 265] width 77 height 18
select select "ms"
select select "s"
select select "progressive"
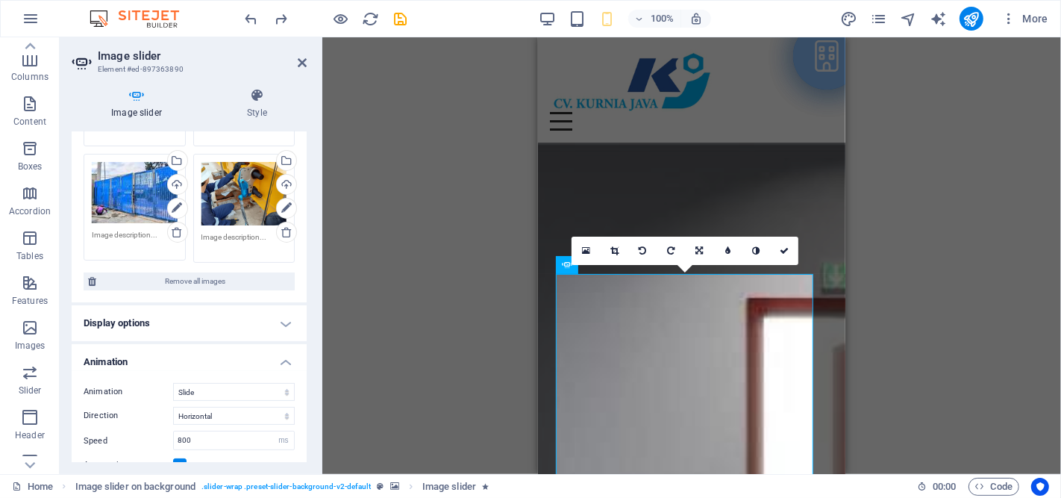
scroll to position [108, 0]
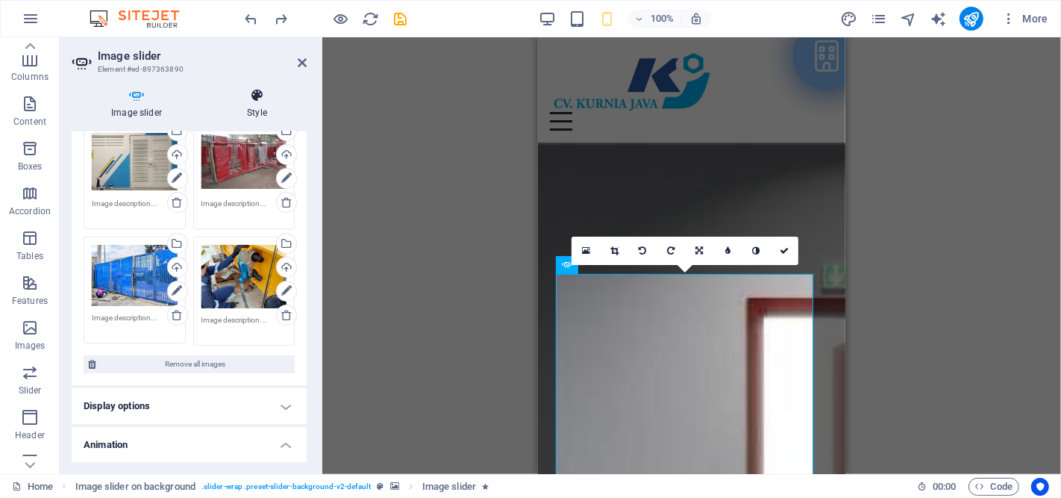
click at [254, 101] on icon at bounding box center [256, 95] width 99 height 15
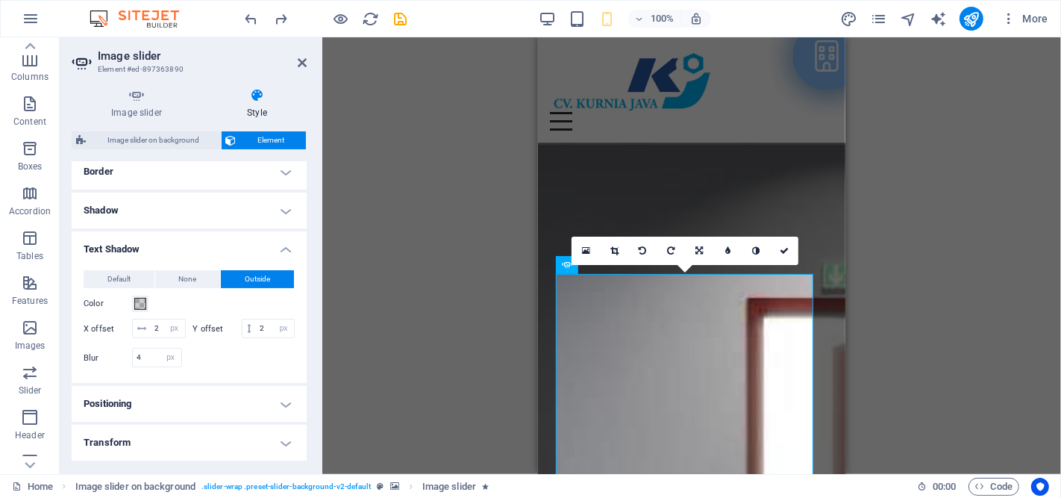
scroll to position [497, 0]
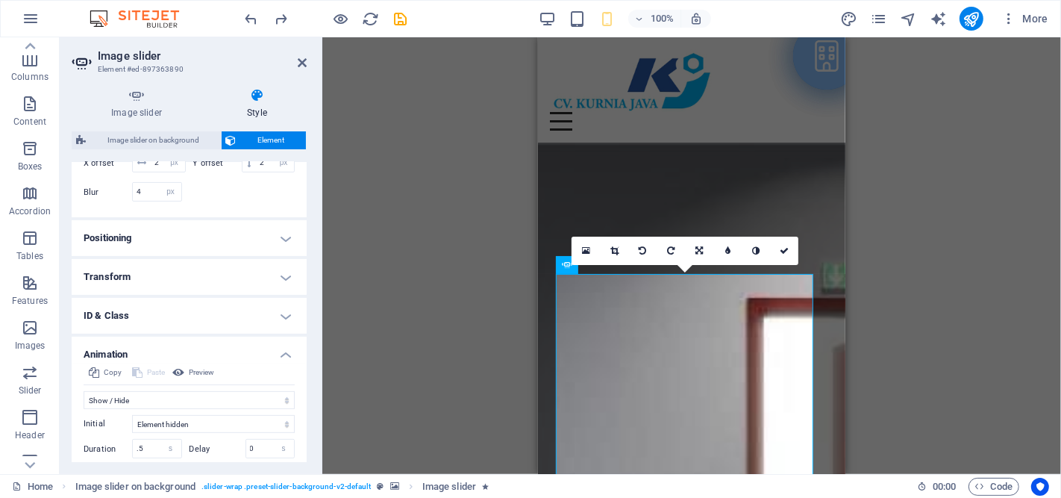
click at [237, 354] on h4 "Animation" at bounding box center [189, 349] width 235 height 27
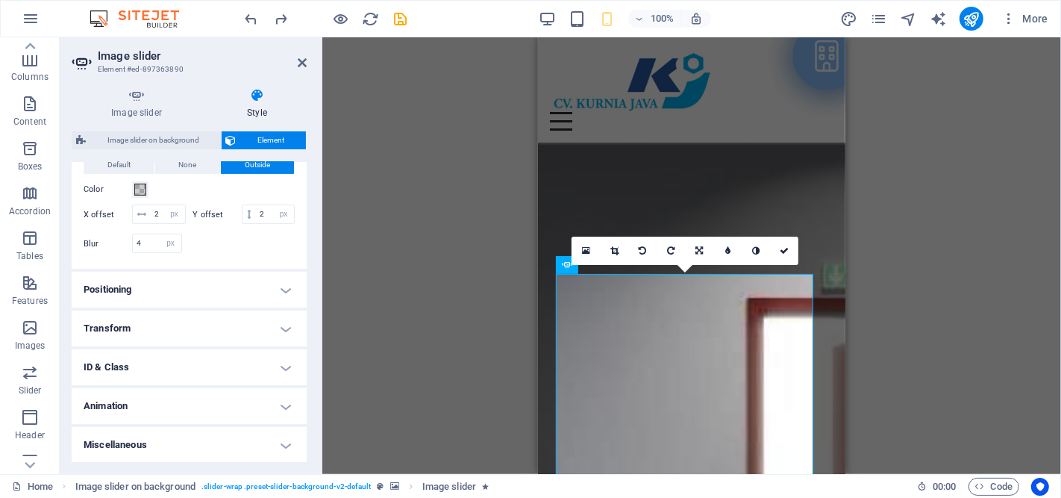
scroll to position [445, 0]
click at [210, 401] on h4 "Animation" at bounding box center [189, 407] width 235 height 36
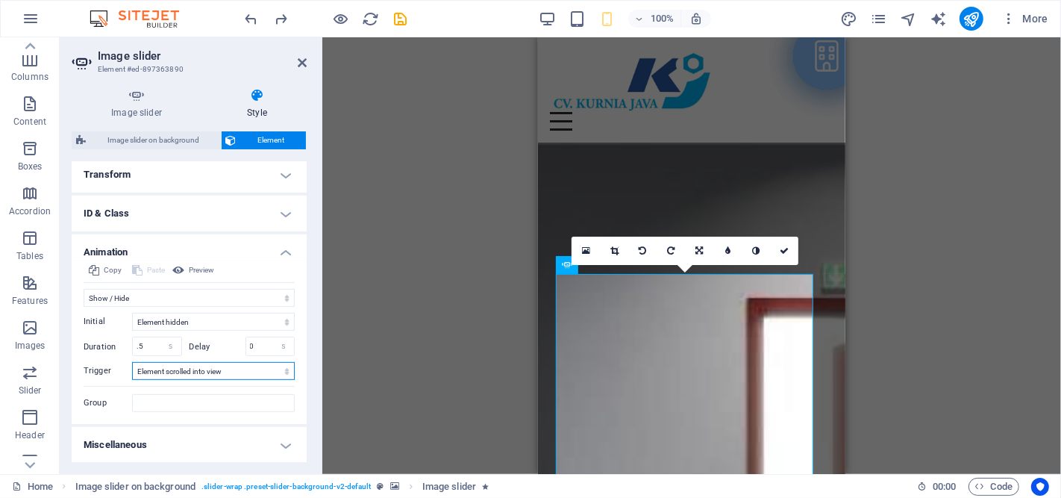
click at [229, 375] on select "No automatic trigger On page load Element scrolled into view" at bounding box center [213, 371] width 163 height 18
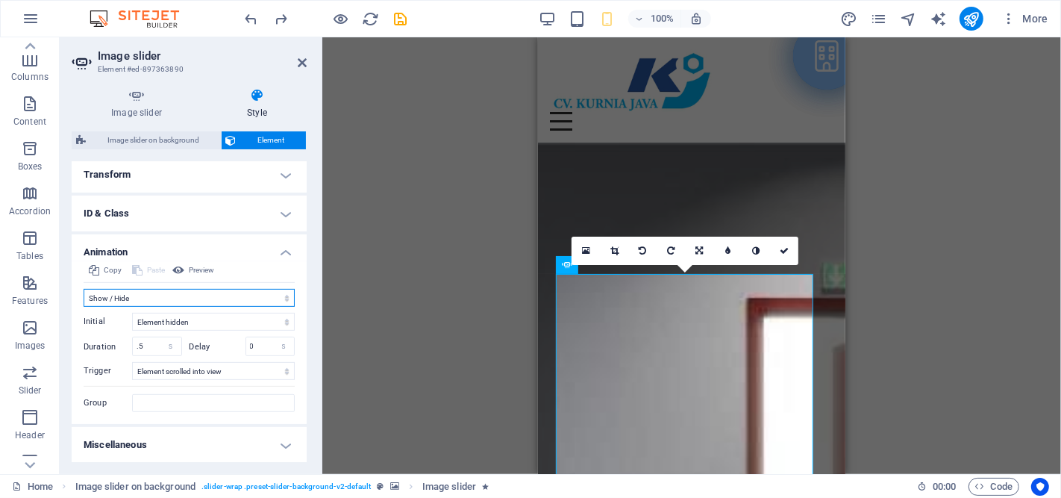
click at [216, 295] on select "Don't animate Show / Hide Slide up/down Zoom in/out Slide left to right Slide r…" at bounding box center [189, 298] width 211 height 18
select select "shrink"
click at [84, 289] on select "Don't animate Show / Hide Slide up/down Zoom in/out Slide left to right Slide r…" at bounding box center [189, 298] width 211 height 18
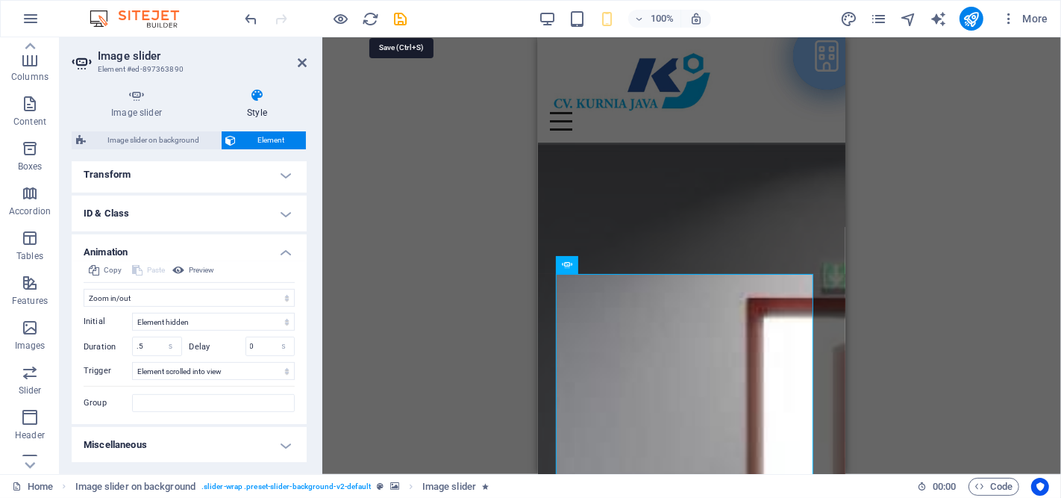
click at [400, 16] on icon "save" at bounding box center [400, 18] width 17 height 17
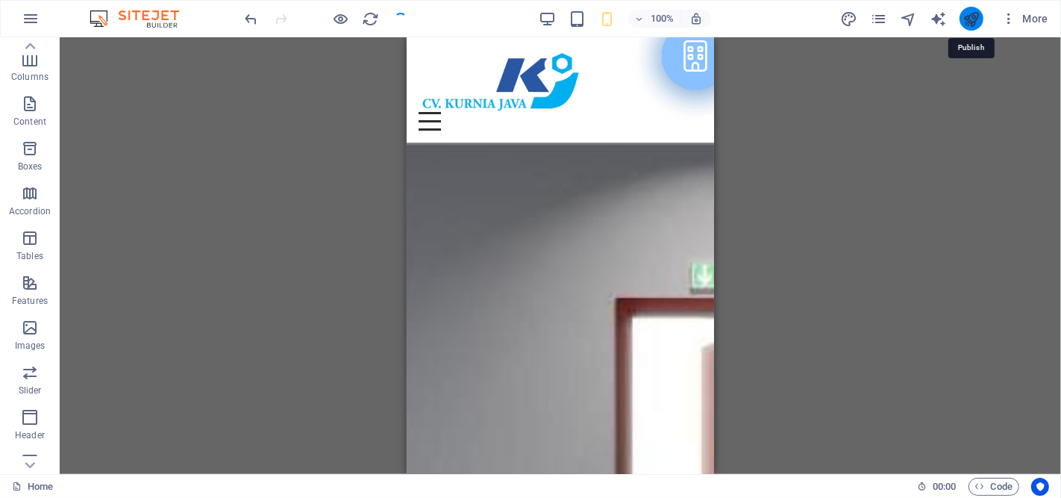
drag, startPoint x: 968, startPoint y: 24, endPoint x: 225, endPoint y: 137, distance: 750.9
click at [954, 24] on icon "publish" at bounding box center [970, 18] width 17 height 17
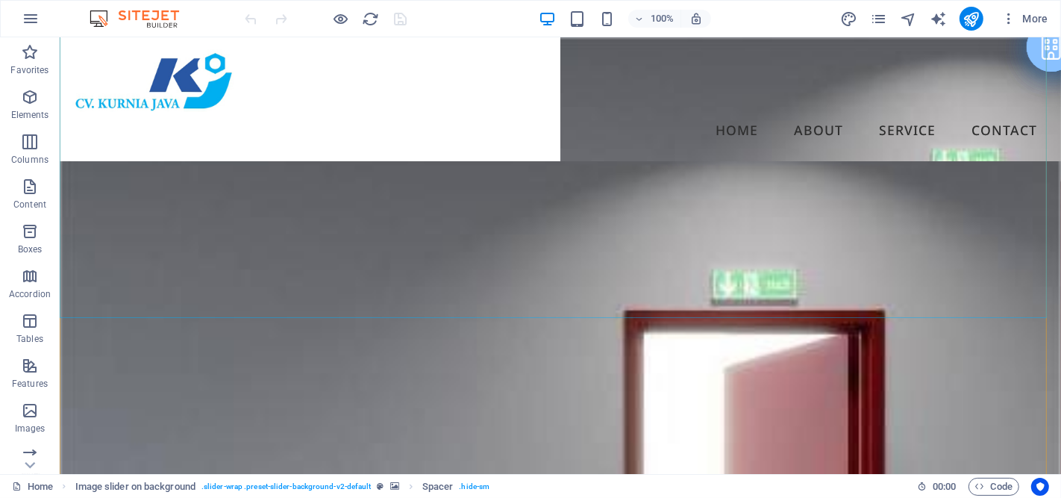
scroll to position [414, 0]
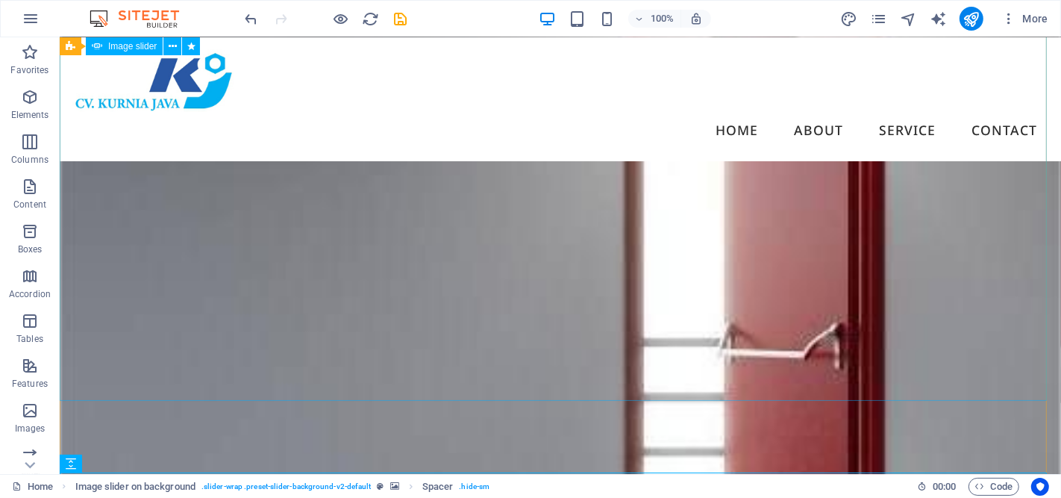
scroll to position [166, 0]
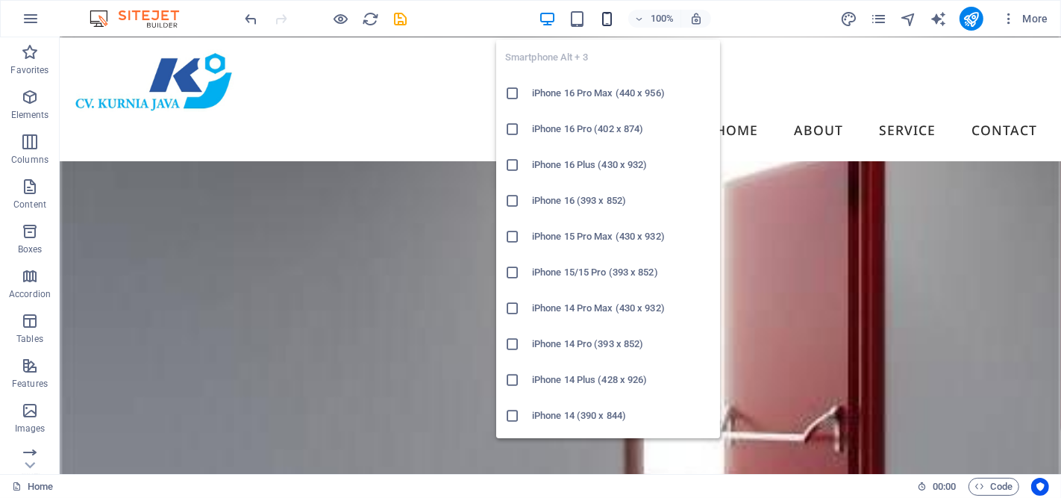
click at [607, 17] on icon "button" at bounding box center [606, 18] width 17 height 17
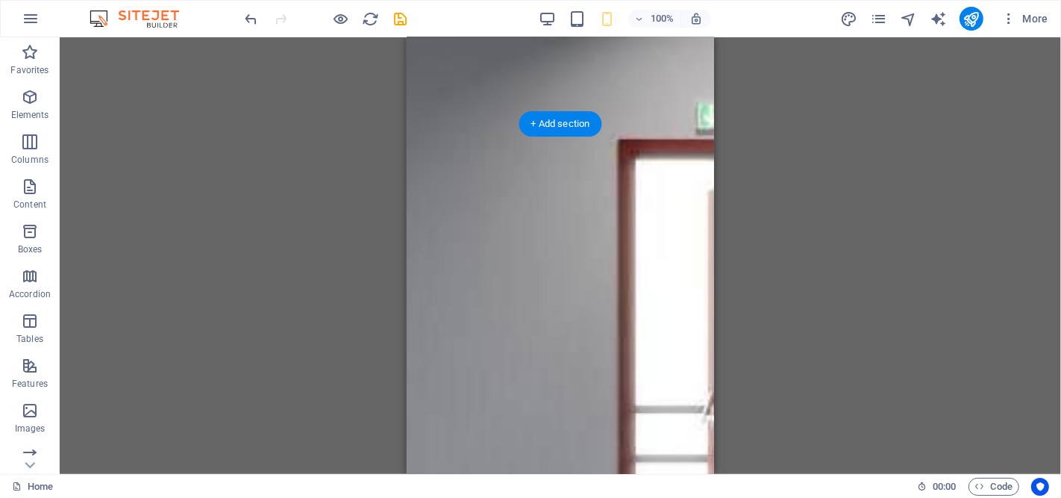
scroll to position [0, 0]
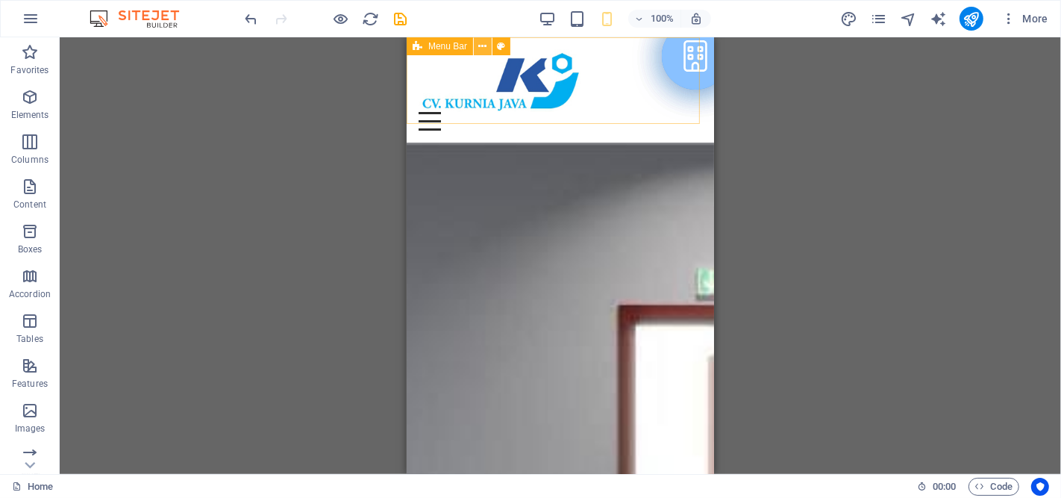
click at [480, 46] on icon at bounding box center [483, 47] width 8 height 16
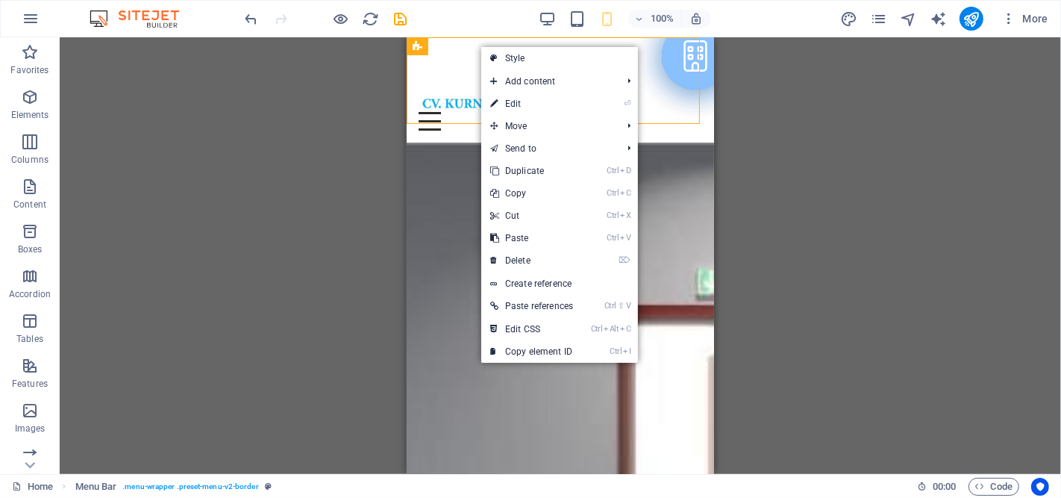
drag, startPoint x: 569, startPoint y: 105, endPoint x: 530, endPoint y: 113, distance: 39.7
click at [569, 105] on link "⏎ Edit" at bounding box center [531, 104] width 101 height 22
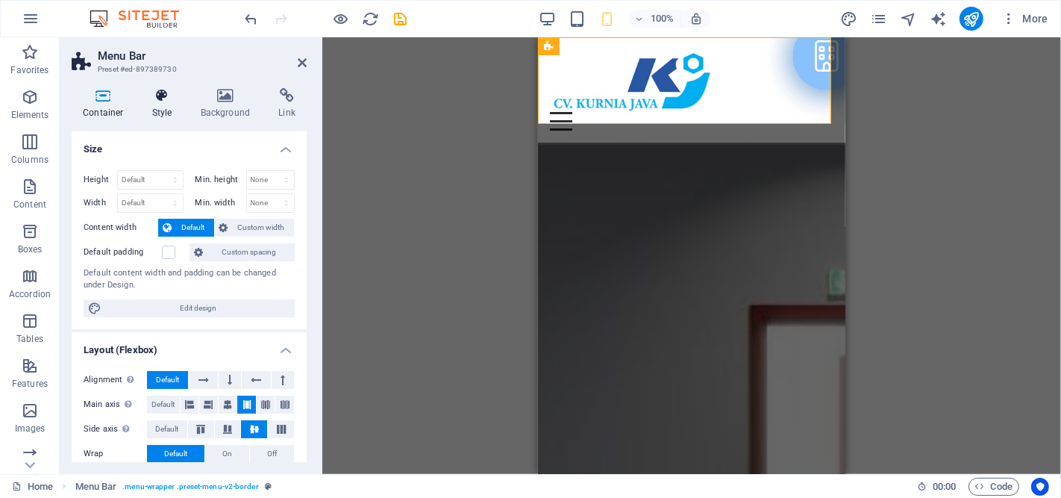
click at [157, 104] on h4 "Style" at bounding box center [165, 103] width 48 height 31
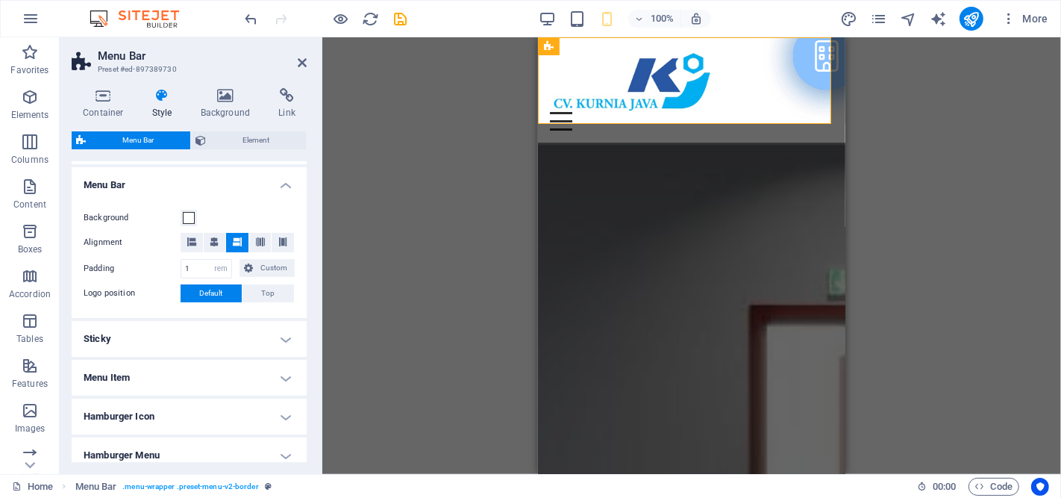
scroll to position [357, 0]
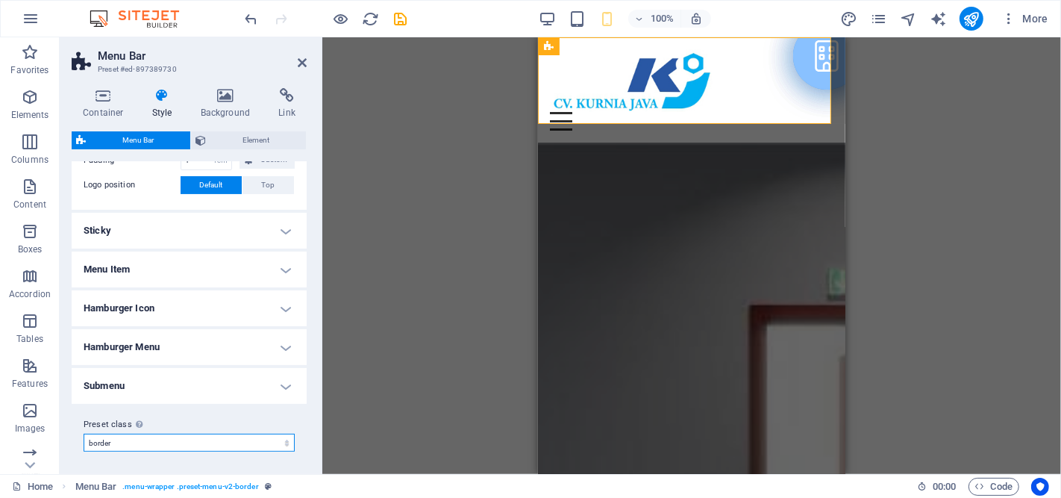
click at [219, 441] on select "paint border Add preset class" at bounding box center [189, 442] width 211 height 18
select select "preset-menu-v2-paint"
click at [84, 433] on select "paint border Add preset class" at bounding box center [189, 442] width 211 height 18
type input "1.5"
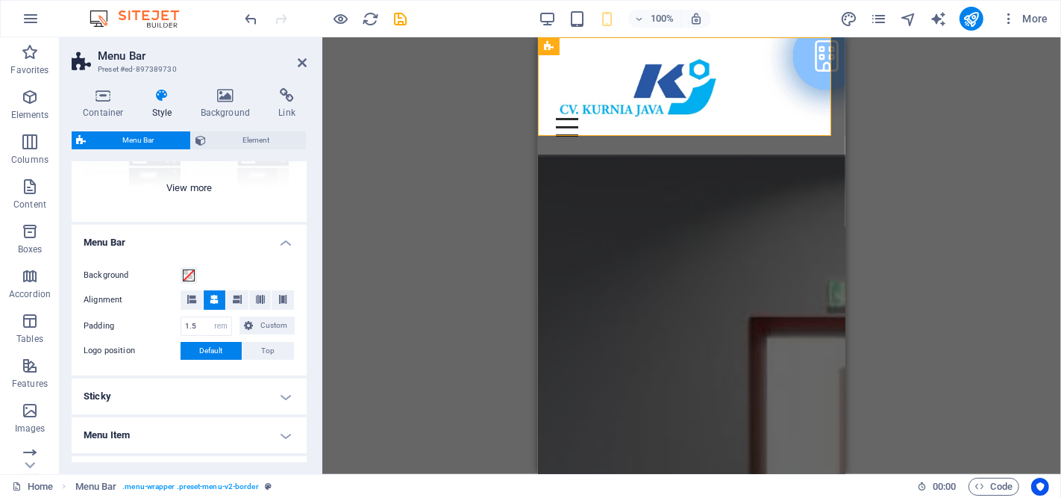
scroll to position [108, 0]
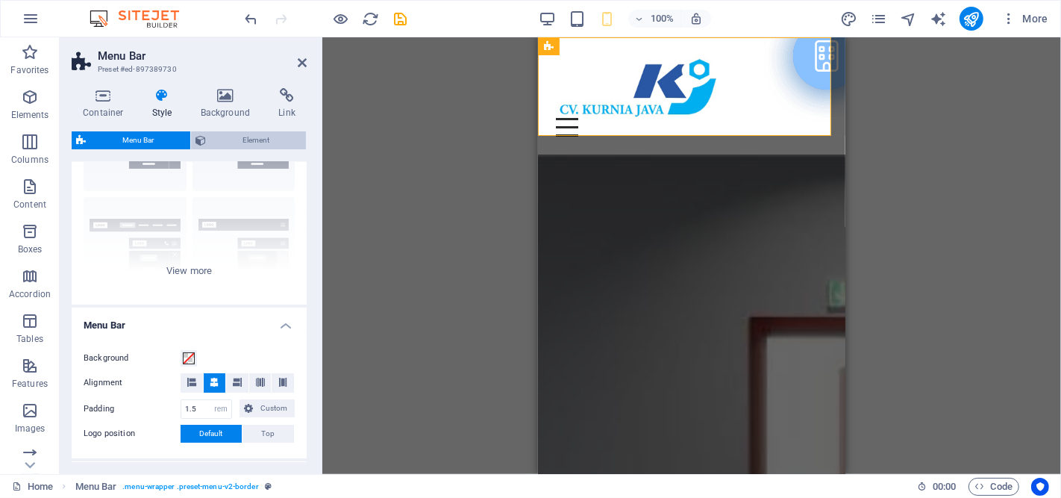
click at [241, 140] on span "Element" at bounding box center [255, 140] width 91 height 18
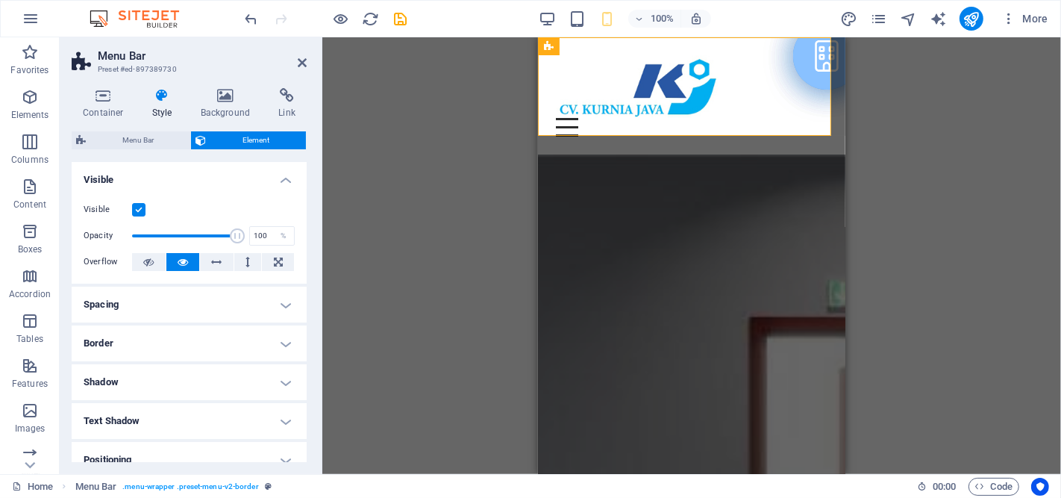
click at [135, 207] on label at bounding box center [138, 209] width 13 height 13
click at [0, 0] on input "Visible" at bounding box center [0, 0] width 0 height 0
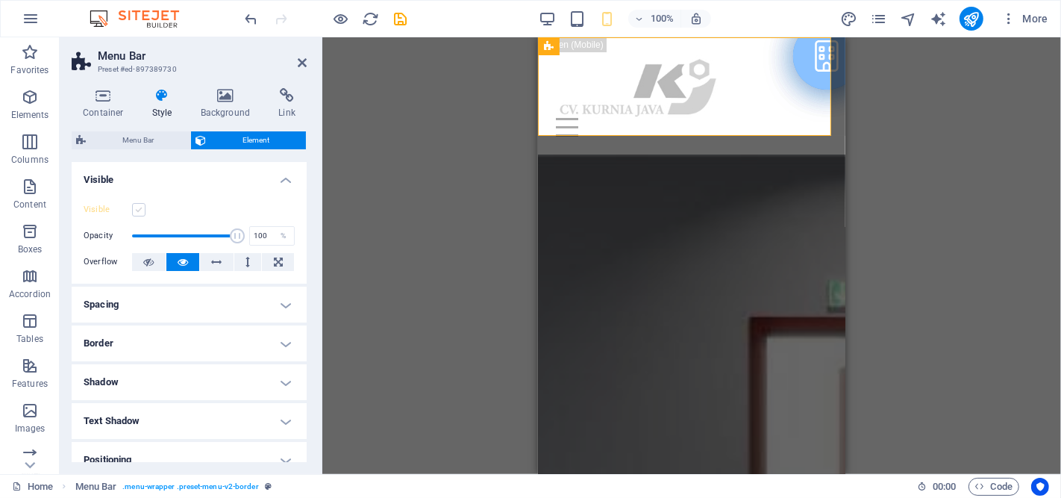
click at [137, 209] on label at bounding box center [138, 209] width 13 height 13
click at [0, 0] on input "Visible" at bounding box center [0, 0] width 0 height 0
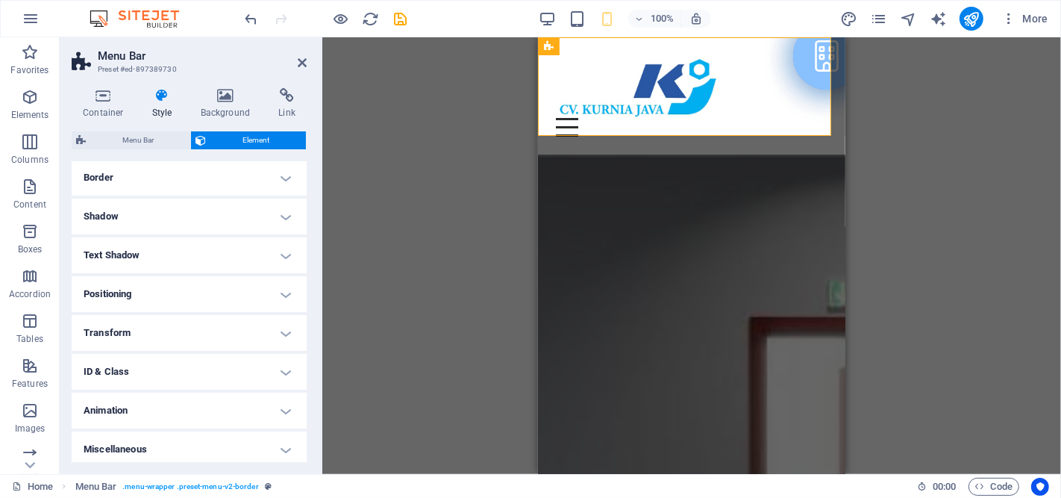
scroll to position [169, 0]
drag, startPoint x: 276, startPoint y: 448, endPoint x: 262, endPoint y: 436, distance: 18.1
click at [276, 448] on h4 "Miscellaneous" at bounding box center [189, 446] width 235 height 36
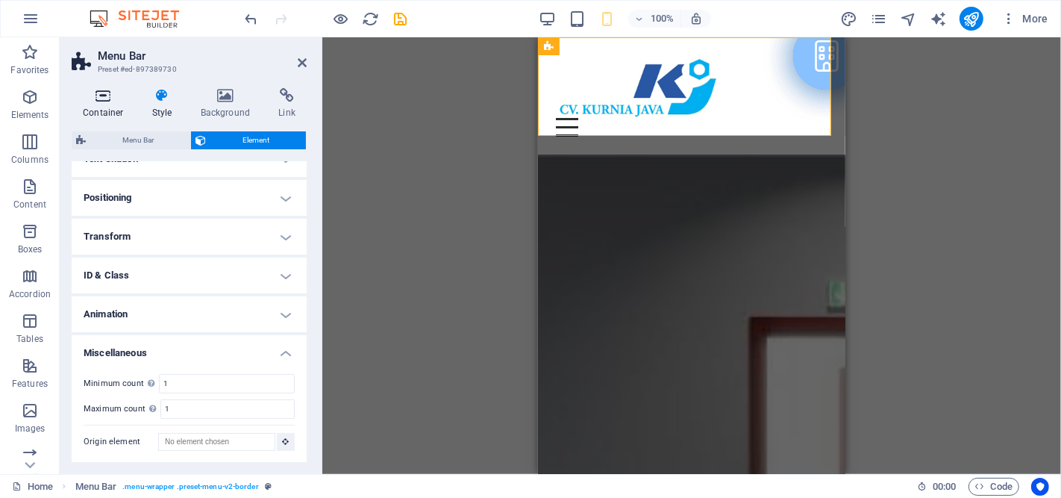
click at [103, 102] on icon at bounding box center [103, 95] width 63 height 15
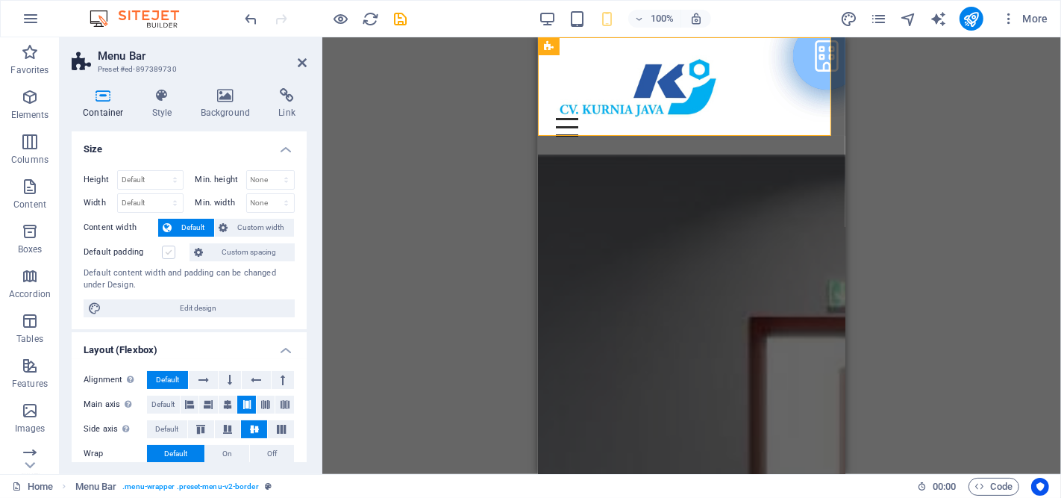
click at [168, 252] on label at bounding box center [168, 251] width 13 height 13
click at [0, 0] on input "Default padding" at bounding box center [0, 0] width 0 height 0
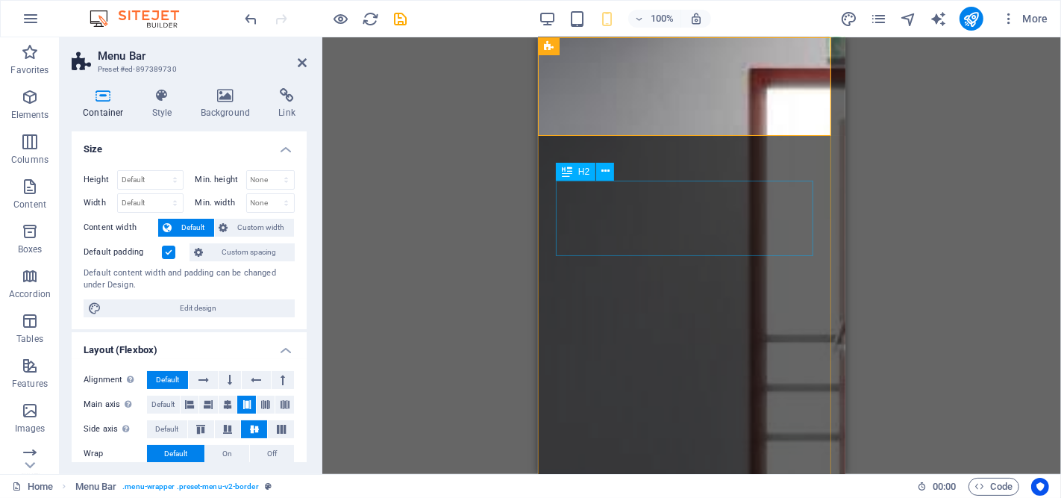
scroll to position [0, 0]
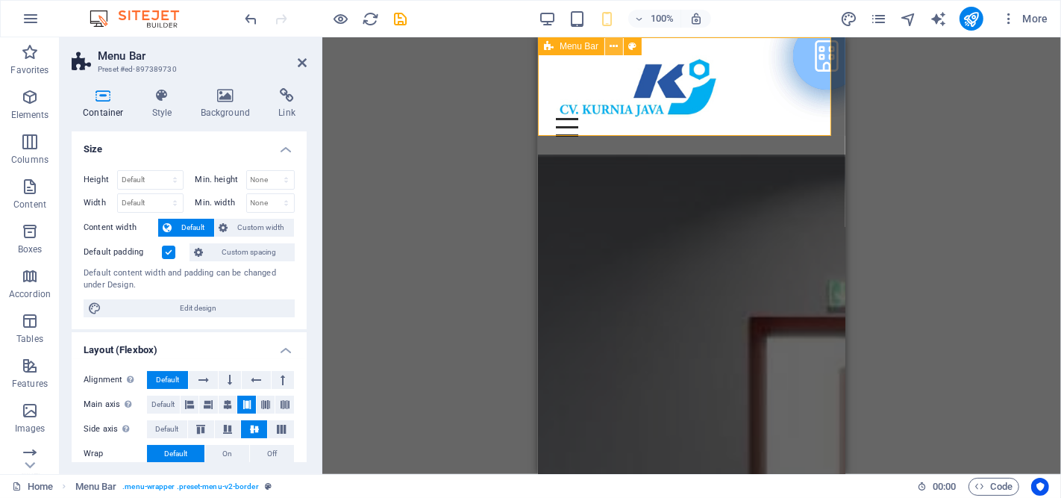
click at [614, 45] on icon at bounding box center [614, 47] width 8 height 16
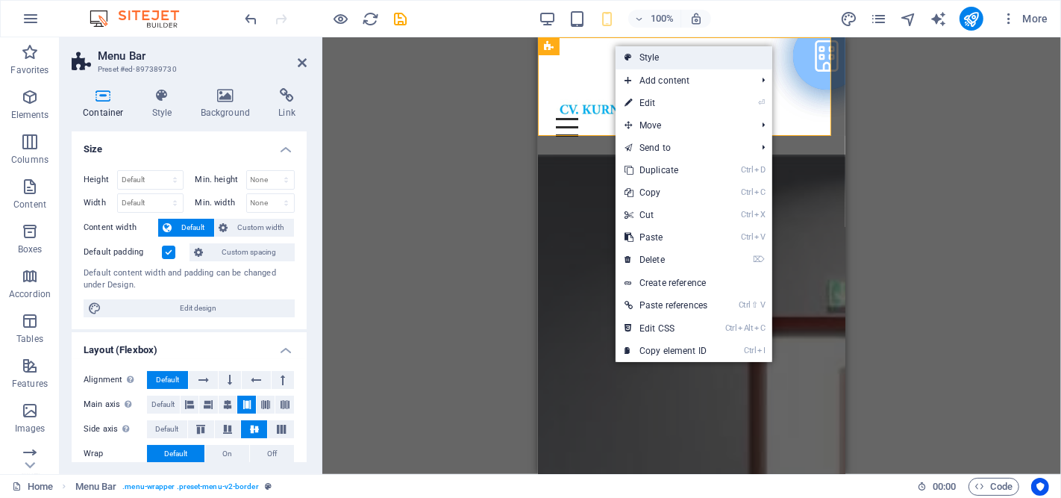
drag, startPoint x: 690, startPoint y: 61, endPoint x: 143, endPoint y: 27, distance: 547.9
click at [690, 61] on link "Style" at bounding box center [694, 57] width 157 height 22
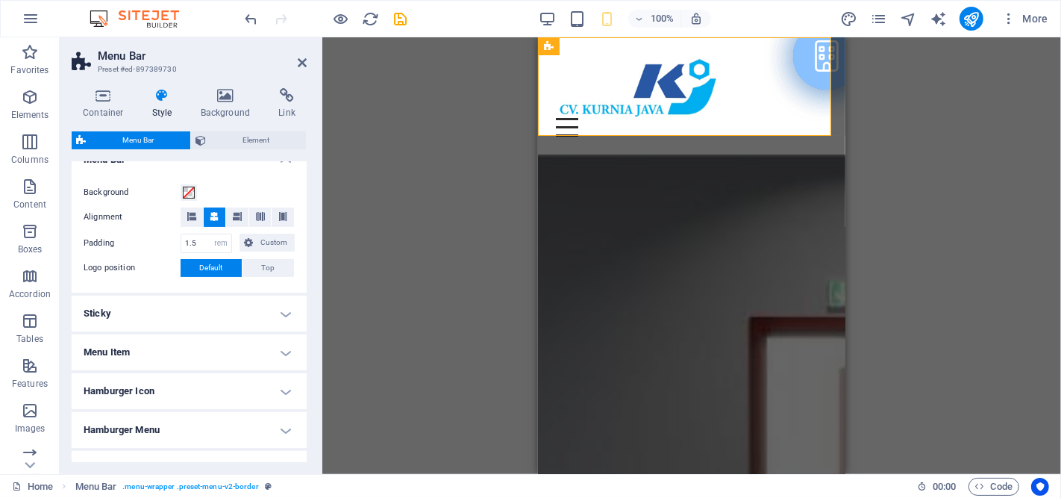
scroll to position [357, 0]
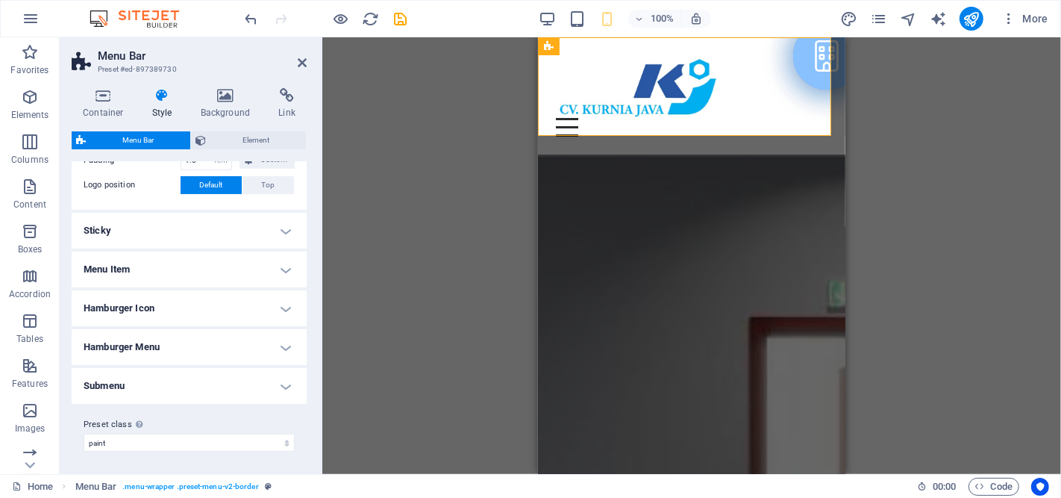
click at [270, 269] on h4 "Menu Item" at bounding box center [189, 269] width 235 height 36
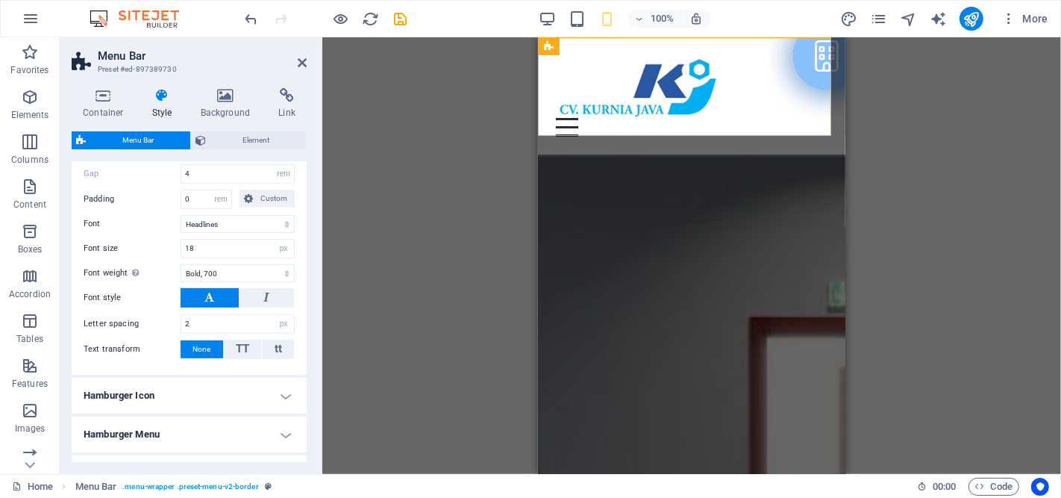
scroll to position [689, 0]
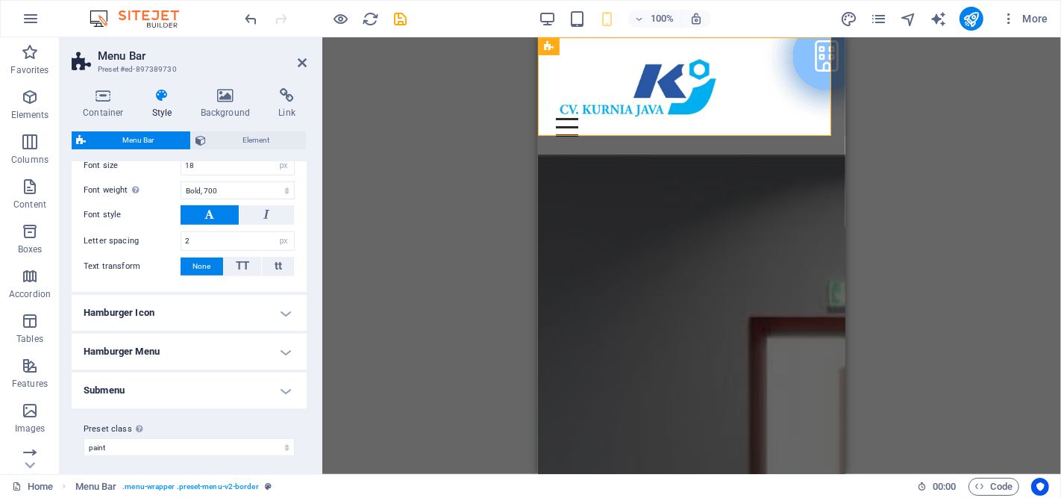
click at [256, 356] on h4 "Hamburger Menu" at bounding box center [189, 351] width 235 height 36
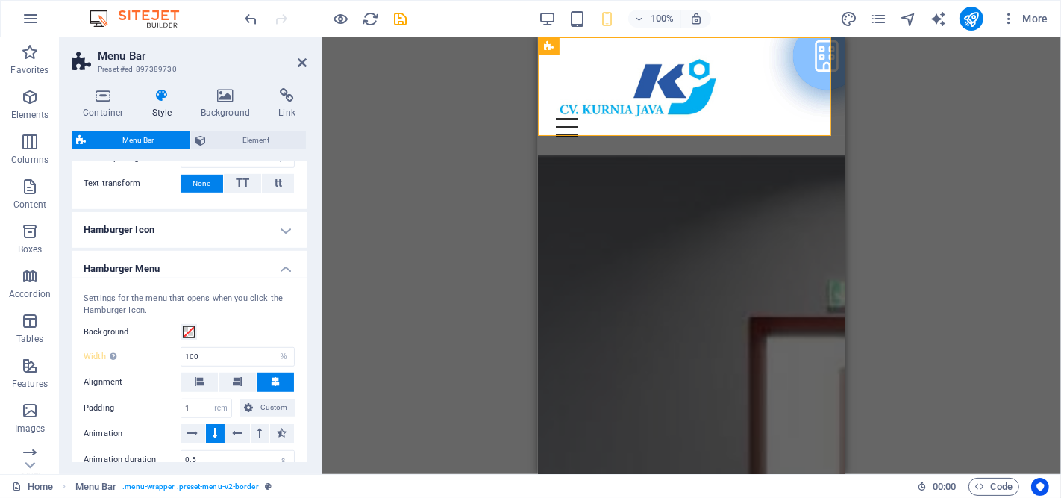
scroll to position [854, 0]
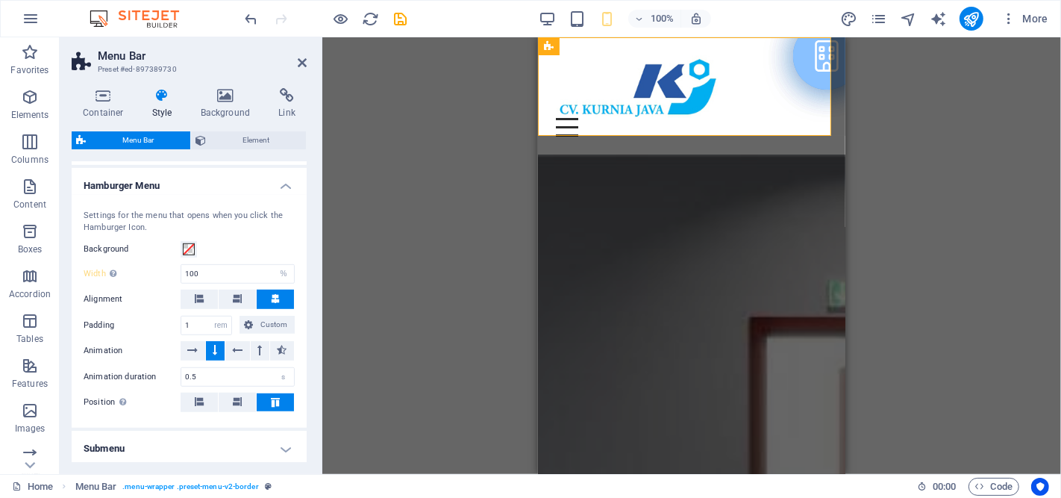
click at [211, 450] on h4 "Submenu" at bounding box center [189, 448] width 235 height 36
click at [173, 488] on span ". menu-wrapper .preset-menu-v2-border" at bounding box center [190, 486] width 136 height 18
click at [187, 487] on span ". menu-wrapper .preset-menu-v2-border" at bounding box center [190, 486] width 136 height 18
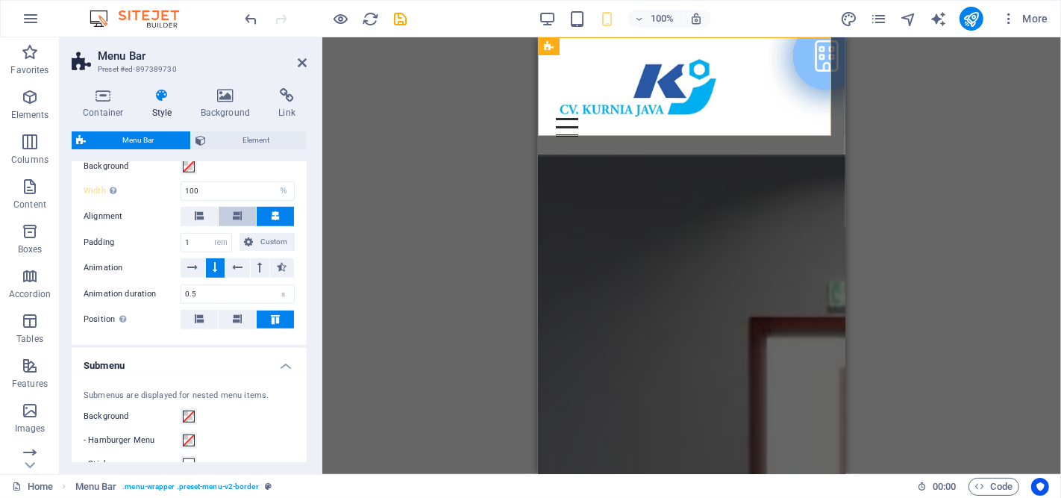
scroll to position [771, 0]
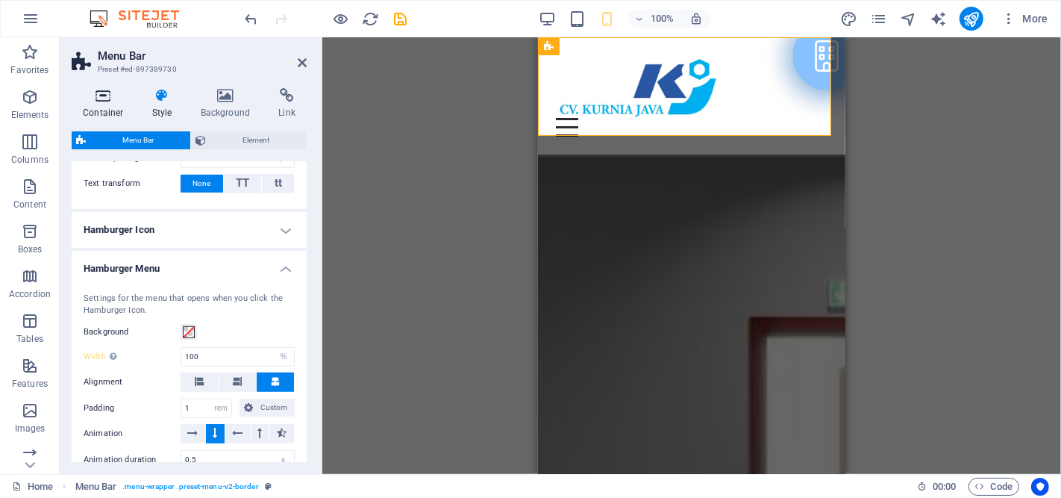
drag, startPoint x: 109, startPoint y: 105, endPoint x: 131, endPoint y: 116, distance: 25.0
click at [109, 105] on h4 "Container" at bounding box center [106, 103] width 69 height 31
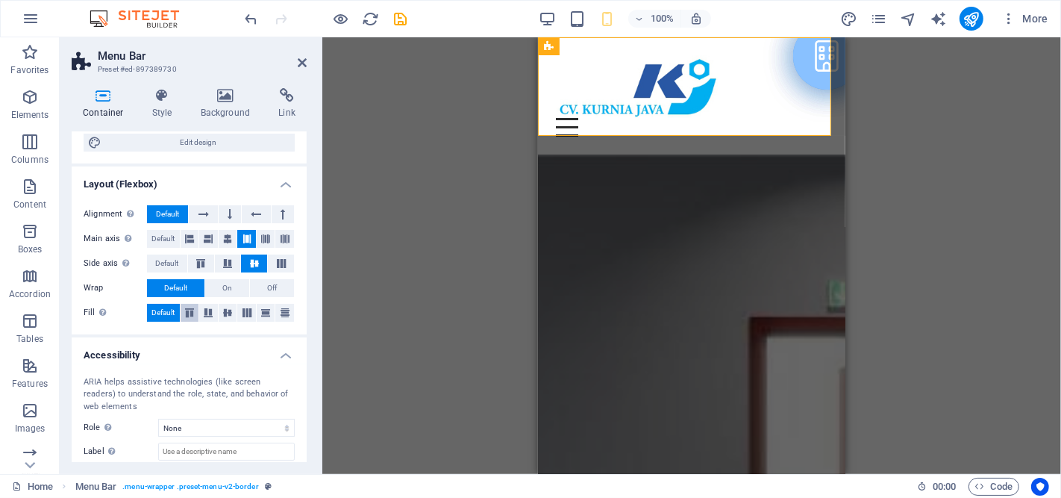
scroll to position [247, 0]
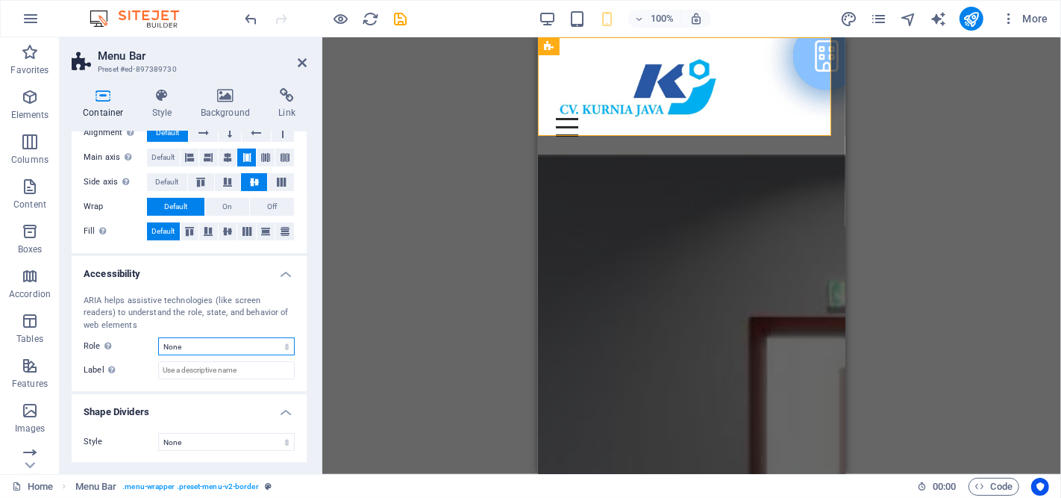
click at [225, 345] on select "None Alert Article Banner Comment Complementary Dialog Footer Header Marquee Pr…" at bounding box center [226, 346] width 137 height 18
select select "footer"
click at [158, 337] on select "None Alert Article Banner Comment Complementary Dialog Footer Header Marquee Pr…" at bounding box center [226, 346] width 137 height 18
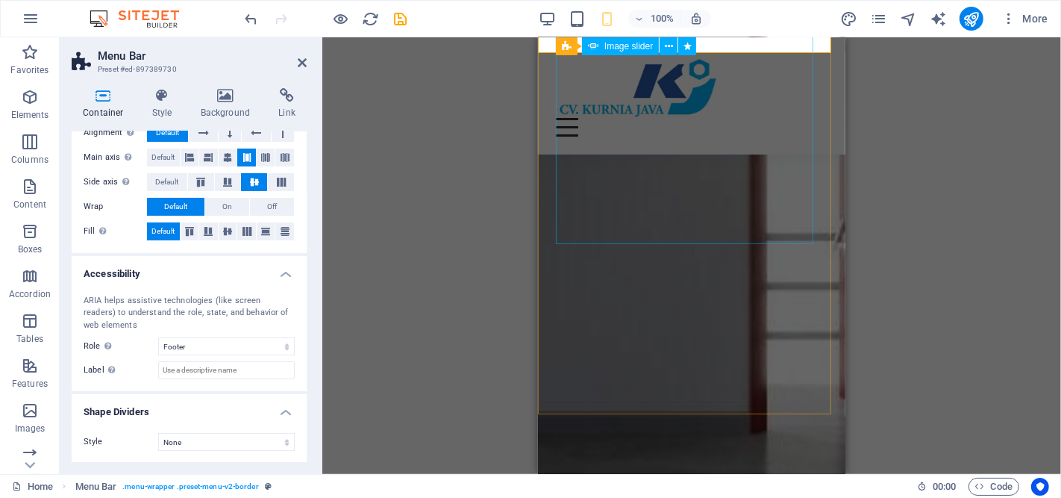
scroll to position [497, 0]
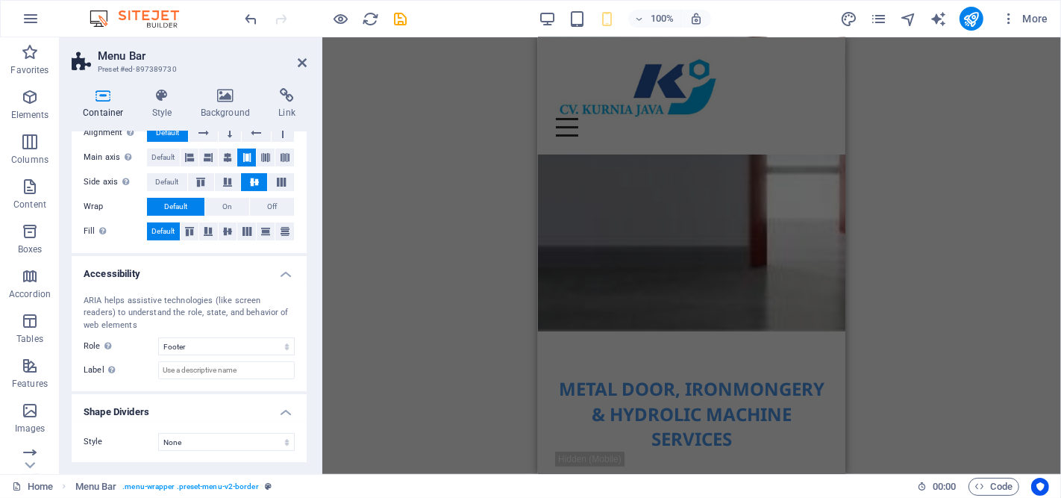
click at [431, 226] on div "Drag here to replace the existing content. Press “Ctrl” if you want to create a…" at bounding box center [691, 255] width 739 height 436
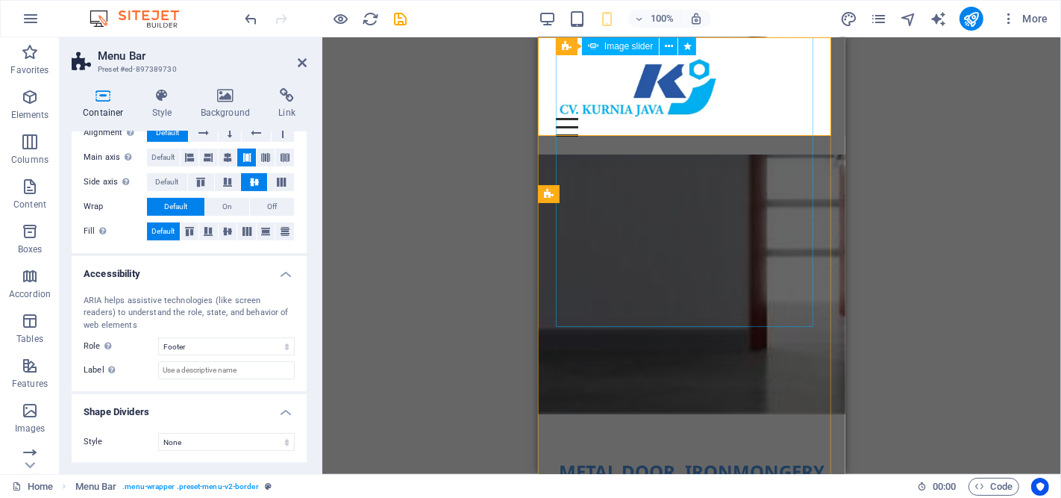
scroll to position [331, 0]
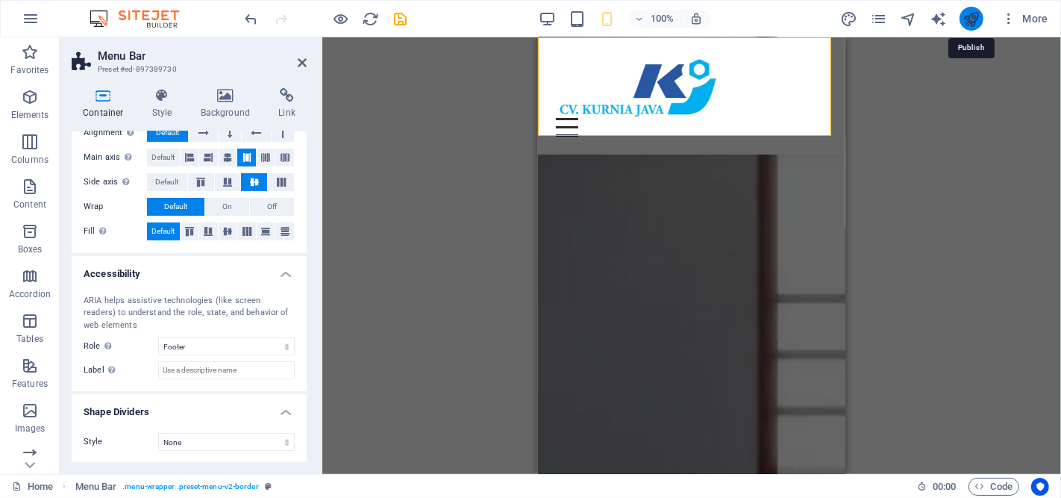
click at [973, 19] on icon "publish" at bounding box center [970, 18] width 17 height 17
